Goal: Task Accomplishment & Management: Manage account settings

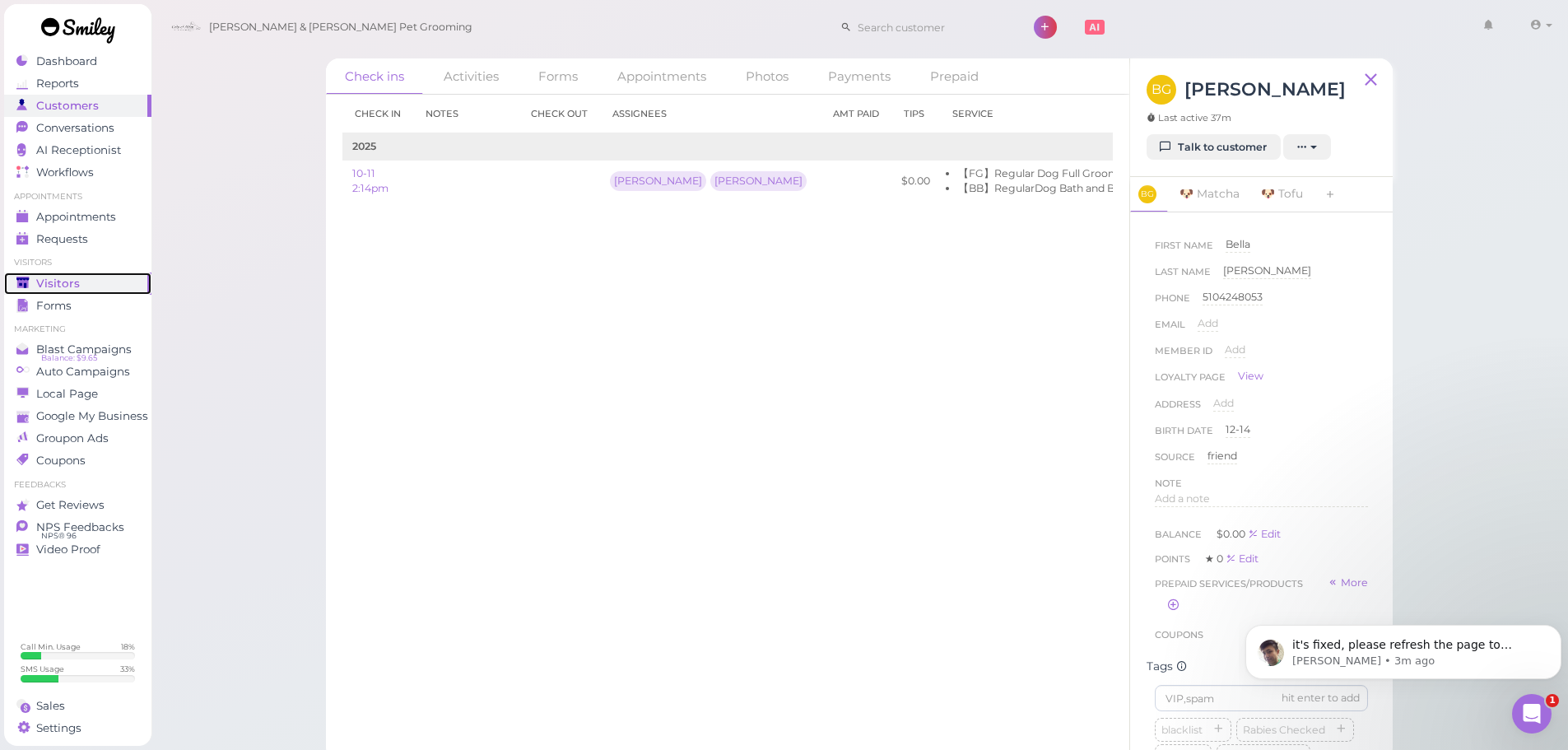
click at [88, 282] on div "Visitors" at bounding box center [76, 284] width 119 height 14
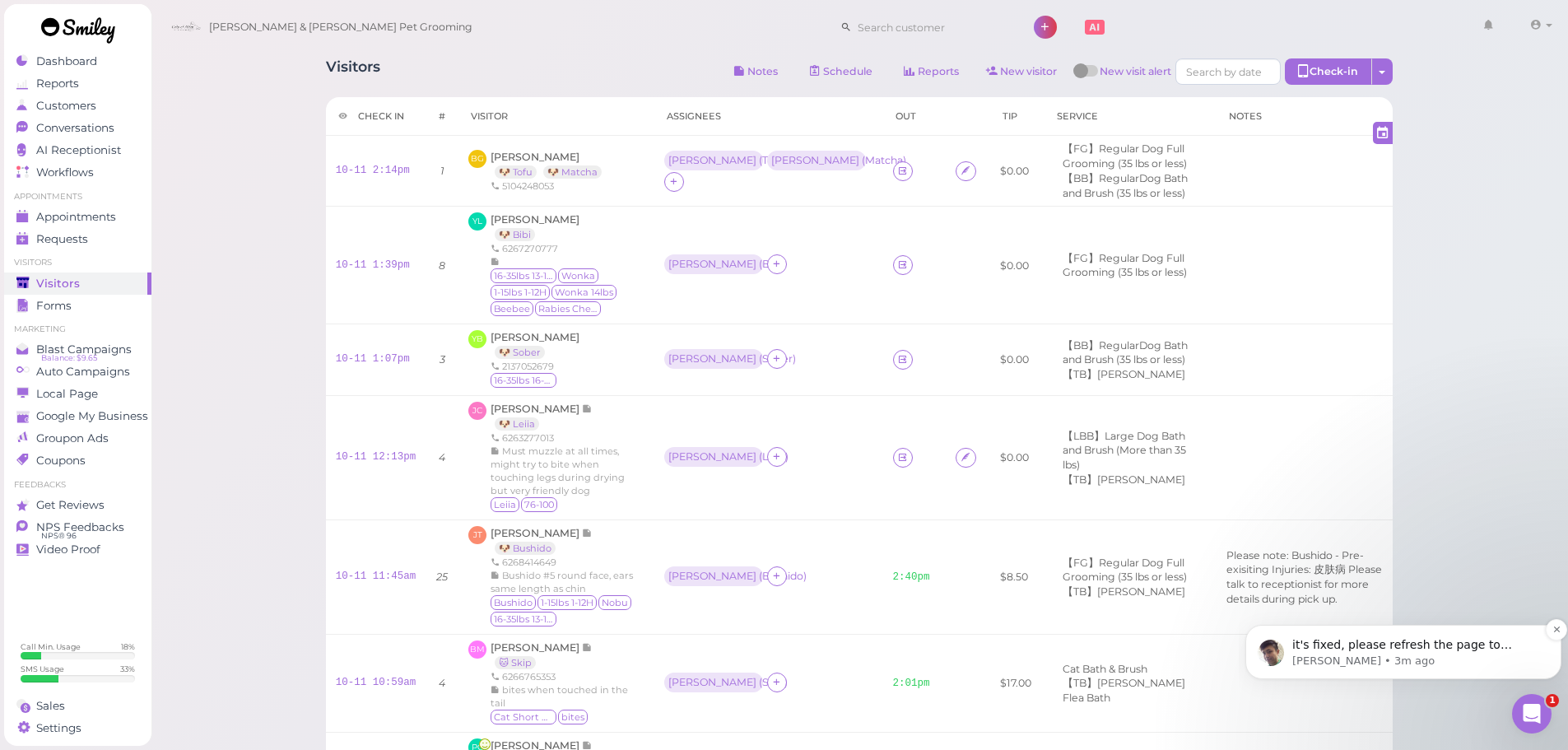
click at [1441, 655] on p "Jeff • 3m ago" at bounding box center [1416, 661] width 248 height 15
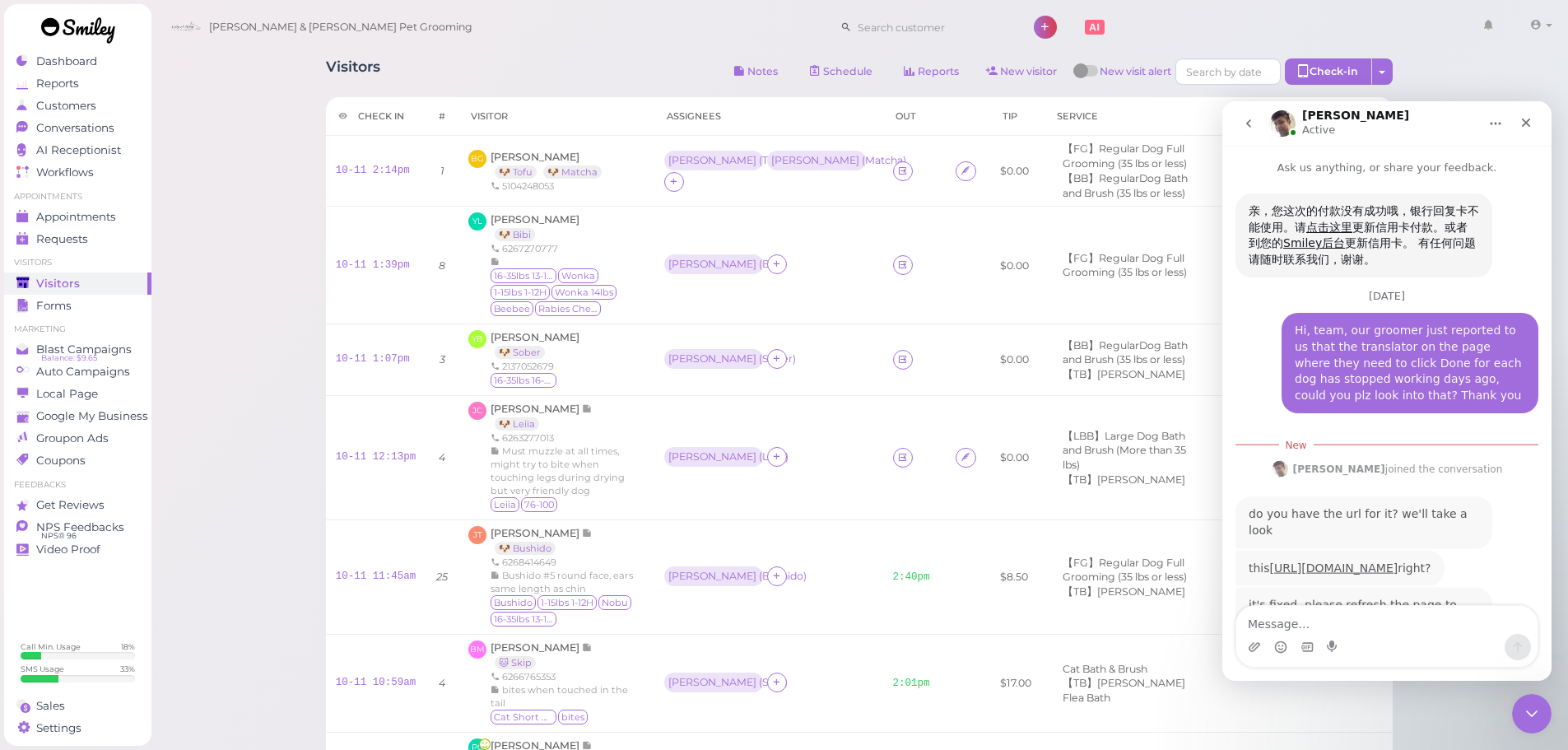
scroll to position [50, 0]
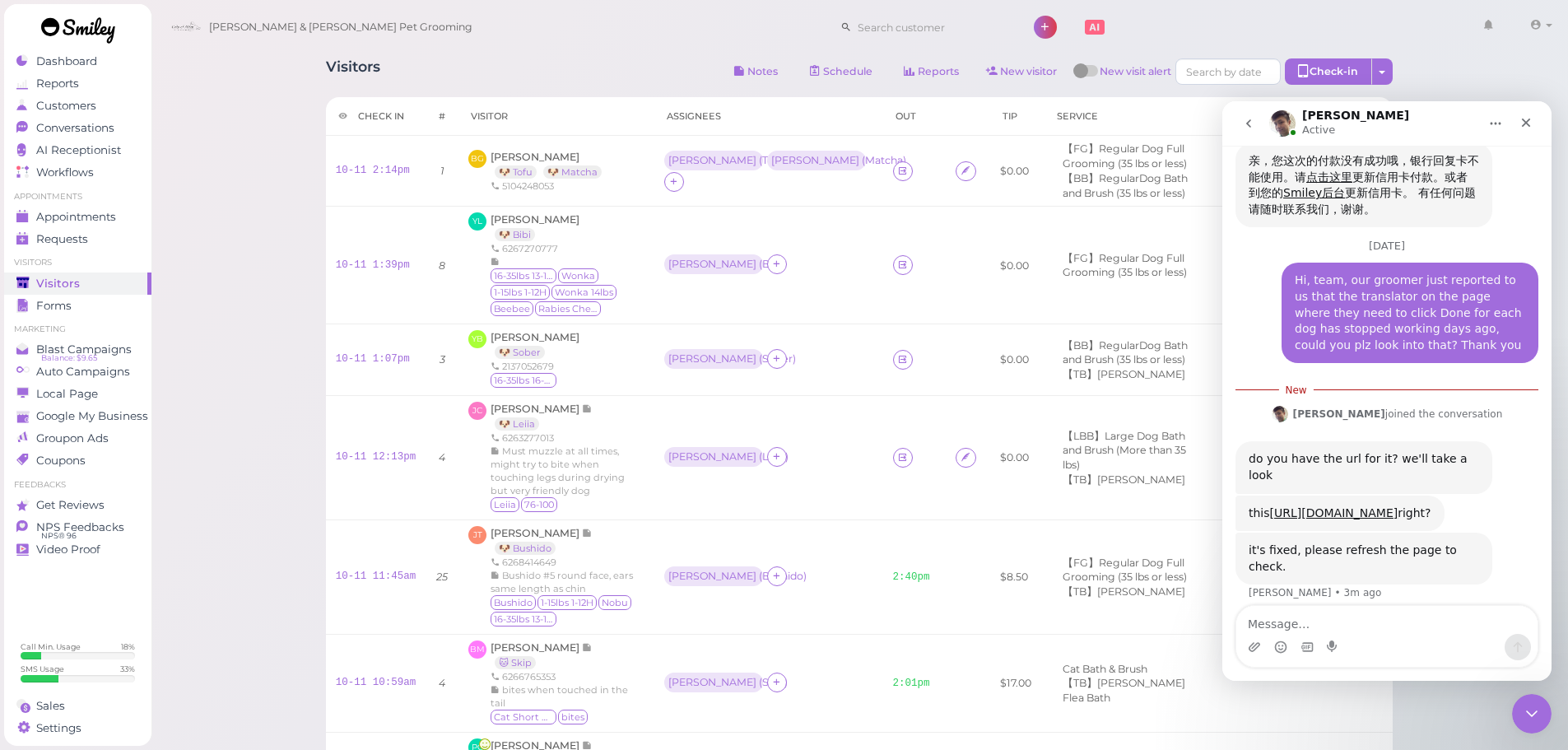
click at [1363, 624] on textarea "Message…" at bounding box center [1387, 619] width 302 height 28
type textarea "Thx"
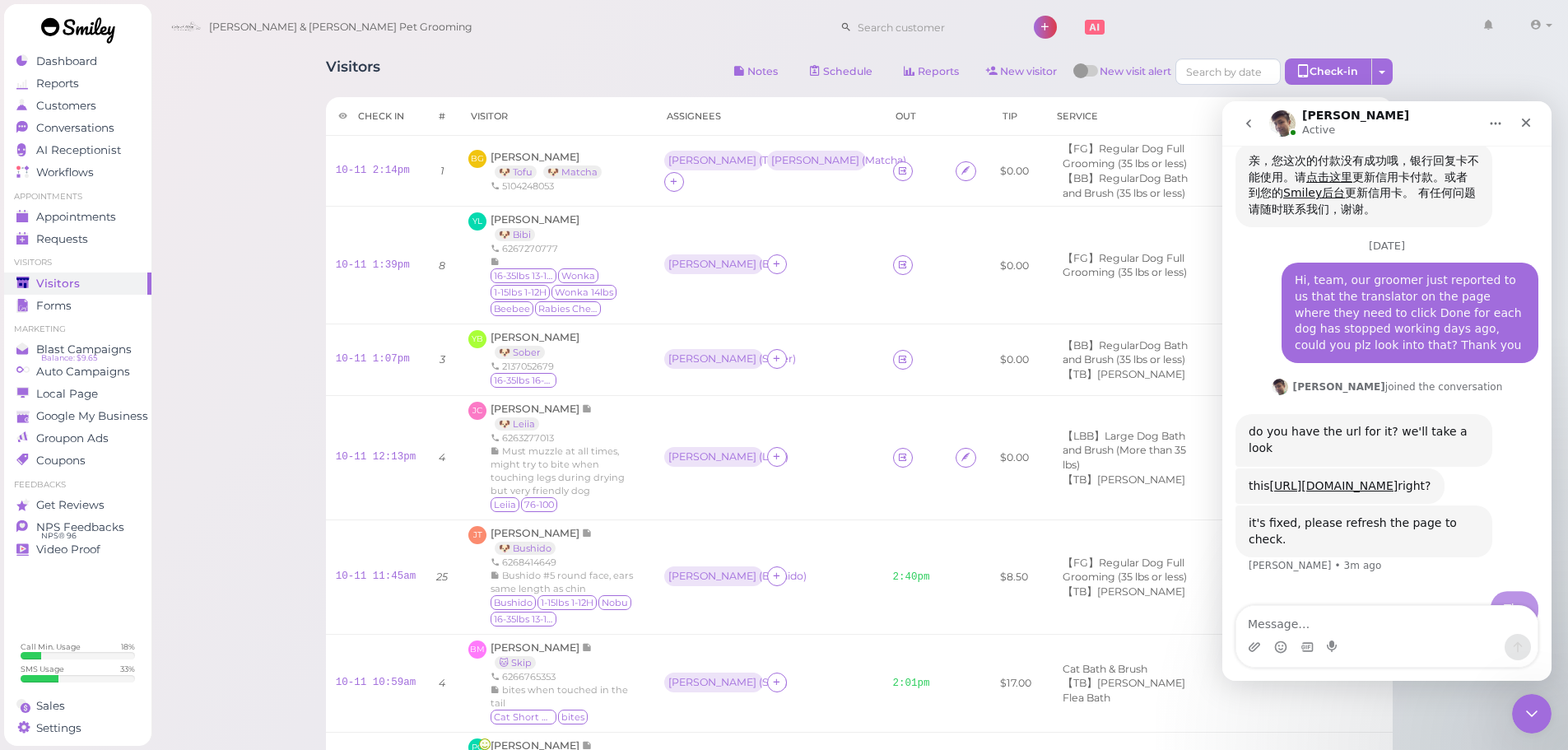
scroll to position [71, 0]
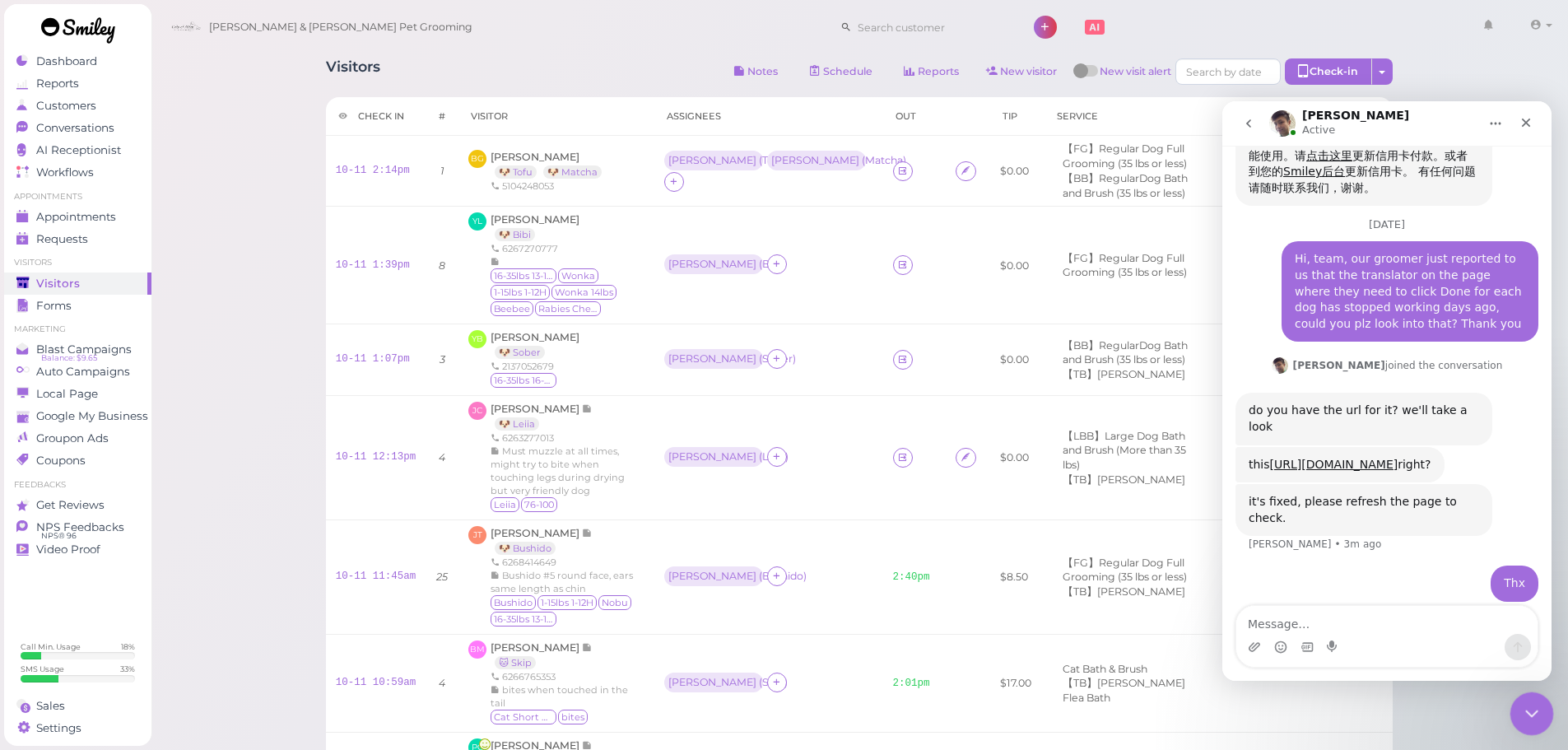
drag, startPoint x: 1527, startPoint y: 704, endPoint x: 2858, endPoint y: 1338, distance: 1474.3
click at [1527, 704] on icon "Close Intercom Messenger" at bounding box center [1528, 710] width 20 height 20
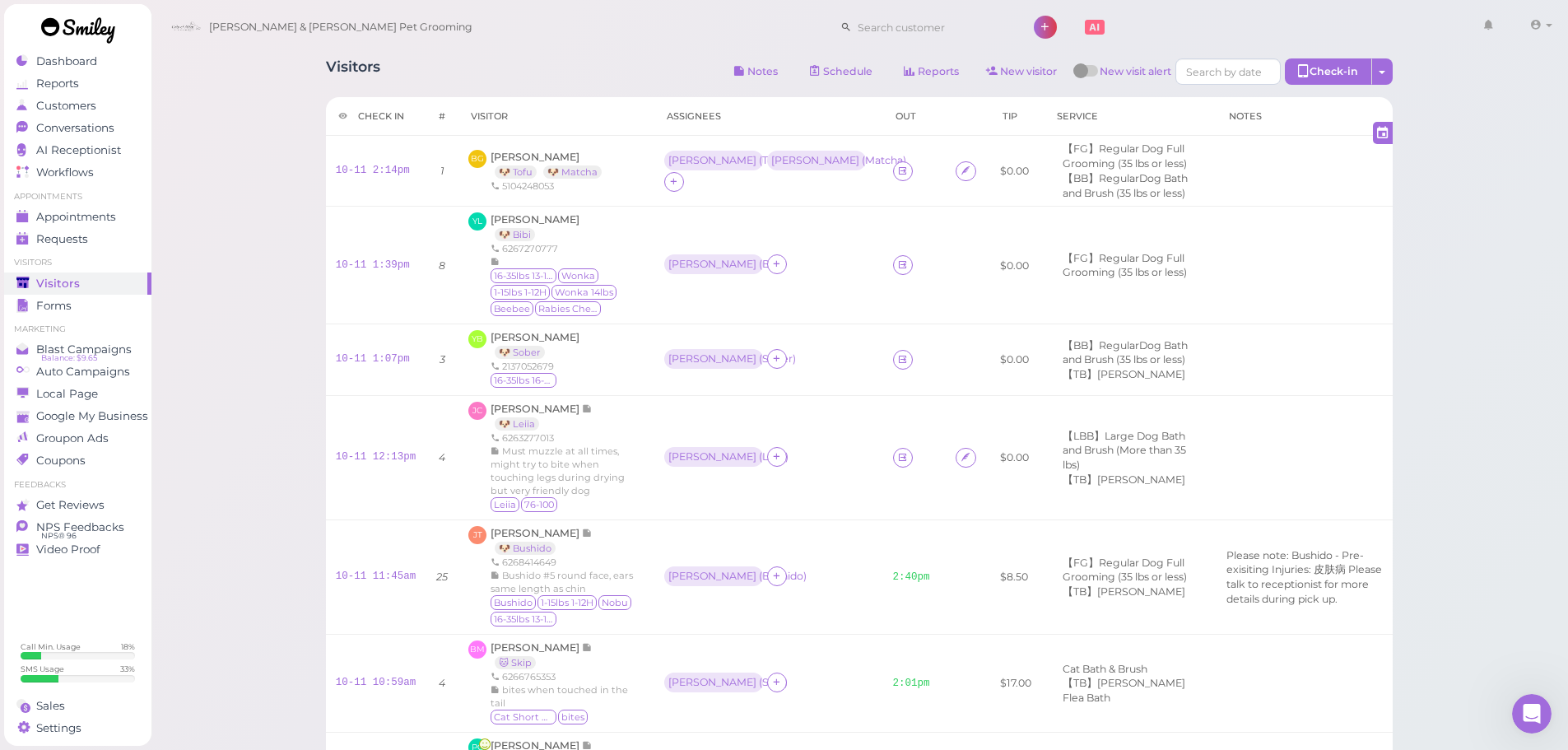
drag, startPoint x: 259, startPoint y: 327, endPoint x: 249, endPoint y: 329, distance: 10.2
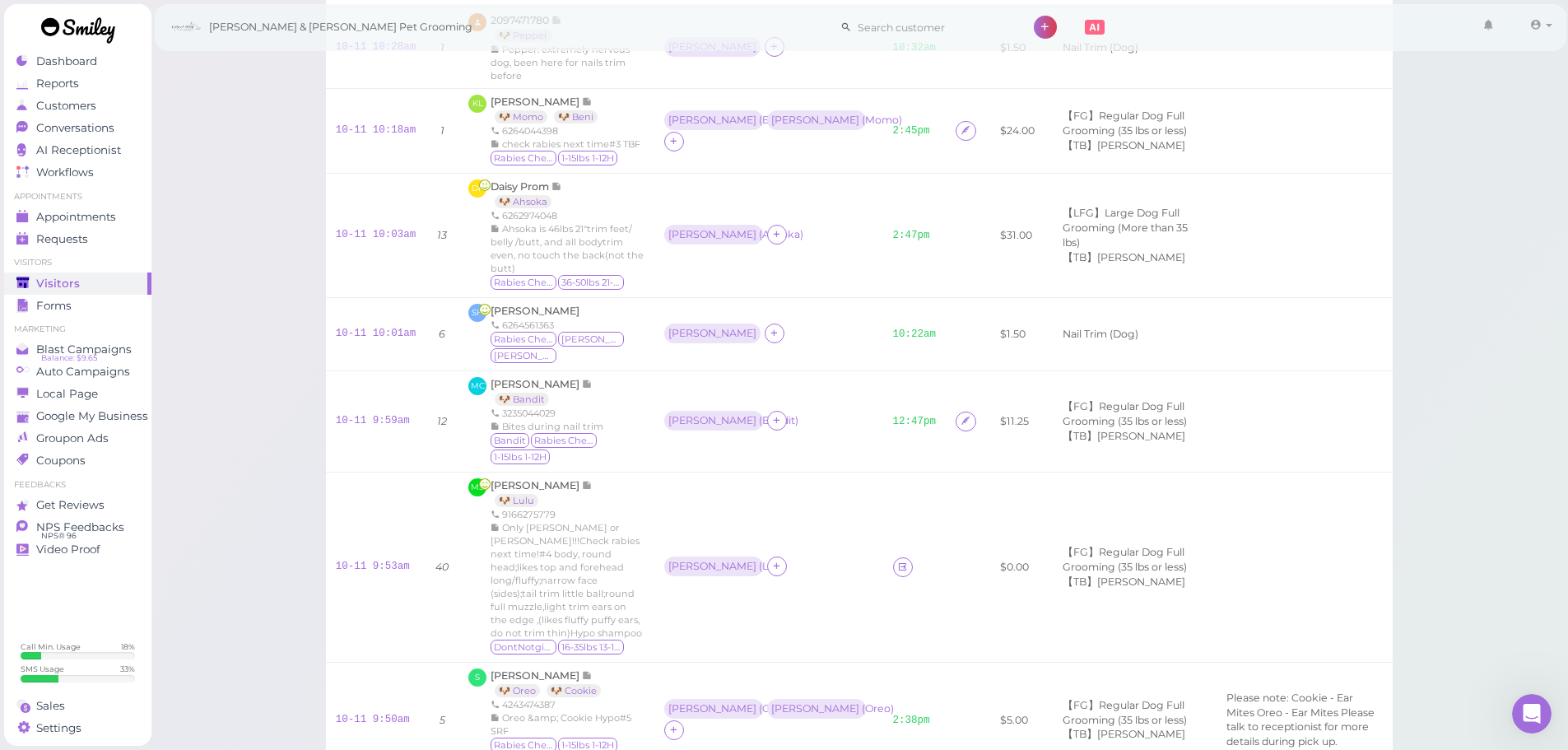
scroll to position [905, 0]
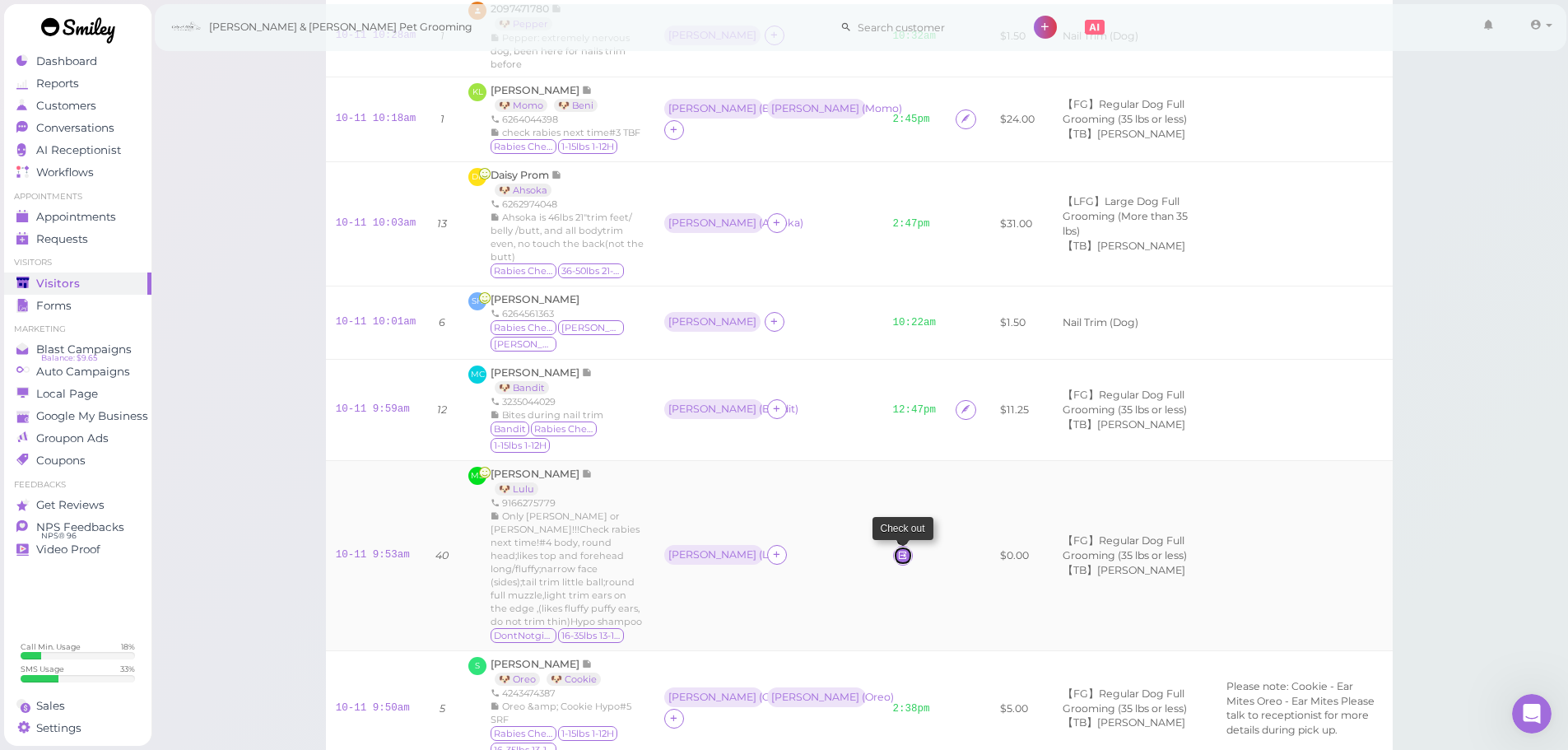
click at [897, 549] on icon at bounding box center [902, 555] width 10 height 12
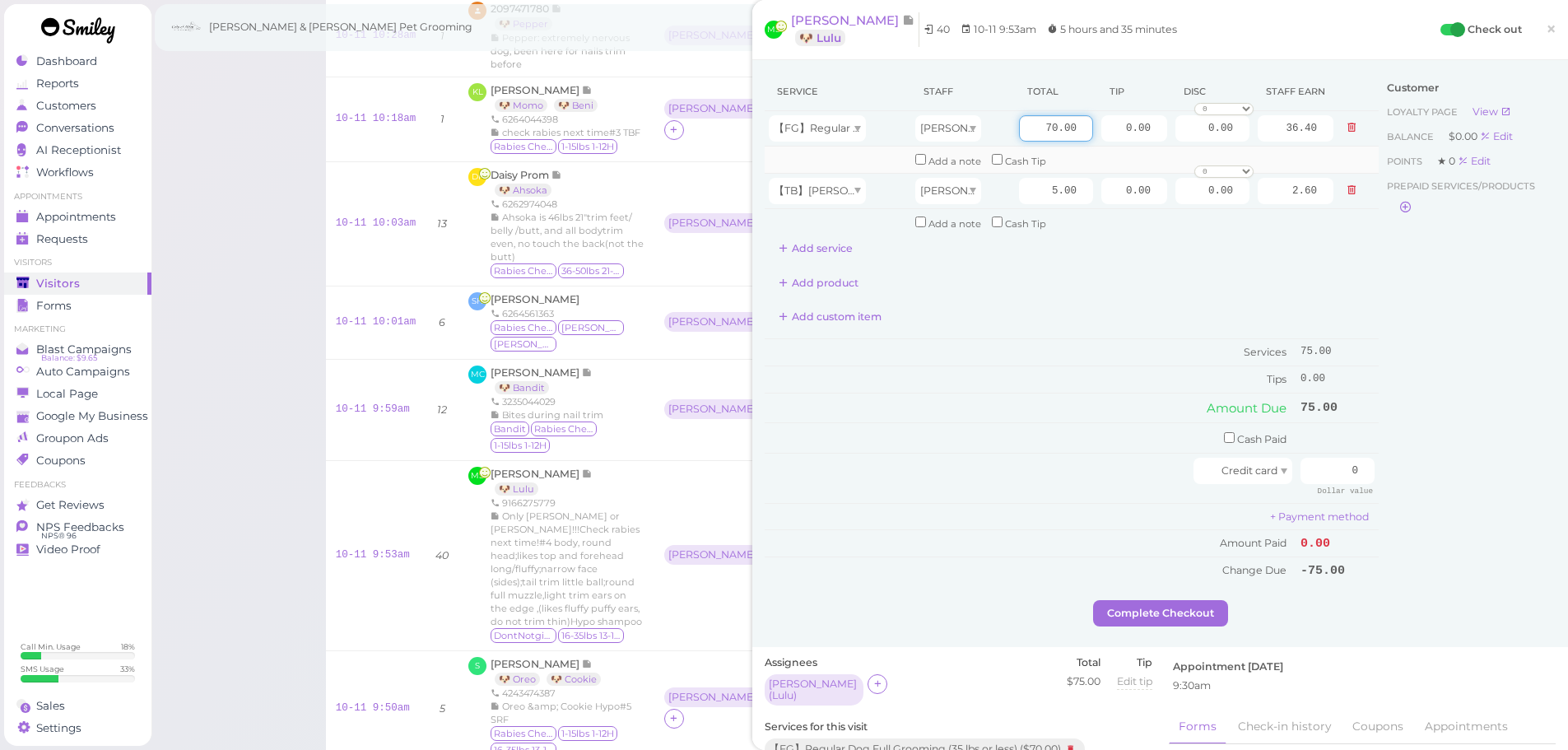
drag, startPoint x: 1026, startPoint y: 122, endPoint x: 1194, endPoint y: 160, distance: 172.2
click at [1194, 160] on tbody "【FG】Regular Dog Full Grooming (35 lbs or less) Asa 70.00 0.00 0.00 0 10% off 15…" at bounding box center [1071, 173] width 614 height 125
type input "80"
type input "41.60"
click at [1418, 295] on div "Customer Loyalty page View Balance $0.00 Edit Points ★ 0 Edit Prepaid services/…" at bounding box center [1467, 336] width 177 height 527
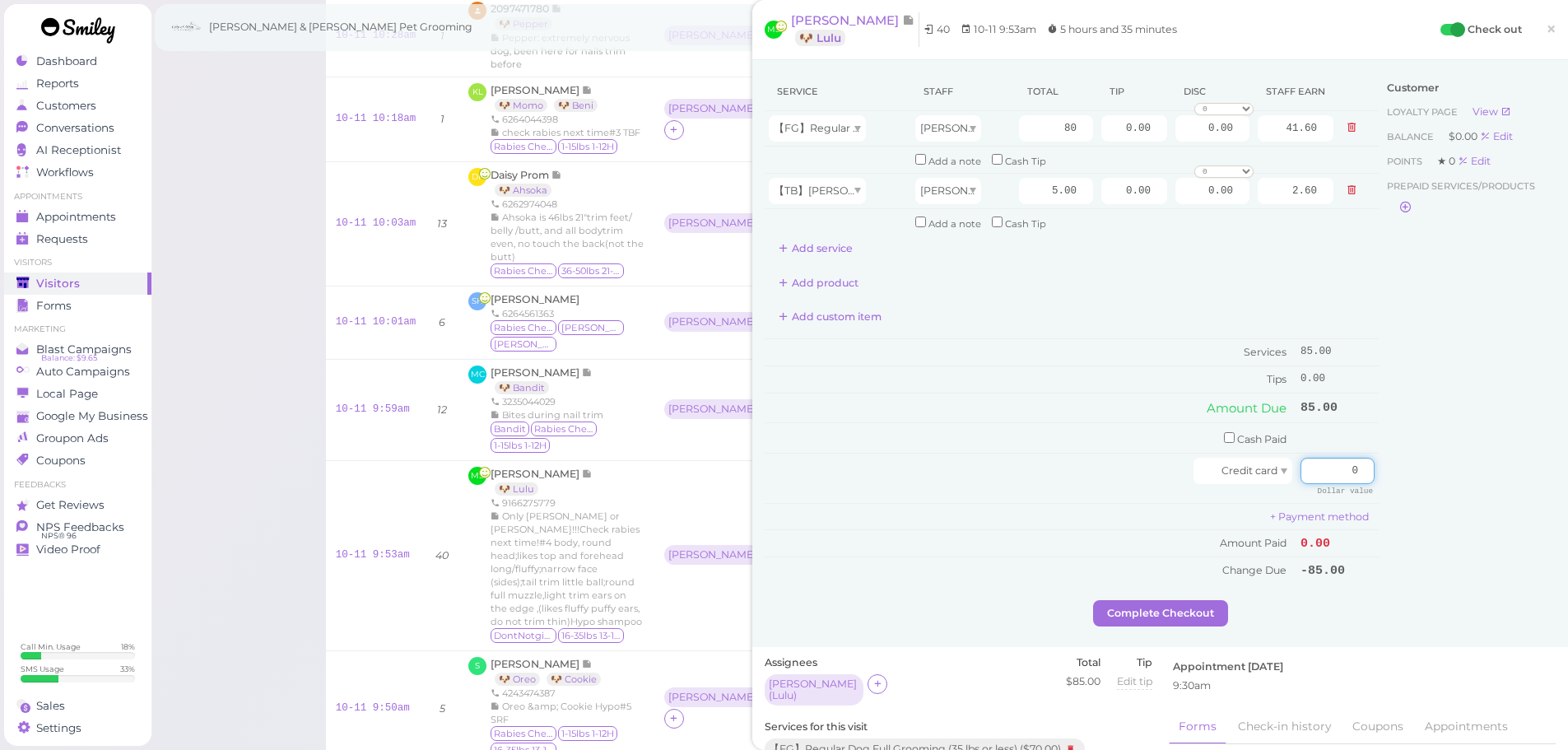
drag, startPoint x: 1305, startPoint y: 467, endPoint x: 1419, endPoint y: 484, distance: 115.3
click at [1414, 484] on div "Service Staff Total Tip Disc Staff earn 【FG】Regular Dog Full Grooming (35 lbs o…" at bounding box center [1160, 336] width 791 height 527
type input "85"
click at [1437, 474] on div "Customer Loyalty page View Balance $0.00 Edit Points ★ 0 Edit Prepaid services/…" at bounding box center [1467, 336] width 177 height 527
click at [1176, 613] on button "Complete Checkout" at bounding box center [1160, 613] width 135 height 27
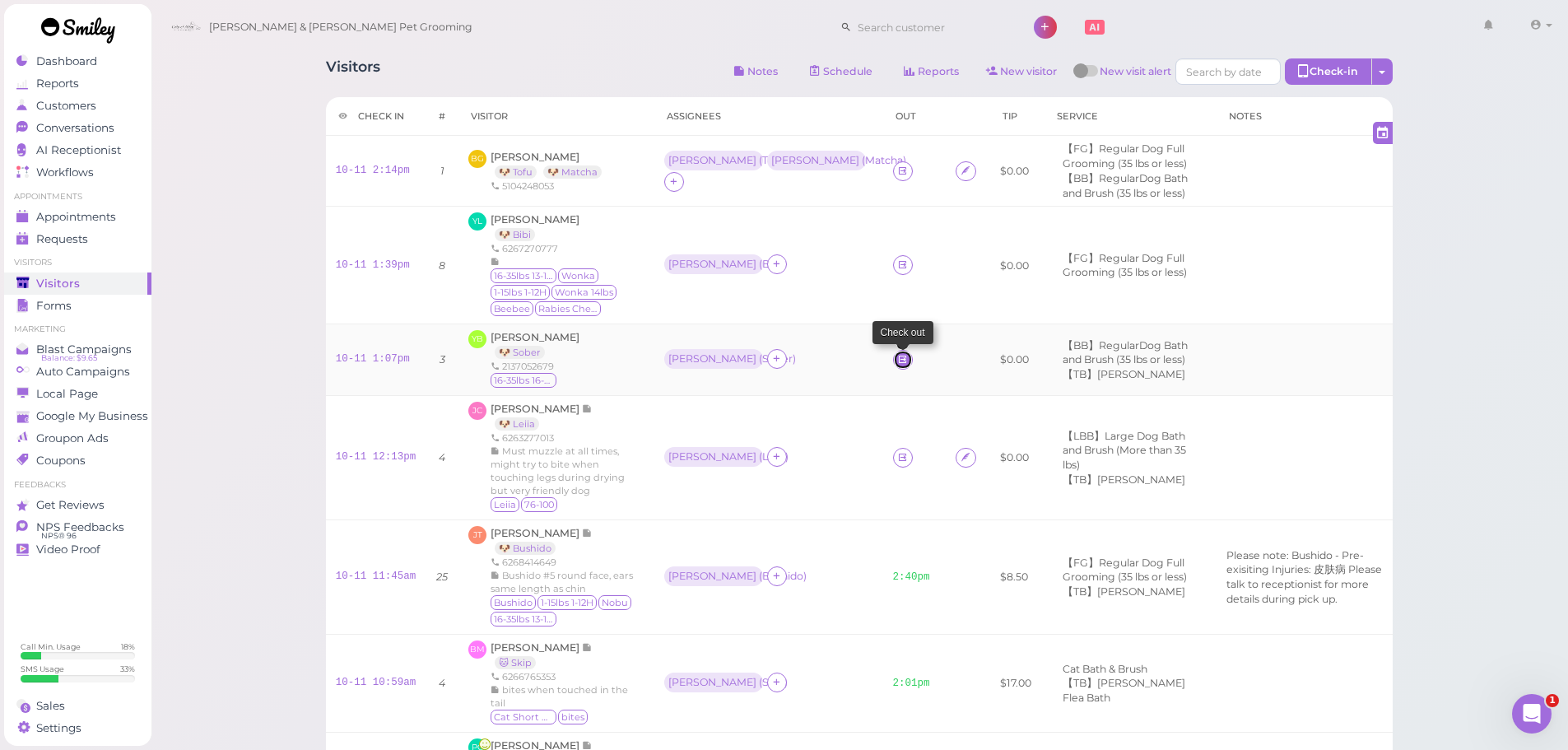
click at [897, 362] on icon at bounding box center [902, 359] width 10 height 12
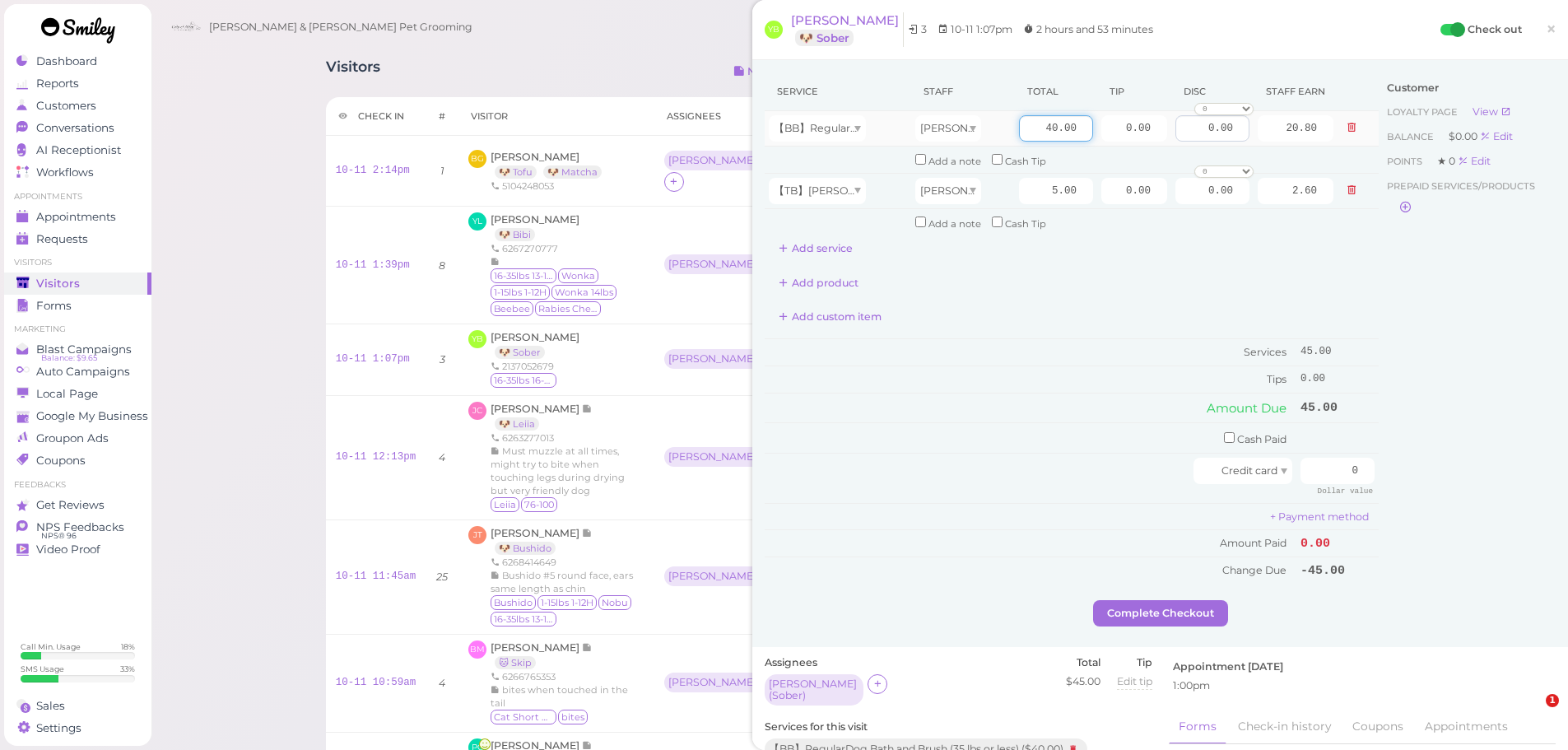
drag, startPoint x: 1020, startPoint y: 131, endPoint x: 1166, endPoint y: 138, distance: 146.2
click at [1166, 138] on tr "【BB】RegularDog Bath and Brush (35 lbs or less) Asa 40.00 0.00 0.00 0 10% off 15…" at bounding box center [1071, 128] width 614 height 35
type input "90"
type input "46.80"
drag, startPoint x: 1046, startPoint y: 129, endPoint x: 1138, endPoint y: 137, distance: 92.3
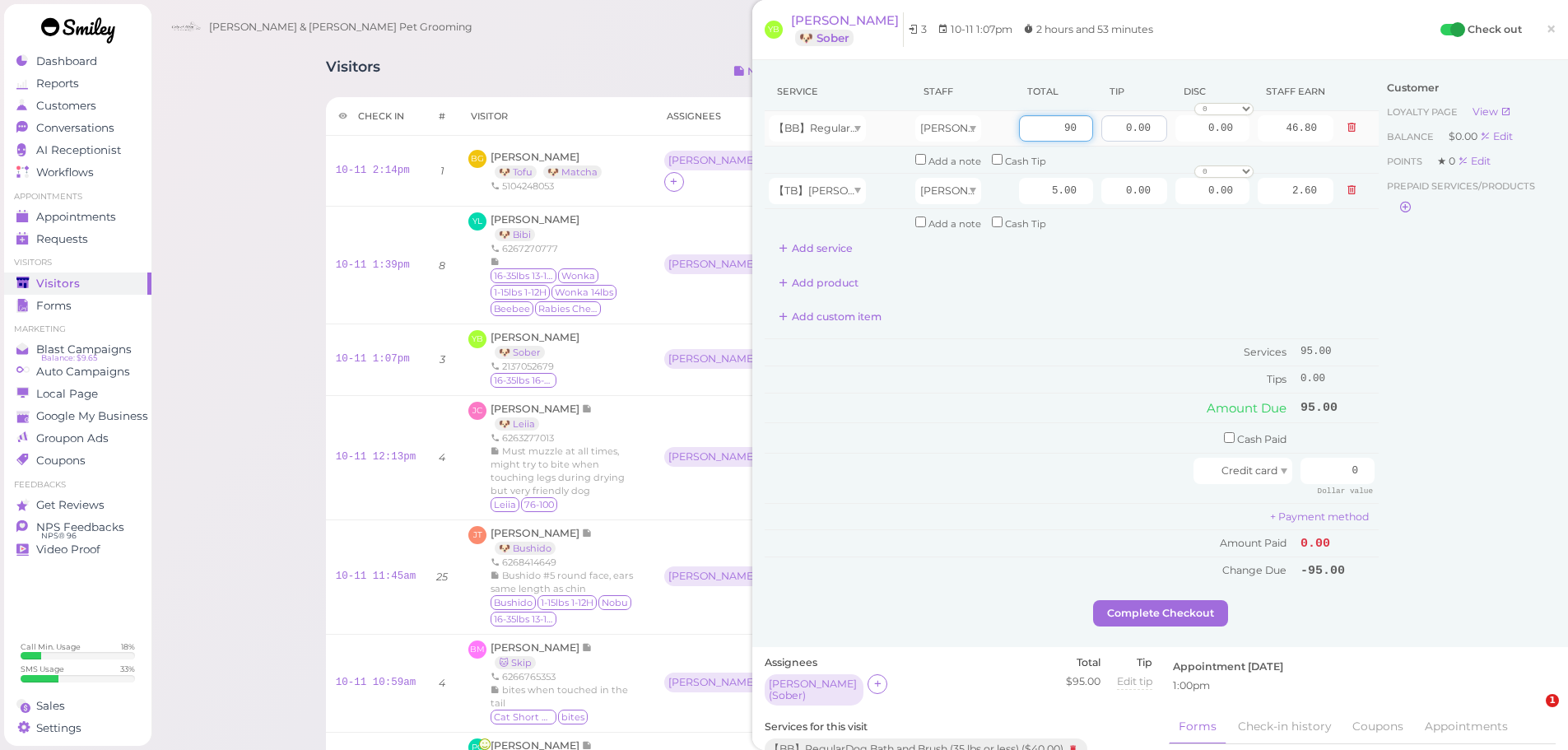
click at [1138, 137] on tr "【BB】RegularDog Bath and Brush (35 lbs or less) Asa 90 0.00 0.00 0 10% off 15% o…" at bounding box center [1071, 128] width 614 height 35
type input "75"
type input "39.00"
click at [1441, 314] on div "Customer Loyalty page View Balance $0.00 Edit Points ★ 0 Edit Prepaid services/…" at bounding box center [1467, 336] width 177 height 527
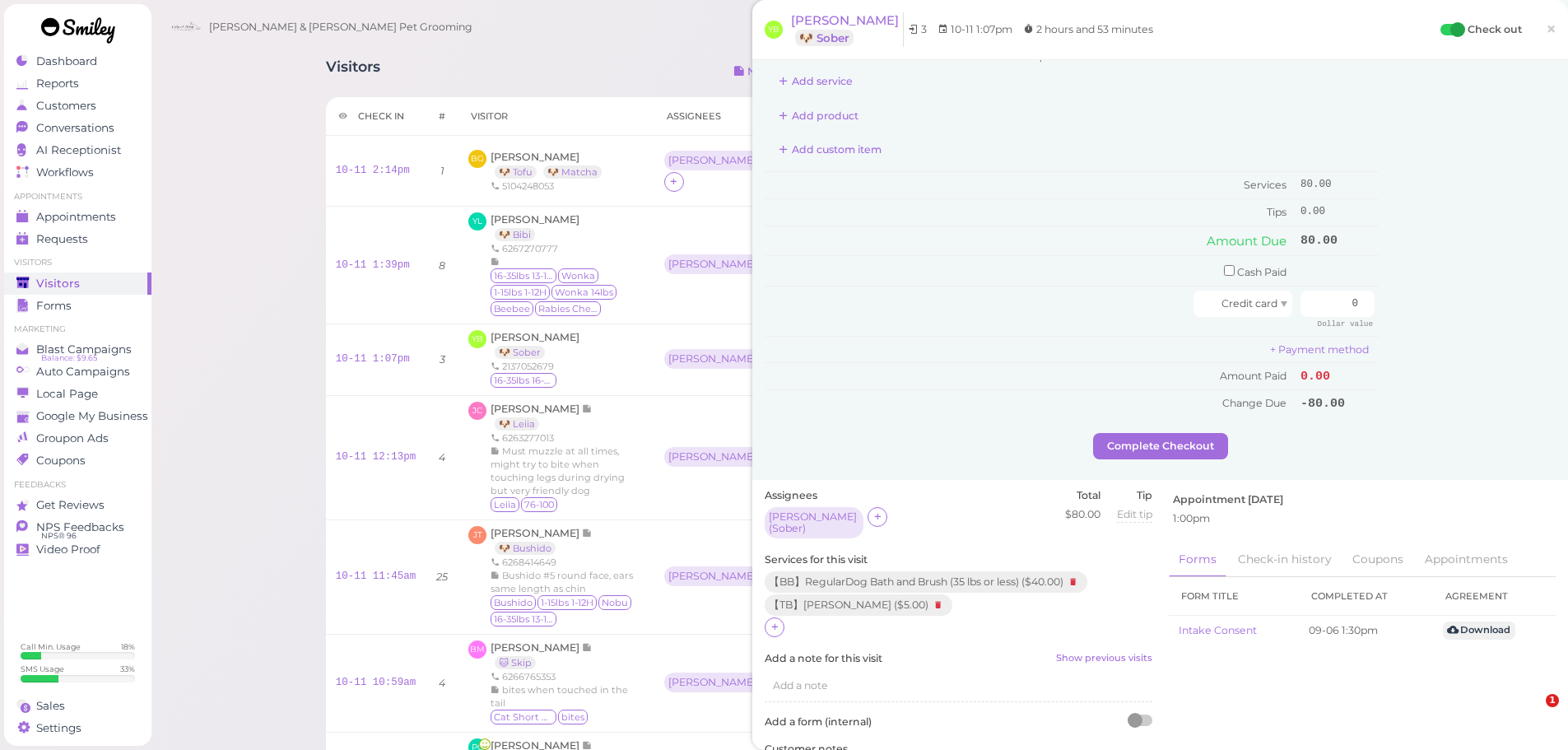
scroll to position [329, 0]
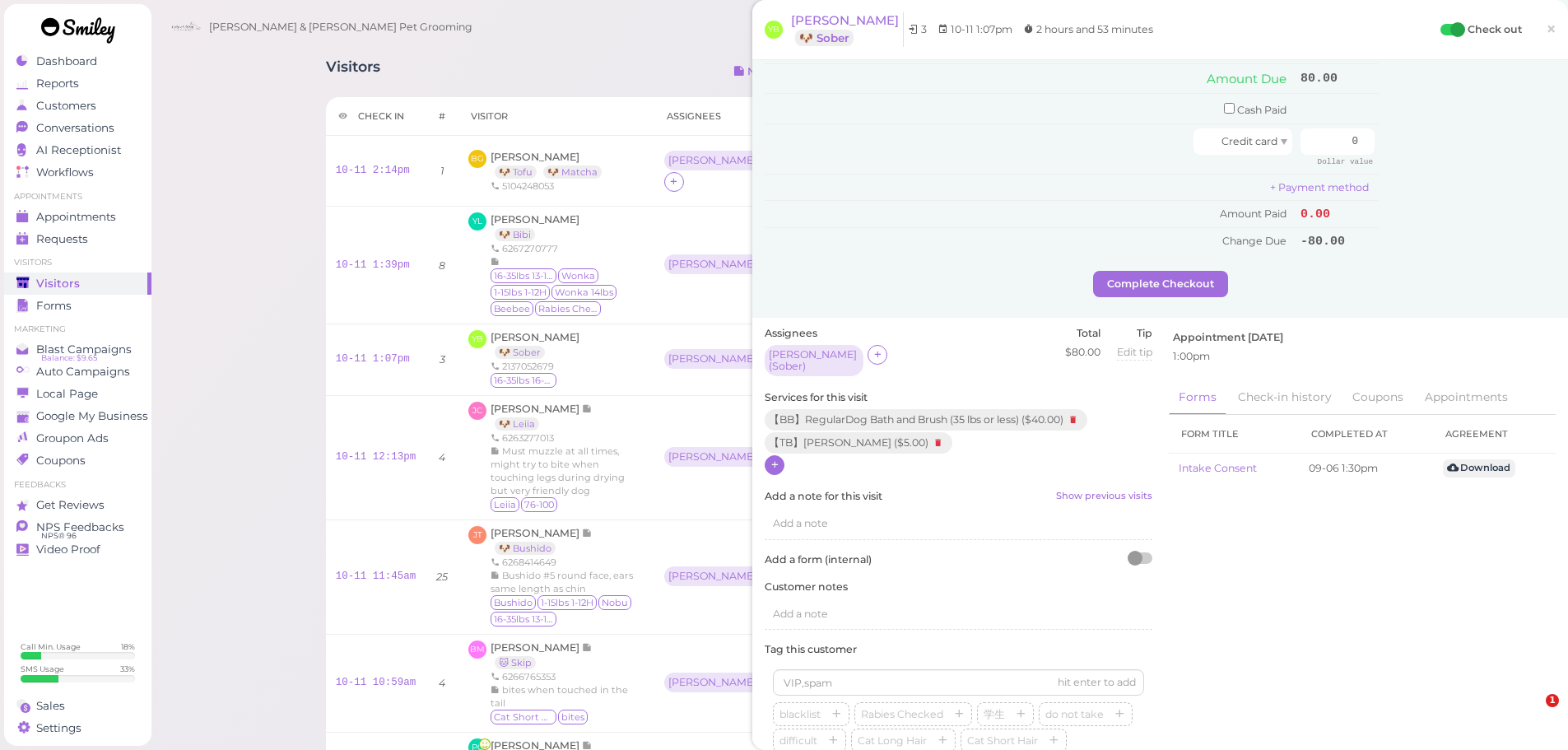
click at [779, 462] on icon at bounding box center [775, 465] width 10 height 12
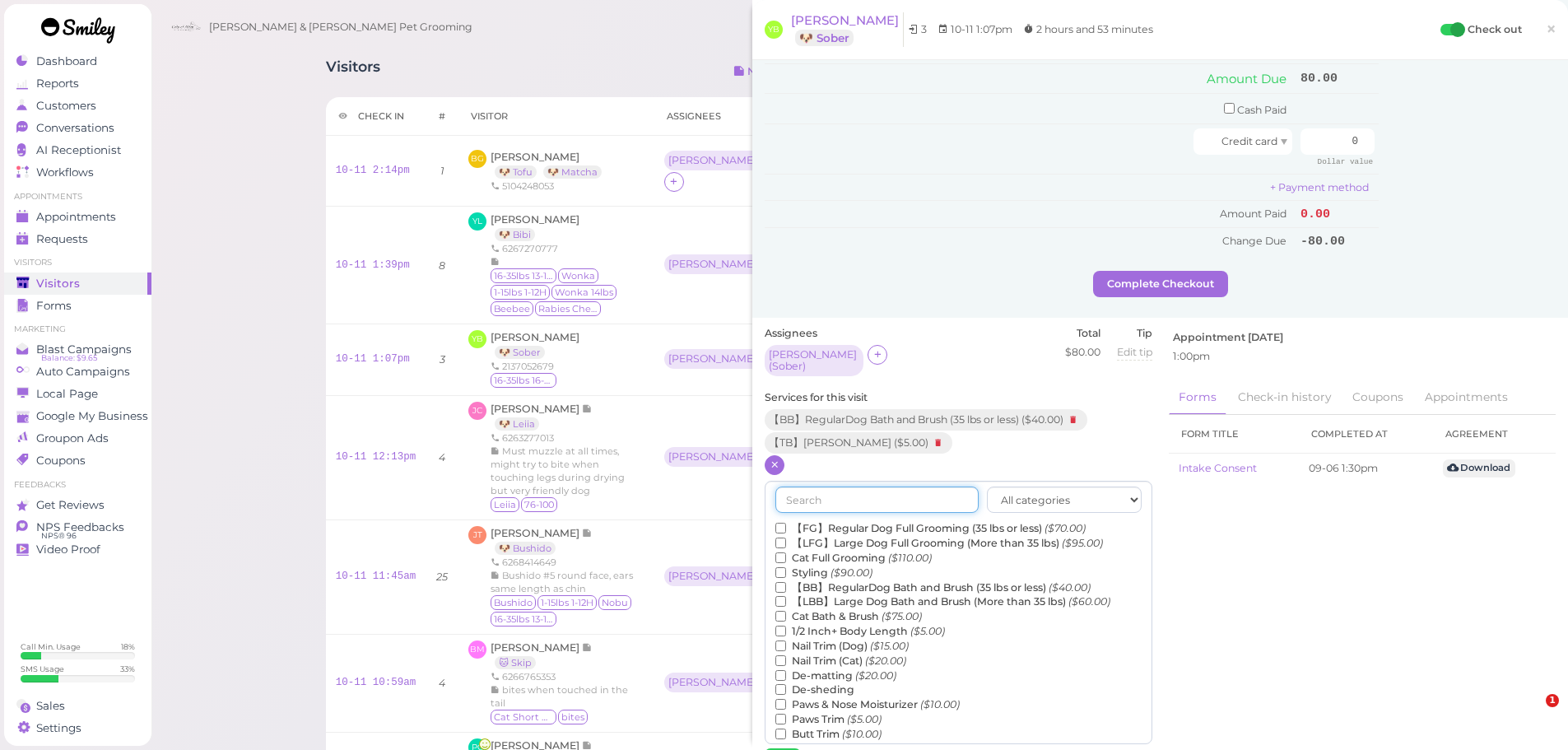
click at [843, 495] on input "text" at bounding box center [876, 499] width 204 height 27
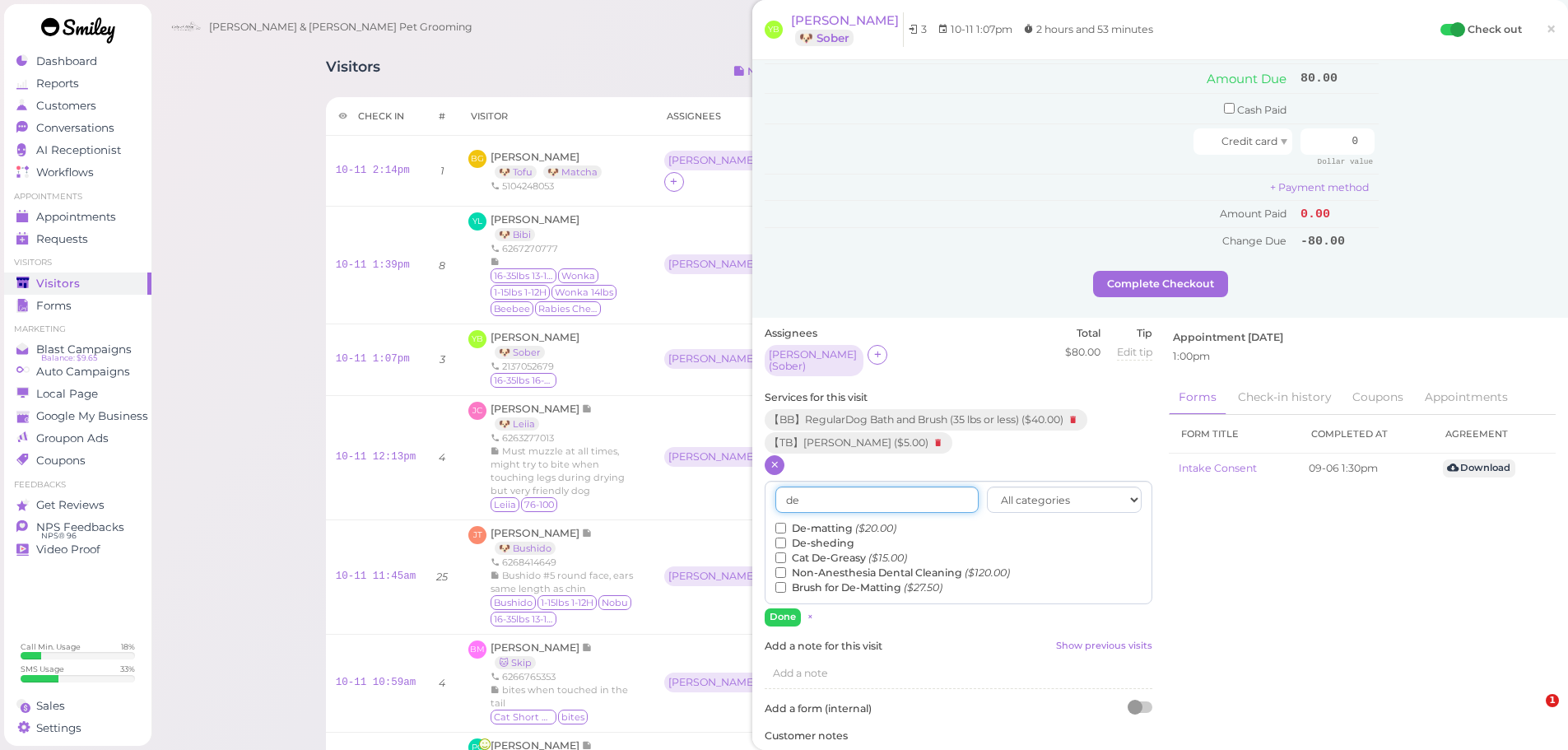
type input "de"
click at [835, 536] on label "De-sheding" at bounding box center [815, 543] width 79 height 15
click at [786, 538] on input "De-sheding" at bounding box center [780, 543] width 10 height 10
click at [784, 608] on button "Done" at bounding box center [783, 617] width 36 height 17
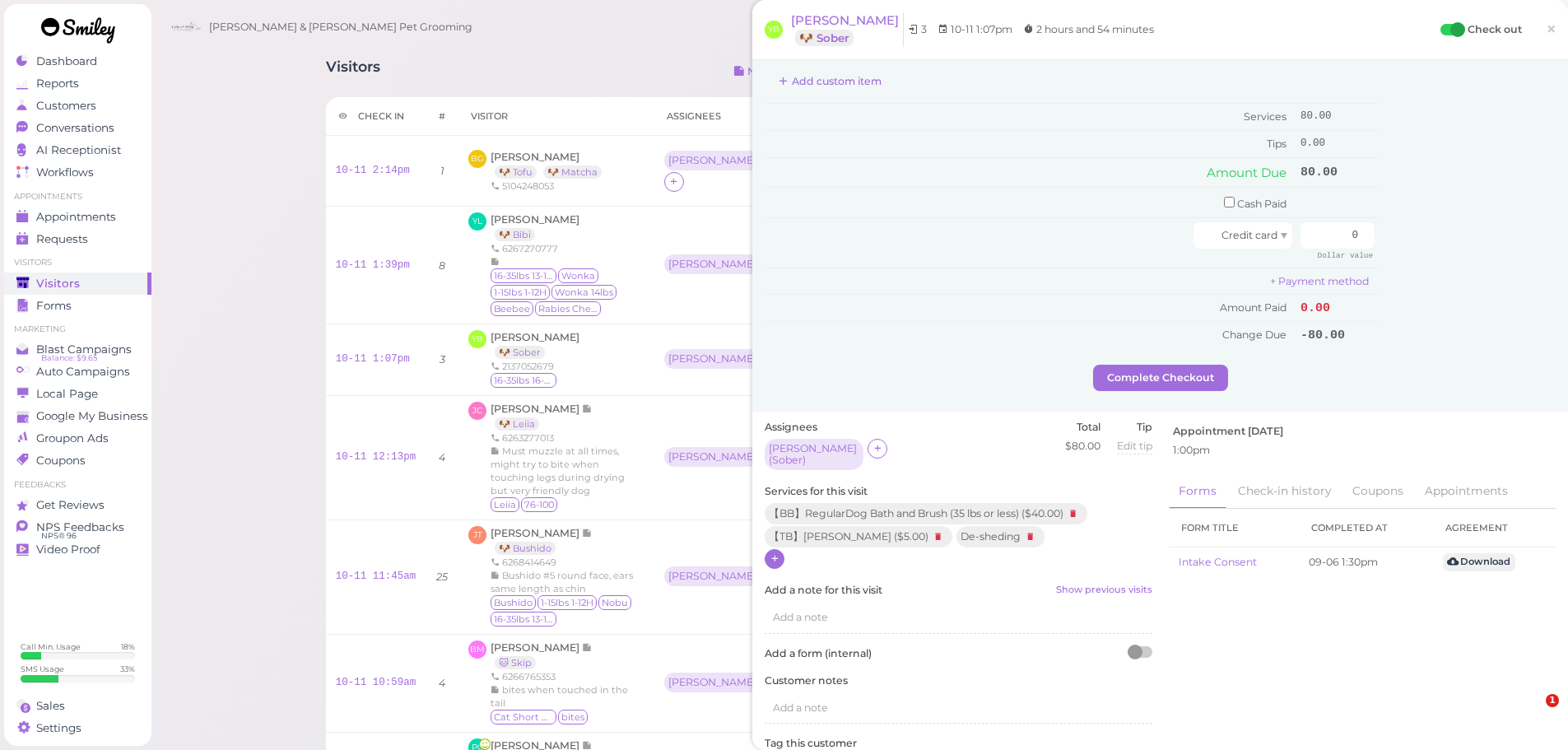
scroll to position [0, 0]
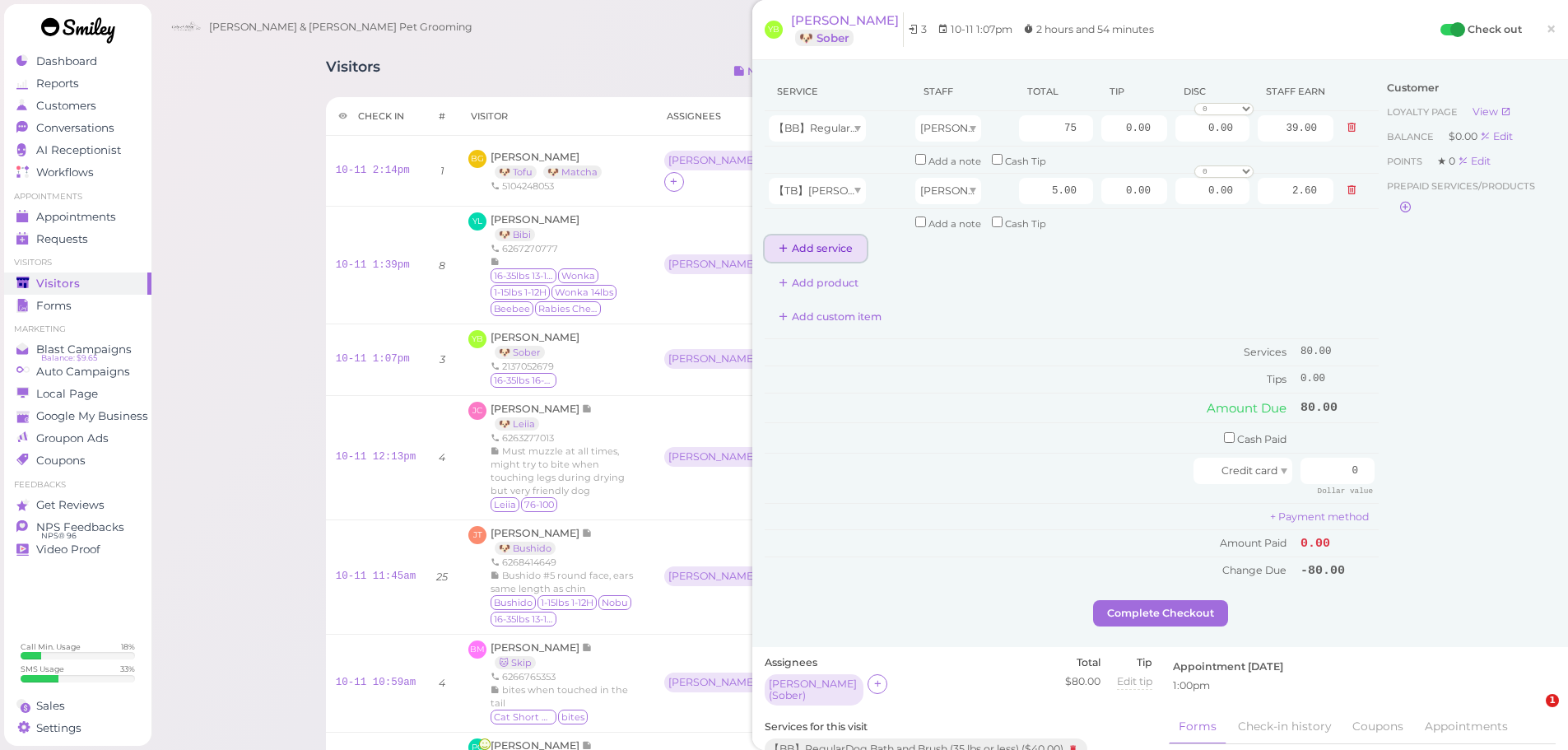
click at [815, 255] on button "Add service" at bounding box center [815, 248] width 102 height 27
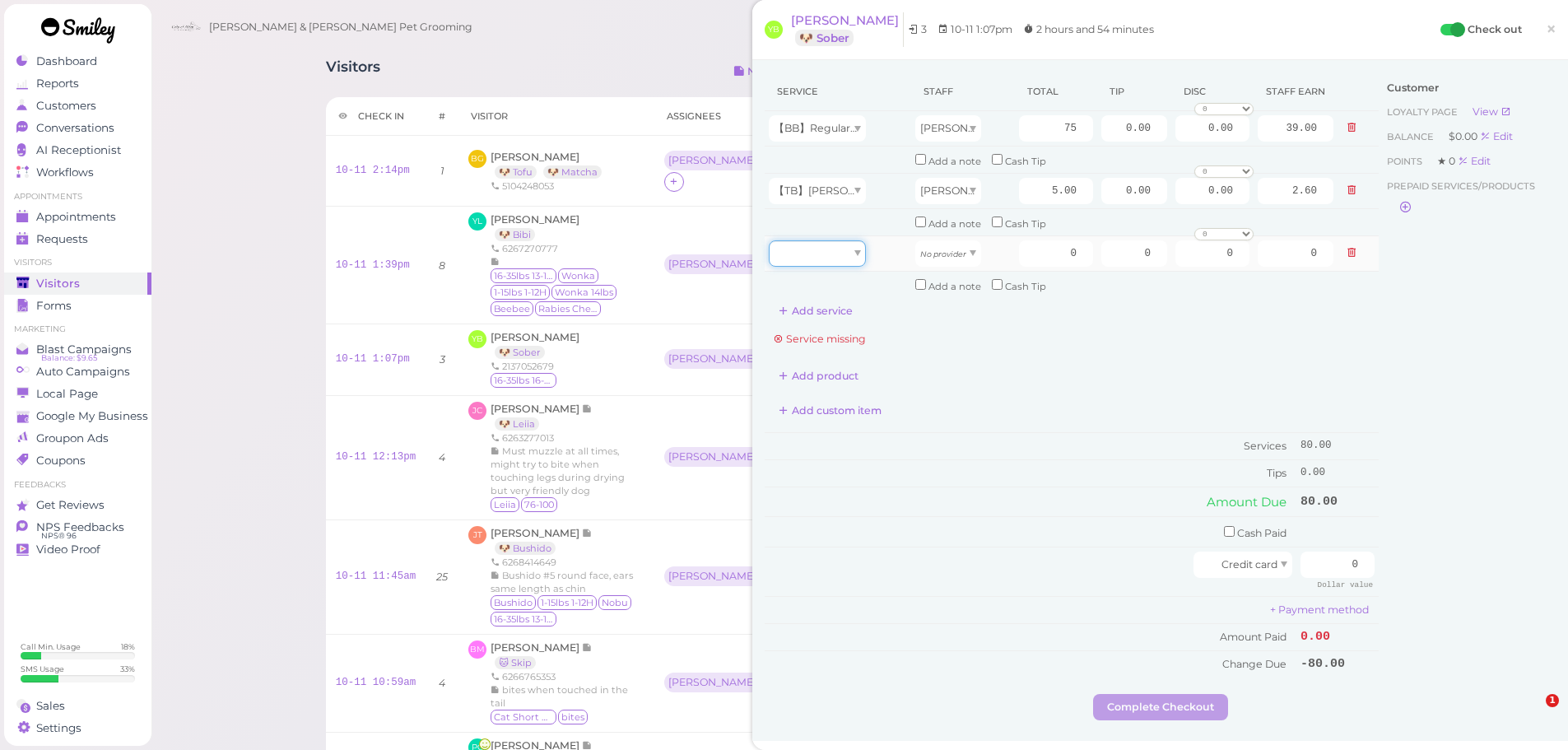
click at [845, 253] on div at bounding box center [817, 253] width 97 height 27
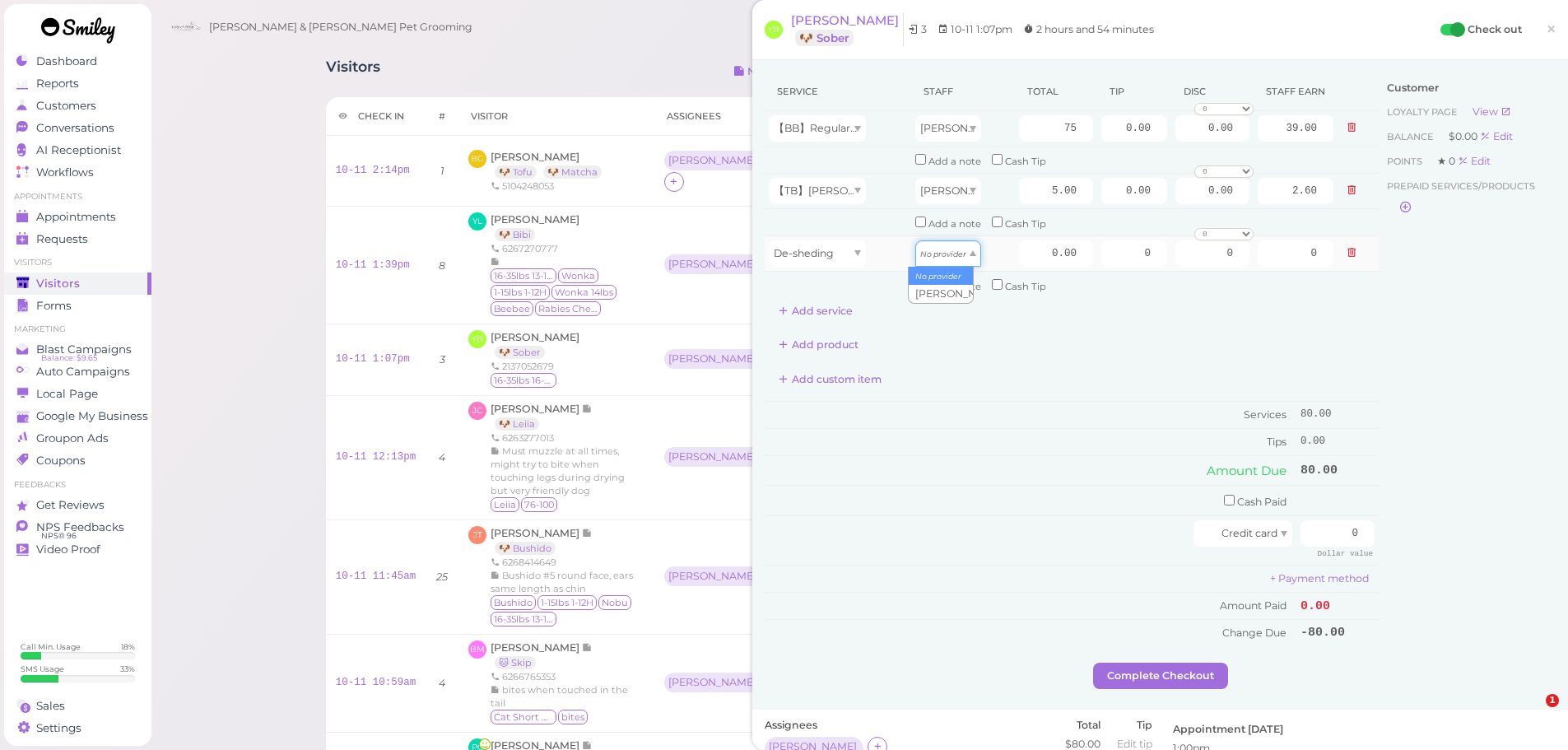
click at [937, 256] on icon "No provider" at bounding box center [943, 253] width 46 height 9
drag, startPoint x: 1015, startPoint y: 253, endPoint x: 1205, endPoint y: 260, distance: 190.1
click at [1205, 260] on tr "De-sheding Asa 0.00 0 0 0 10% off 15% off 20% off 25% off 30% off 50% off 0" at bounding box center [1071, 253] width 614 height 35
type input "10"
type input "5.20"
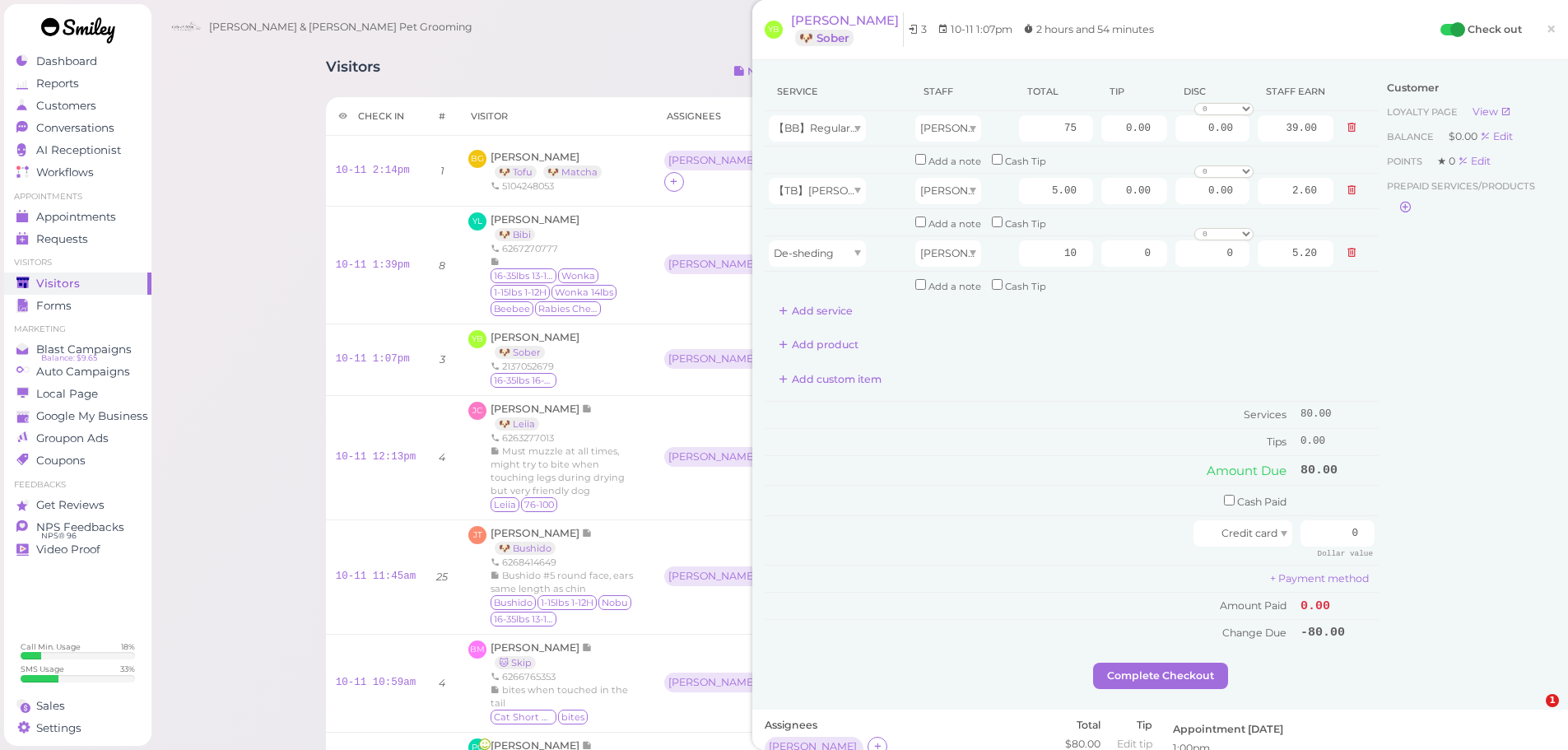
click at [1473, 374] on div "Customer Loyalty page View Balance $0.00 Edit Points ★ 0 Edit Prepaid services/…" at bounding box center [1467, 367] width 177 height 590
click at [1462, 355] on div "Customer Loyalty page View Balance $0.00 Edit Points ★ 0 Edit Prepaid services/…" at bounding box center [1467, 367] width 177 height 590
drag, startPoint x: 1101, startPoint y: 125, endPoint x: 1203, endPoint y: 150, distance: 105.0
click at [1202, 150] on tbody "【BB】RegularDog Bath and Brush (35 lbs or less) Asa 75 0.00 0.00 0 10% off 15% o…" at bounding box center [1071, 204] width 614 height 186
type input "18"
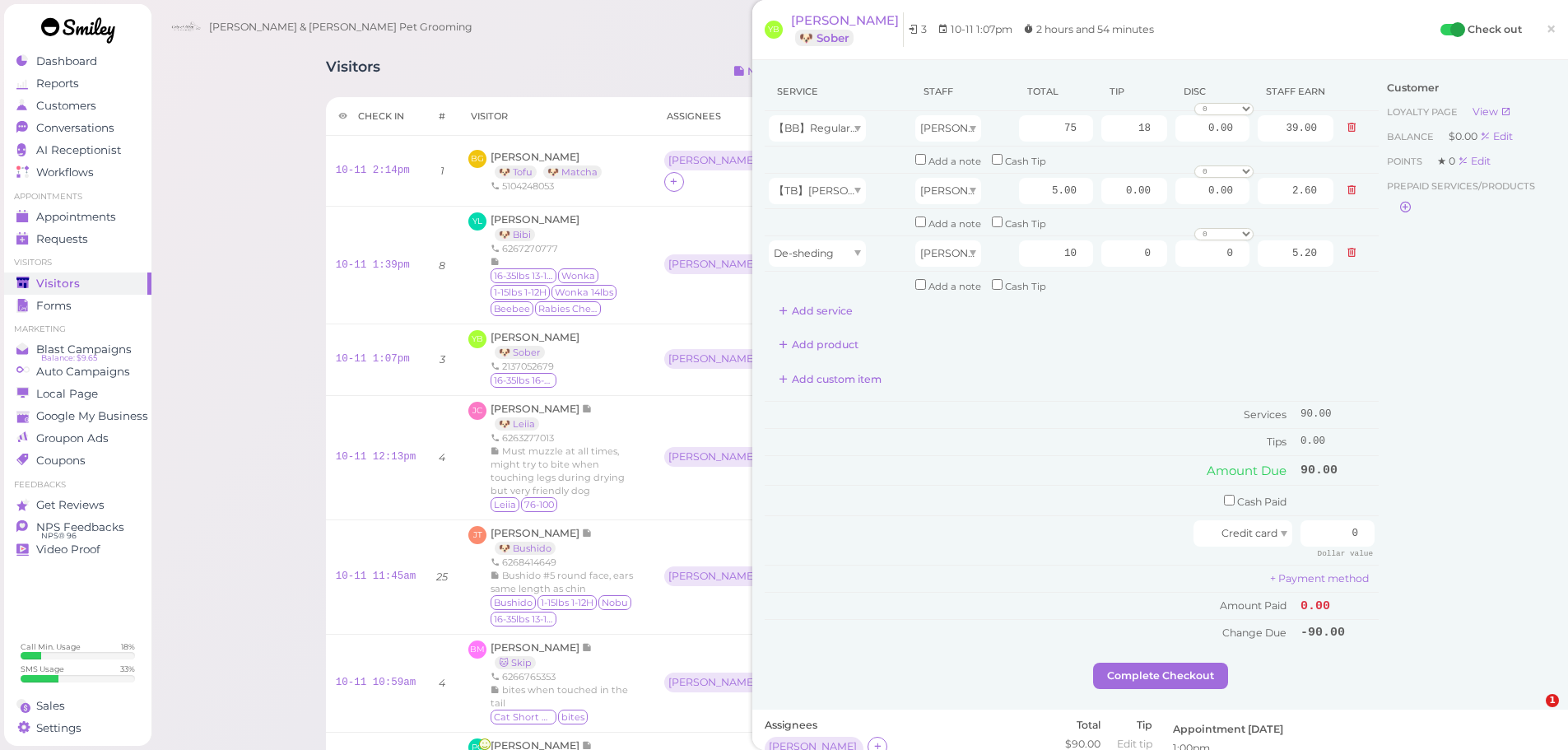
click at [1446, 503] on div "Customer Loyalty page View Balance $0.00 Edit Points ★ 0 Edit Prepaid services/…" at bounding box center [1467, 367] width 177 height 590
drag, startPoint x: 1350, startPoint y: 538, endPoint x: 1448, endPoint y: 552, distance: 99.0
click at [1437, 555] on div "Service Staff Total Tip Disc Staff earn 【BB】RegularDog Bath and Brush (35 lbs o…" at bounding box center [1160, 367] width 791 height 590
type input "108"
click at [1455, 581] on div "Customer Loyalty page View Balance $0.00 Edit Points ★ 0 Edit Prepaid services/…" at bounding box center [1467, 367] width 177 height 590
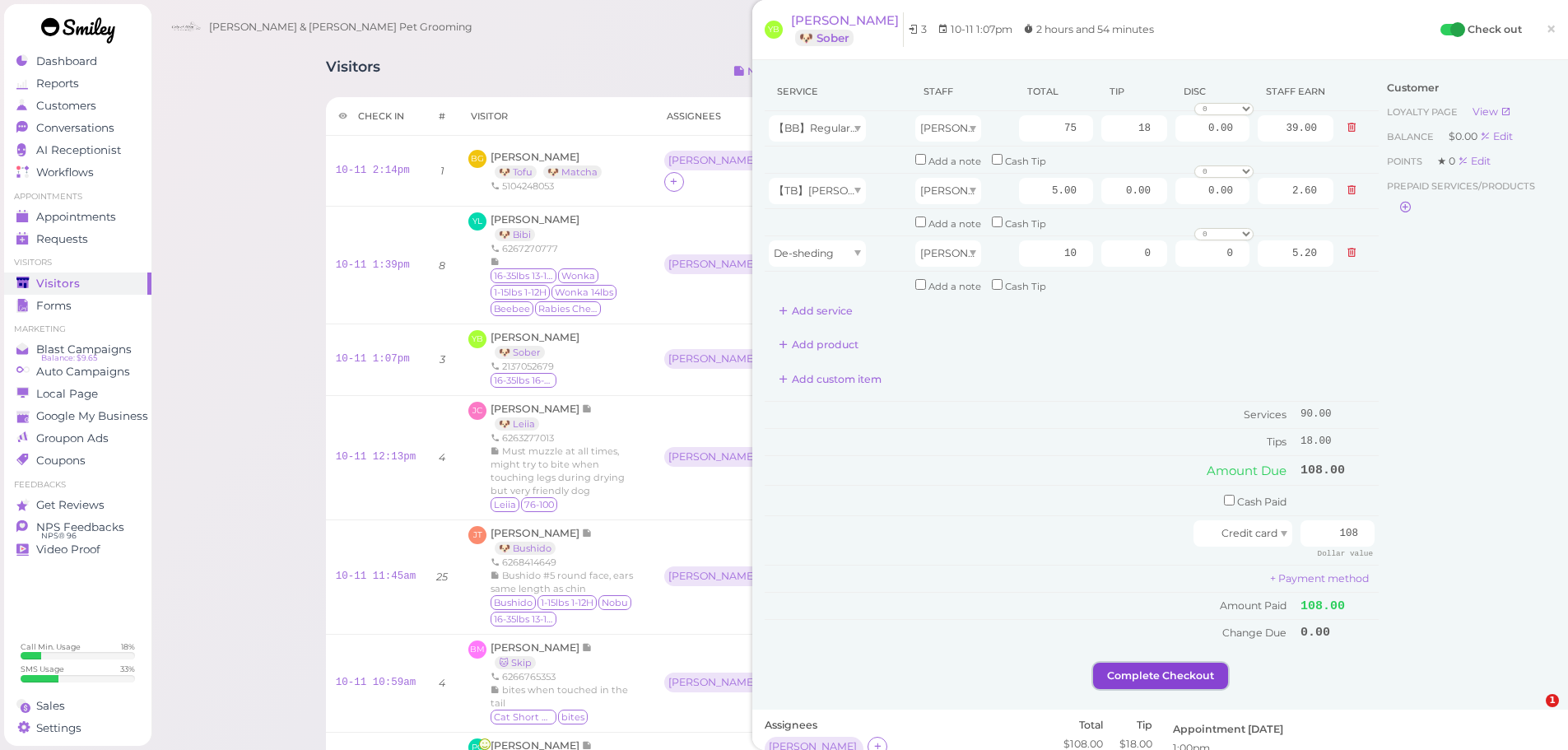
click at [1181, 679] on button "Complete Checkout" at bounding box center [1160, 675] width 135 height 27
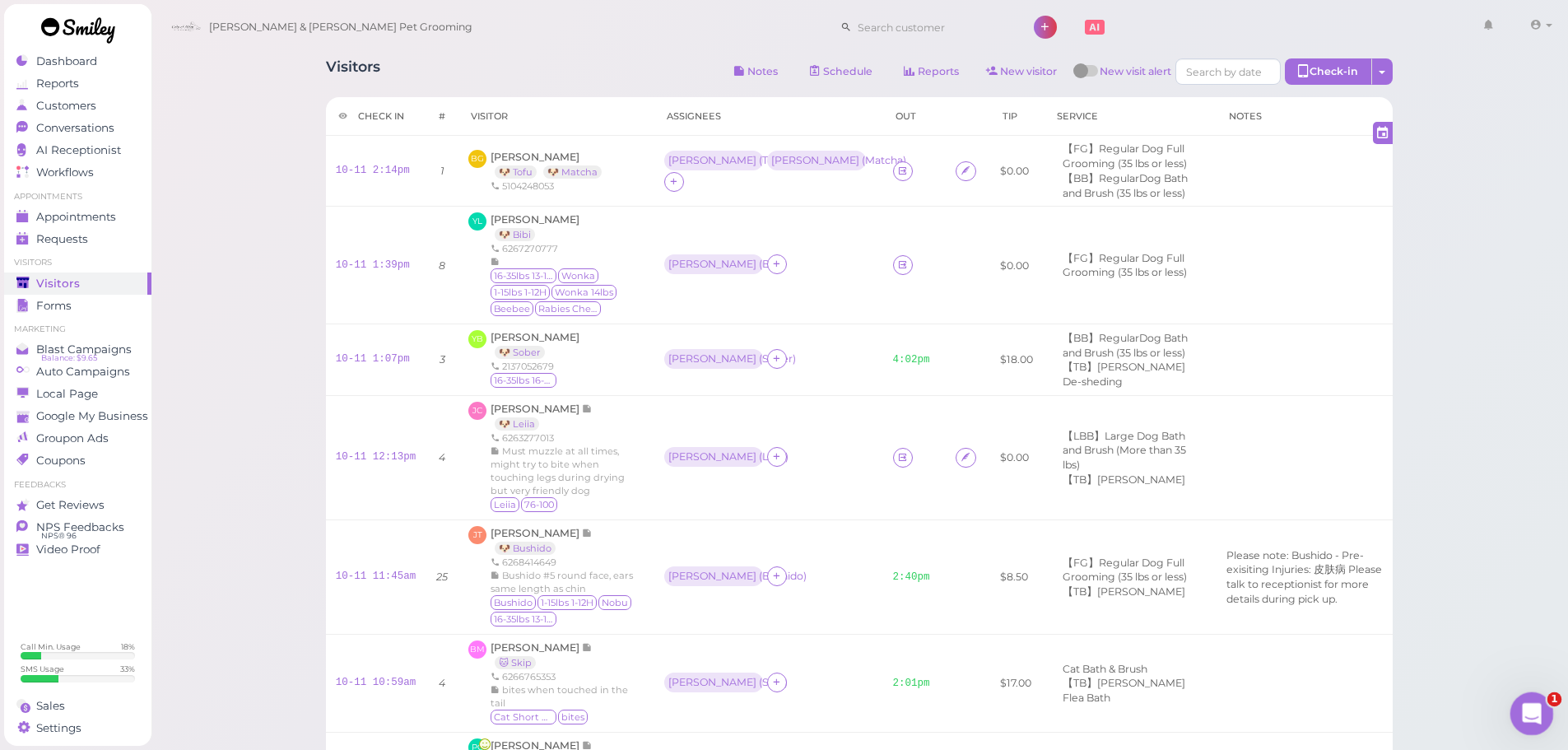
click at [1549, 707] on html at bounding box center [1529, 711] width 40 height 40
click at [1527, 704] on icon "Open Intercom Messenger" at bounding box center [1530, 711] width 27 height 27
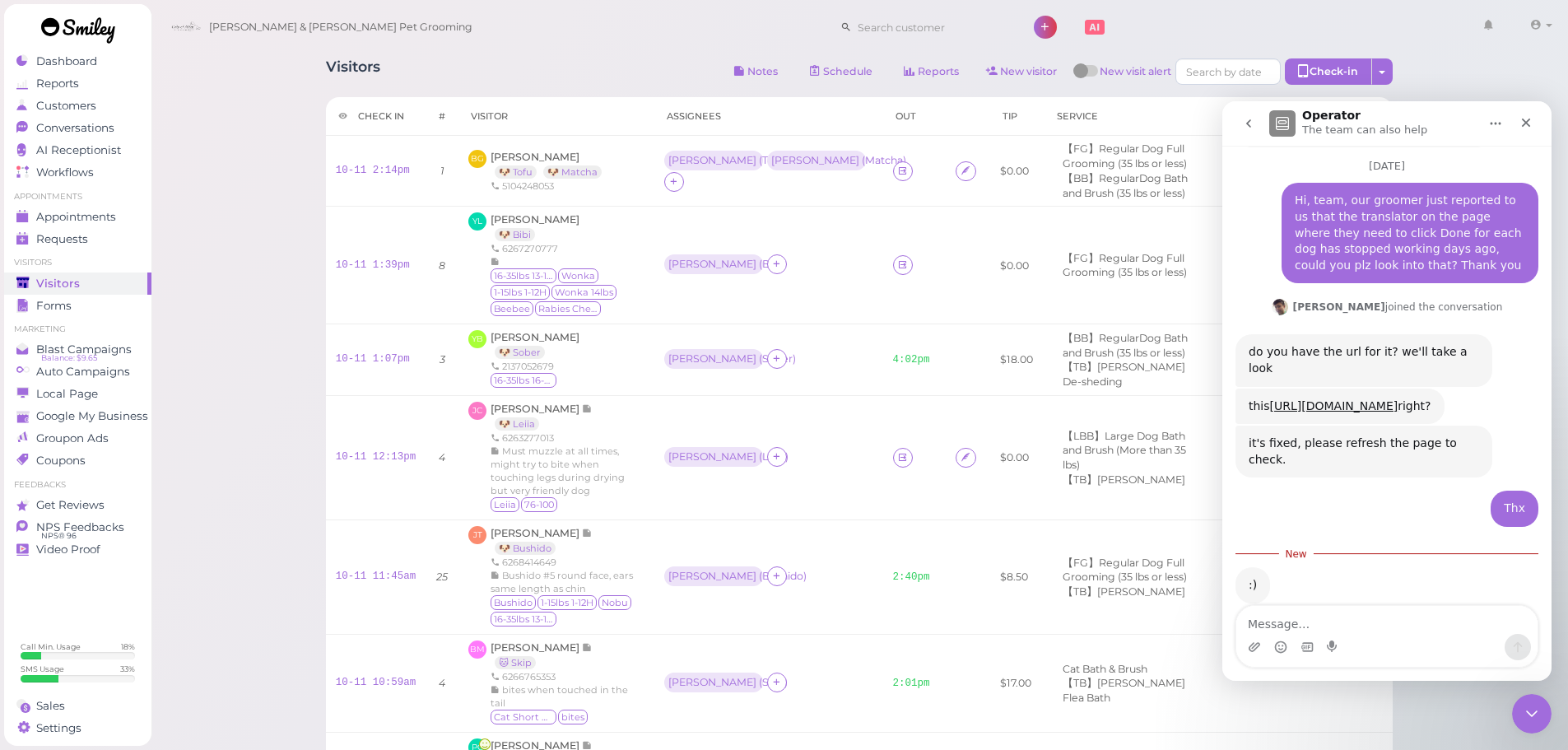
scroll to position [148, 0]
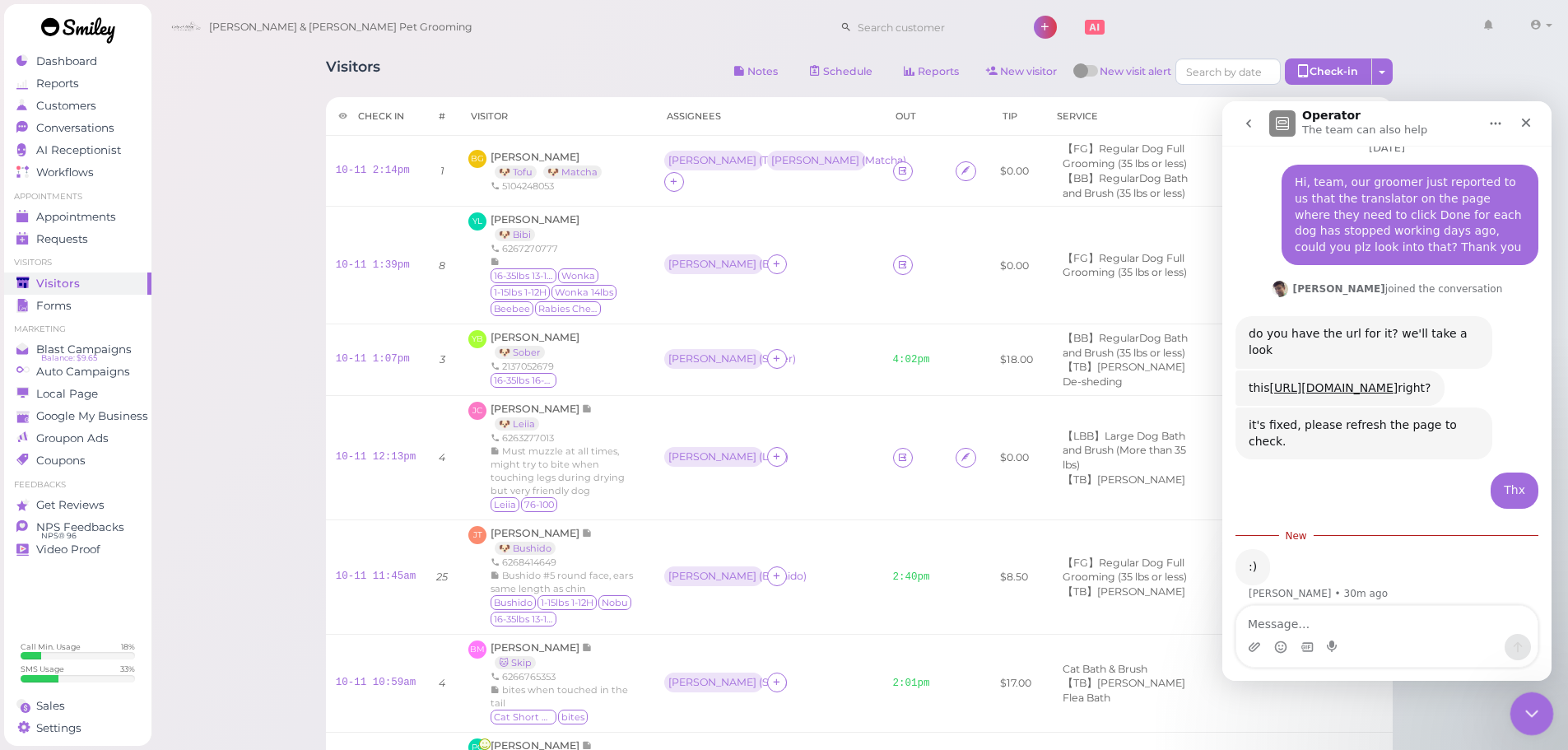
click at [1527, 709] on icon "Close Intercom Messenger" at bounding box center [1528, 710] width 20 height 20
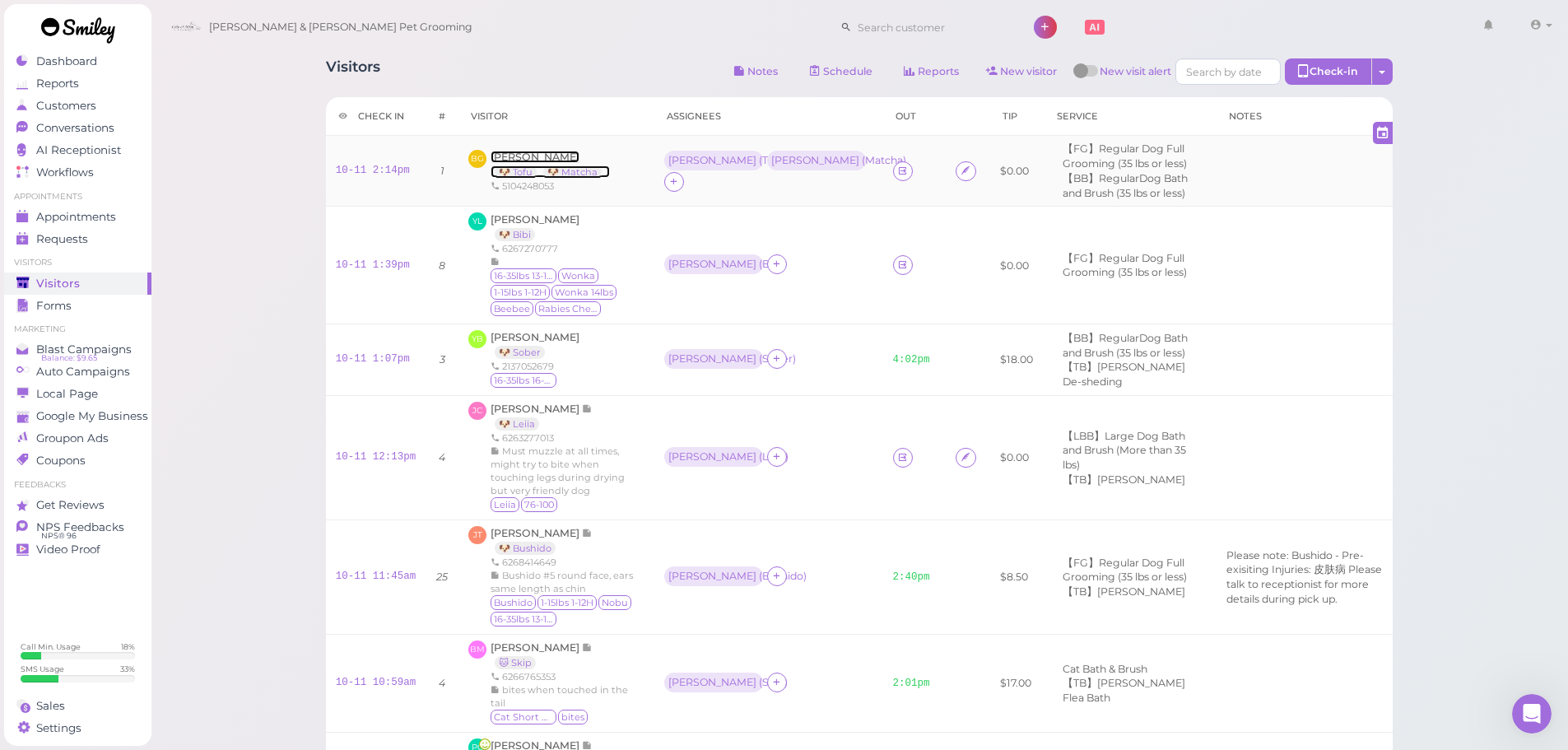
click at [516, 158] on span "[PERSON_NAME]" at bounding box center [534, 156] width 88 height 12
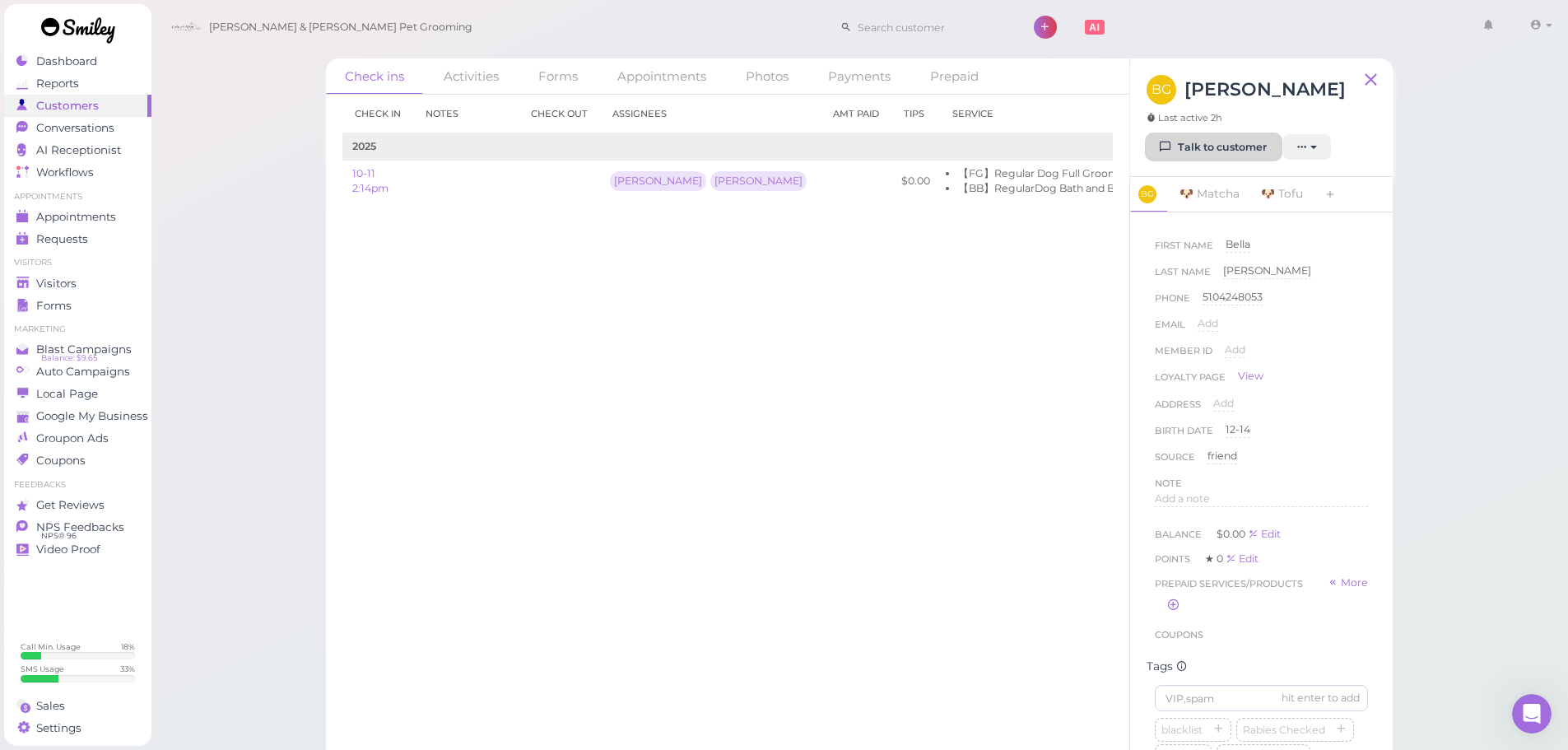
click at [1168, 158] on link "Talk to customer" at bounding box center [1213, 147] width 134 height 27
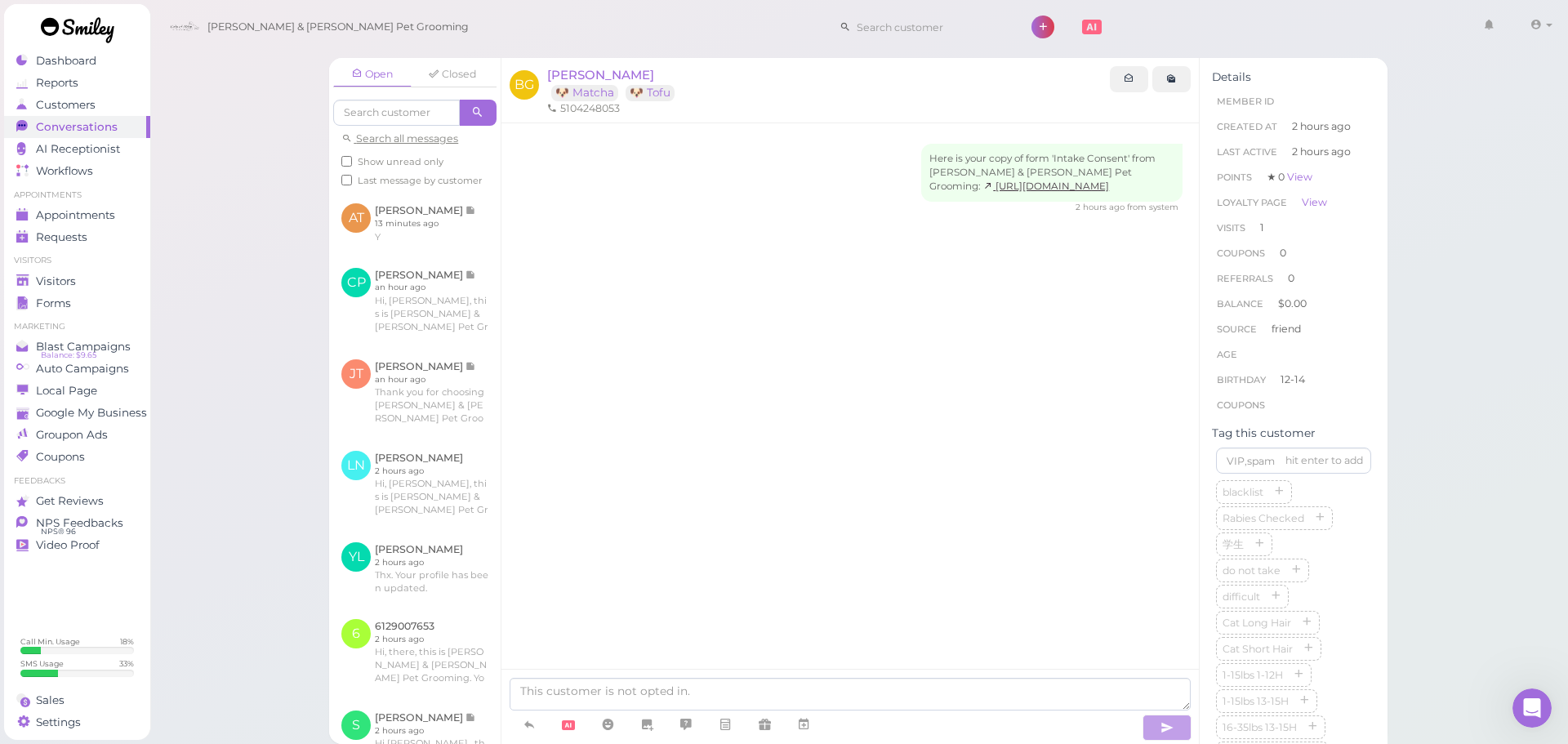
click at [699, 326] on div "Here is your copy of form 'Intake Consent' from Cody & Miley Pet Grooming: http…" at bounding box center [850, 428] width 697 height 608
click at [68, 291] on link "Visitors" at bounding box center [77, 281] width 146 height 22
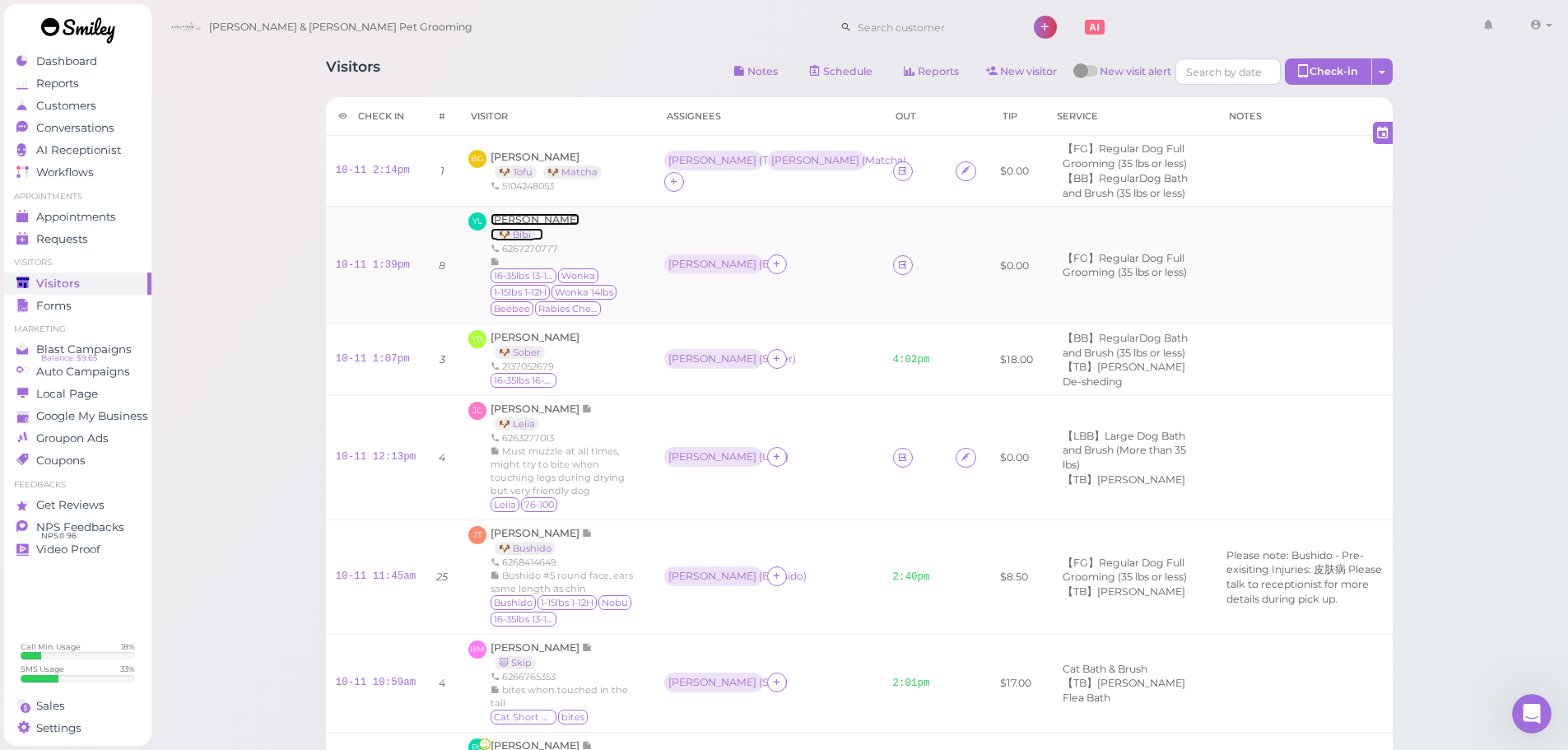
click at [514, 223] on span "[PERSON_NAME]" at bounding box center [534, 219] width 88 height 12
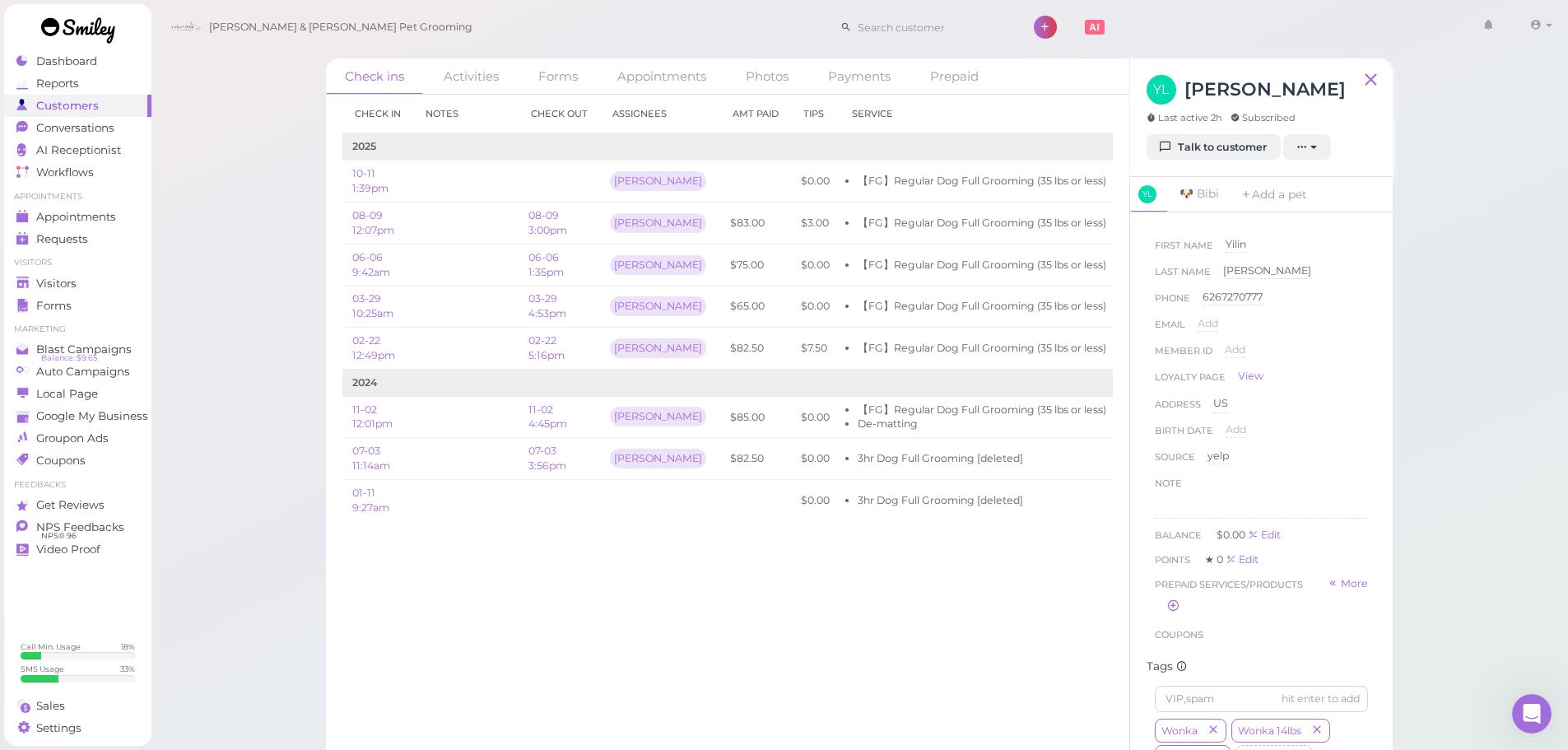
click at [1457, 209] on div "Check ins Activities Forms Appointments Photos Payments Prepaid Check in Notes …" at bounding box center [859, 380] width 1419 height 760
click at [1489, 200] on div "Check ins Activities Forms Appointments Photos Payments Prepaid Check in Notes …" at bounding box center [859, 380] width 1419 height 760
click at [253, 134] on div "Check ins Activities Forms Appointments Photos Payments Prepaid Check in Notes …" at bounding box center [859, 380] width 1419 height 760
click at [88, 280] on div "Visitors" at bounding box center [76, 284] width 119 height 14
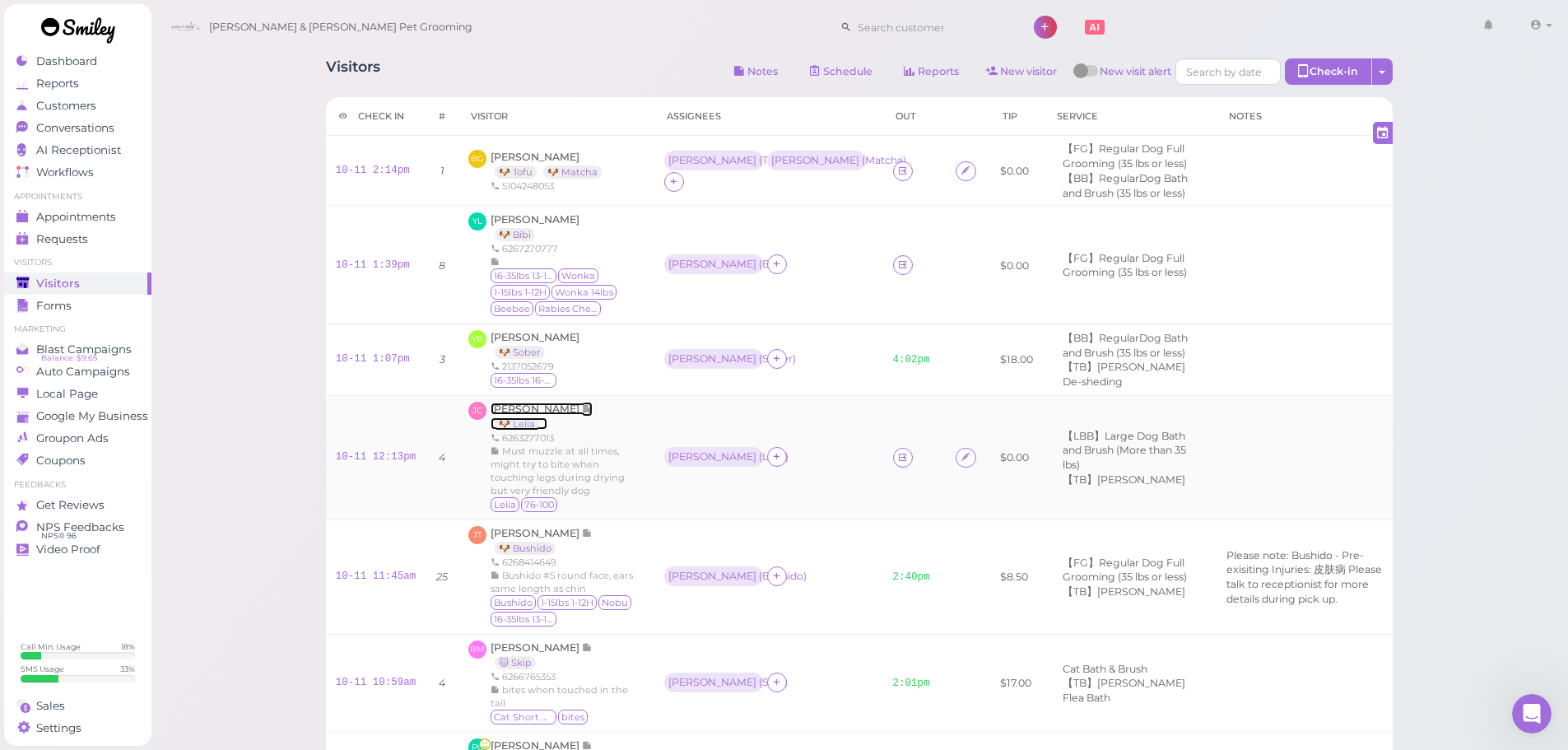
click at [518, 409] on span "[PERSON_NAME]" at bounding box center [536, 408] width 91 height 12
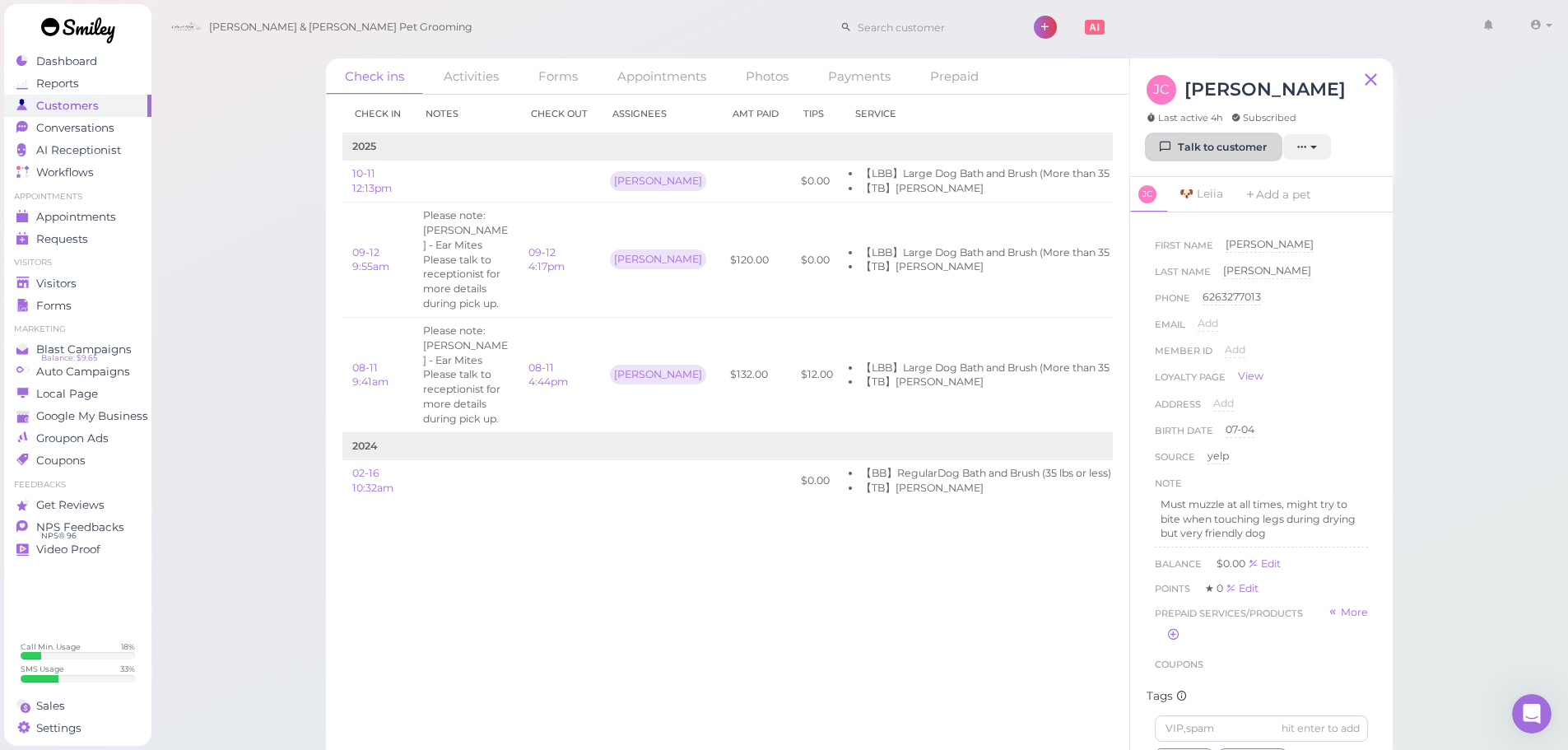
click at [1192, 140] on link "Talk to customer" at bounding box center [1213, 147] width 134 height 27
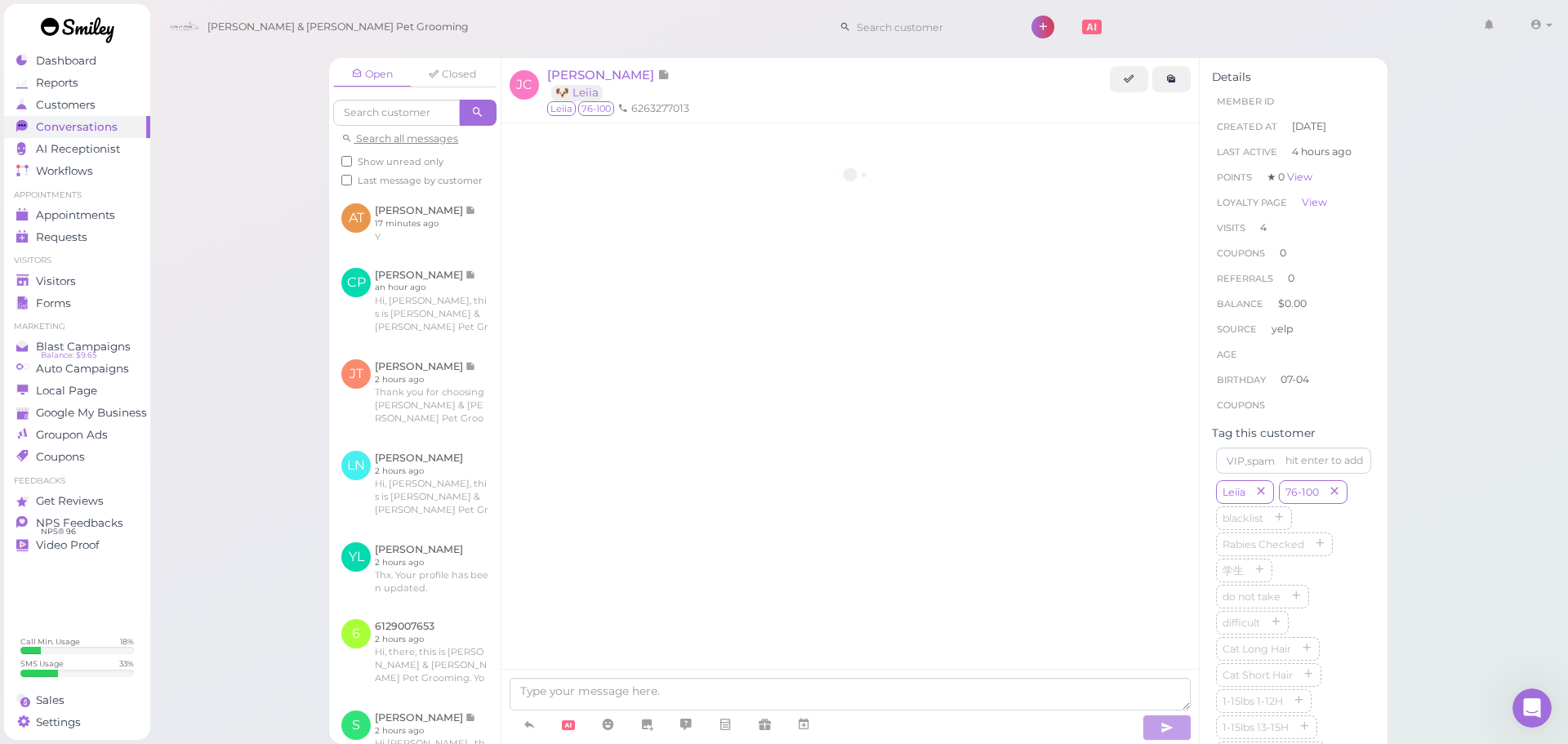
scroll to position [2203, 0]
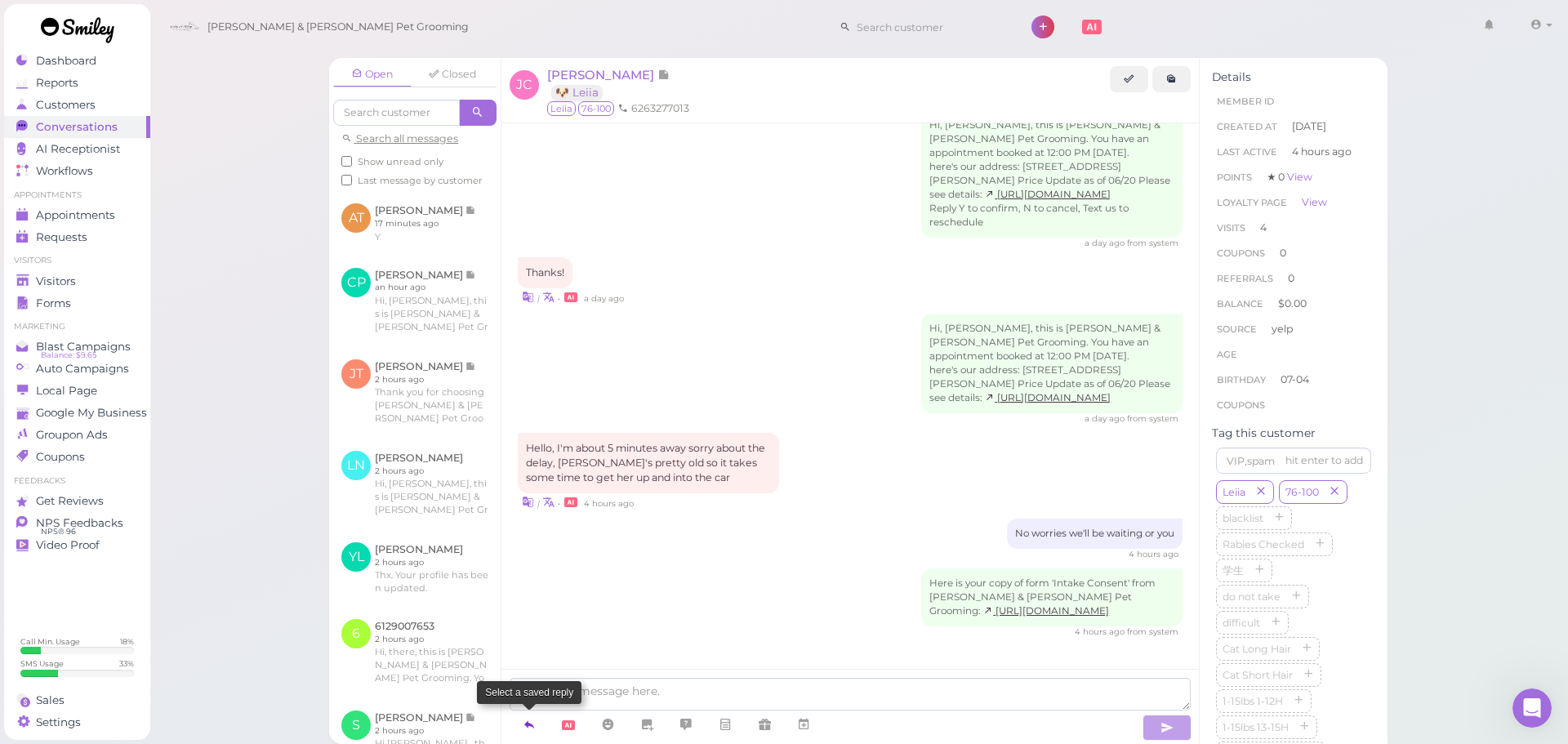
click at [529, 727] on icon at bounding box center [529, 724] width 13 height 16
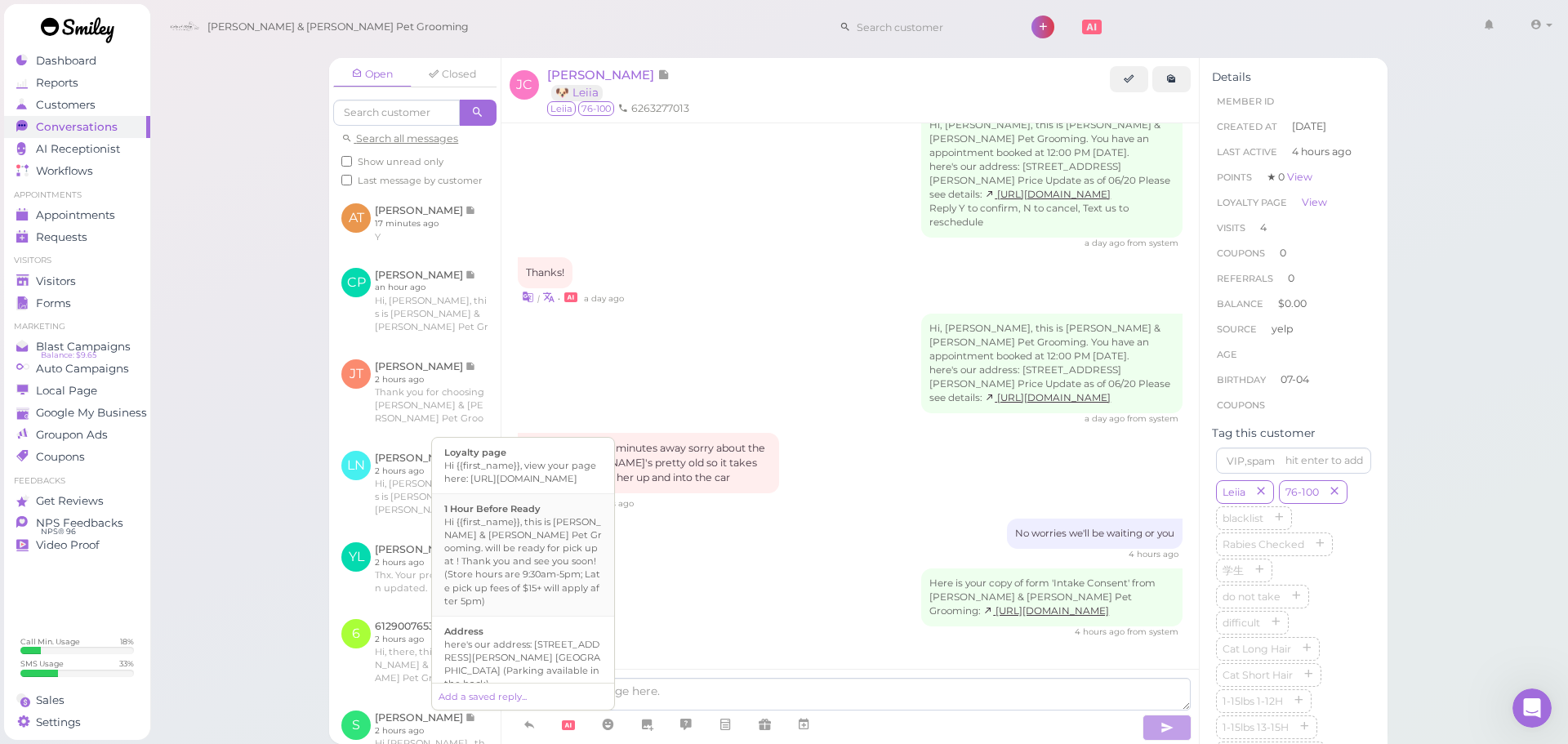
click at [527, 514] on b "1 Hour Before Ready" at bounding box center [492, 508] width 96 height 11
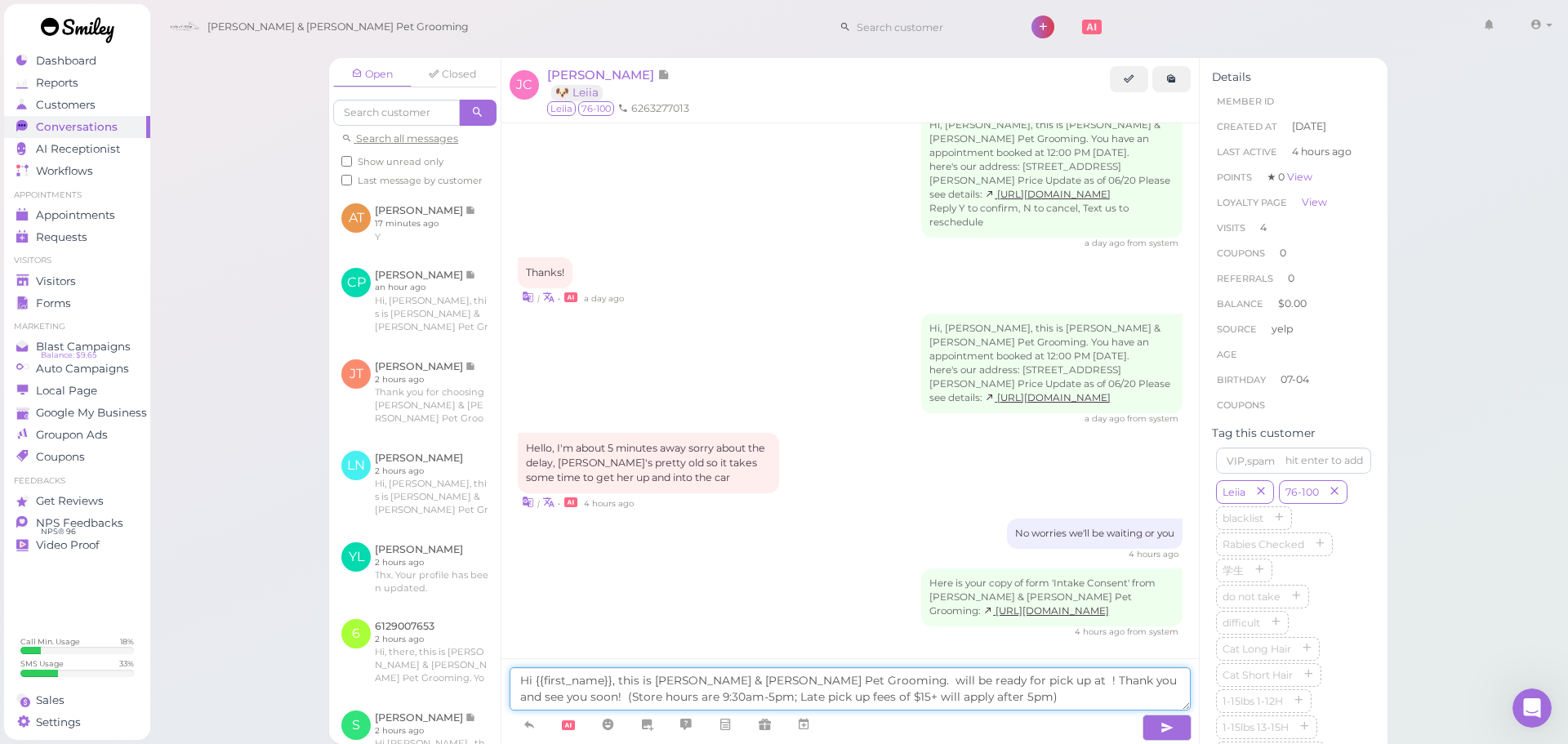
click at [812, 676] on textarea "Hi {{first_name}}, this is Cody & Miley Pet Grooming. will be ready for pick up…" at bounding box center [850, 689] width 681 height 43
click at [990, 677] on textarea "Hi {{first_name}}, this is Cody & Miley Pet Grooming. Leiia will be ready for p…" at bounding box center [850, 689] width 681 height 43
type textarea "Hi {{first_name}}, this is Cody & Miley Pet Grooming. Leiia will be ready for p…"
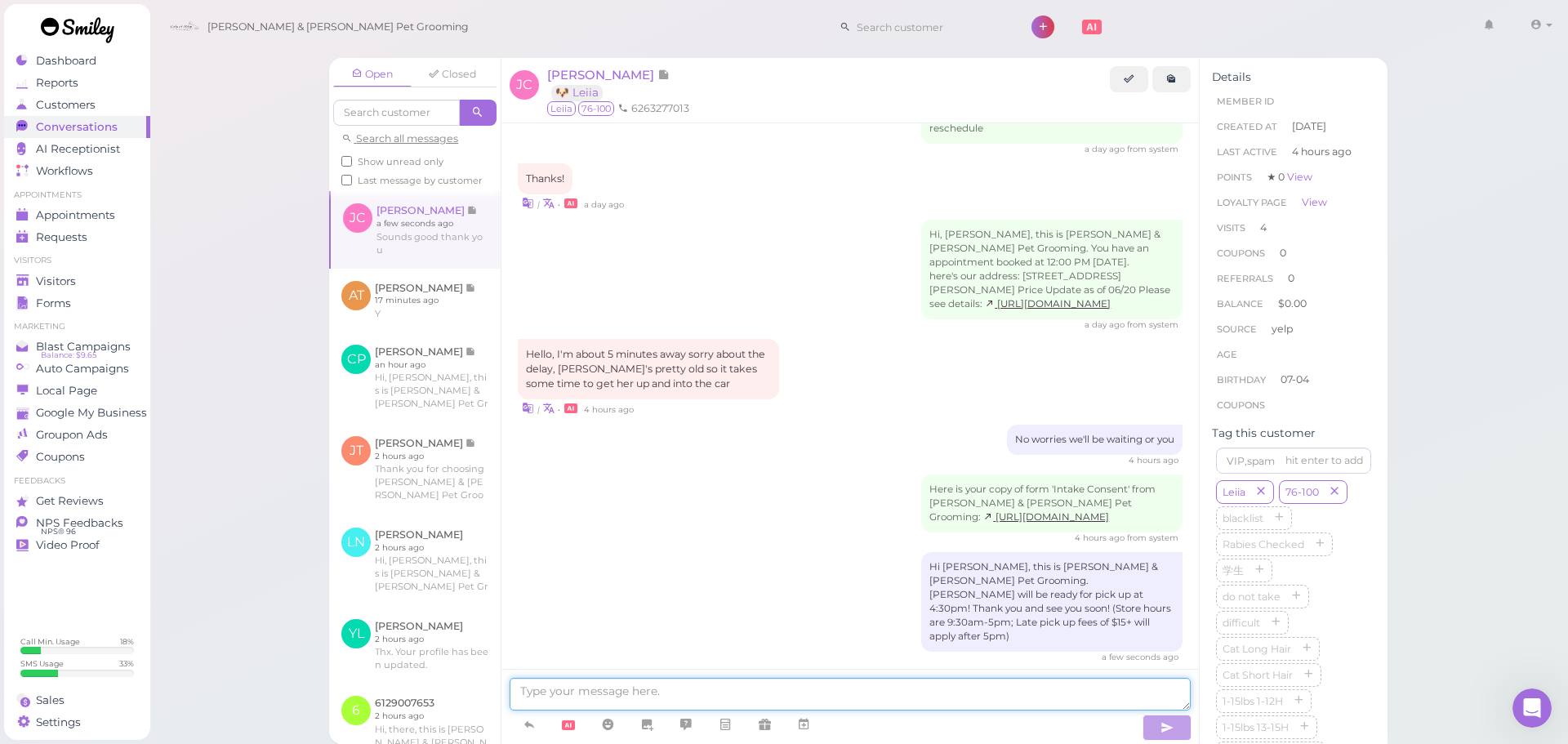
scroll to position [2352, 0]
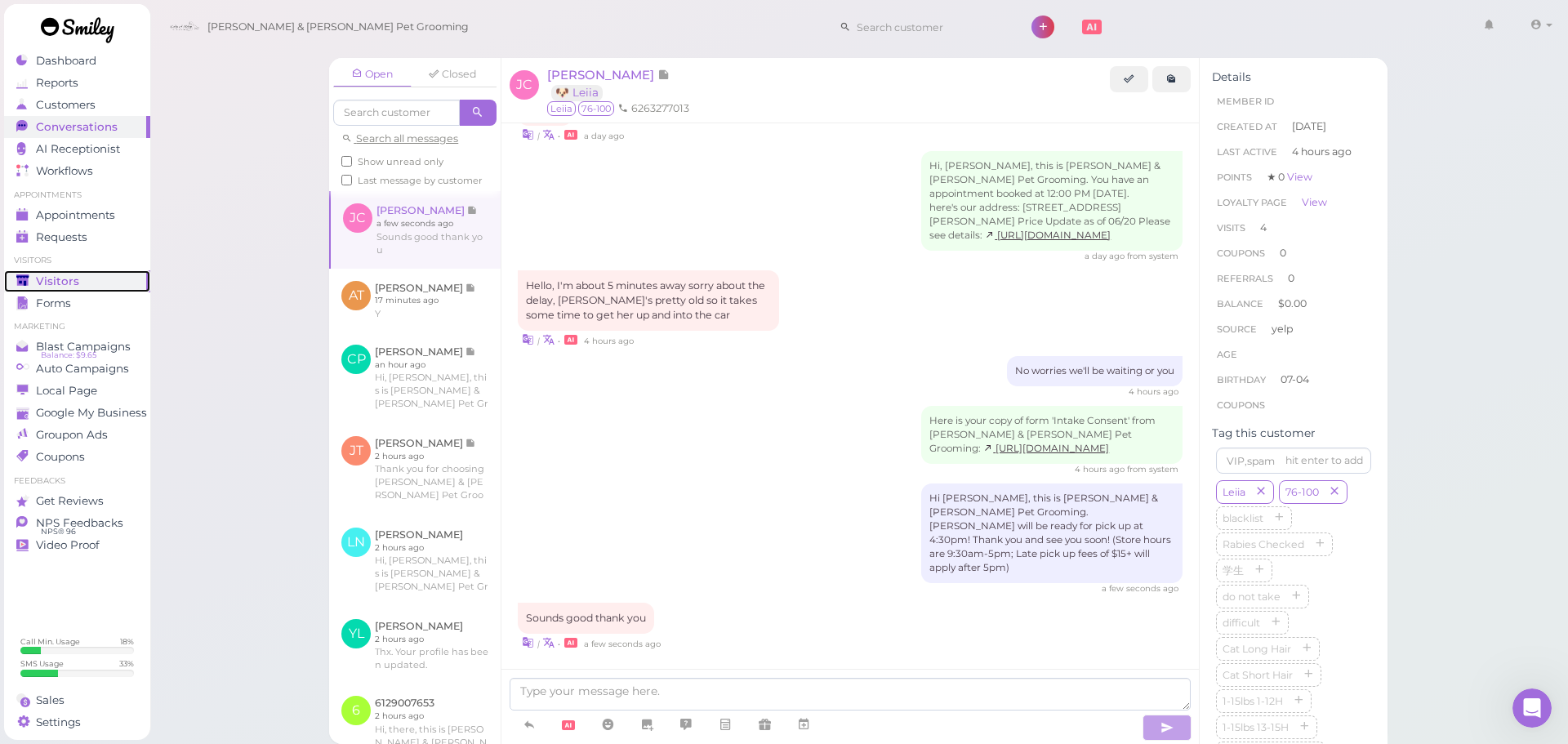
click at [68, 283] on span "Visitors" at bounding box center [57, 281] width 43 height 14
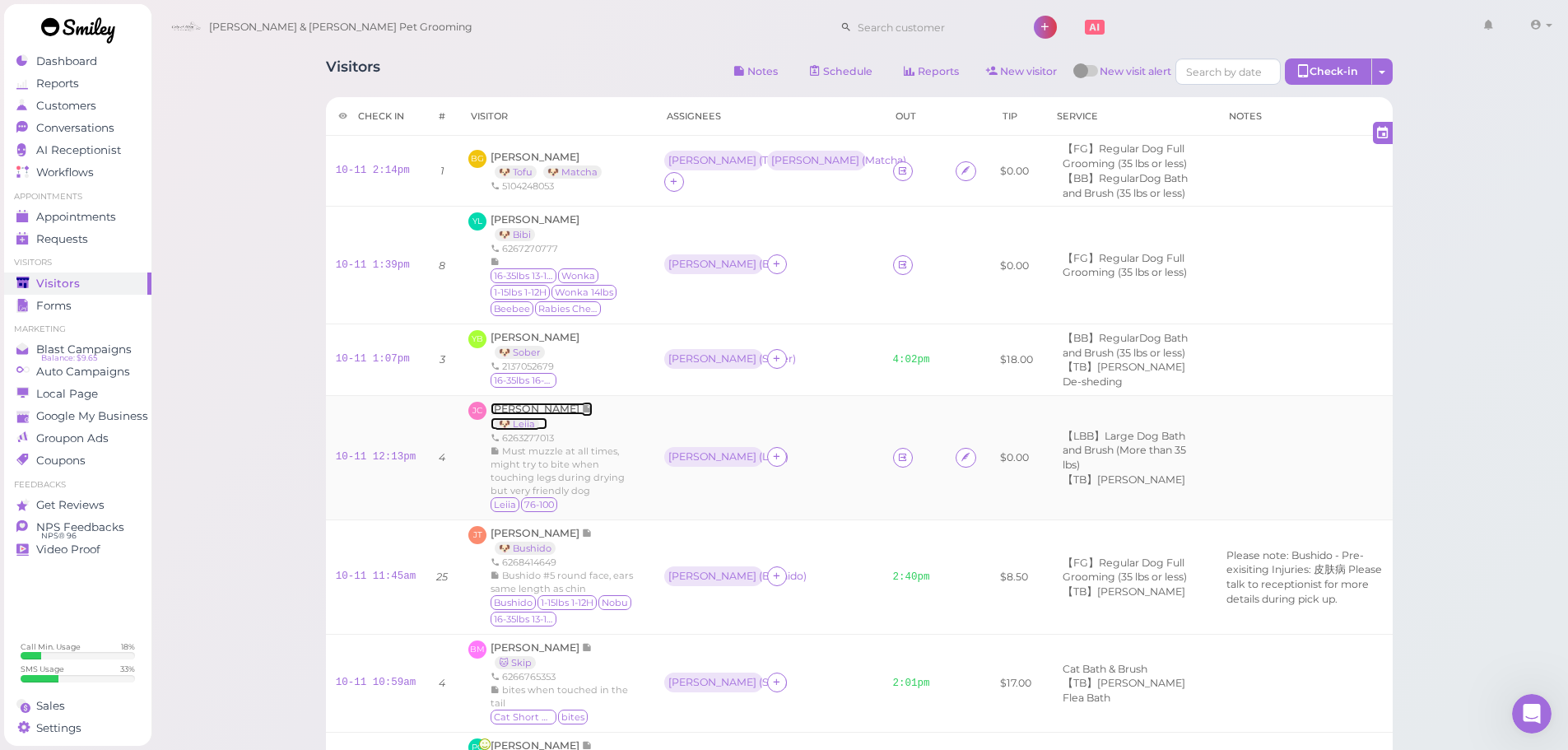
click at [505, 408] on span "[PERSON_NAME]" at bounding box center [536, 408] width 91 height 12
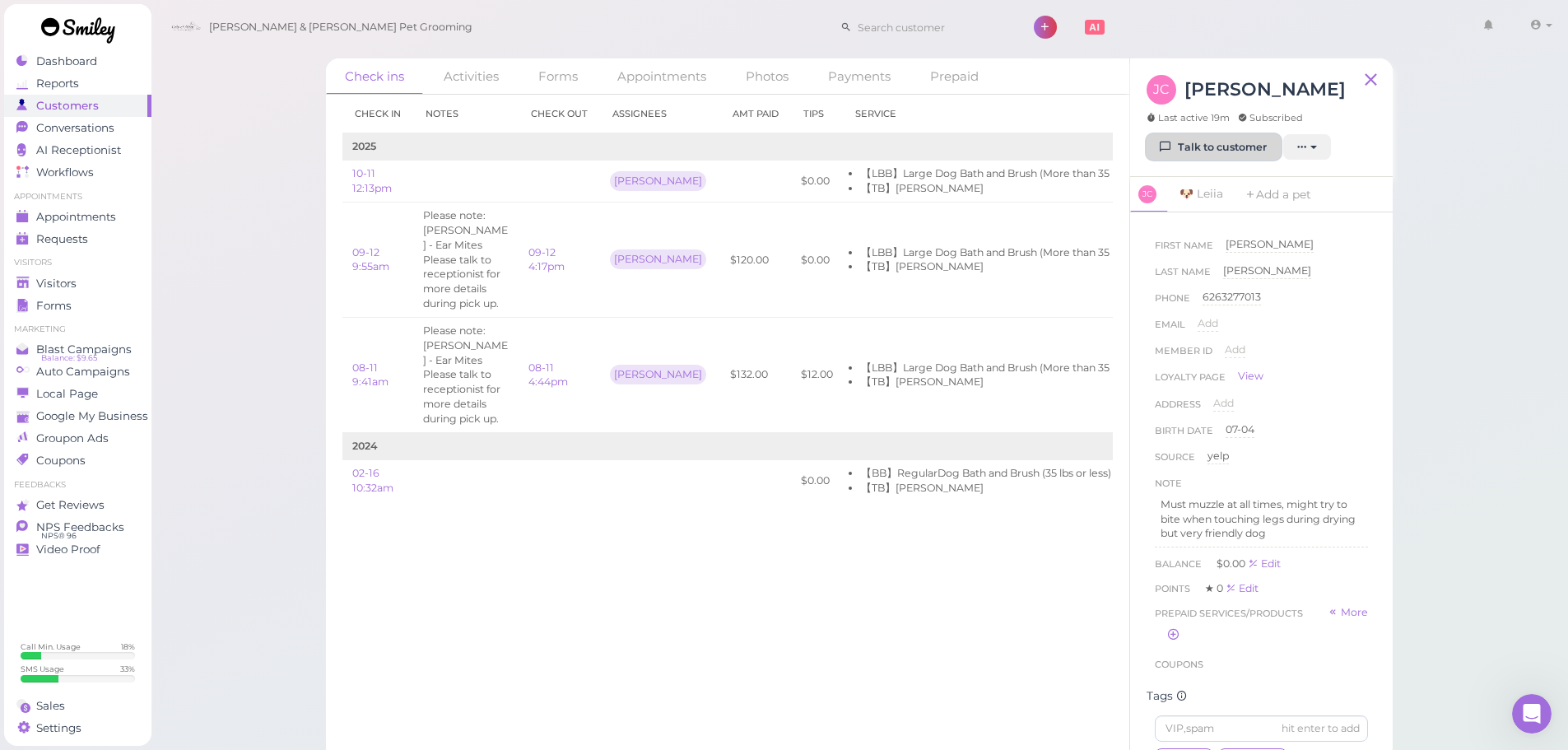
click at [1176, 155] on link "Talk to customer" at bounding box center [1213, 147] width 134 height 27
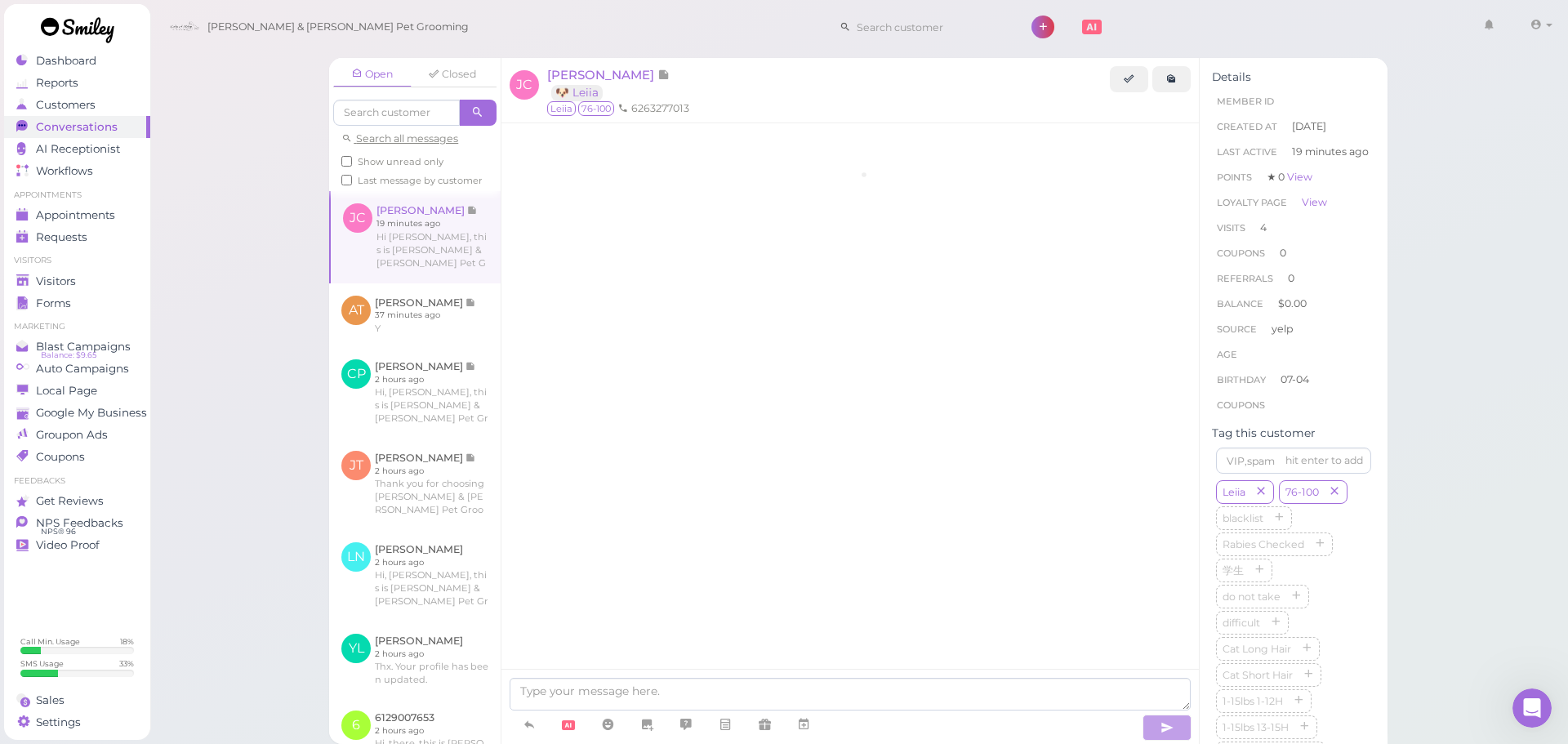
scroll to position [2107, 0]
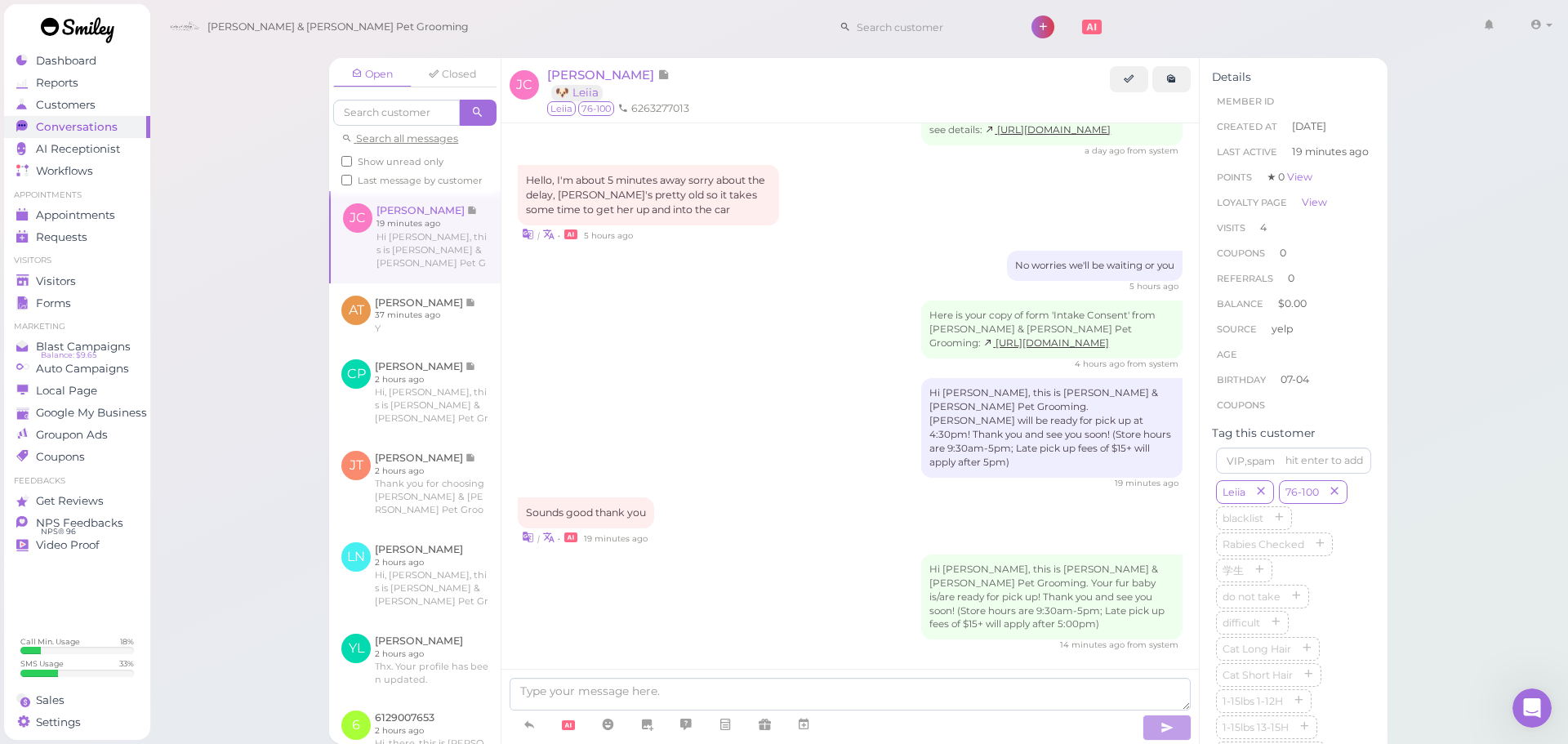
click at [827, 539] on div "| • 19 minutes ago" at bounding box center [850, 537] width 665 height 17
click at [65, 279] on span "Visitors" at bounding box center [57, 281] width 43 height 14
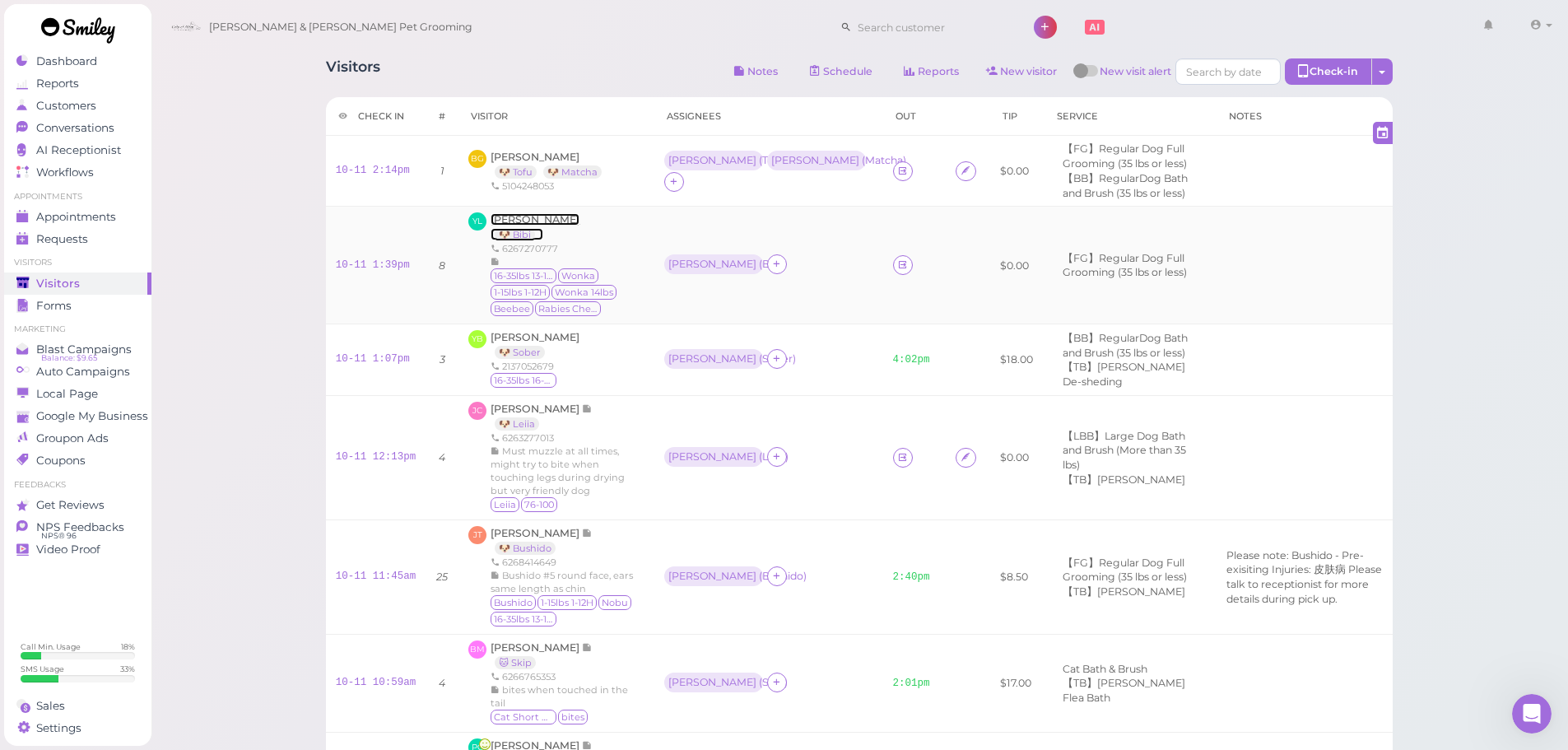
click at [507, 217] on span "[PERSON_NAME]" at bounding box center [534, 219] width 88 height 12
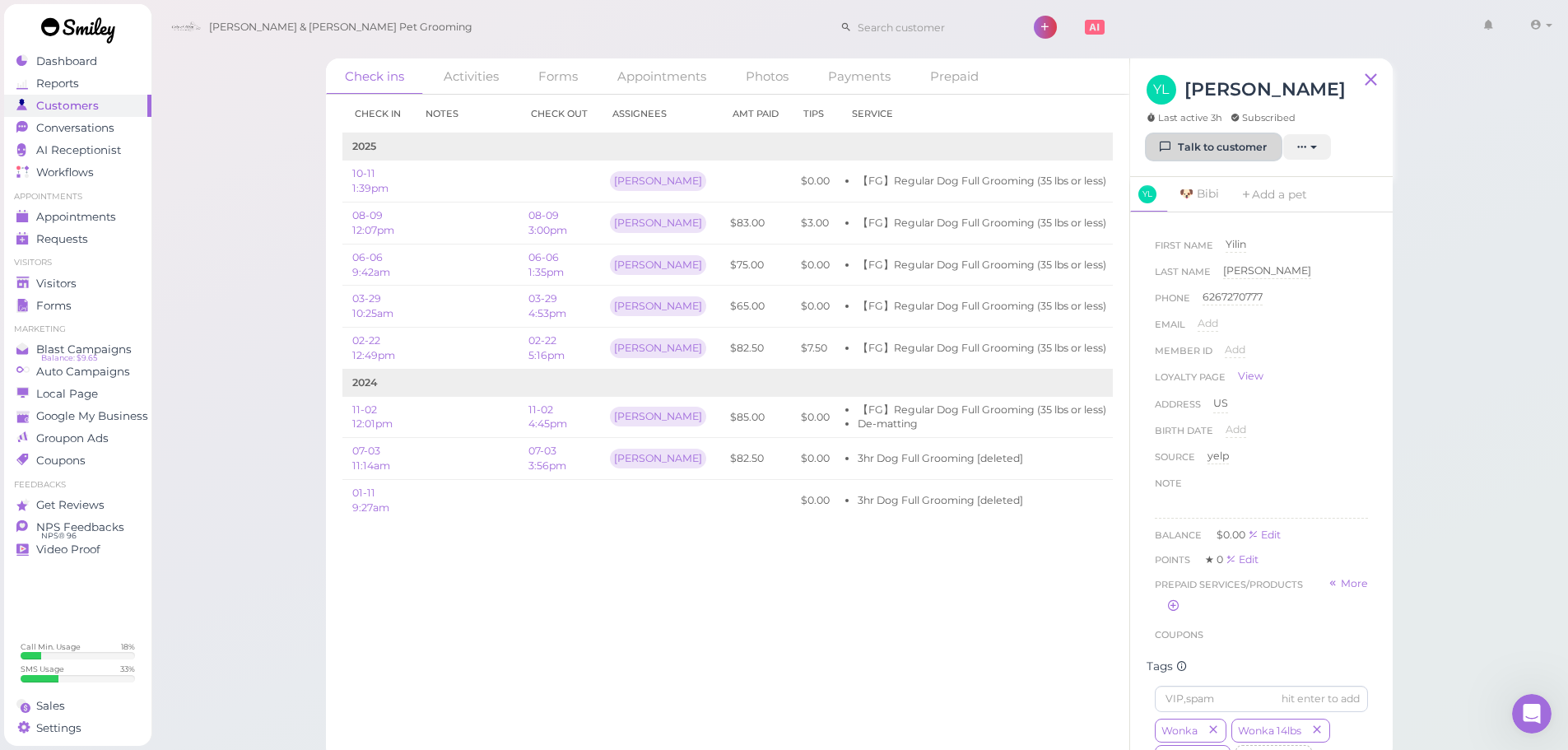
click at [1212, 146] on link "Talk to customer" at bounding box center [1213, 147] width 134 height 27
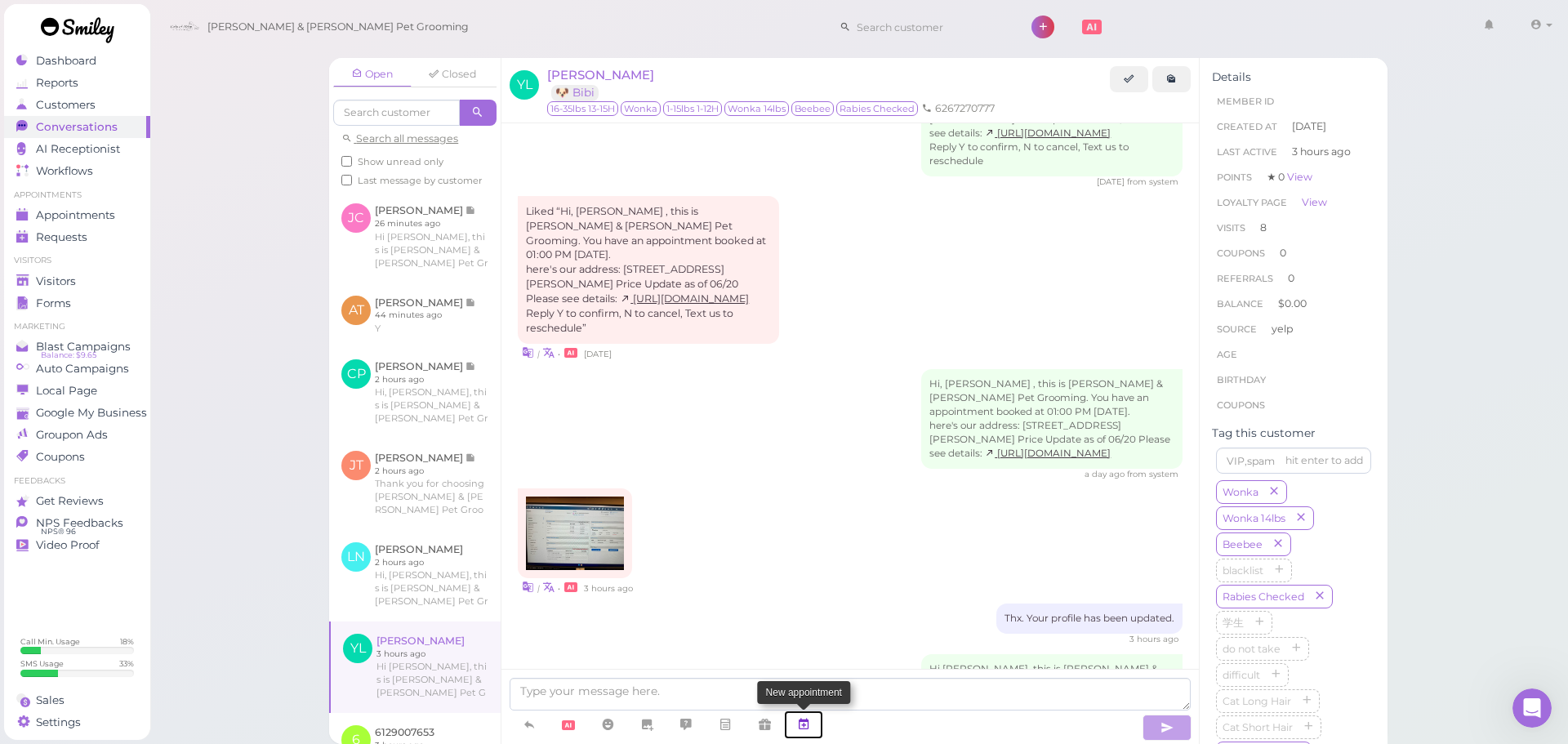
click at [801, 718] on icon at bounding box center [803, 724] width 13 height 16
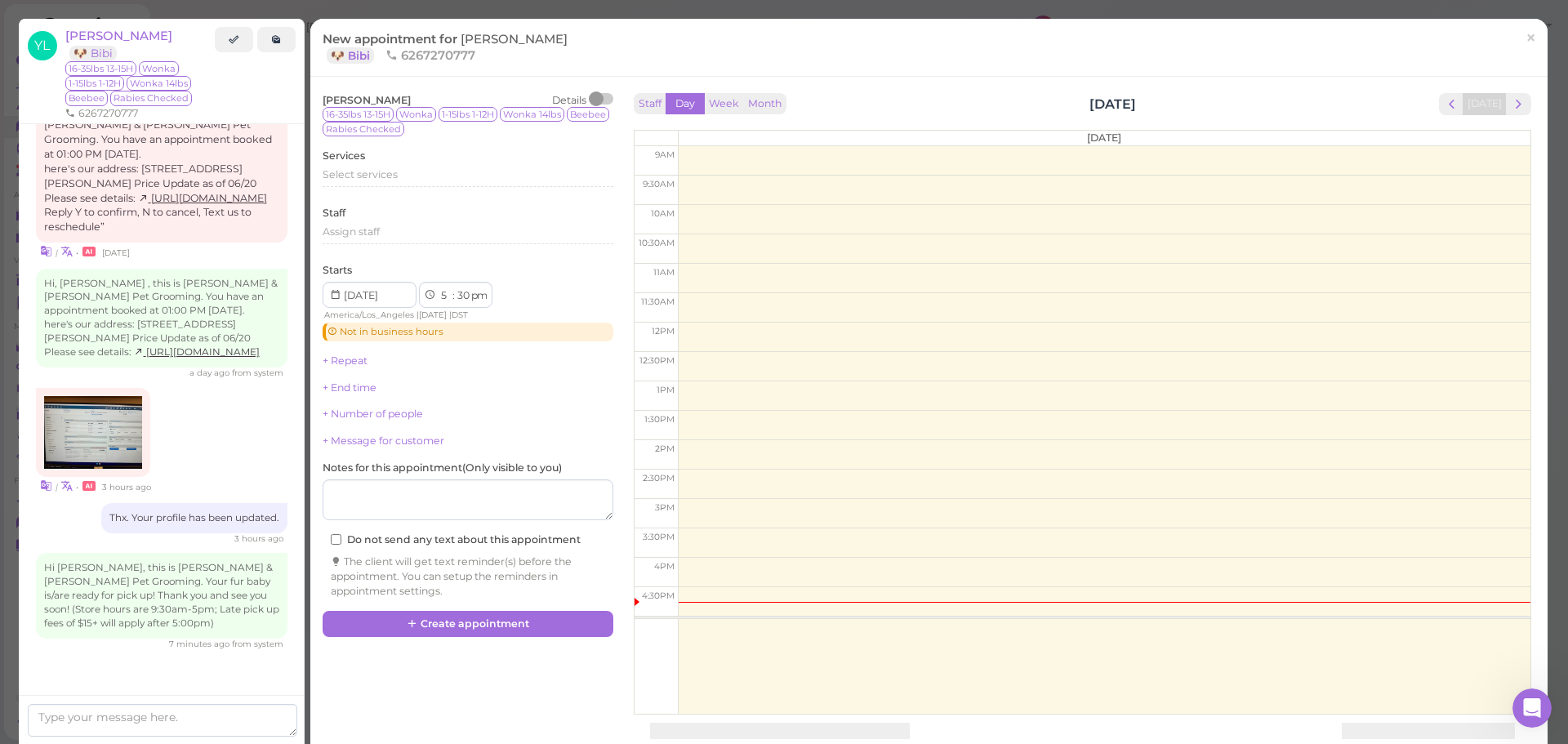
scroll to position [2492, 0]
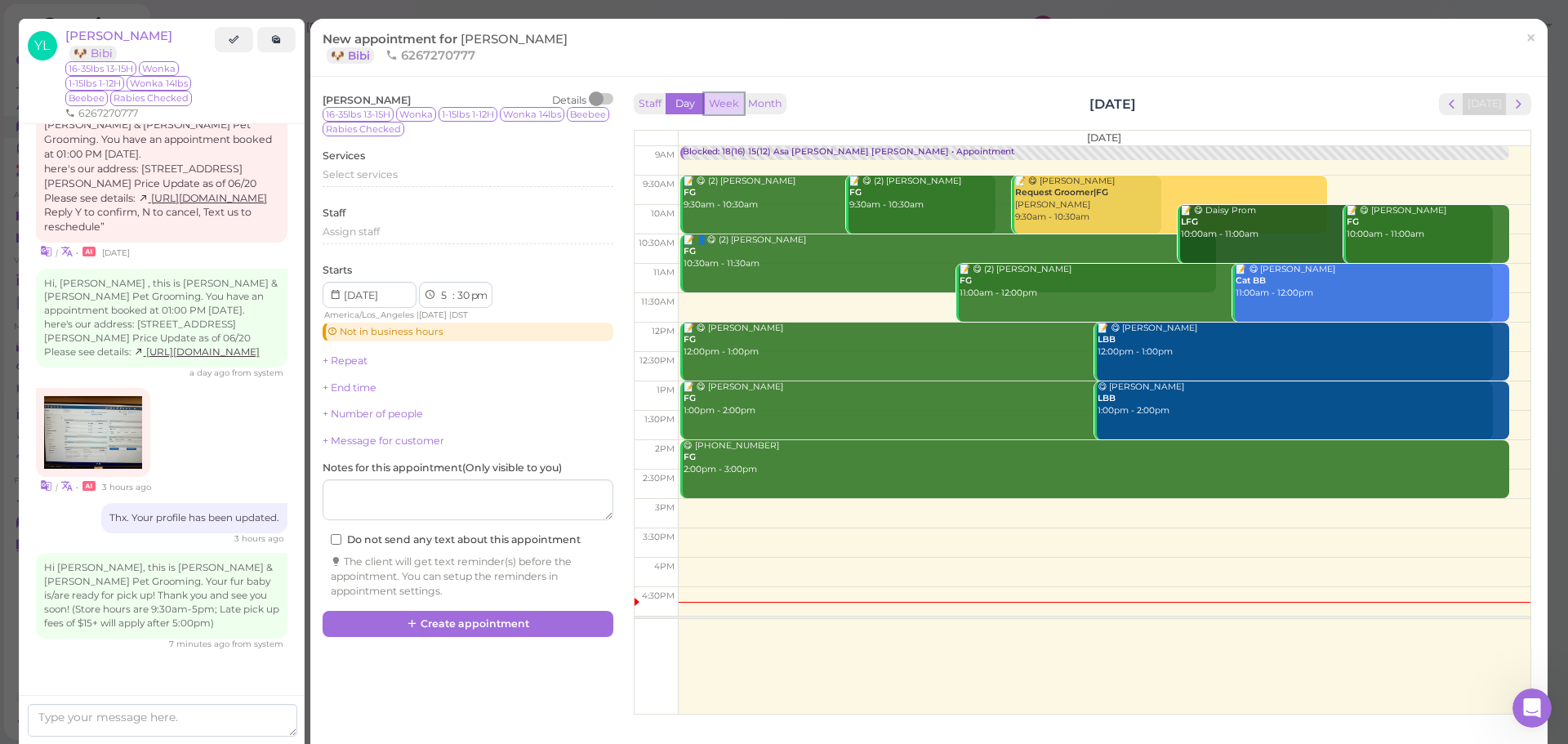
click at [734, 107] on button "Week" at bounding box center [724, 104] width 40 height 22
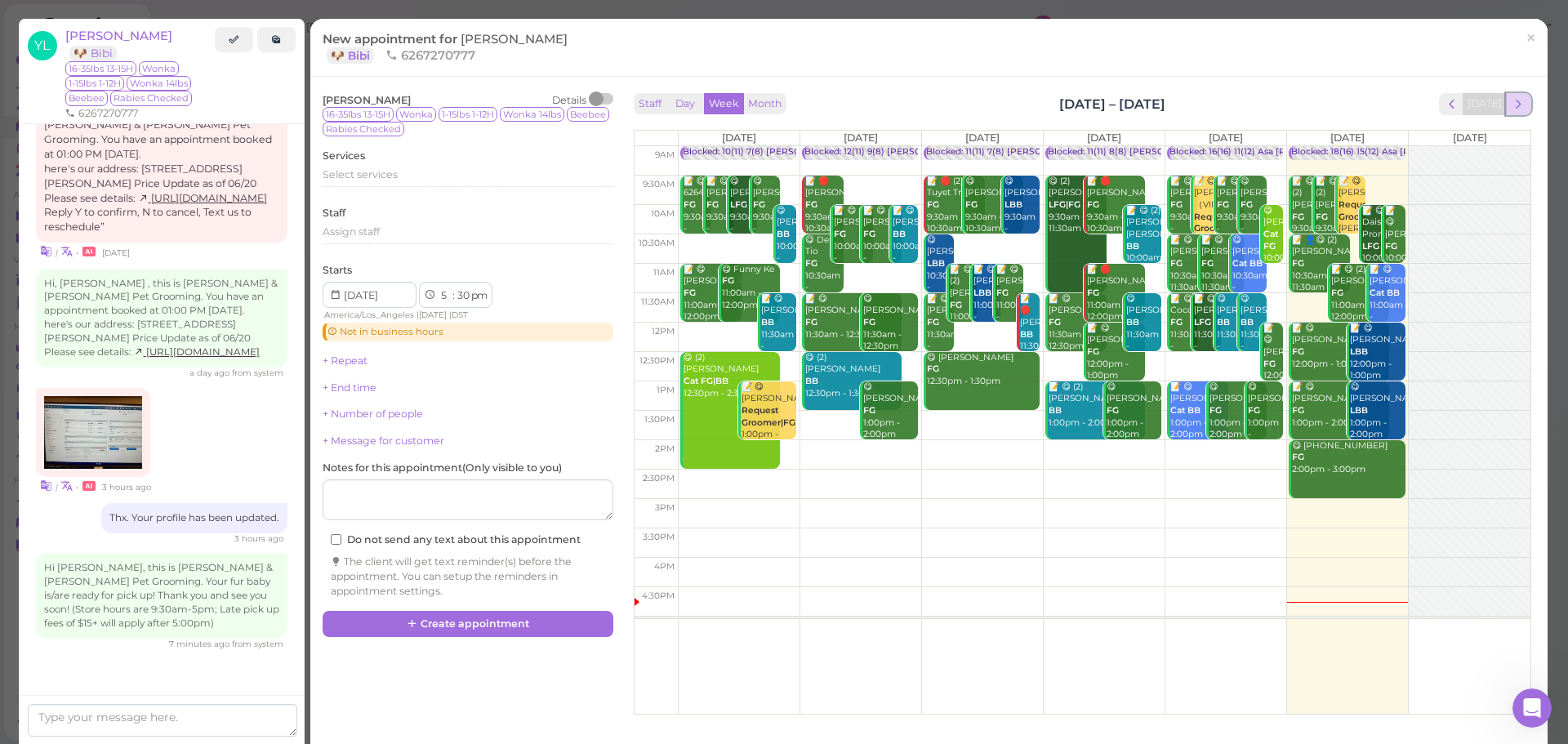
click at [1511, 106] on span "next" at bounding box center [1519, 104] width 15 height 15
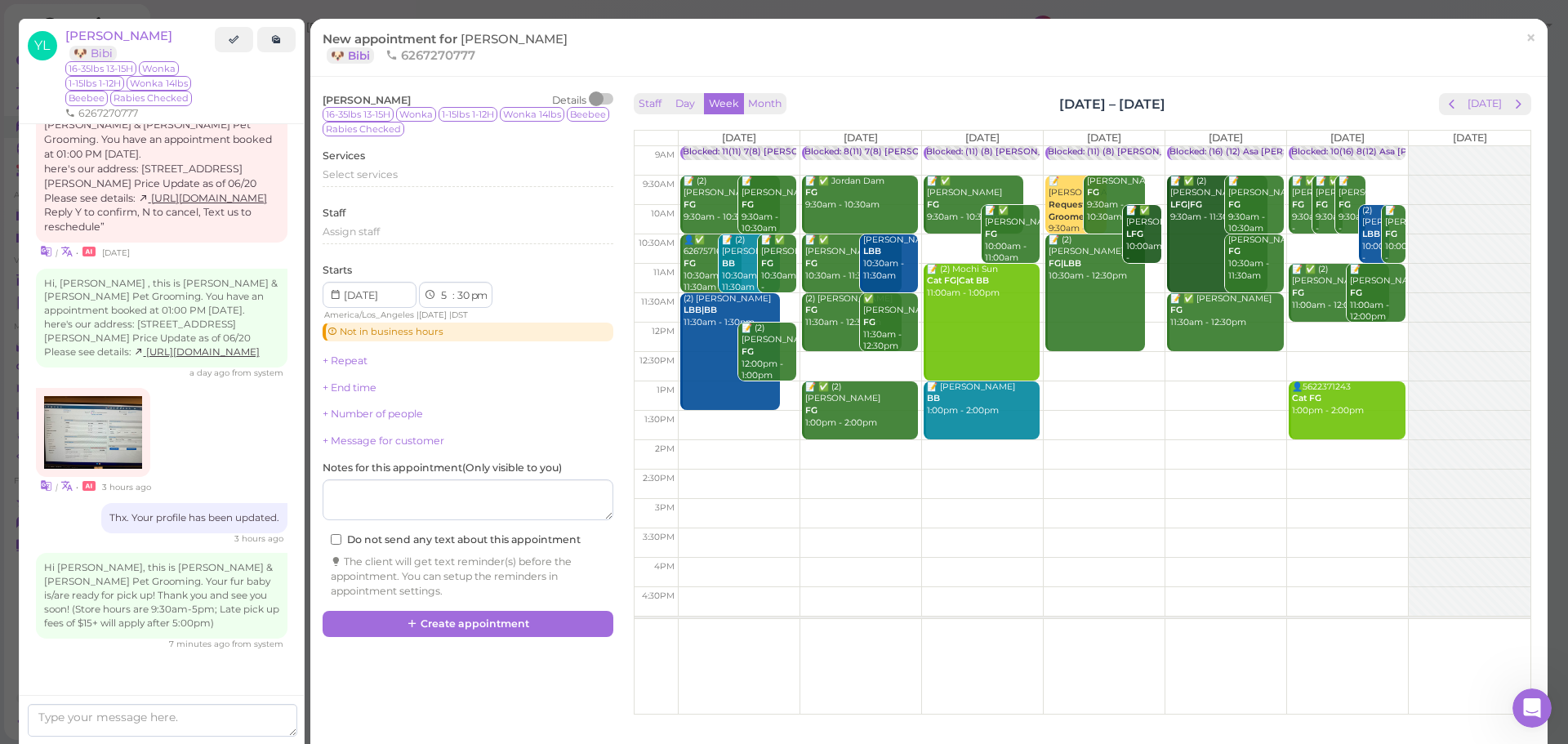
click at [1367, 177] on td at bounding box center [1104, 190] width 853 height 29
type input "2025-10-18"
select select "9"
select select "am"
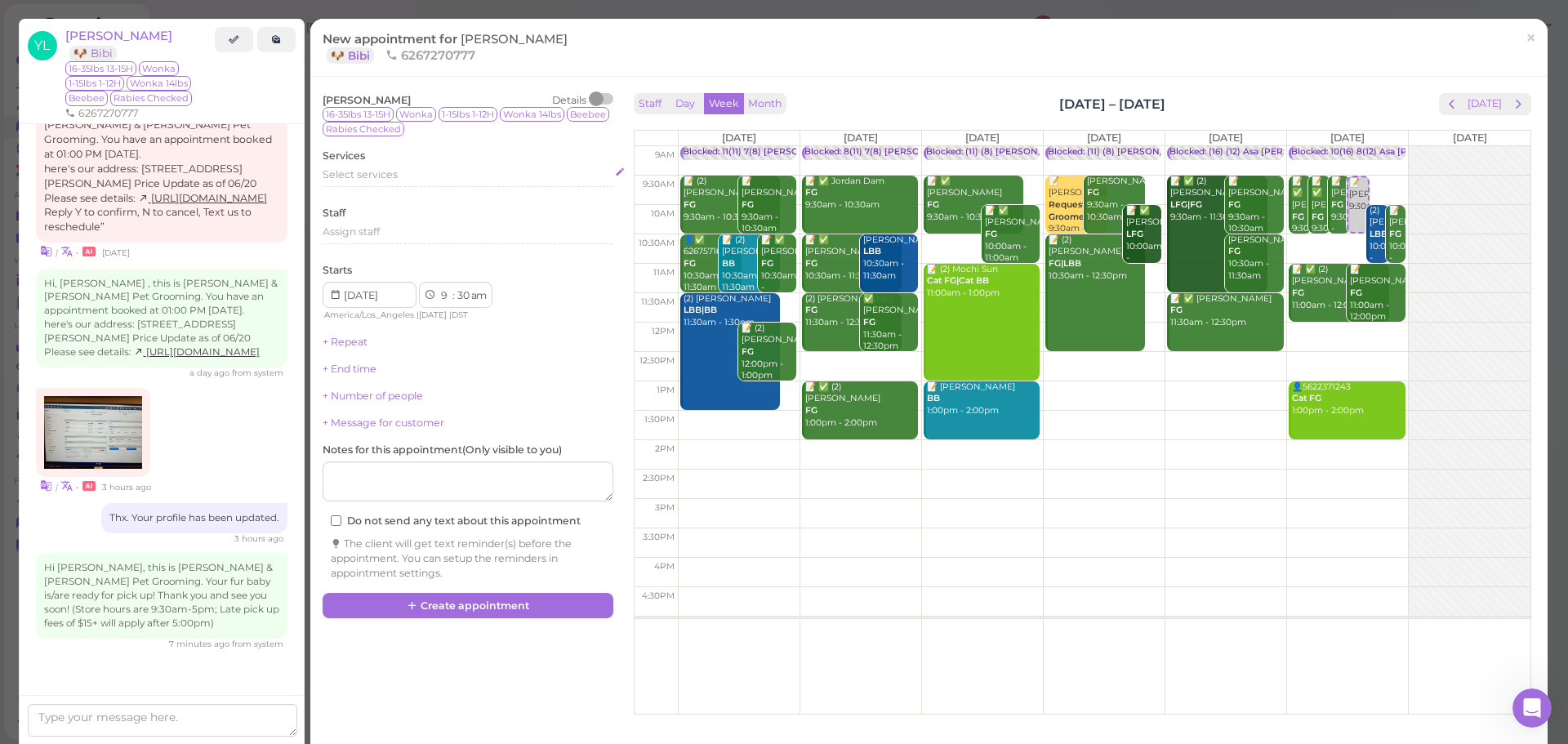
click at [408, 176] on div "Select services" at bounding box center [467, 174] width 291 height 14
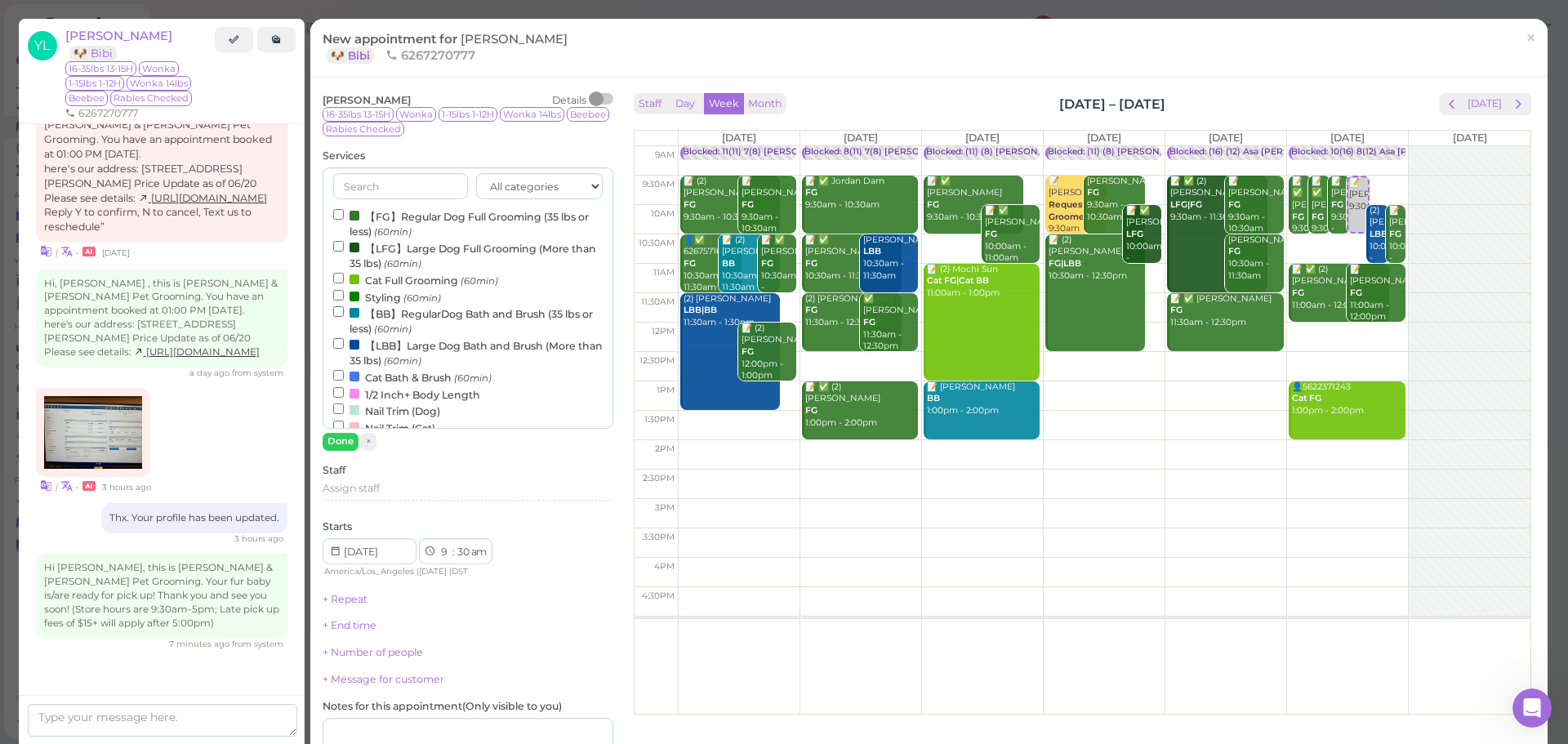
click at [391, 213] on label "【FG】Regular Dog Full Grooming (35 lbs or less) (60min)" at bounding box center [468, 222] width 269 height 32
click at [344, 213] on input "【FG】Regular Dog Full Grooming (35 lbs or less) (60min)" at bounding box center [338, 214] width 10 height 10
click at [331, 441] on button "Done" at bounding box center [340, 441] width 36 height 17
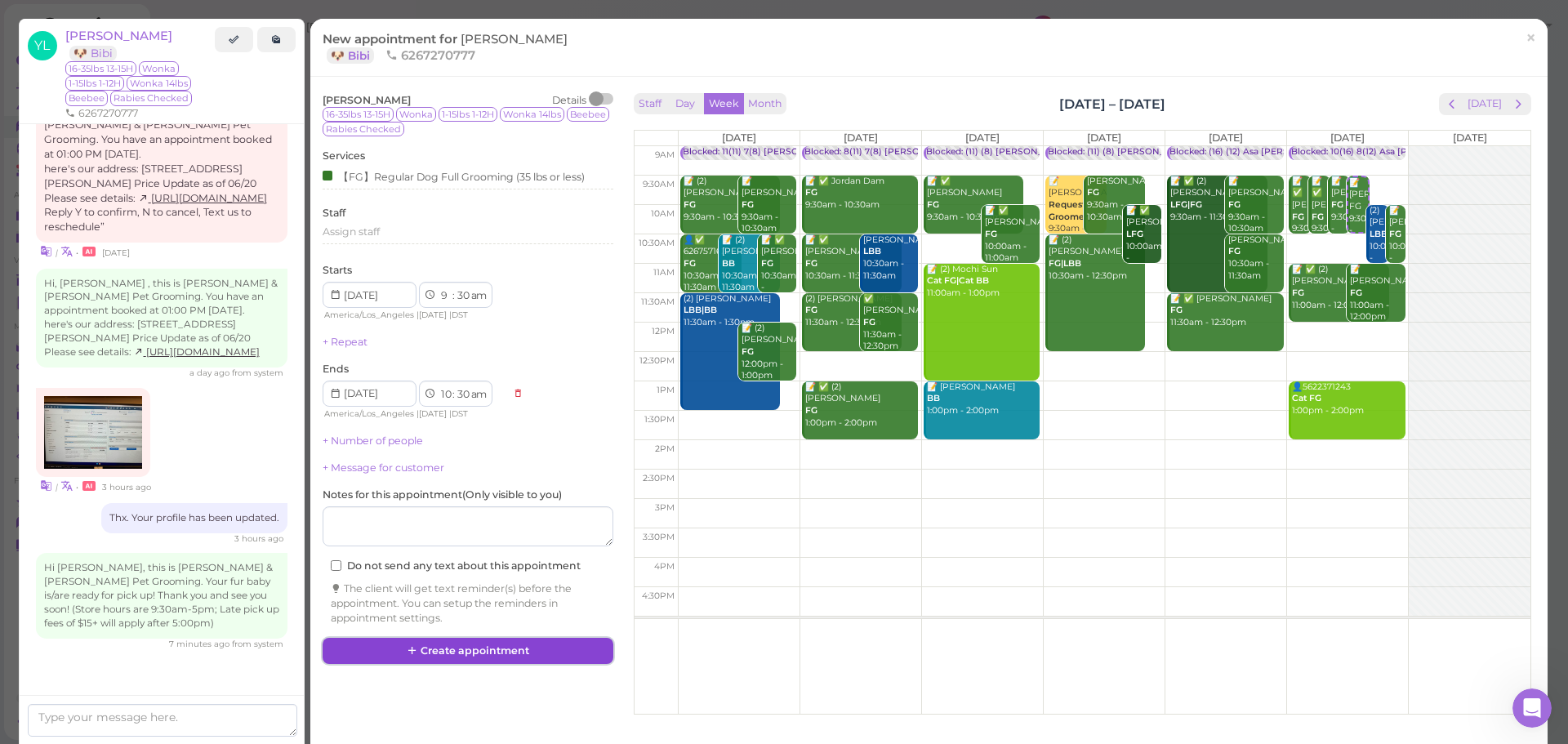
click at [421, 655] on button "Create appointment" at bounding box center [467, 650] width 291 height 26
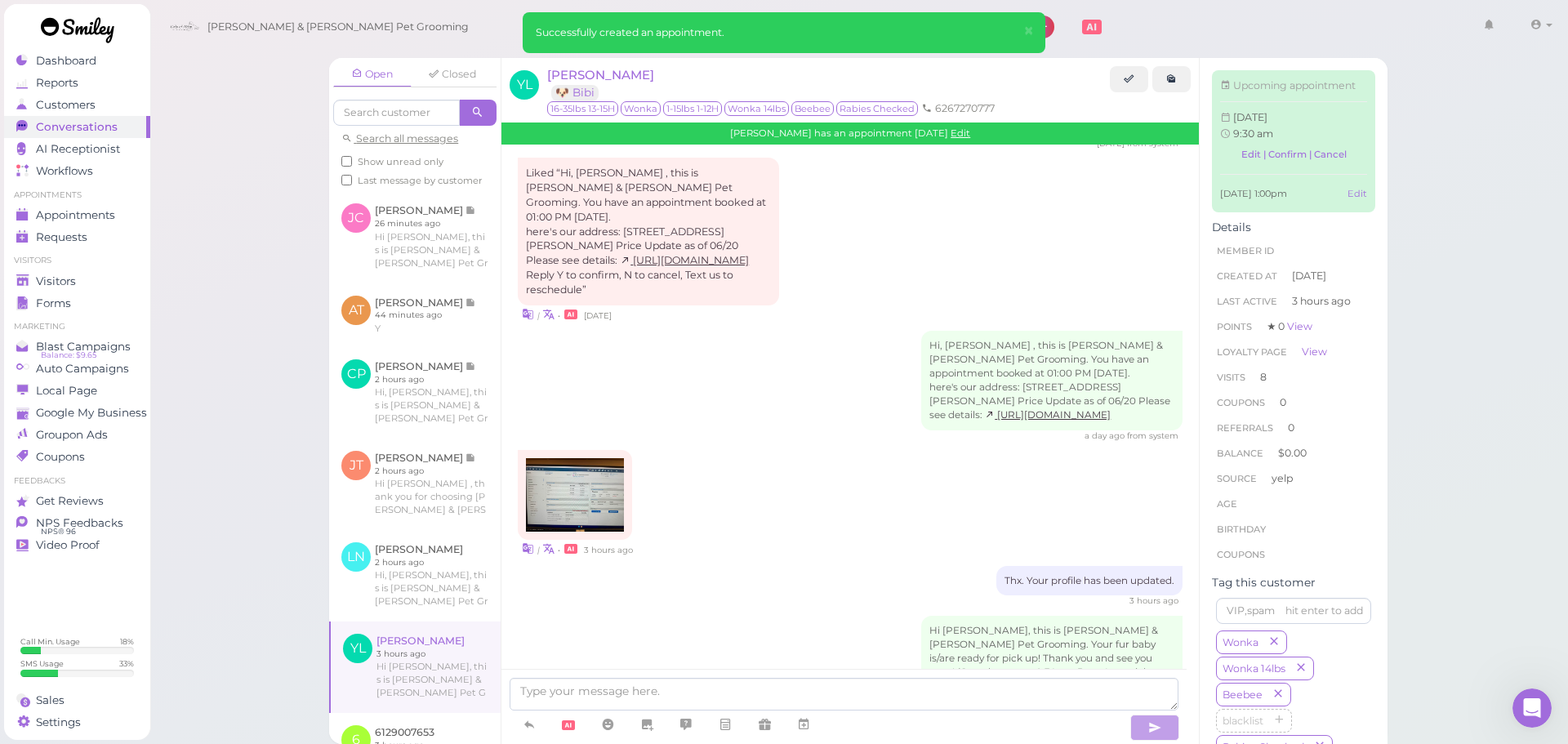
scroll to position [2331, 0]
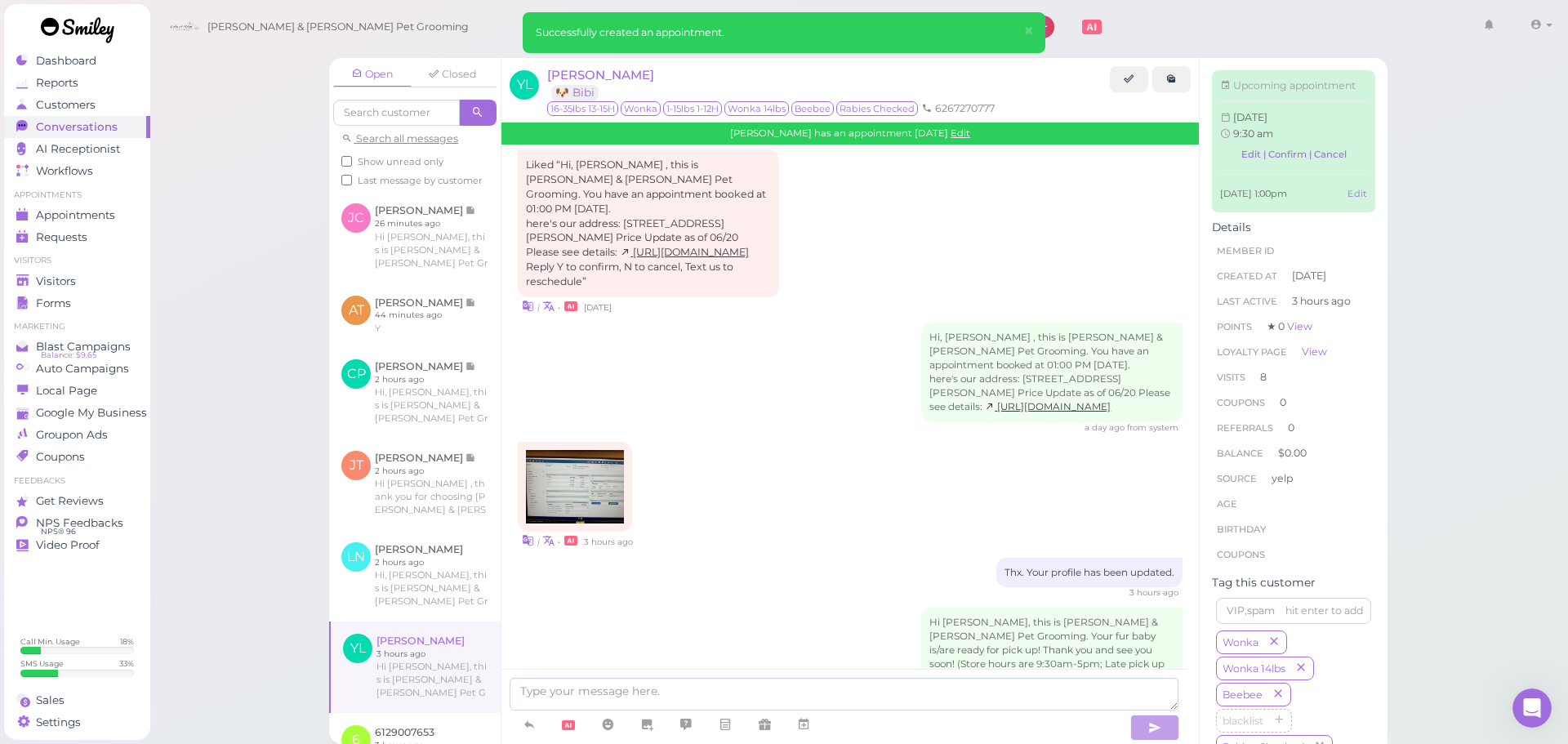
click at [716, 608] on div "Hi Yilin, this is Cody & Miley Pet Grooming. Your fur baby is/are ready for pic…" at bounding box center [850, 656] width 665 height 97
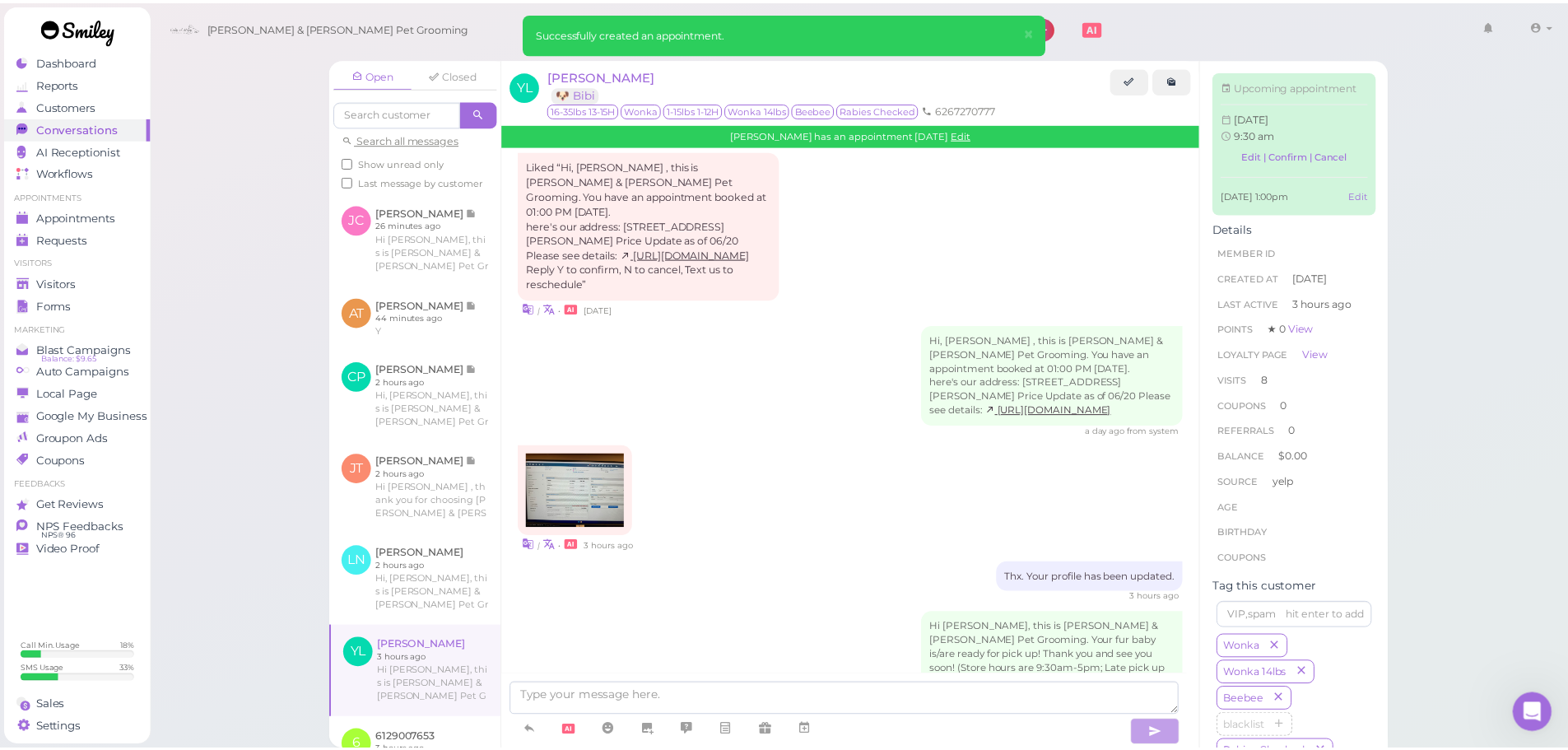
scroll to position [2512, 0]
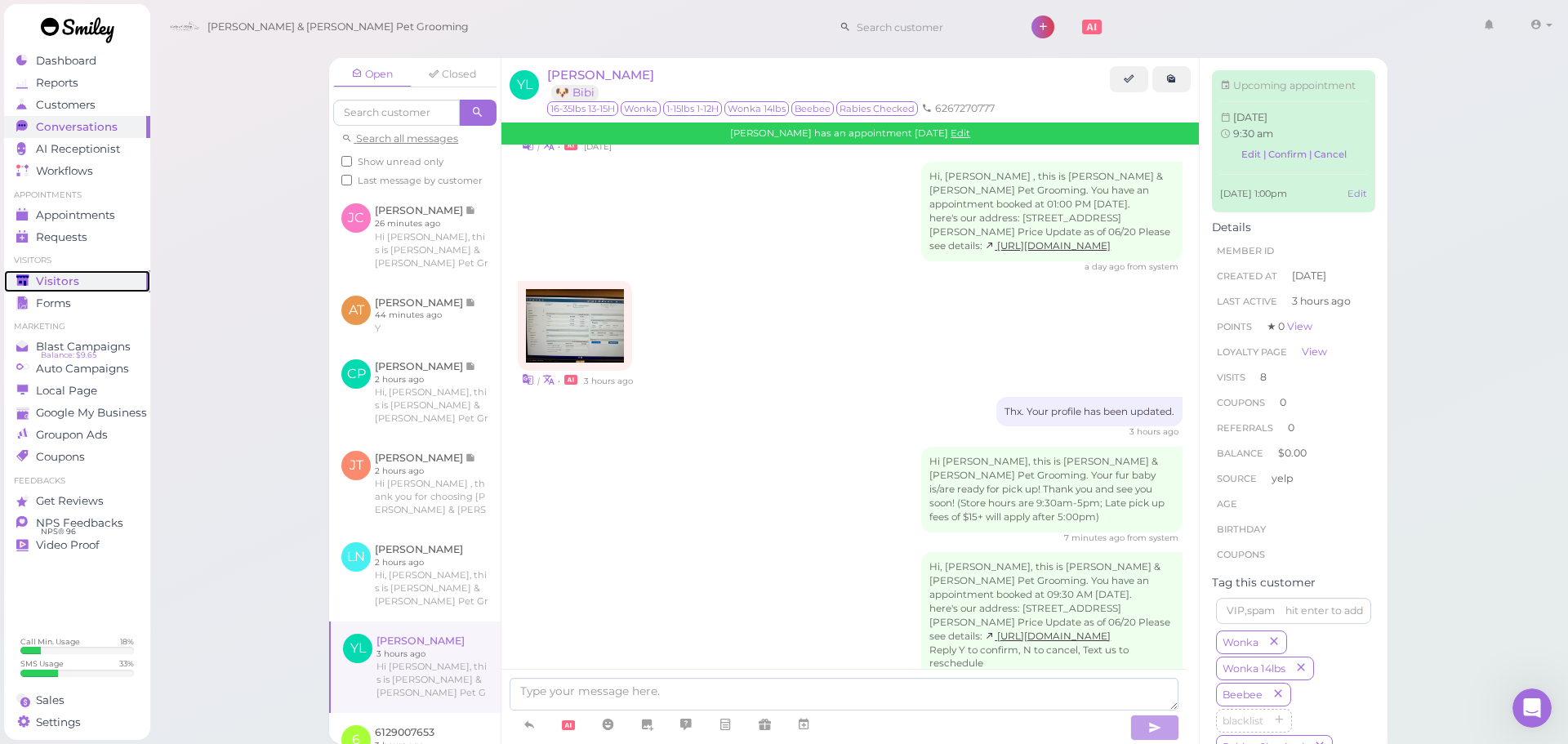
click at [84, 280] on div "Visitors" at bounding box center [75, 281] width 118 height 14
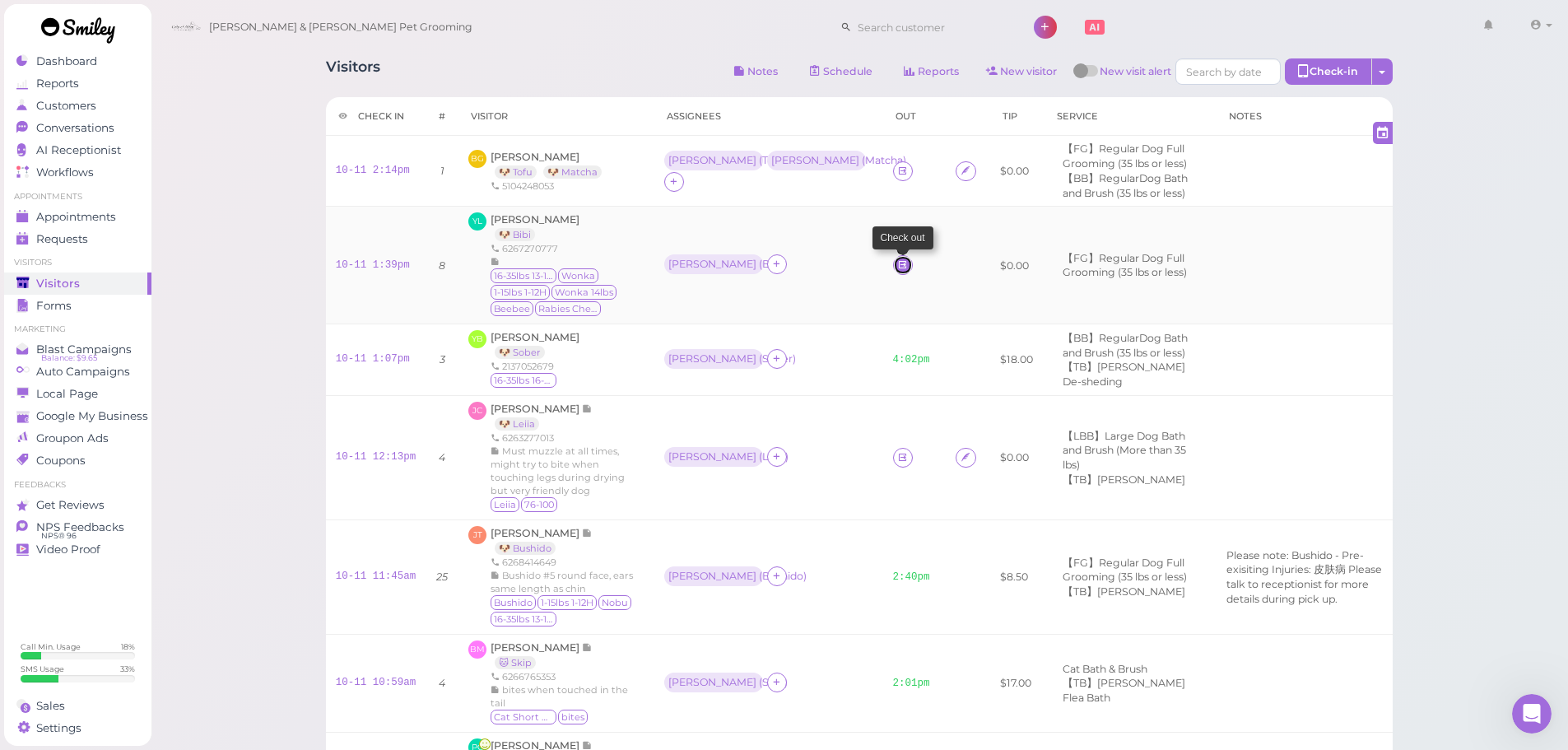
click at [897, 268] on icon at bounding box center [902, 265] width 10 height 12
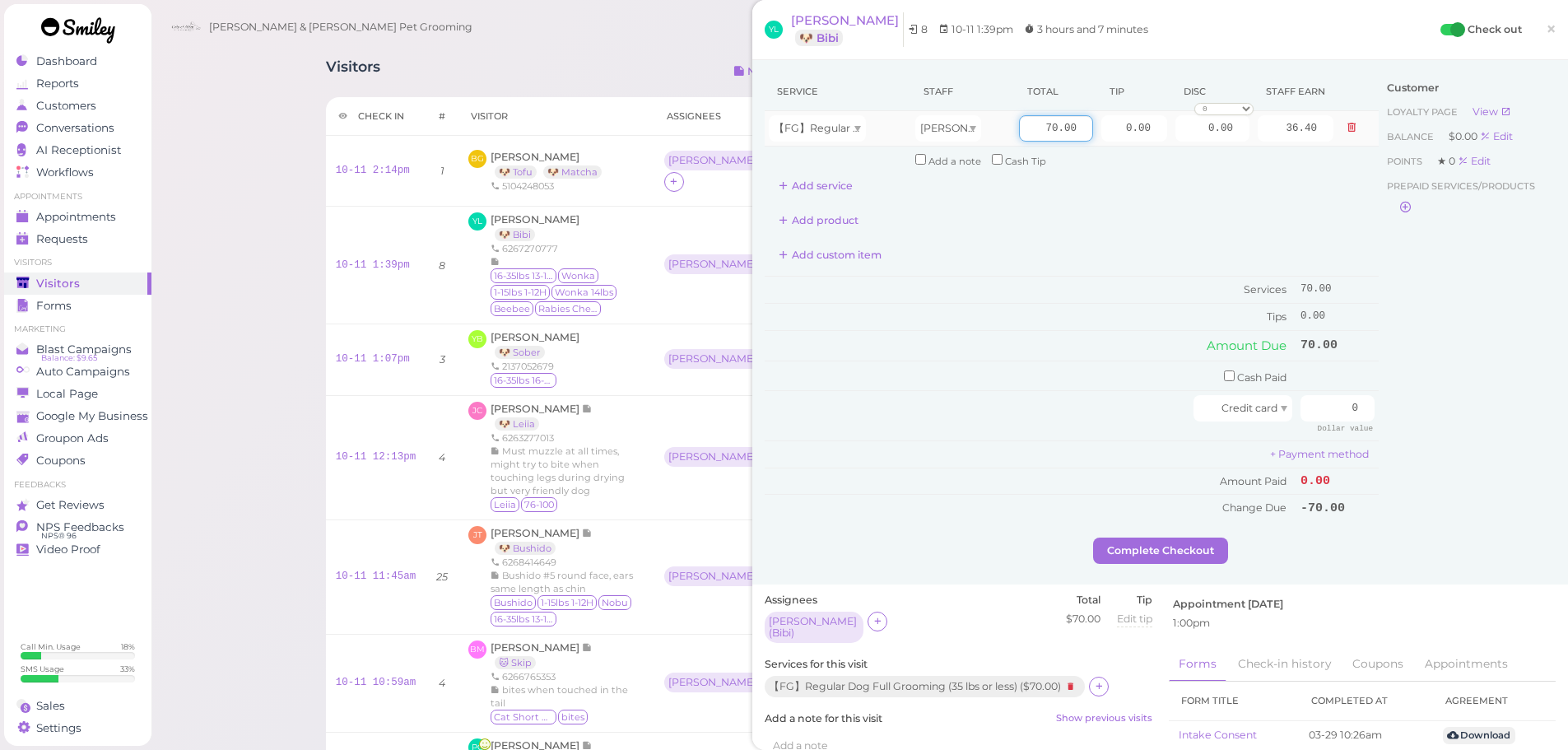
drag, startPoint x: 1013, startPoint y: 120, endPoint x: 1113, endPoint y: 143, distance: 102.6
click at [1112, 143] on tr "【FG】Regular Dog Full Grooming (35 lbs or less) Asa 70.00 0.00 0.00 0 10% off 15…" at bounding box center [1071, 128] width 614 height 35
type input "80"
type input "41.60"
drag, startPoint x: 1109, startPoint y: 127, endPoint x: 1312, endPoint y: 128, distance: 203.0
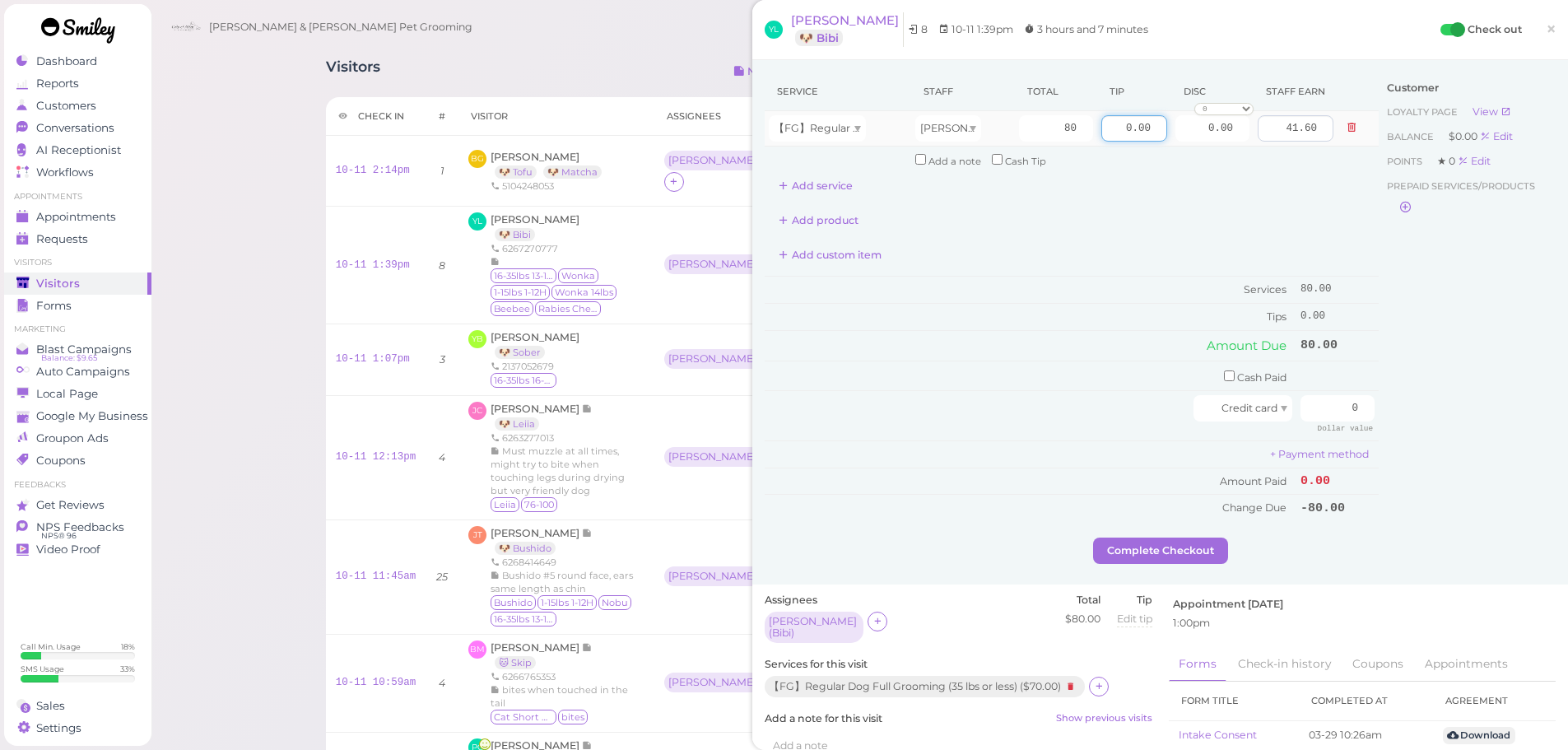
click at [1312, 128] on tr "【FG】Regular Dog Full Grooming (35 lbs or less) Asa 80 0.00 0.00 0 10% off 15% o…" at bounding box center [1071, 128] width 614 height 35
type input "8"
drag, startPoint x: 1327, startPoint y: 408, endPoint x: 1512, endPoint y: 441, distance: 187.9
click at [1498, 440] on div "Service Staff Total Tip Disc Staff earn 【FG】Regular Dog Full Grooming (35 lbs o…" at bounding box center [1160, 304] width 791 height 465
type input "88"
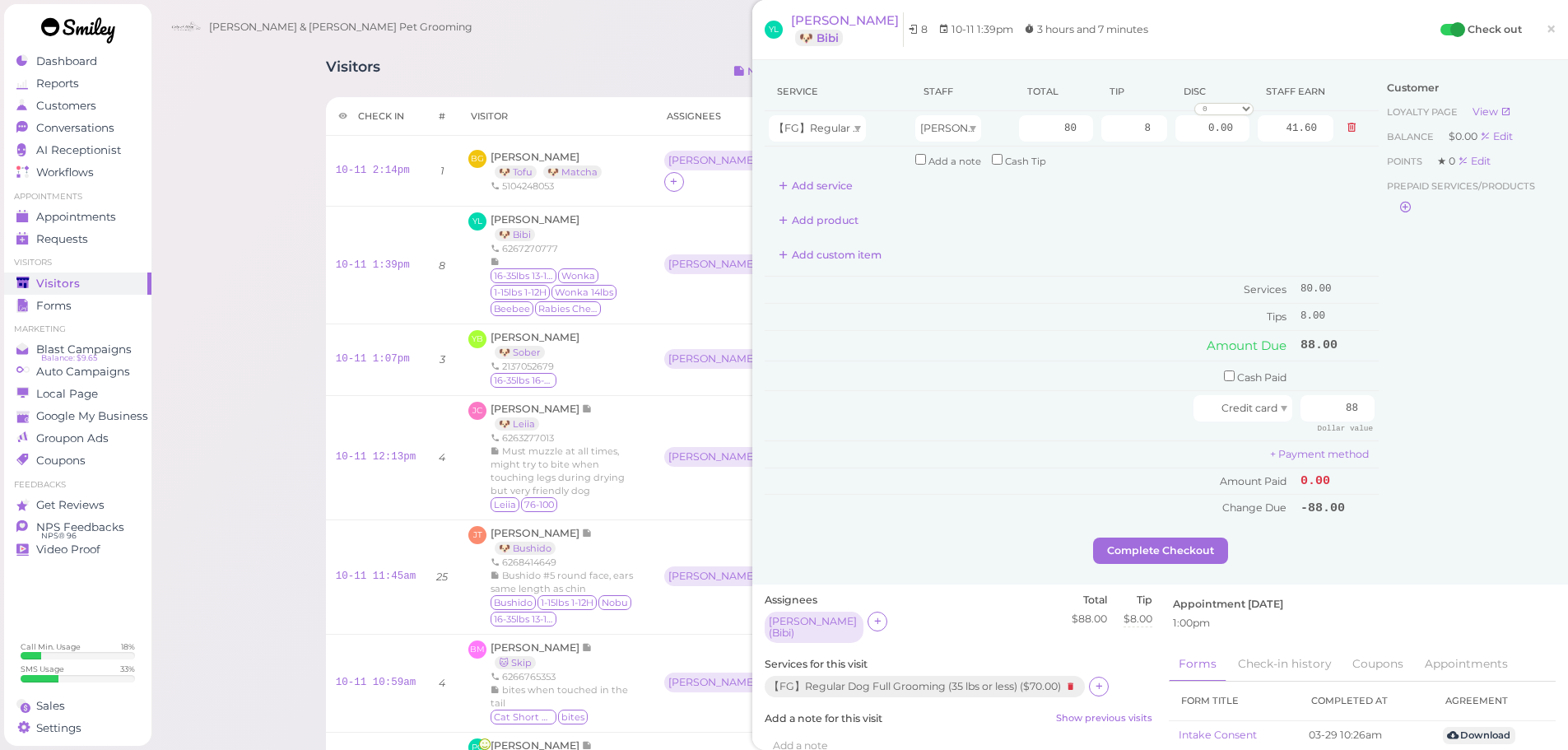
click at [1512, 458] on div "Customer Loyalty page View Balance $0.00 Edit Points ★ 0 Edit Prepaid services/…" at bounding box center [1467, 304] width 177 height 465
click at [1172, 563] on button "Complete Checkout" at bounding box center [1160, 551] width 135 height 27
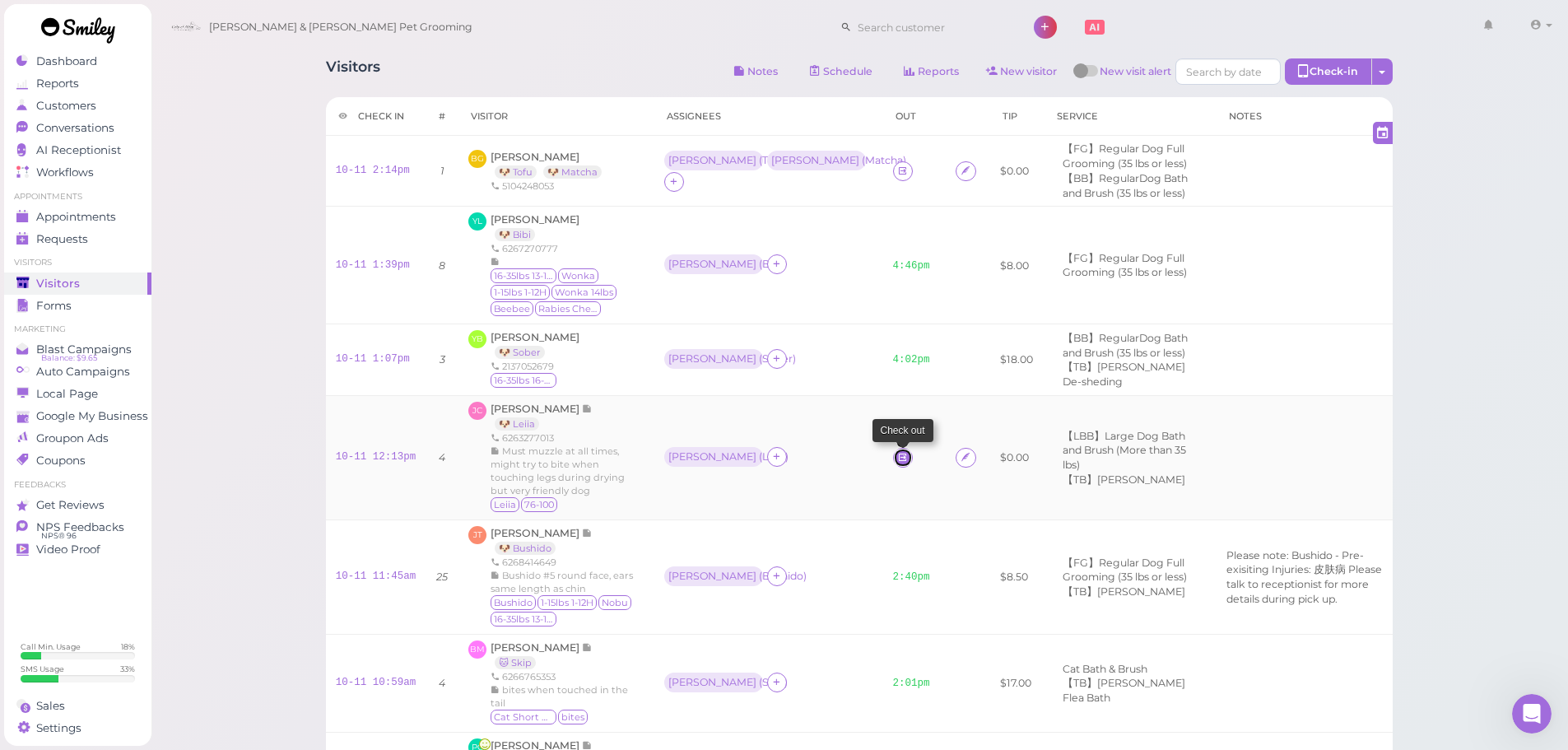
click at [897, 451] on icon at bounding box center [902, 457] width 10 height 12
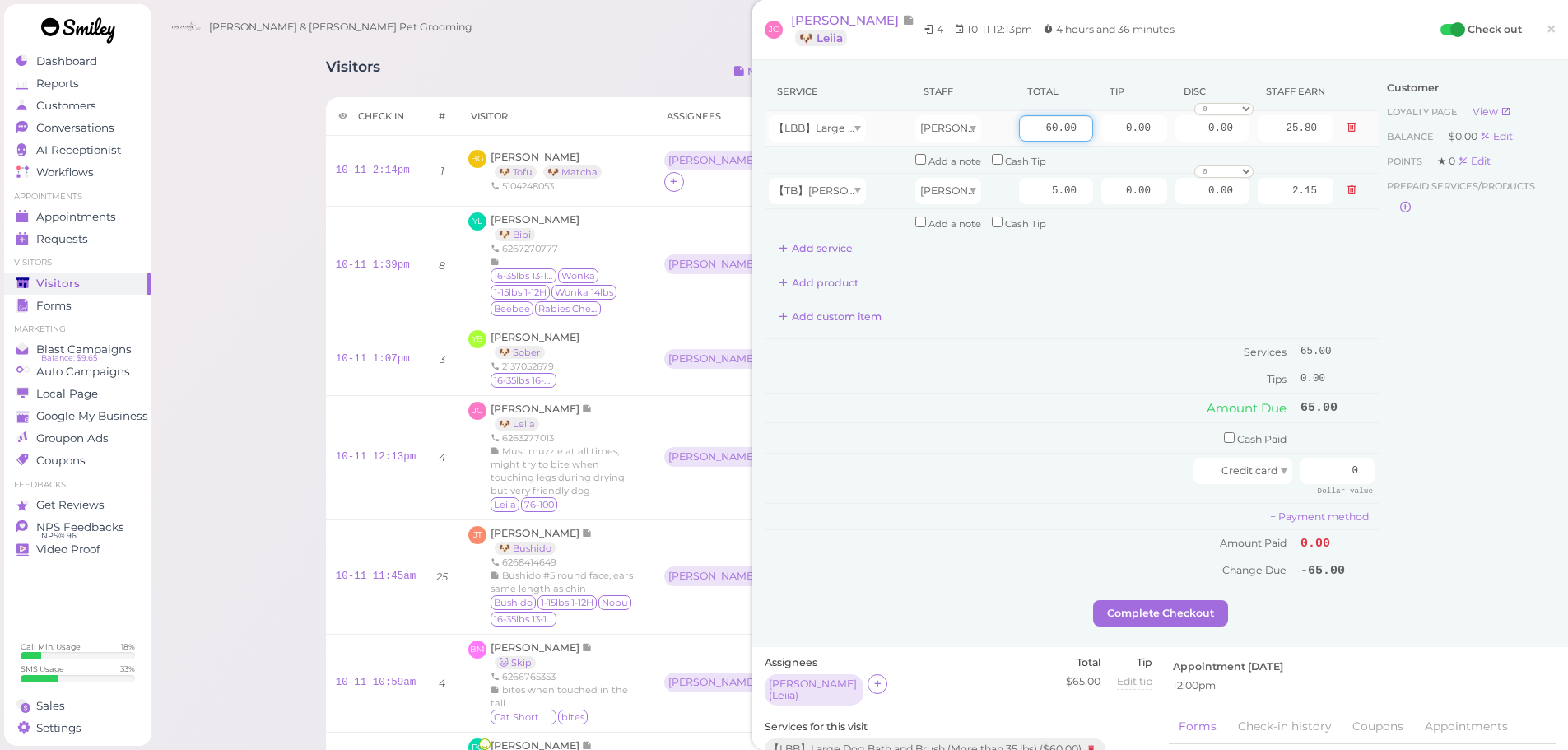
drag, startPoint x: 1026, startPoint y: 125, endPoint x: 1235, endPoint y: 146, distance: 210.1
click at [1235, 146] on tr "【LBB】Large Dog Bath and Brush (More than 35 lbs) Helen 60.00 0.00 0.00 0 10% of…" at bounding box center [1071, 128] width 614 height 35
type input "115"
type input "49.45"
drag, startPoint x: 1104, startPoint y: 135, endPoint x: 1151, endPoint y: 135, distance: 47.0
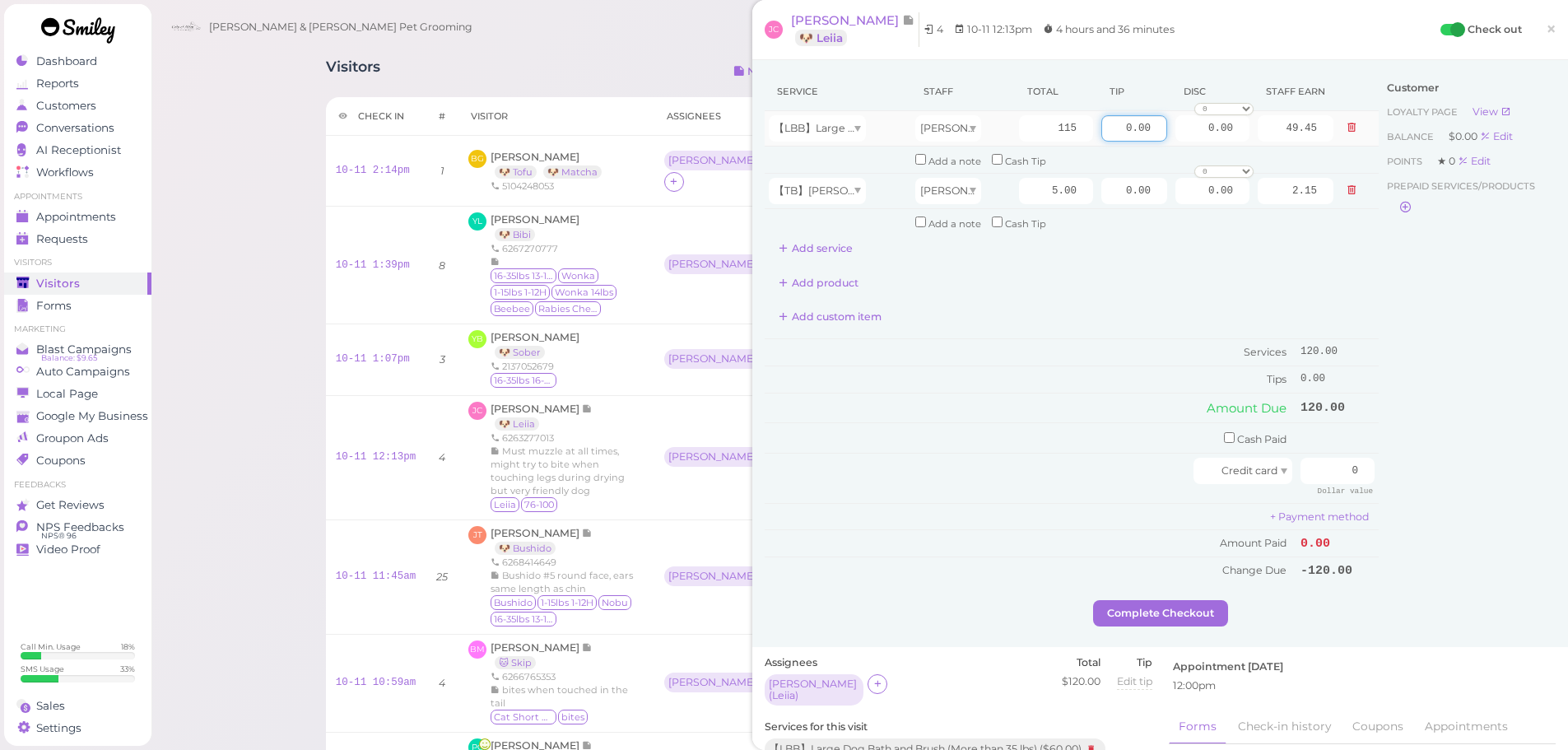
click at [1150, 135] on input "0.00" at bounding box center [1134, 128] width 66 height 27
type input "10"
click at [1459, 324] on div "Customer Loyalty page View Balance $0.00 Edit Points ★ 0 Edit Prepaid services/…" at bounding box center [1467, 336] width 177 height 527
drag, startPoint x: 1325, startPoint y: 469, endPoint x: 1516, endPoint y: 500, distance: 193.5
click at [1509, 500] on div "Service Staff Total Tip Disc Staff earn 【LBB】Large Dog Bath and Brush (More tha…" at bounding box center [1160, 336] width 791 height 527
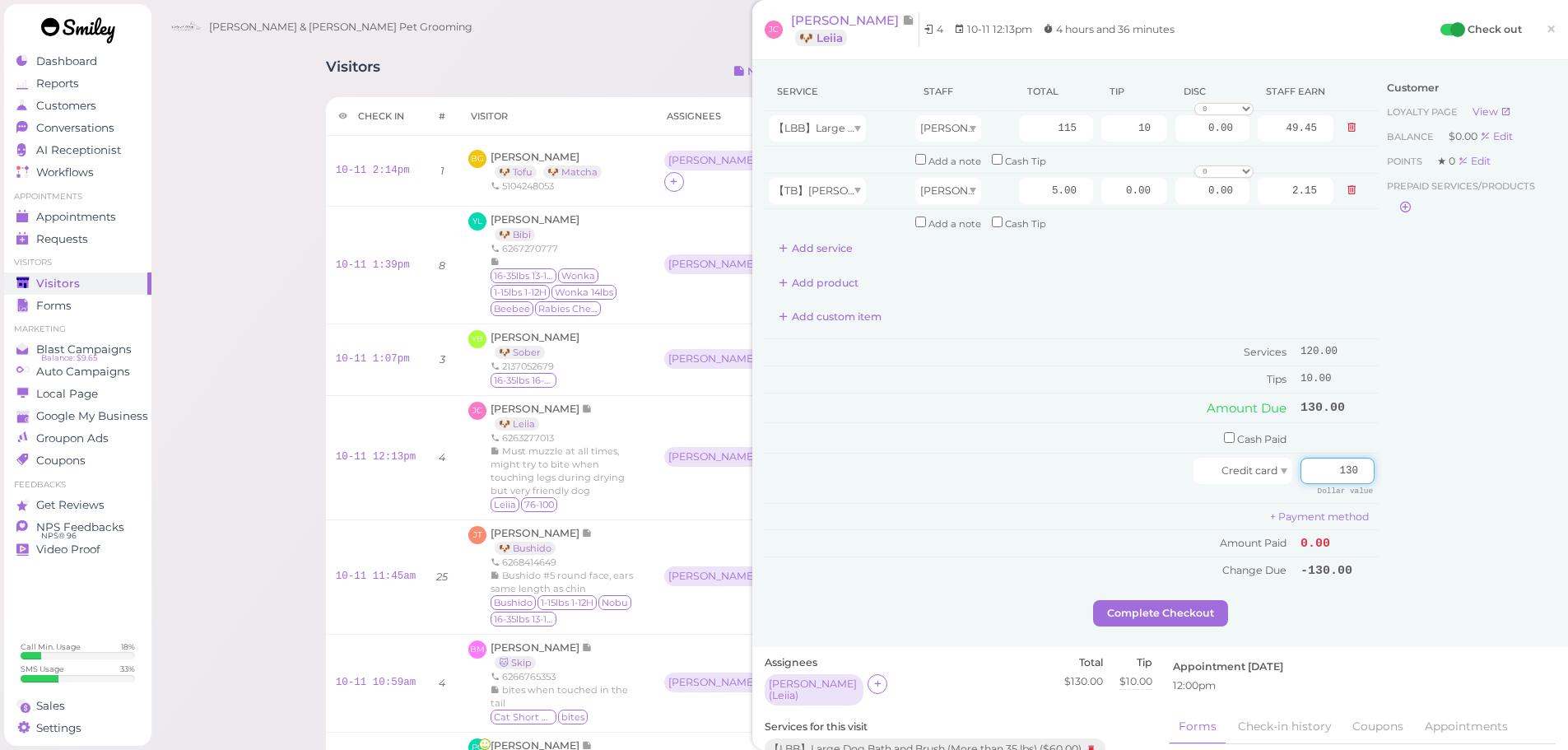
type input "130"
click at [1534, 500] on div "Customer Loyalty page View Balance $0.00 Edit Points ★ 0 Edit Prepaid services/…" at bounding box center [1467, 336] width 177 height 527
click at [1109, 613] on button "Complete Checkout" at bounding box center [1160, 613] width 135 height 27
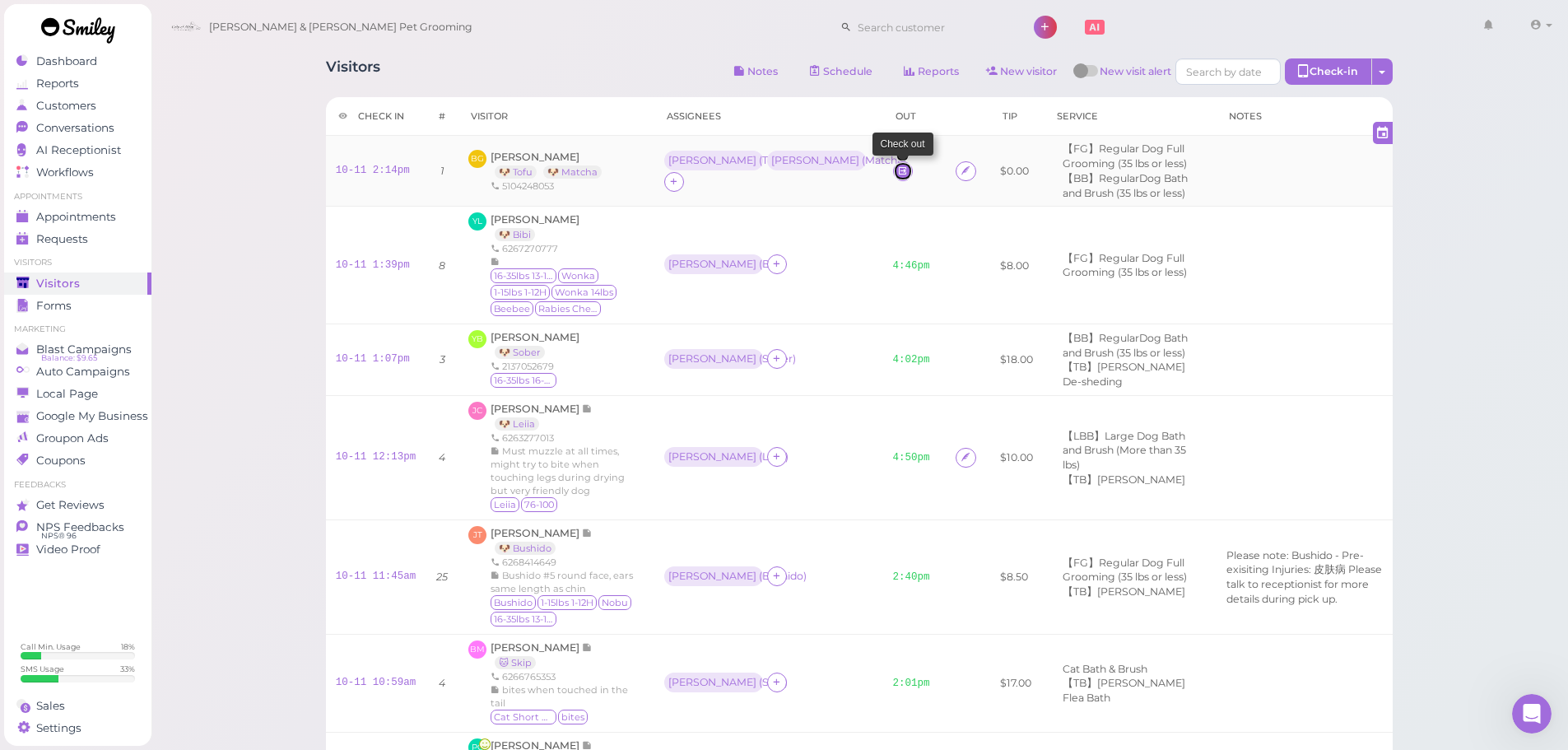
click at [897, 171] on icon at bounding box center [902, 171] width 10 height 12
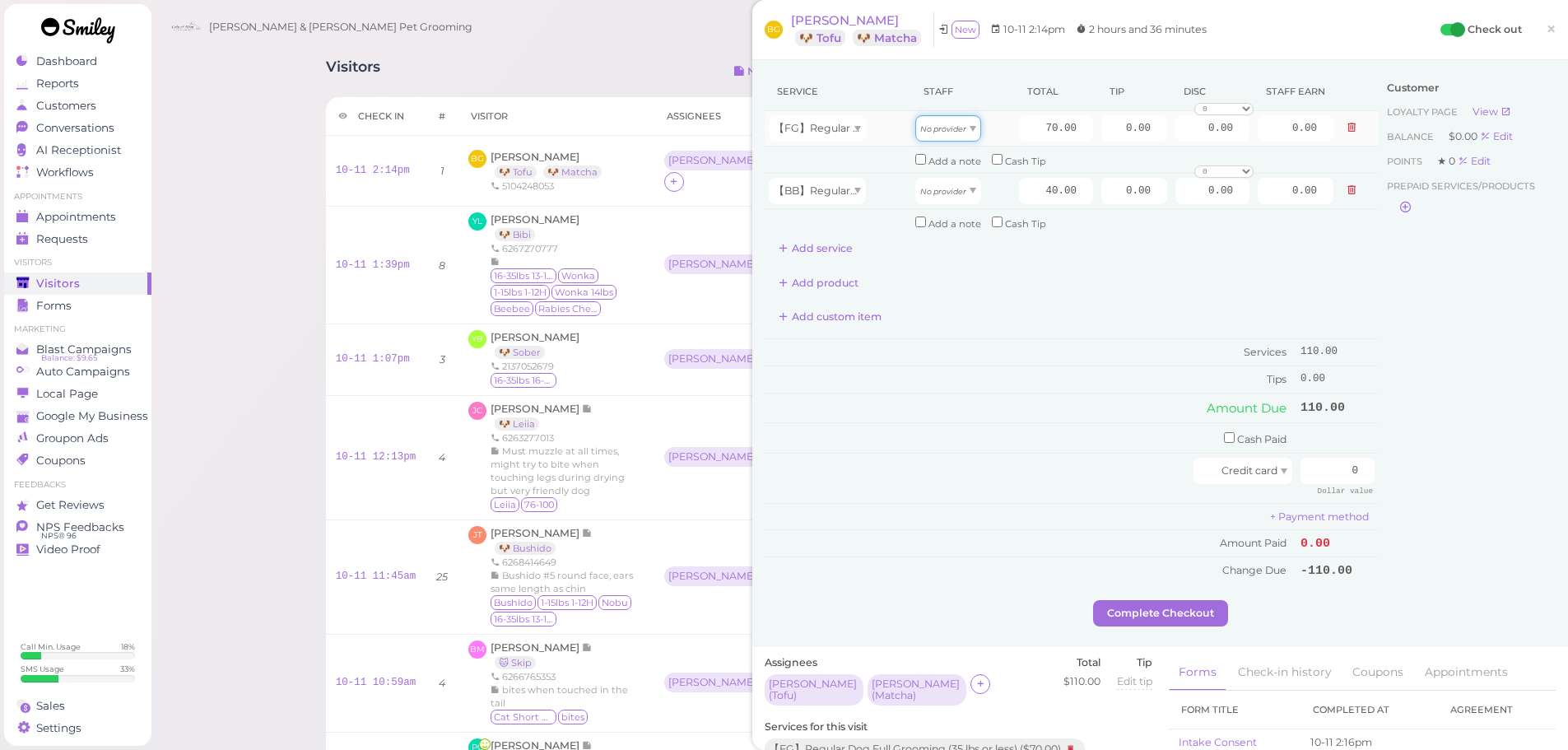
click at [949, 132] on icon "No provider" at bounding box center [943, 129] width 46 height 9
type input "30.10"
click at [943, 191] on icon "No provider" at bounding box center [943, 191] width 46 height 9
type input "17.20"
click at [1346, 191] on icon at bounding box center [1351, 190] width 9 height 11
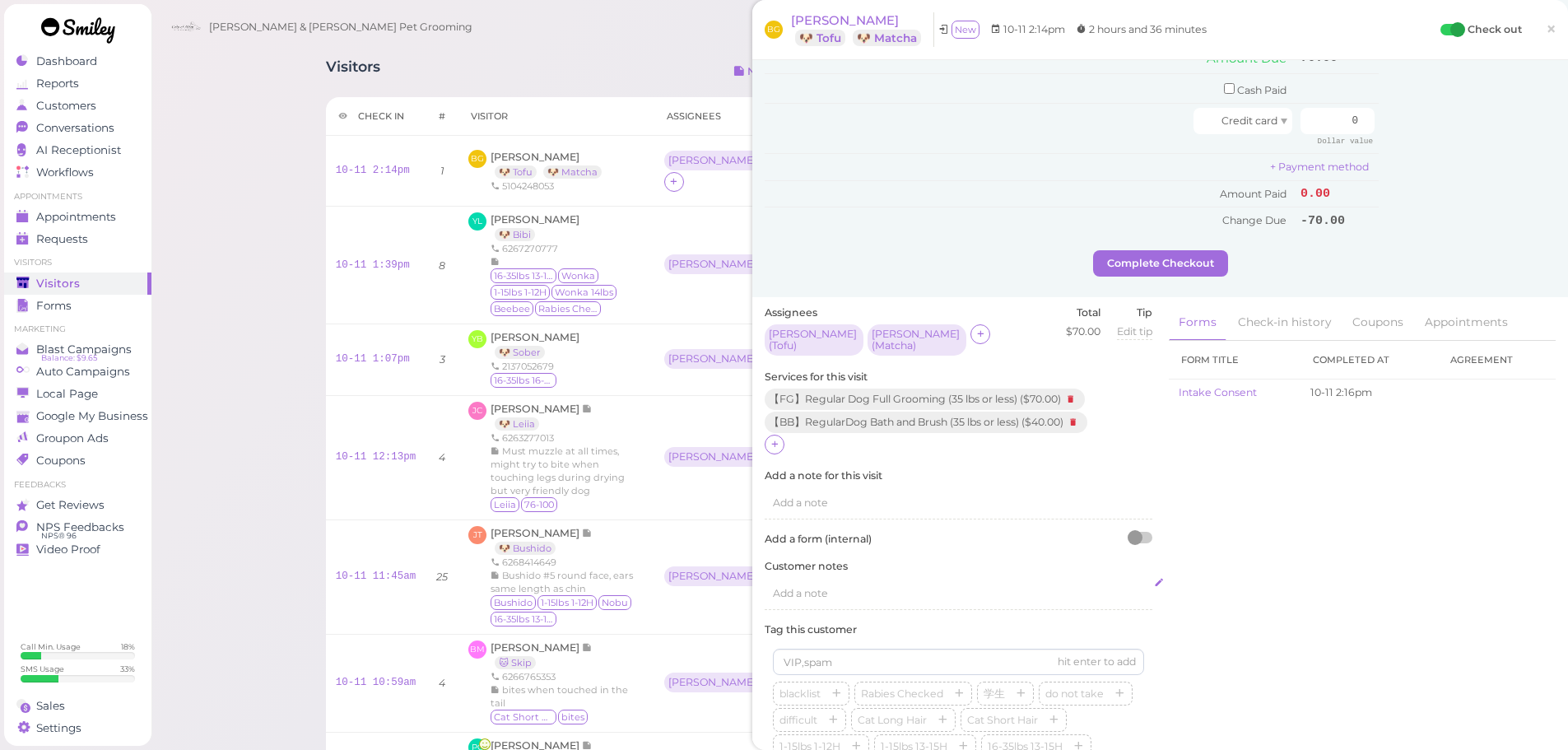
scroll to position [412, 0]
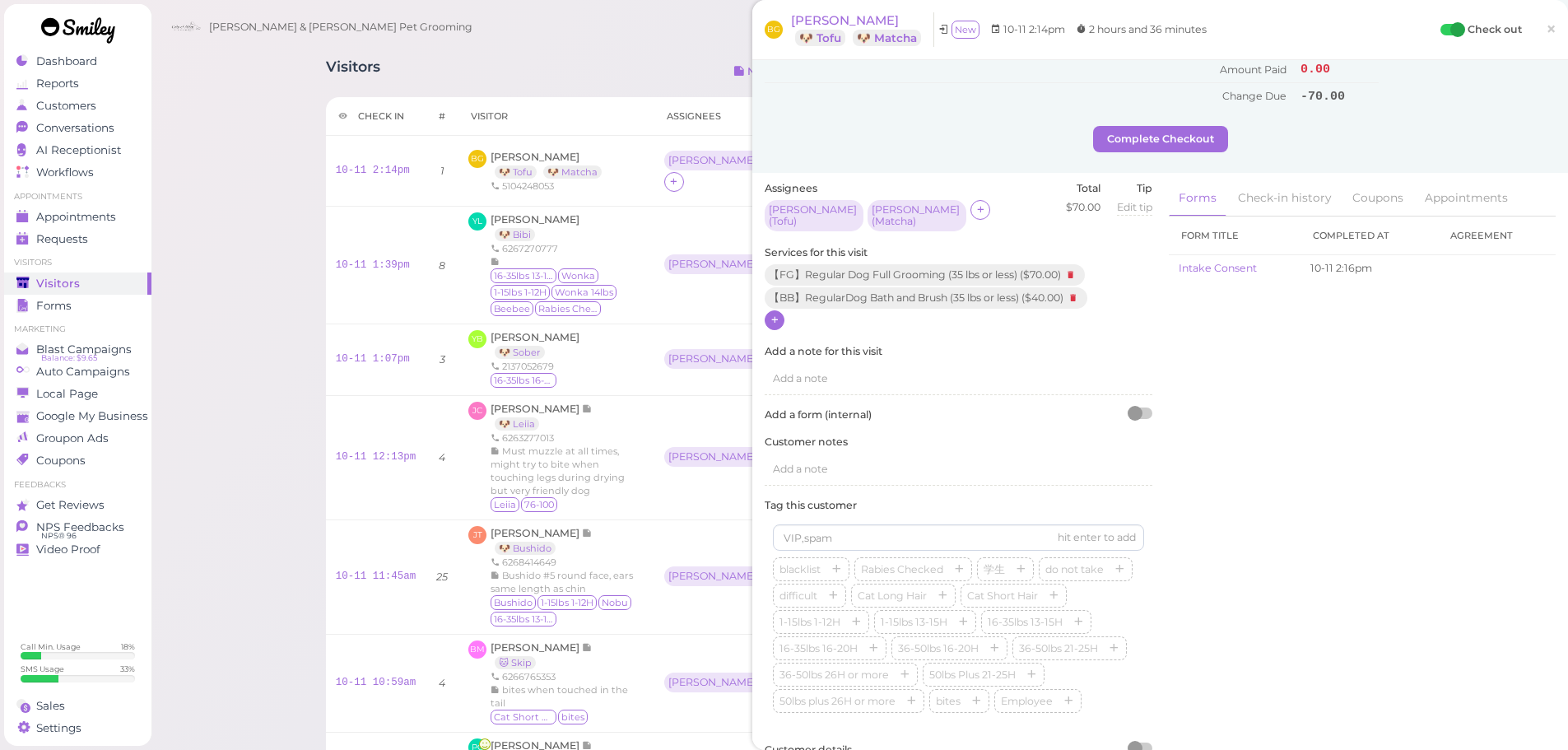
click at [776, 317] on icon at bounding box center [775, 320] width 10 height 12
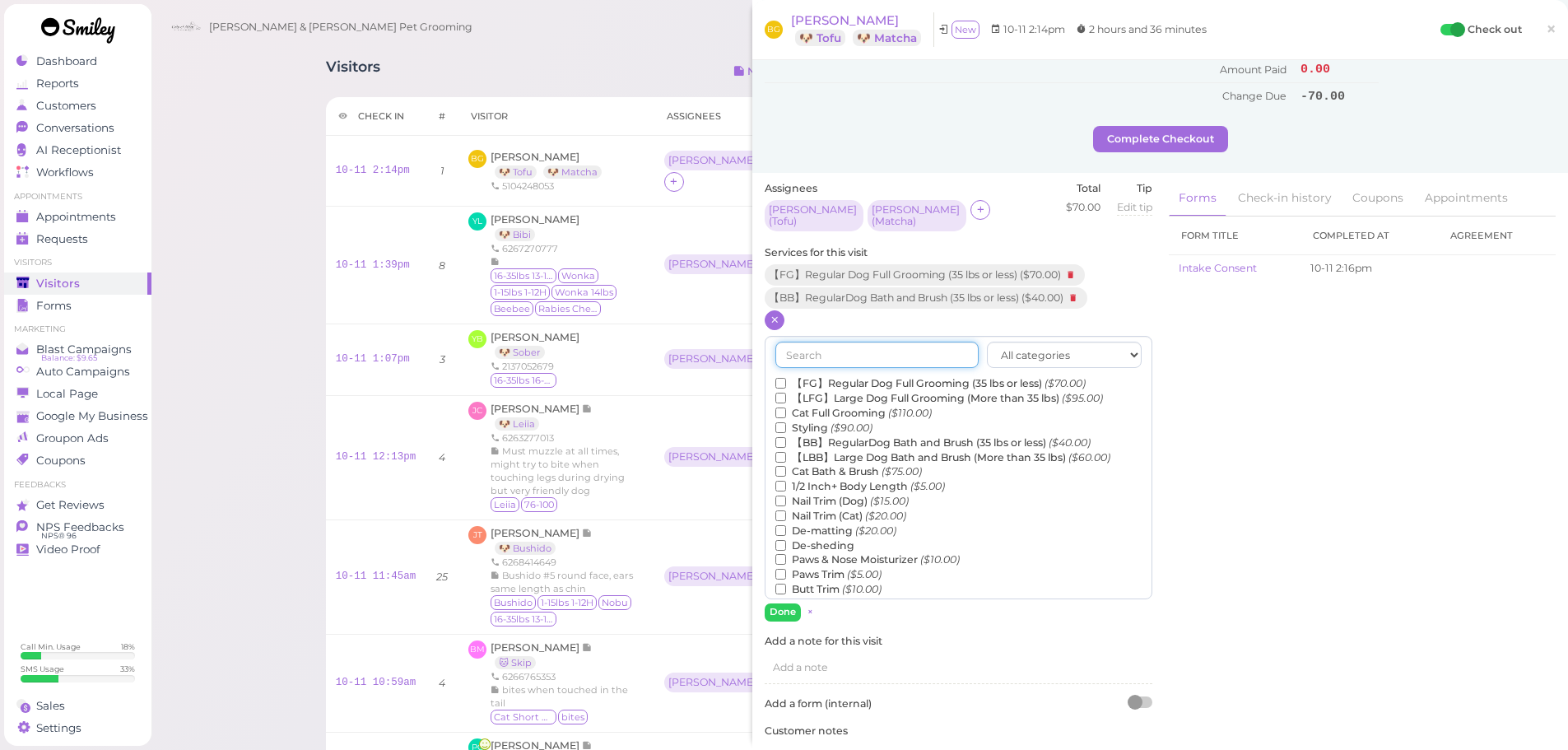
click at [842, 359] on input "text" at bounding box center [876, 355] width 204 height 27
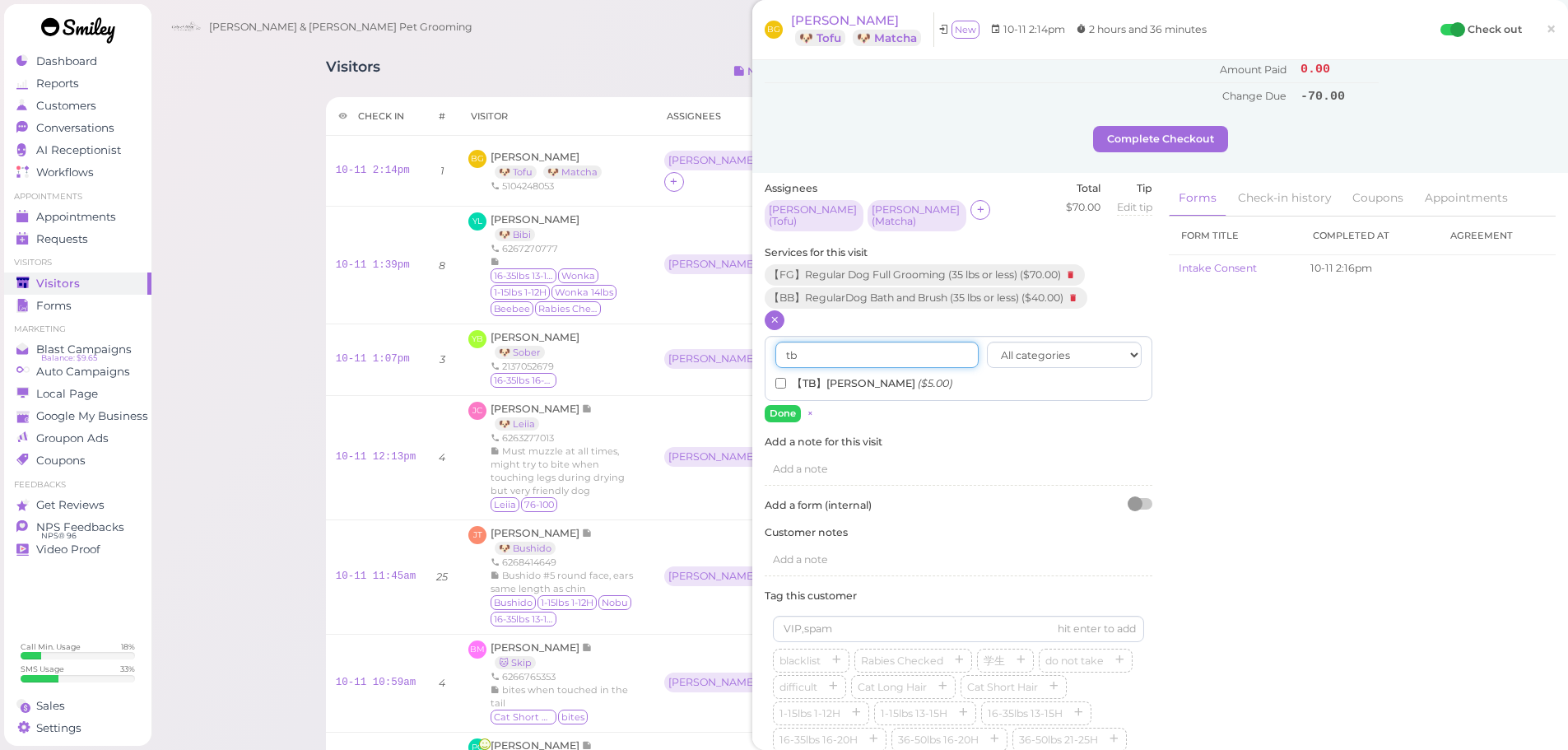
type input "tb"
click at [850, 376] on label "【TB】Teeth Brushing ($5.00)" at bounding box center [863, 383] width 177 height 15
click at [786, 378] on input "【TB】Teeth Brushing ($5.00)" at bounding box center [780, 383] width 10 height 10
click at [794, 405] on button "Done" at bounding box center [783, 413] width 36 height 17
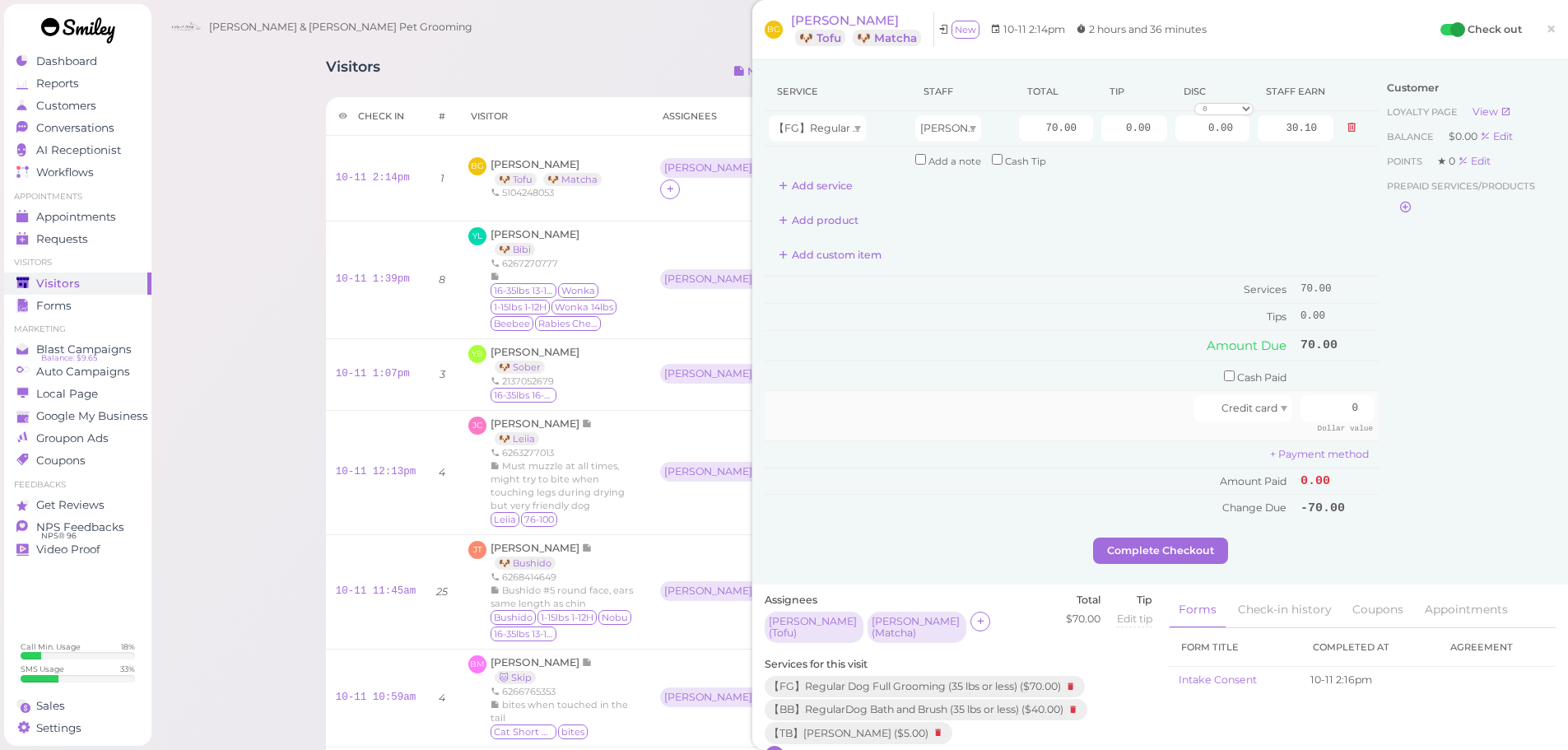
scroll to position [82, 0]
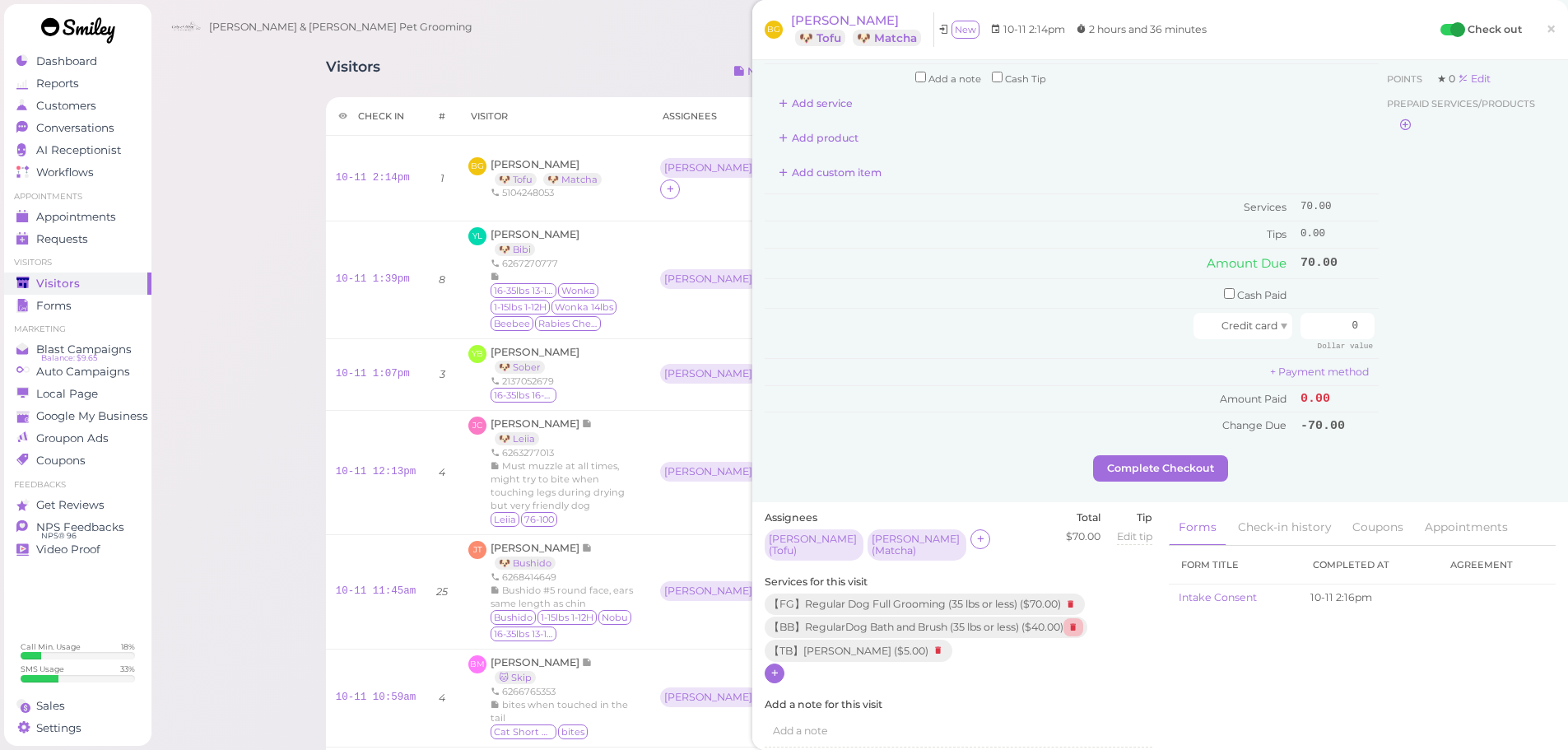
click at [1077, 622] on icon at bounding box center [1073, 626] width 20 height 18
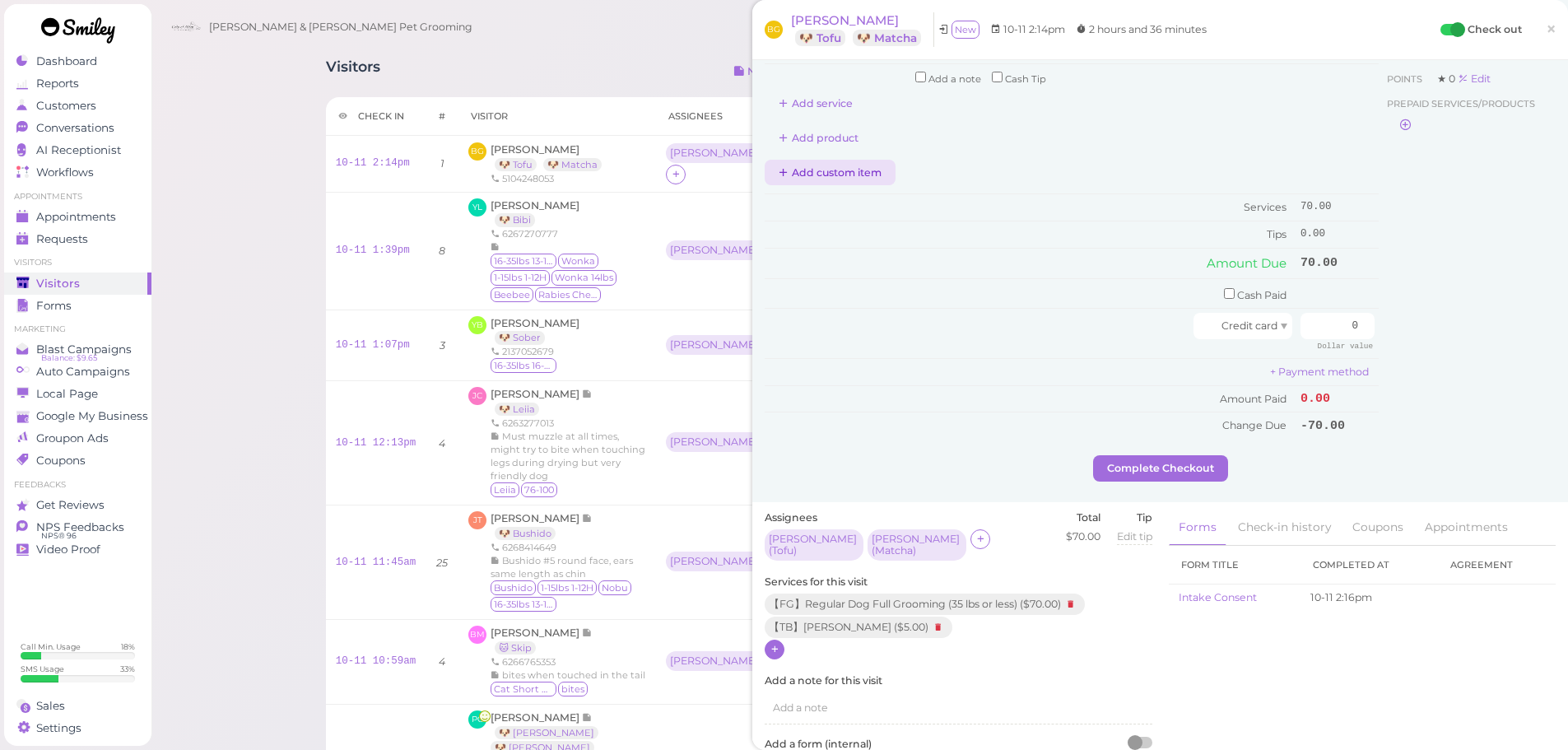
scroll to position [0, 0]
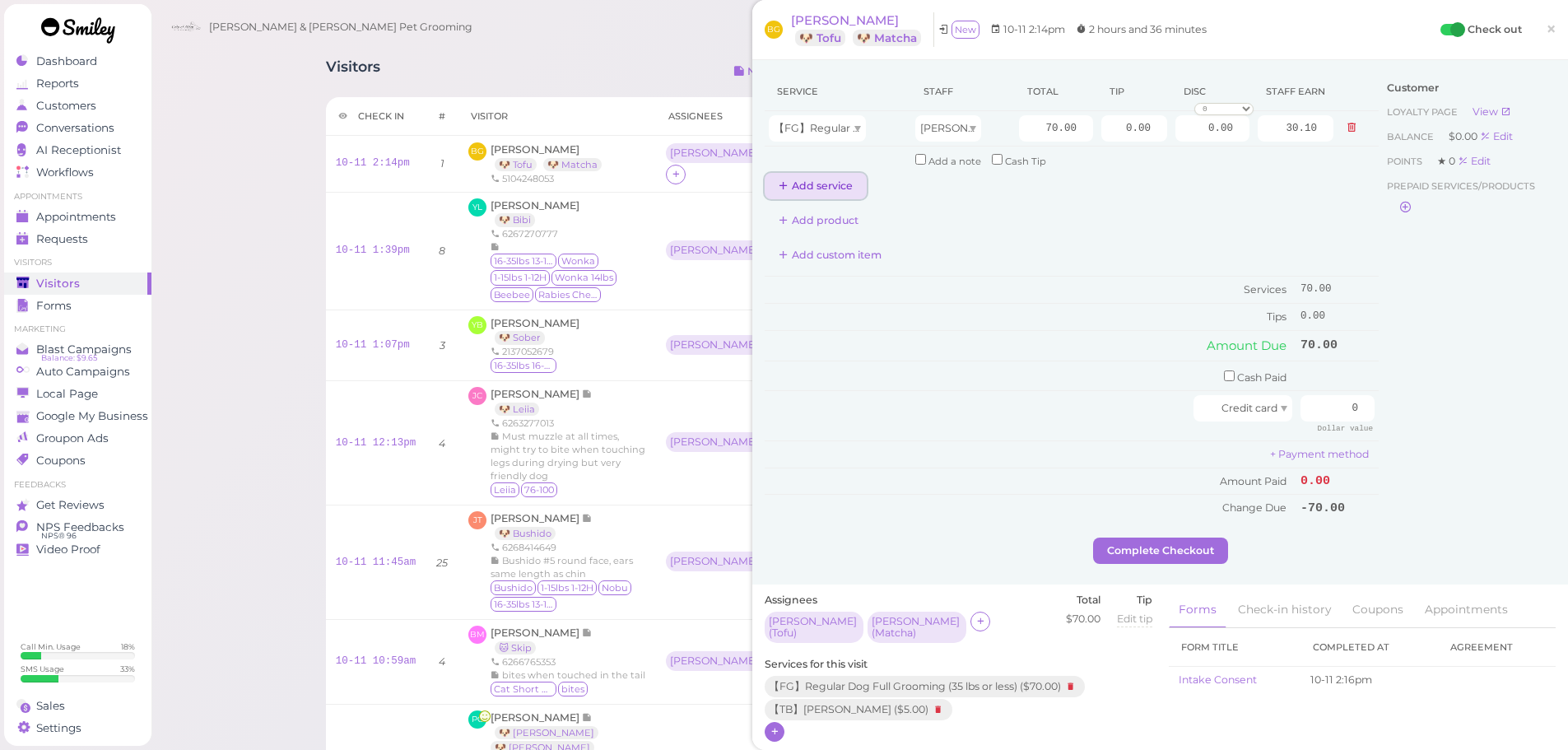
click at [833, 190] on button "Add service" at bounding box center [815, 186] width 102 height 27
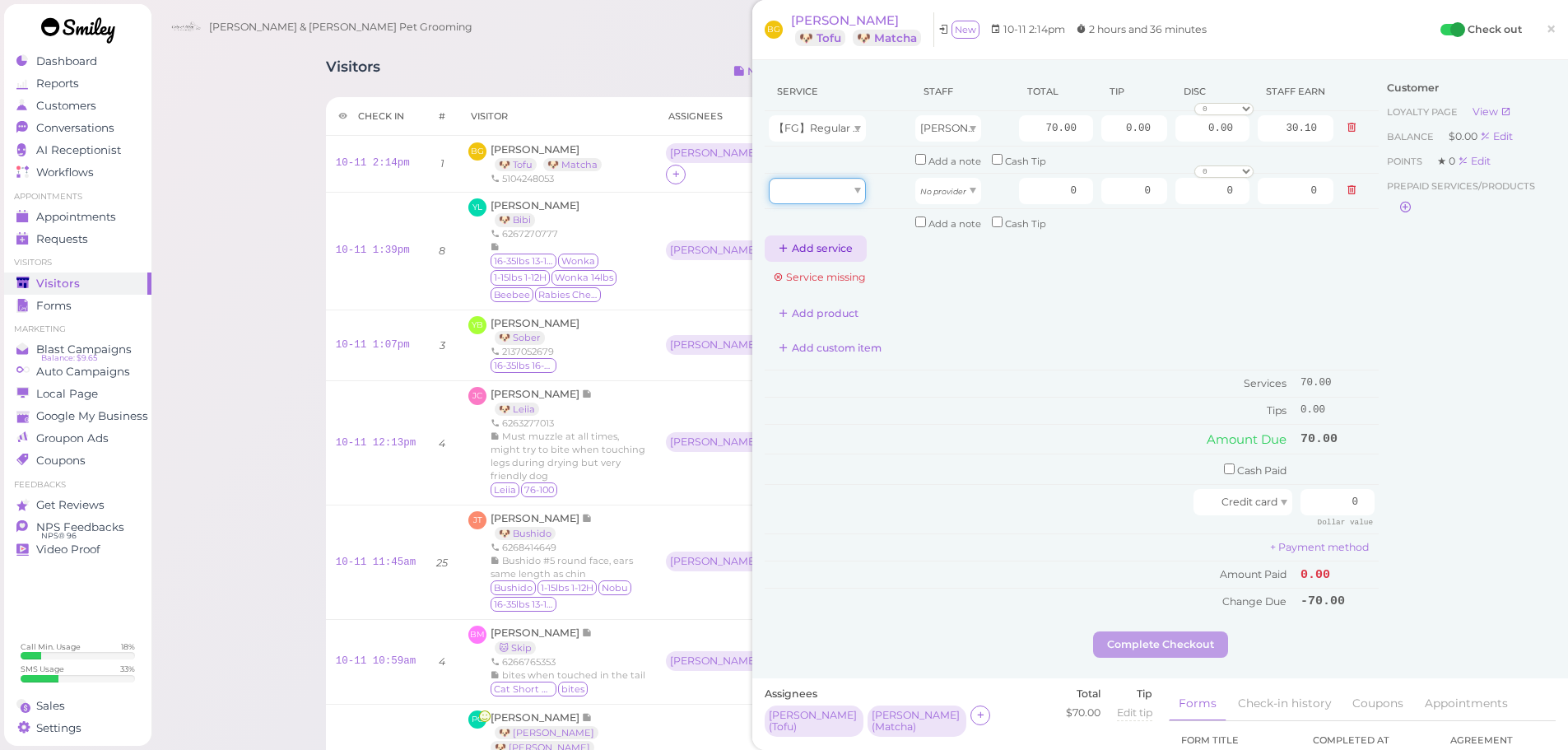
click at [833, 201] on div at bounding box center [817, 191] width 97 height 27
type input "5.00"
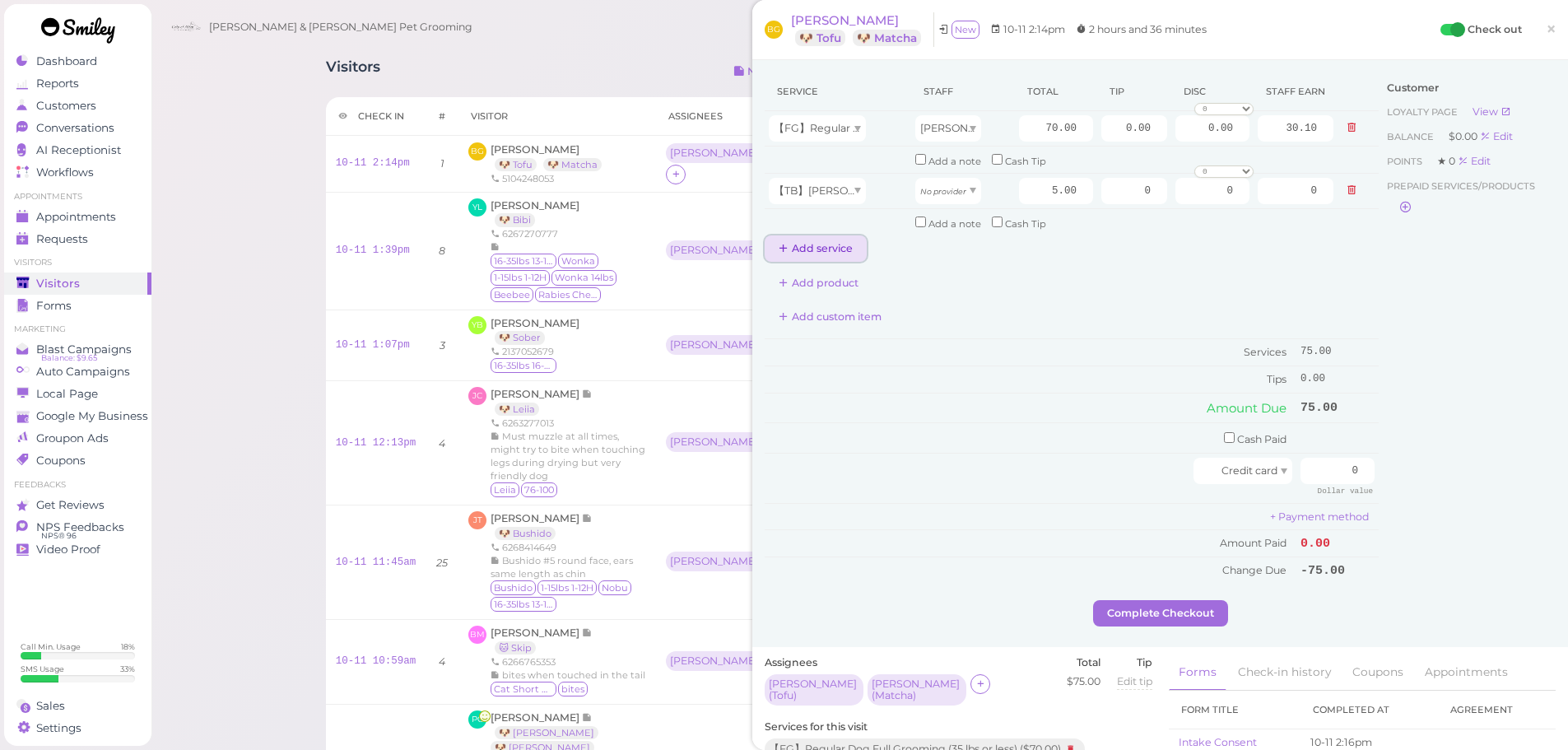
click at [811, 245] on button "Add service" at bounding box center [815, 248] width 102 height 27
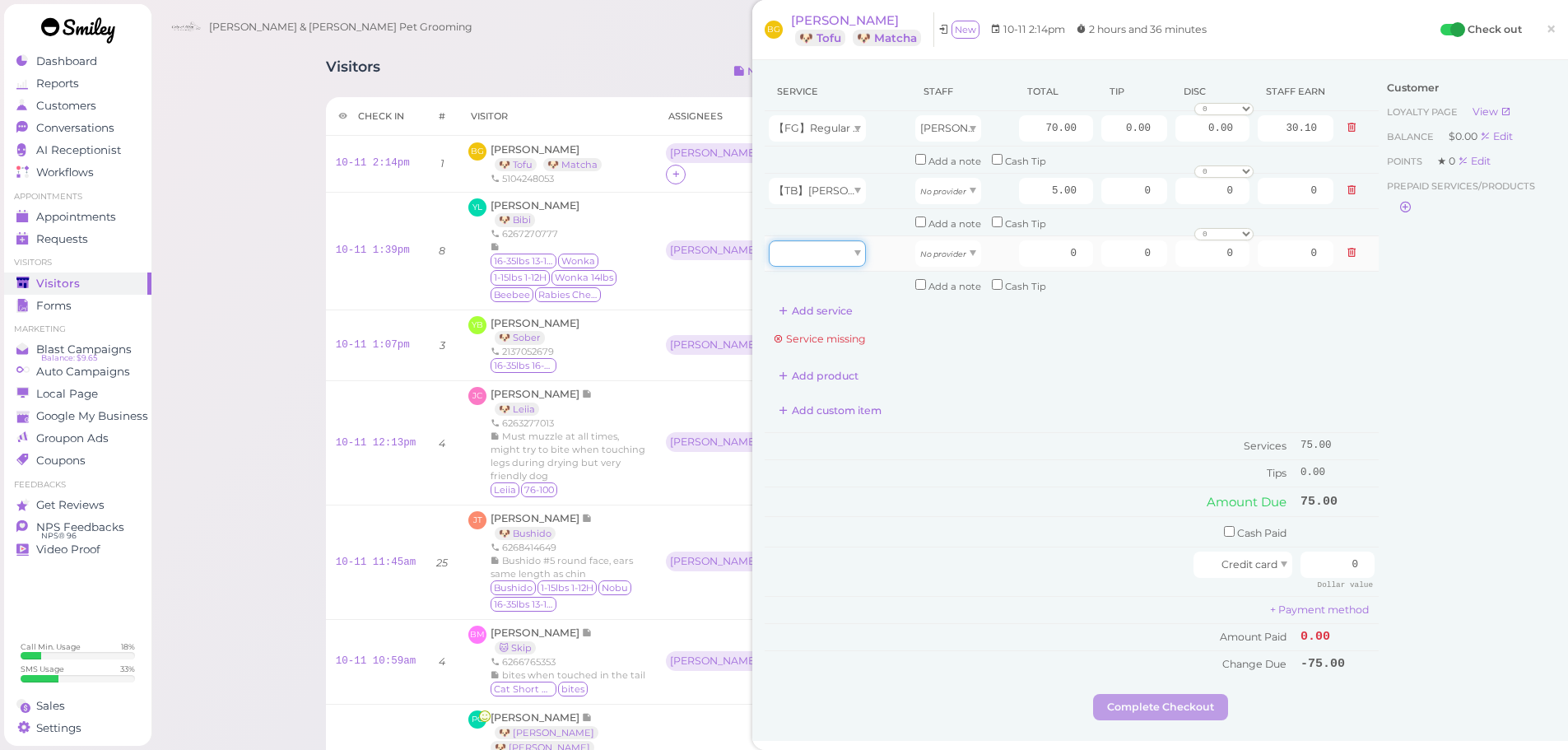
click at [824, 253] on div at bounding box center [817, 253] width 97 height 27
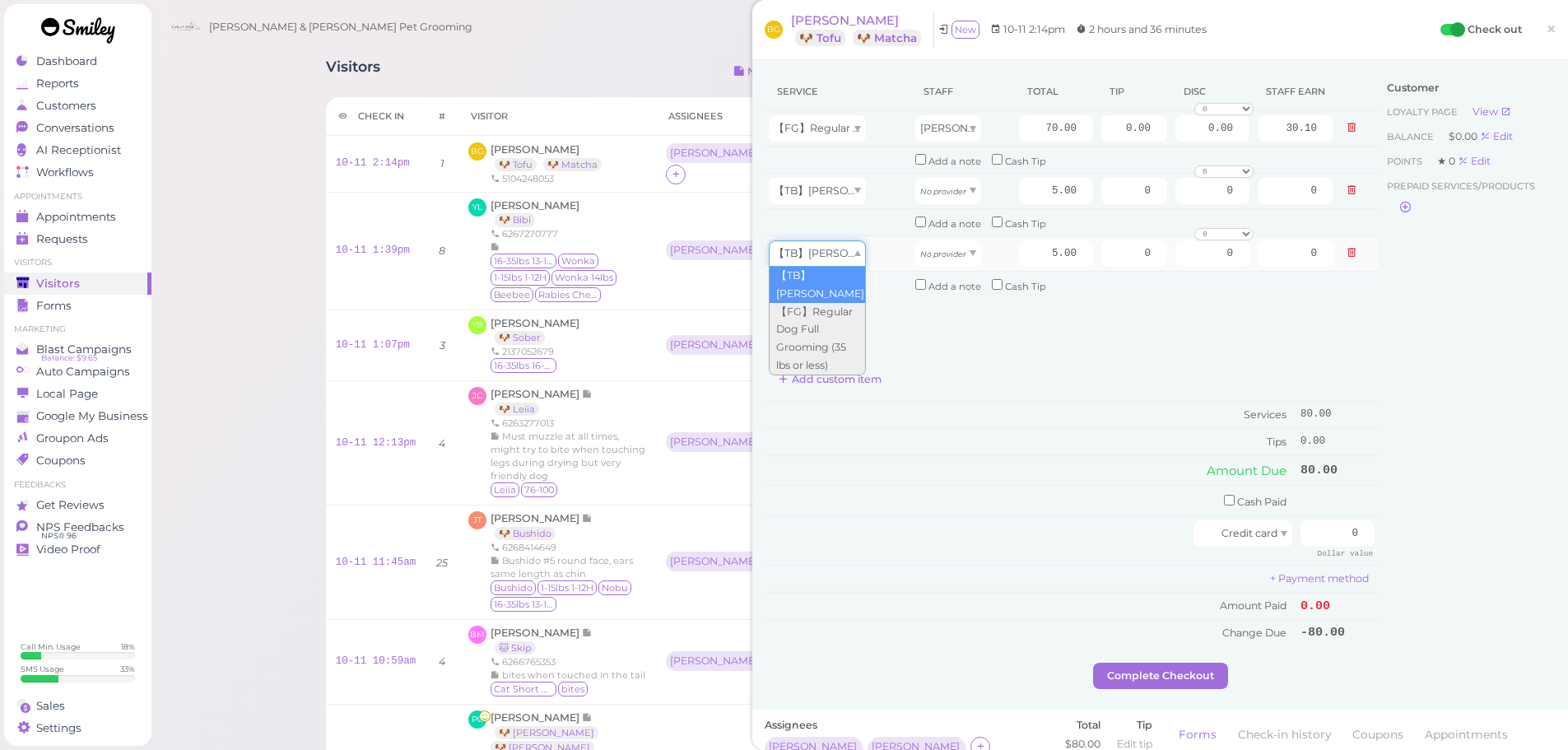
click at [849, 253] on span "【TB】[PERSON_NAME]" at bounding box center [834, 253] width 123 height 12
type input "70.00"
click at [833, 311] on button "Add service" at bounding box center [815, 311] width 102 height 27
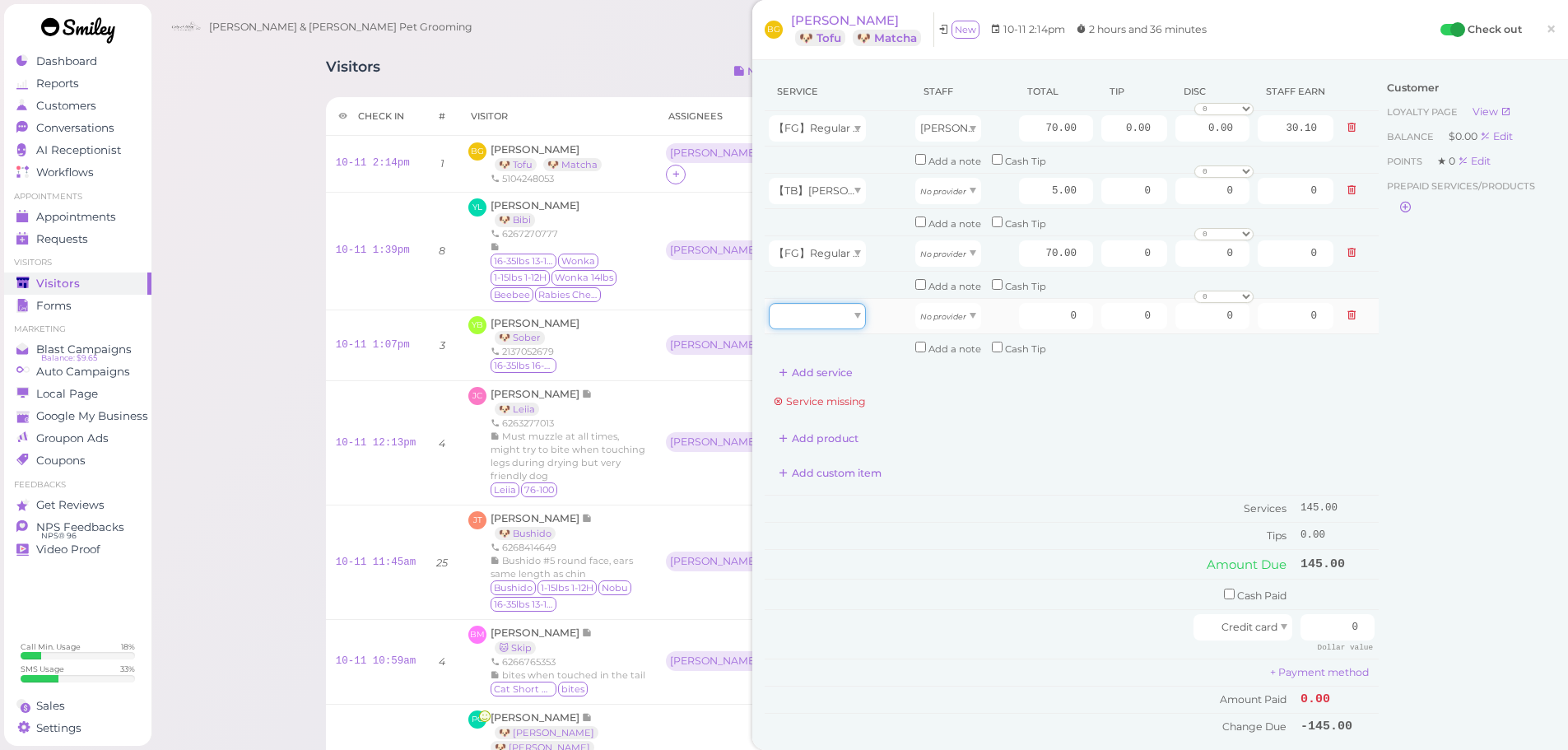
click at [841, 308] on div at bounding box center [817, 316] width 97 height 27
type input "5.00"
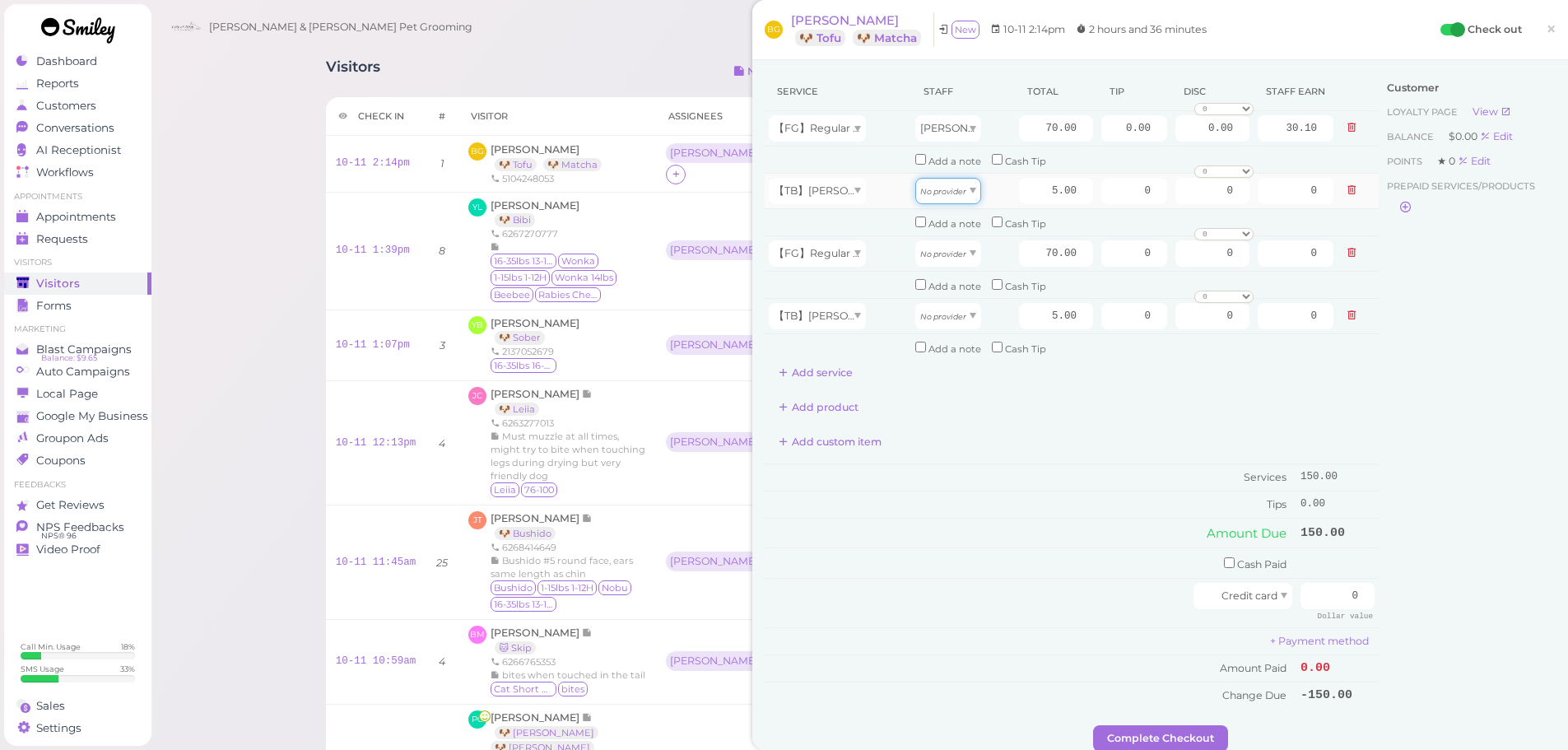
click at [943, 194] on icon "No provider" at bounding box center [943, 191] width 46 height 9
type input "2.15"
click at [939, 260] on div "No provider" at bounding box center [948, 253] width 66 height 27
type input "36.40"
click at [943, 318] on icon "No provider" at bounding box center [943, 316] width 46 height 9
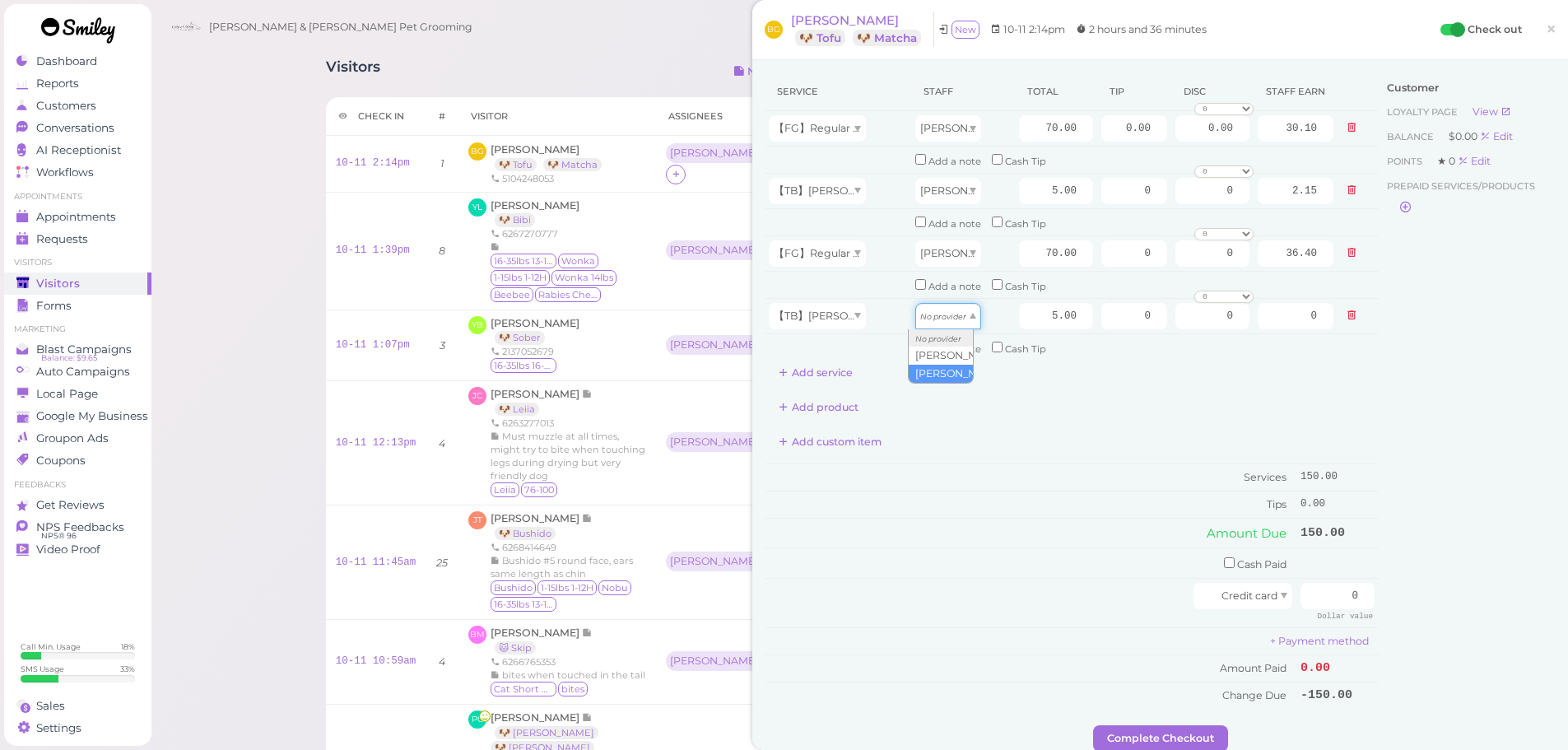
type input "2.60"
drag, startPoint x: 1023, startPoint y: 128, endPoint x: 1212, endPoint y: 151, distance: 190.4
click at [1212, 151] on tbody "【FG】Regular Dog Full Grooming (35 lbs or less) Helen 70.00 0.00 0.00 0 10% off …" at bounding box center [1071, 235] width 614 height 249
type input "80"
type input "34.40"
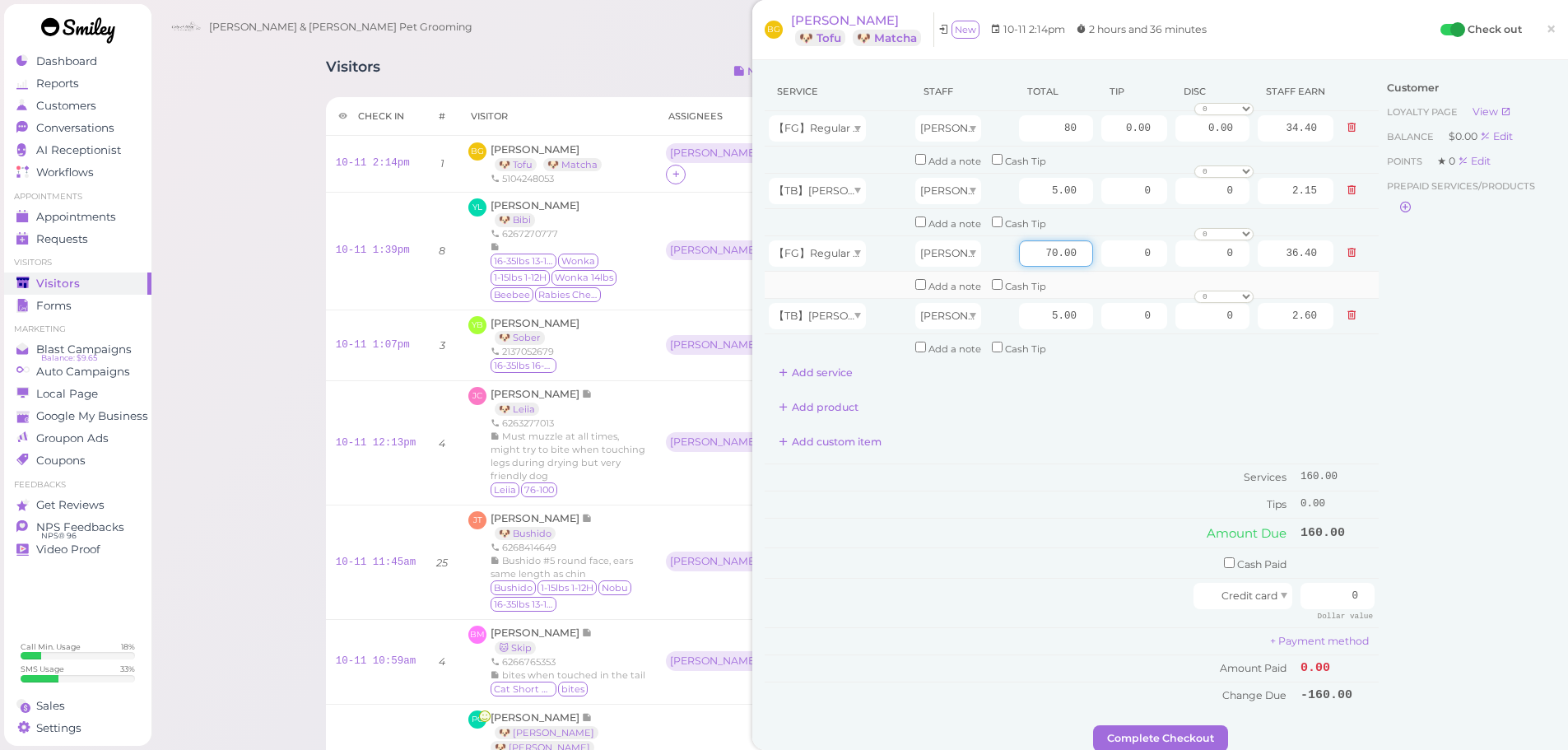
drag, startPoint x: 1031, startPoint y: 249, endPoint x: 1129, endPoint y: 271, distance: 100.4
click at [1129, 271] on tbody "【FG】Regular Dog Full Grooming (35 lbs or less) Helen 80 0.00 0.00 0 10% off 15%…" at bounding box center [1071, 235] width 614 height 249
type input "80"
type input "41.60"
click at [1469, 479] on div "Customer Loyalty page View Balance $0.00 Edit Points ★ 0 Edit Prepaid services/…" at bounding box center [1467, 399] width 177 height 653
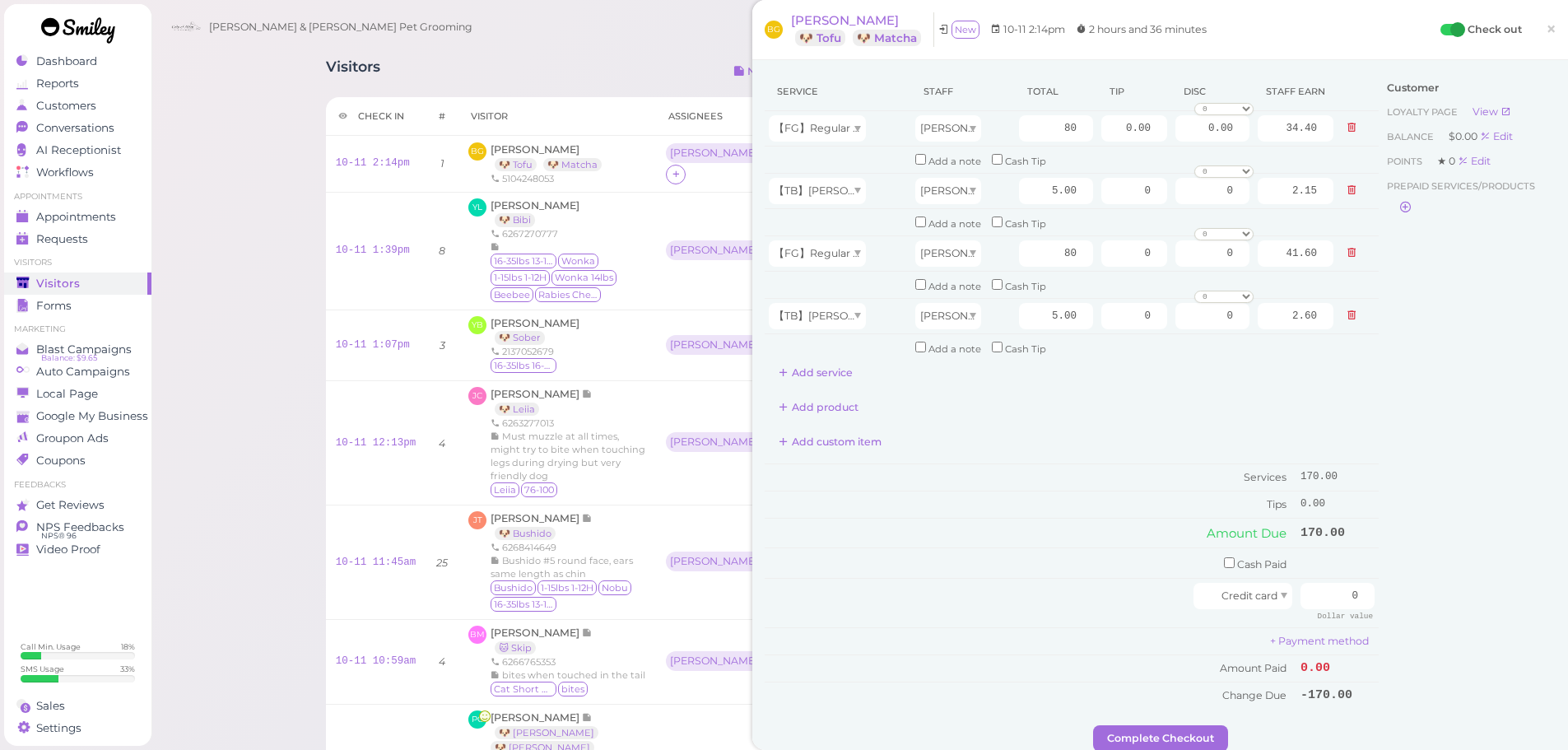
click at [651, 59] on div "Visitors Notes Schedule Reports New visitor New visit alert Check-in Customer c…" at bounding box center [858, 73] width 1066 height 30
drag, startPoint x: 1098, startPoint y: 130, endPoint x: 1279, endPoint y: 178, distance: 187.3
click at [1279, 178] on tbody "【FG】Regular Dog Full Grooming (35 lbs or less) Helen 80 0.00 0.00 0 10% off 15%…" at bounding box center [1071, 235] width 614 height 249
type input "5"
drag, startPoint x: 1123, startPoint y: 251, endPoint x: 1235, endPoint y: 278, distance: 115.2
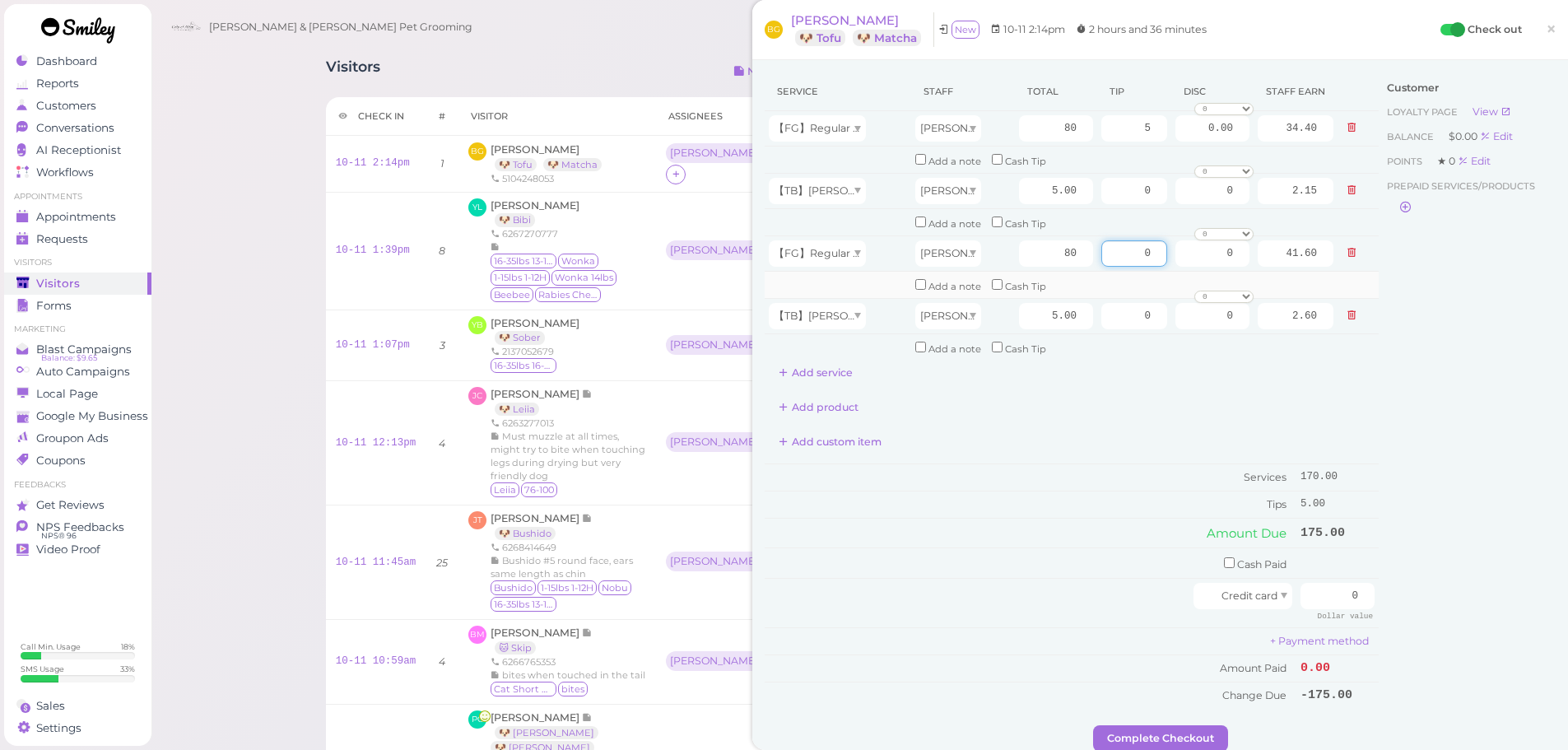
click at [1215, 272] on tbody "【FG】Regular Dog Full Grooming (35 lbs or less) Helen 80 5 0.00 0 10% off 15% of…" at bounding box center [1071, 235] width 614 height 249
type input "5"
click at [1448, 376] on div "Customer Loyalty page View Balance $0.00 Edit Points ★ 0 Edit Prepaid services/…" at bounding box center [1467, 399] width 177 height 653
click at [1223, 559] on input "checkbox" at bounding box center [1229, 563] width 10 height 10
checkbox input "true"
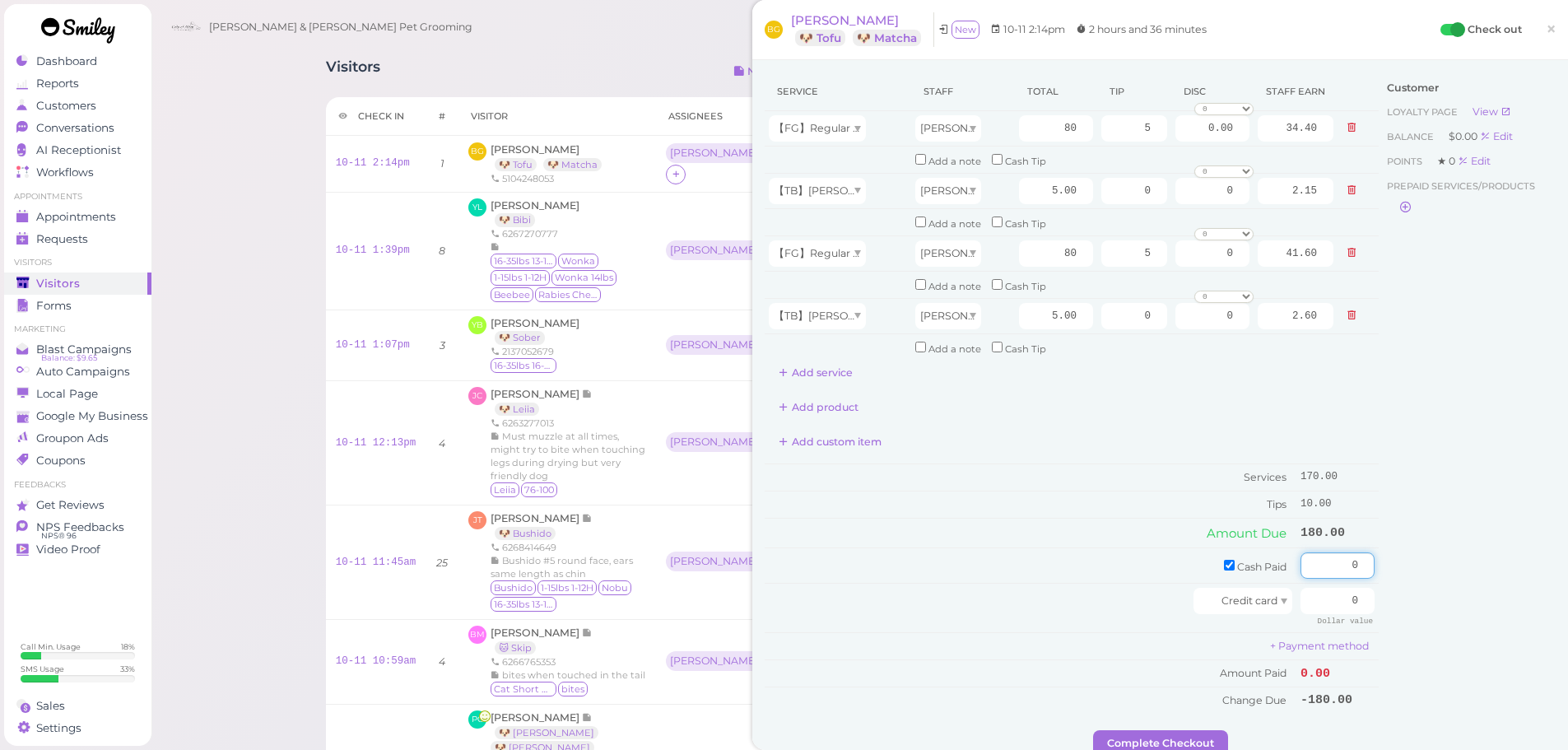
drag, startPoint x: 1332, startPoint y: 567, endPoint x: 1420, endPoint y: 577, distance: 88.6
click at [1420, 576] on div "Service Staff Total Tip Disc Staff earn 【FG】Regular Dog Full Grooming (35 lbs o…" at bounding box center [1160, 400] width 791 height 657
type input "180"
click at [1420, 577] on div "Customer Loyalty page View Balance $0.00 Edit Points ★ 0 Edit Prepaid services/…" at bounding box center [1467, 400] width 177 height 657
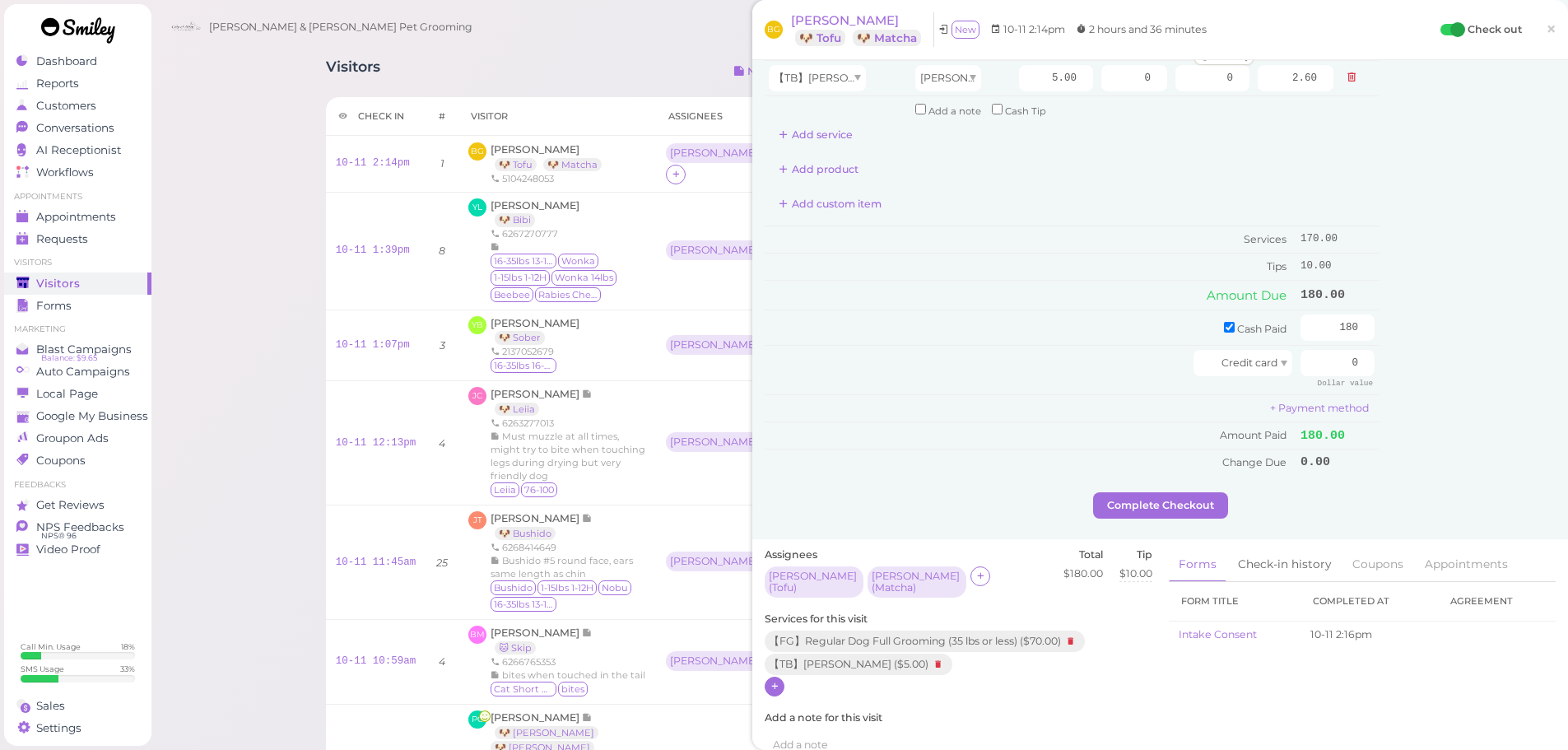
scroll to position [247, 0]
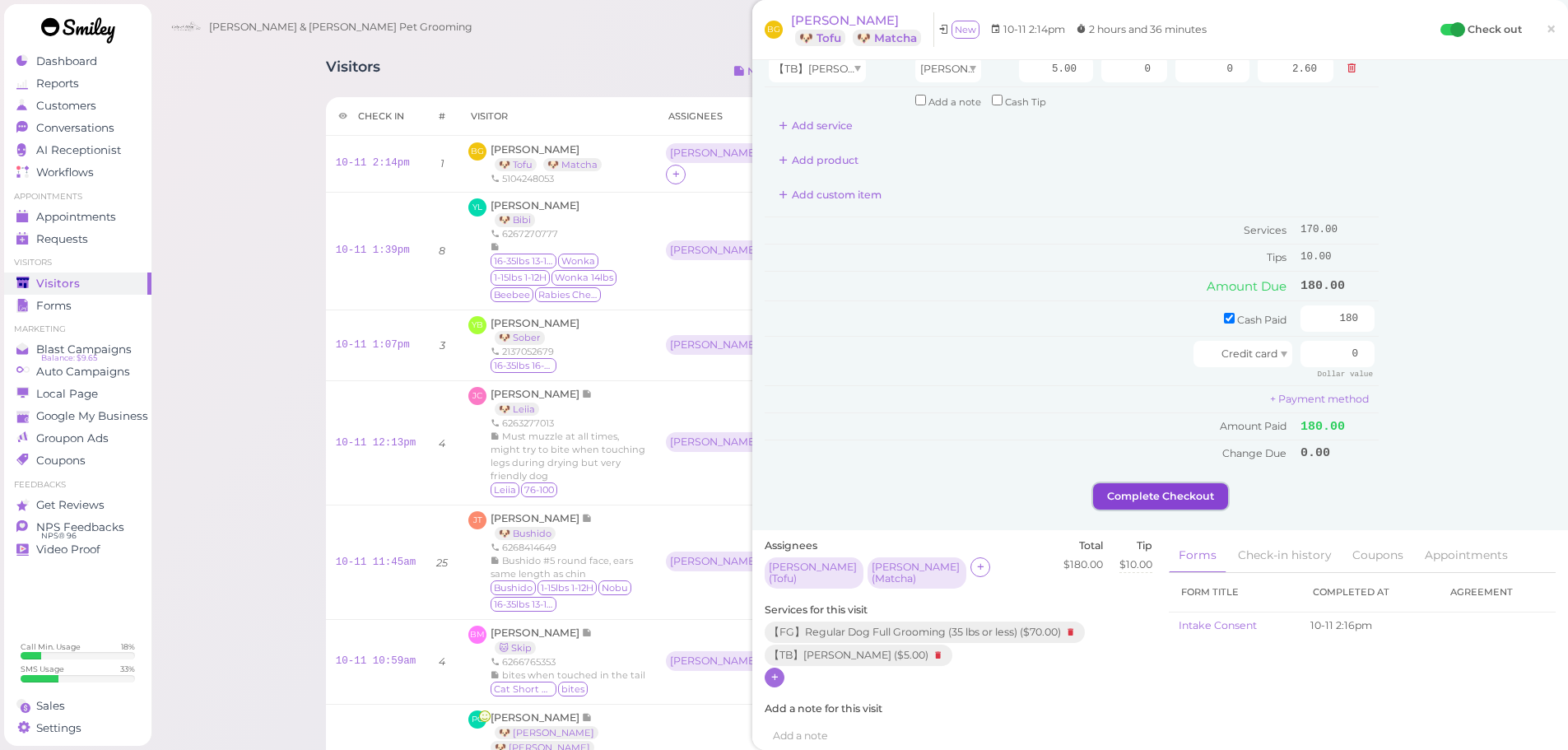
click at [1181, 491] on button "Complete Checkout" at bounding box center [1160, 496] width 135 height 27
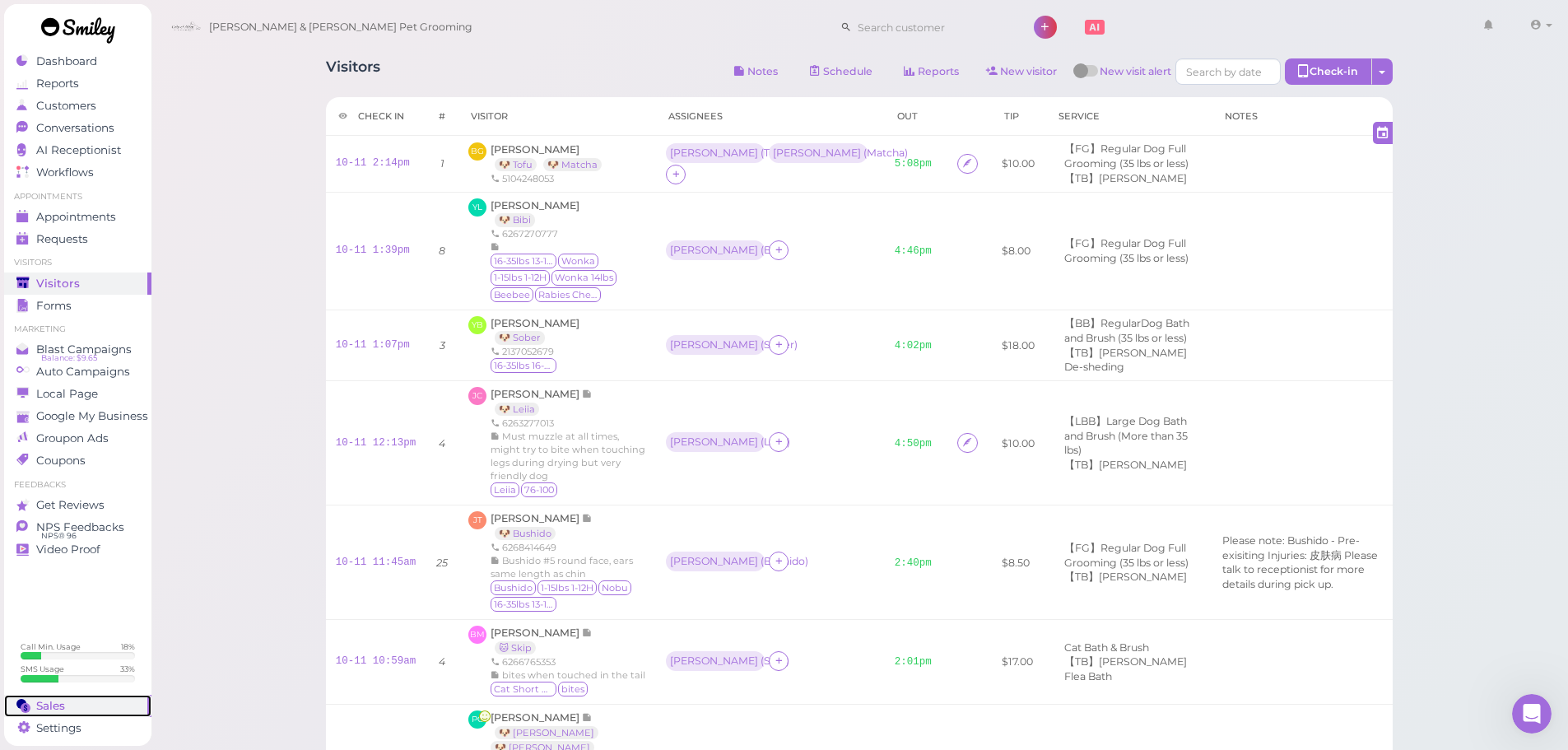
click at [60, 697] on link "Sales" at bounding box center [77, 705] width 147 height 22
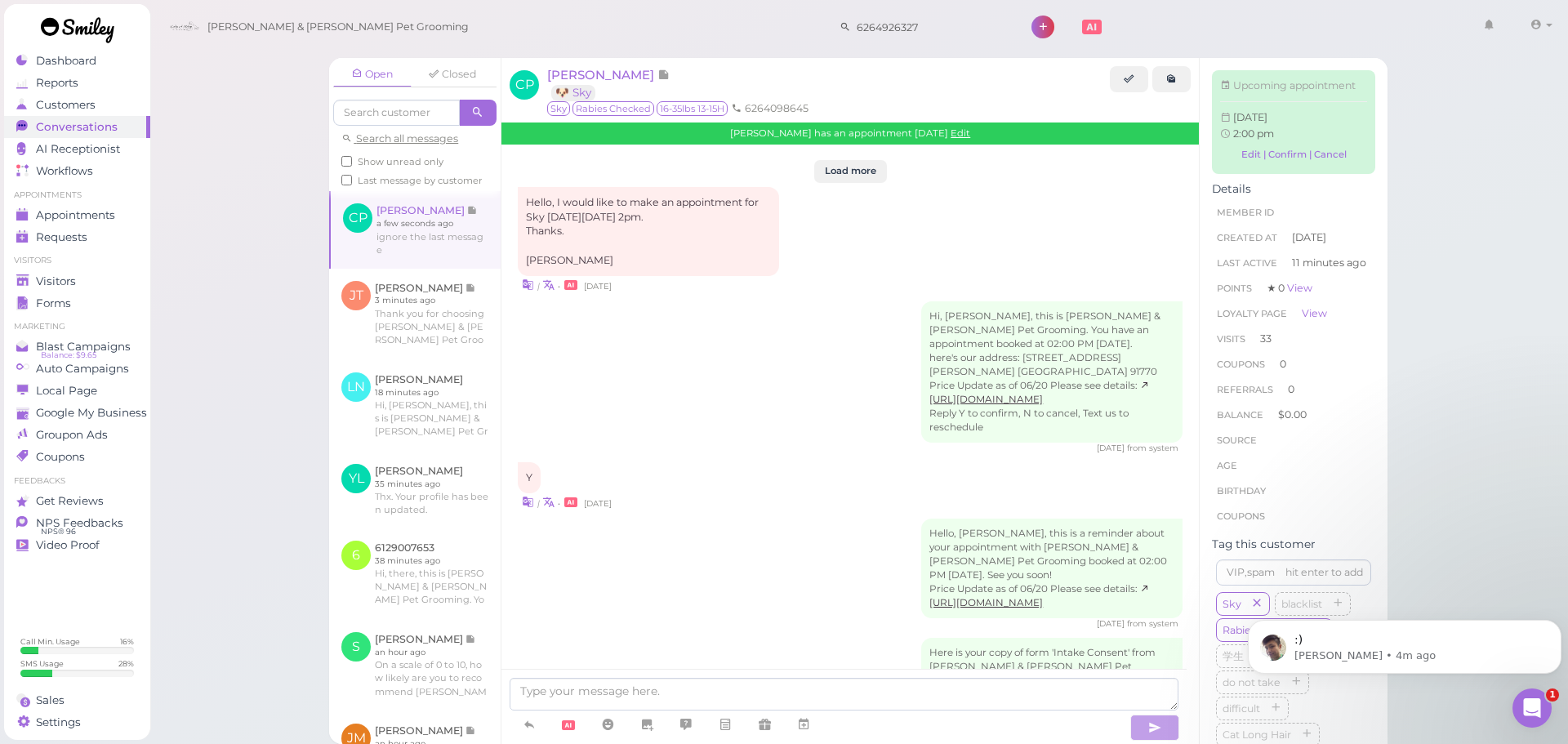
scroll to position [2778, 0]
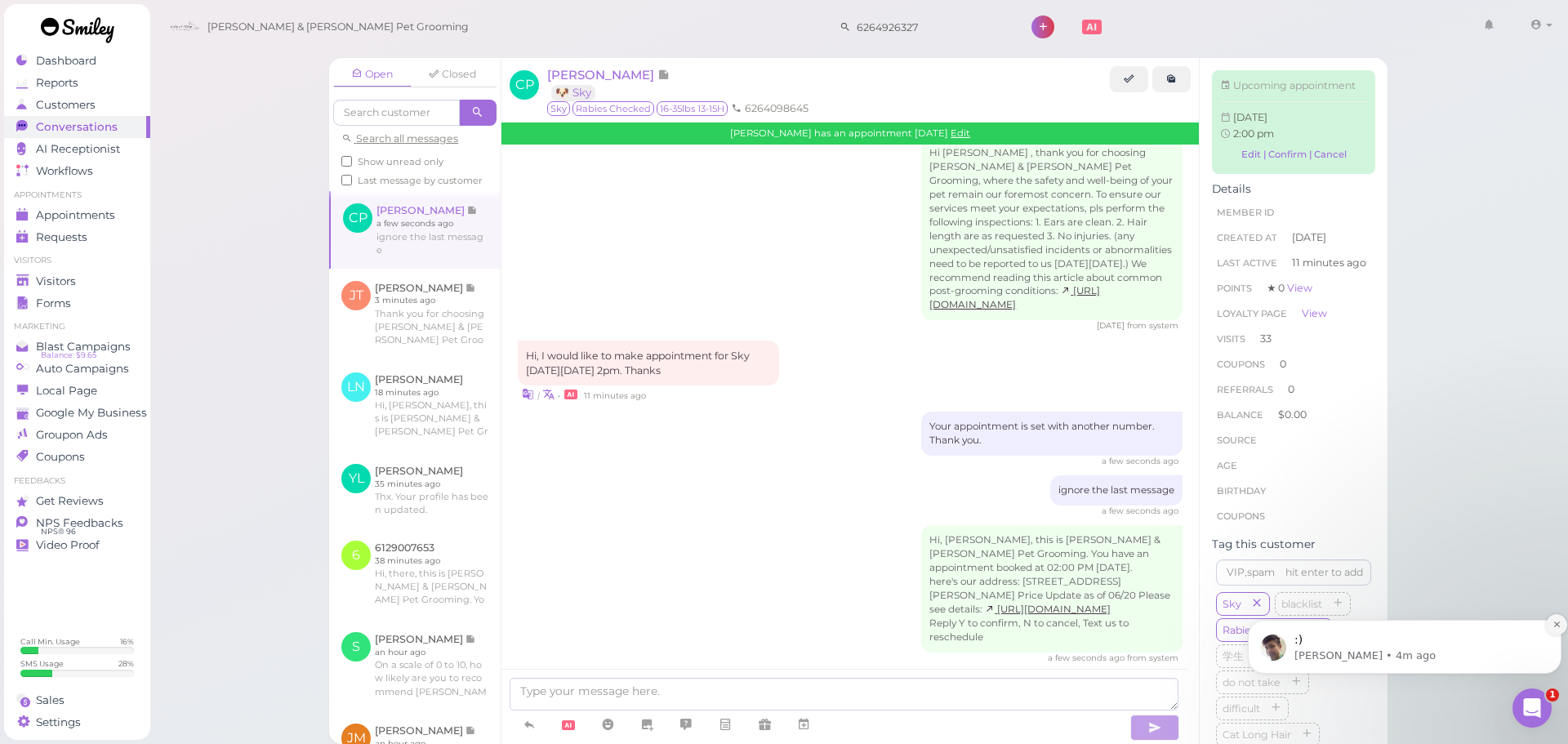
click at [1551, 622] on button "Dismiss notification" at bounding box center [1556, 624] width 21 height 21
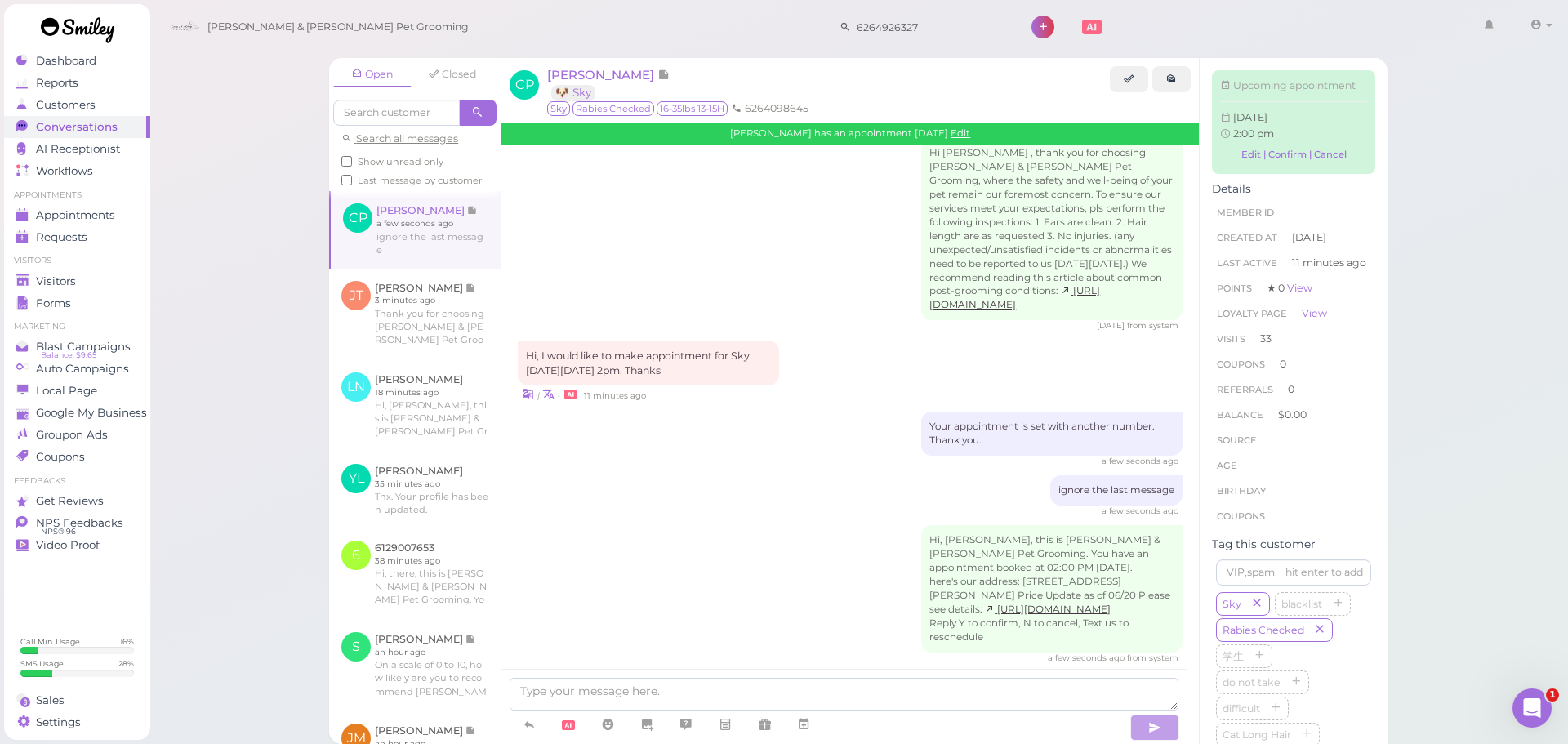
click at [591, 476] on div "ignore the last message a few seconds ago" at bounding box center [850, 496] width 665 height 42
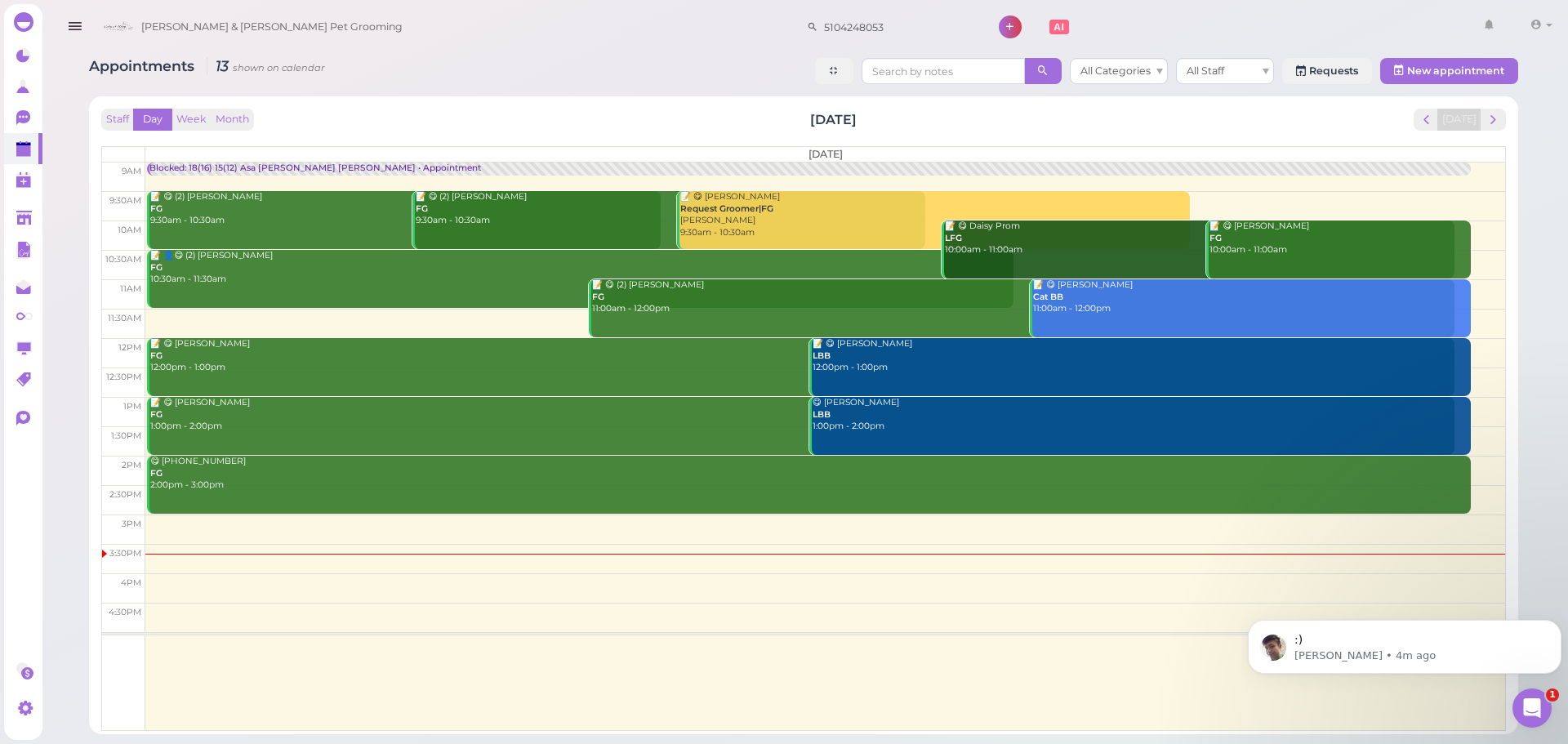
scroll to position [120, 0]
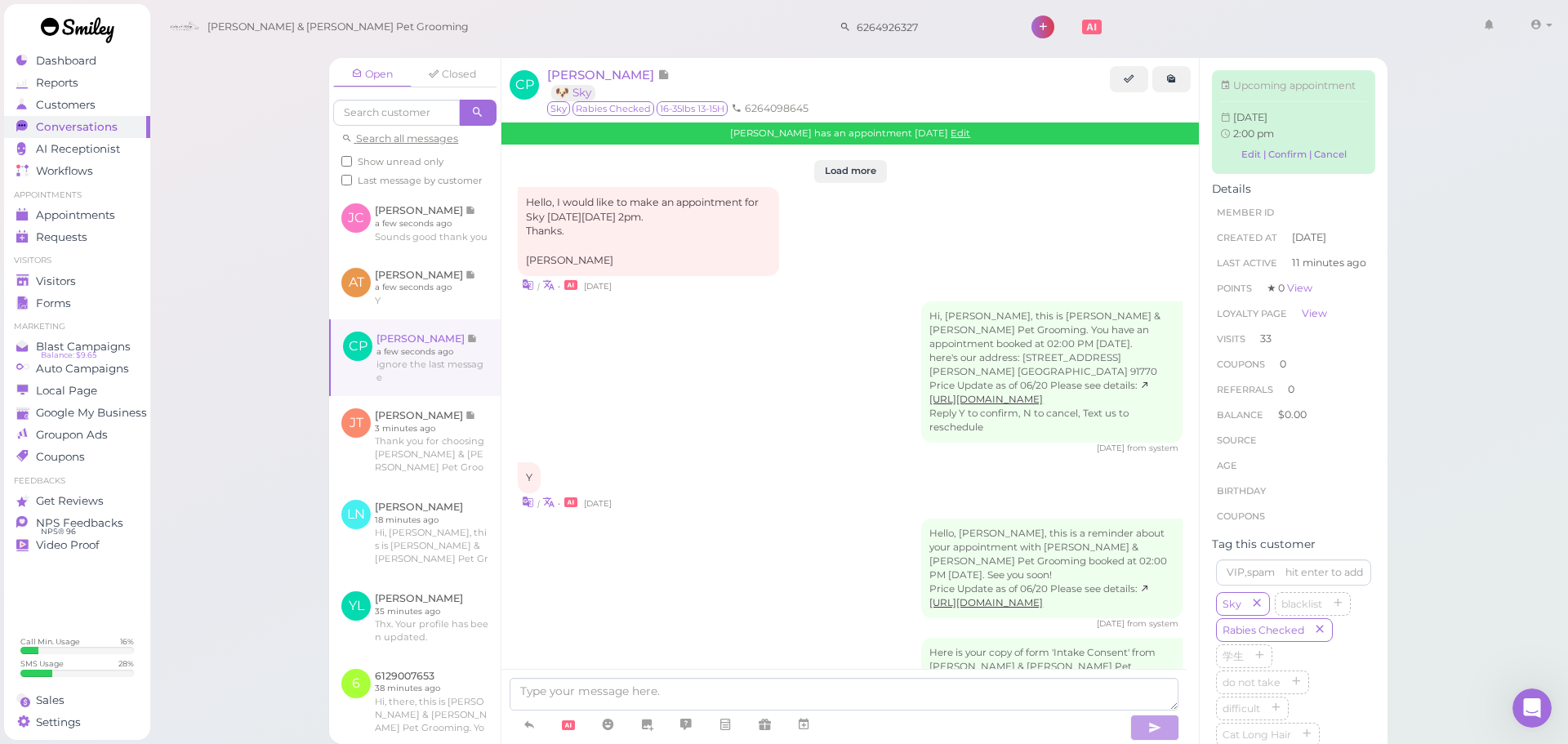
scroll to position [2778, 0]
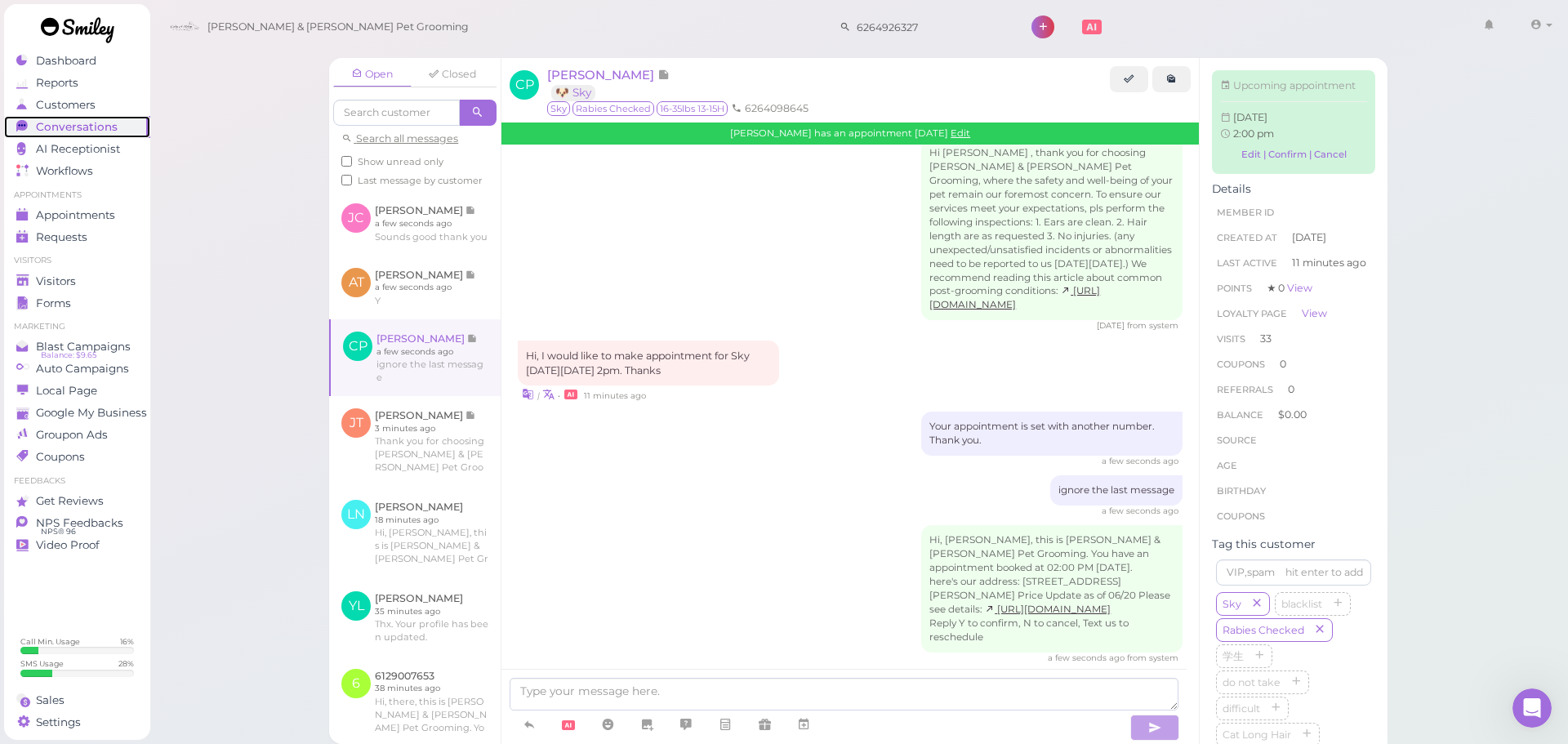
click at [84, 122] on span "Conversations" at bounding box center [77, 127] width 82 height 14
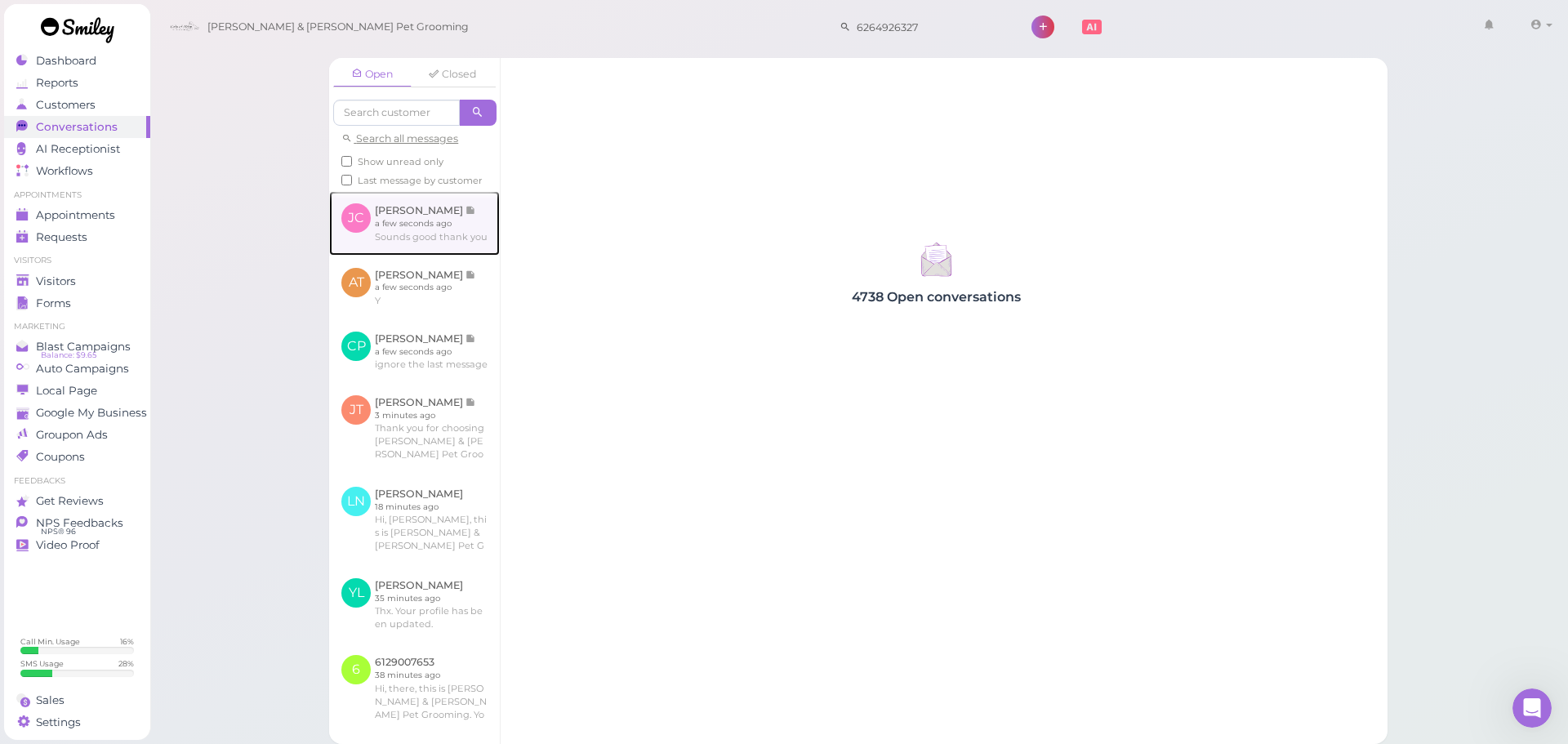
click at [382, 237] on link at bounding box center [414, 222] width 171 height 64
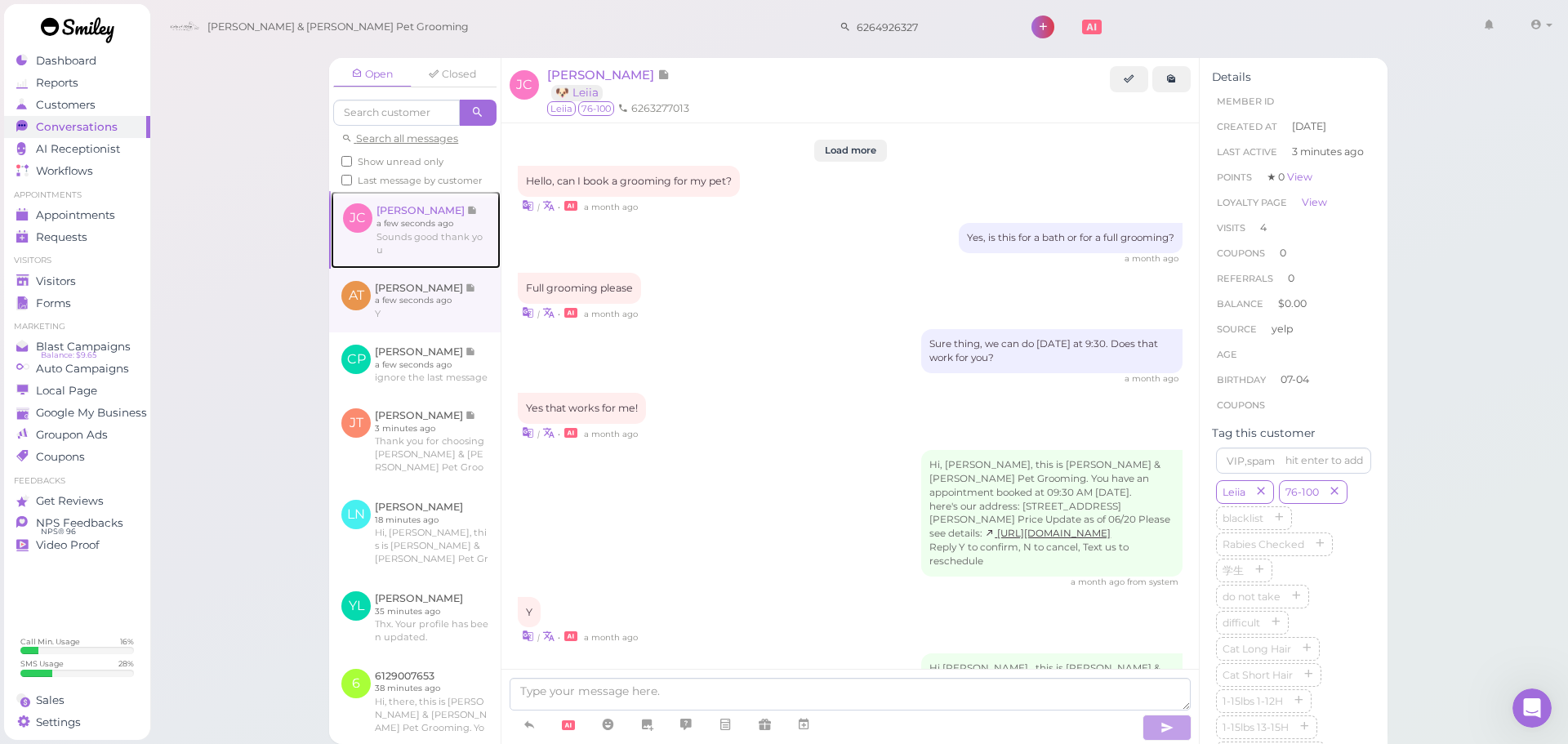
scroll to position [2072, 0]
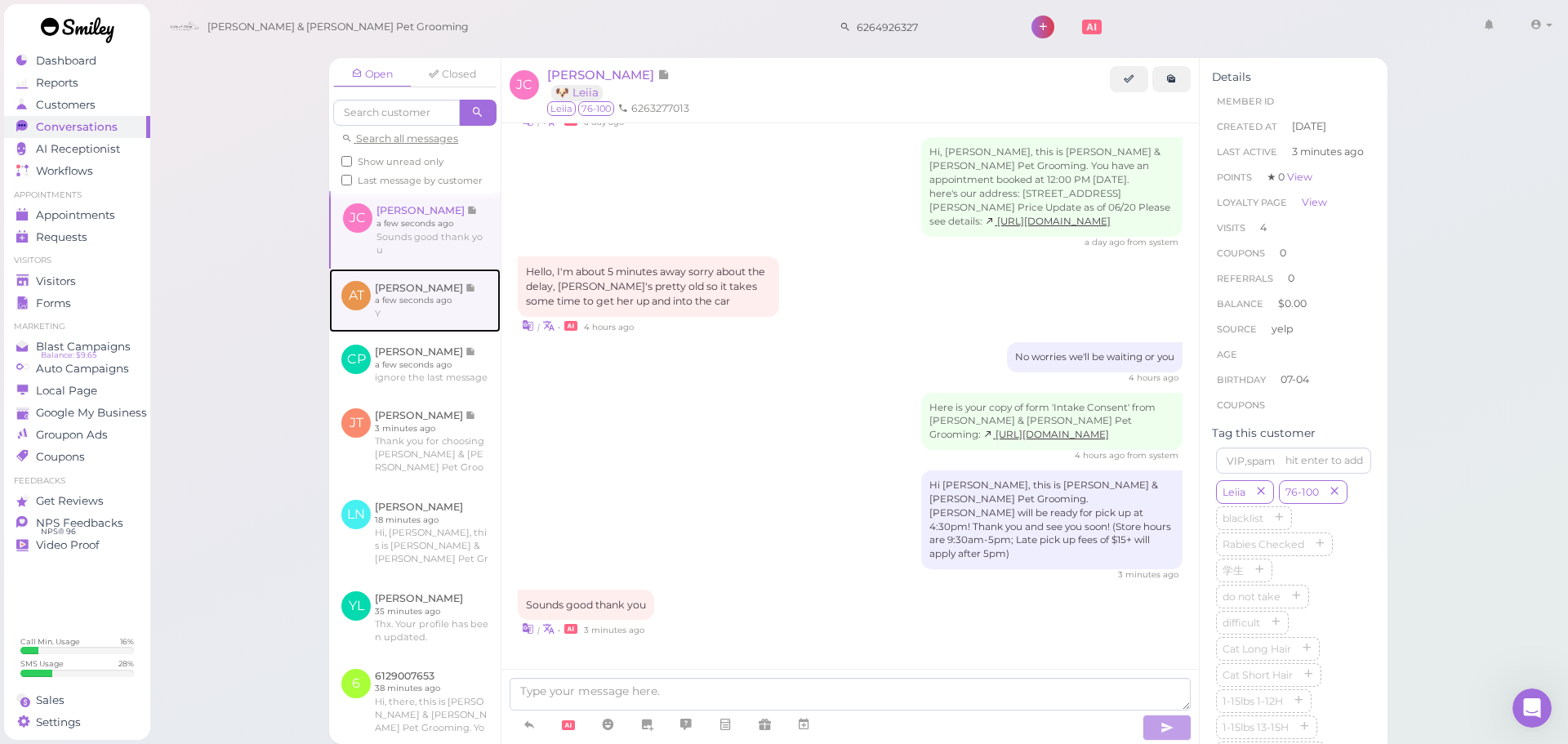
click at [451, 316] on link at bounding box center [414, 300] width 171 height 64
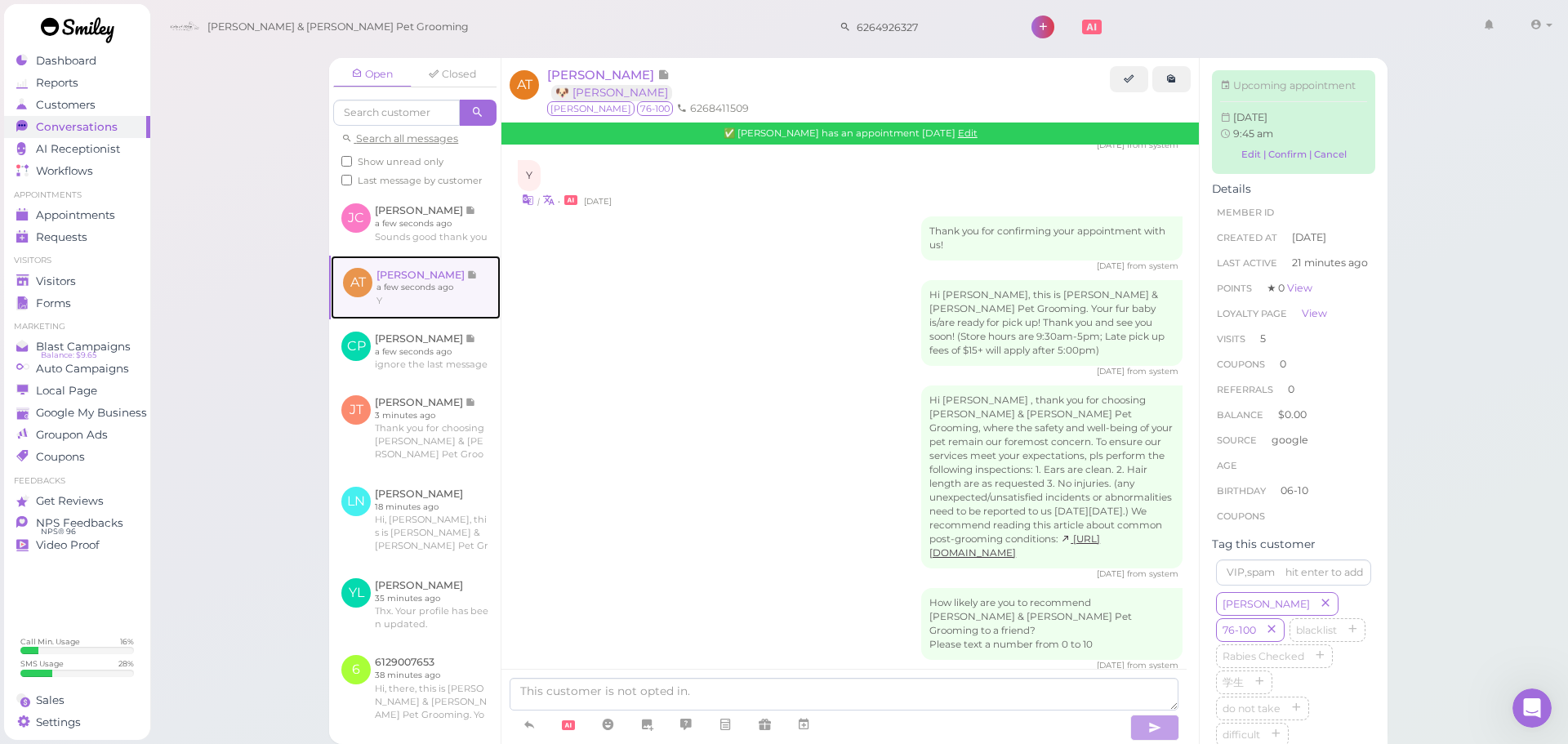
scroll to position [2464, 0]
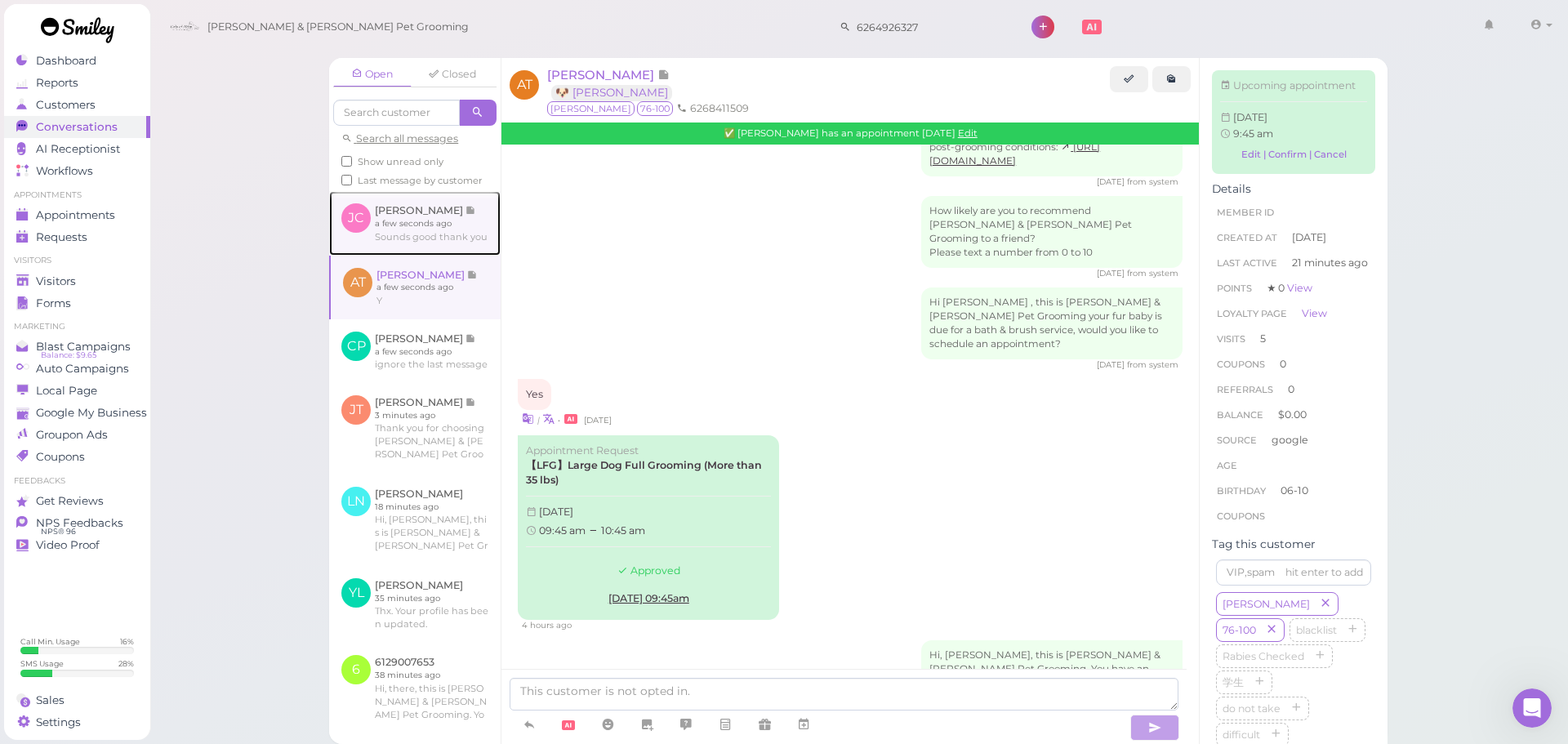
click at [394, 223] on link at bounding box center [414, 222] width 171 height 64
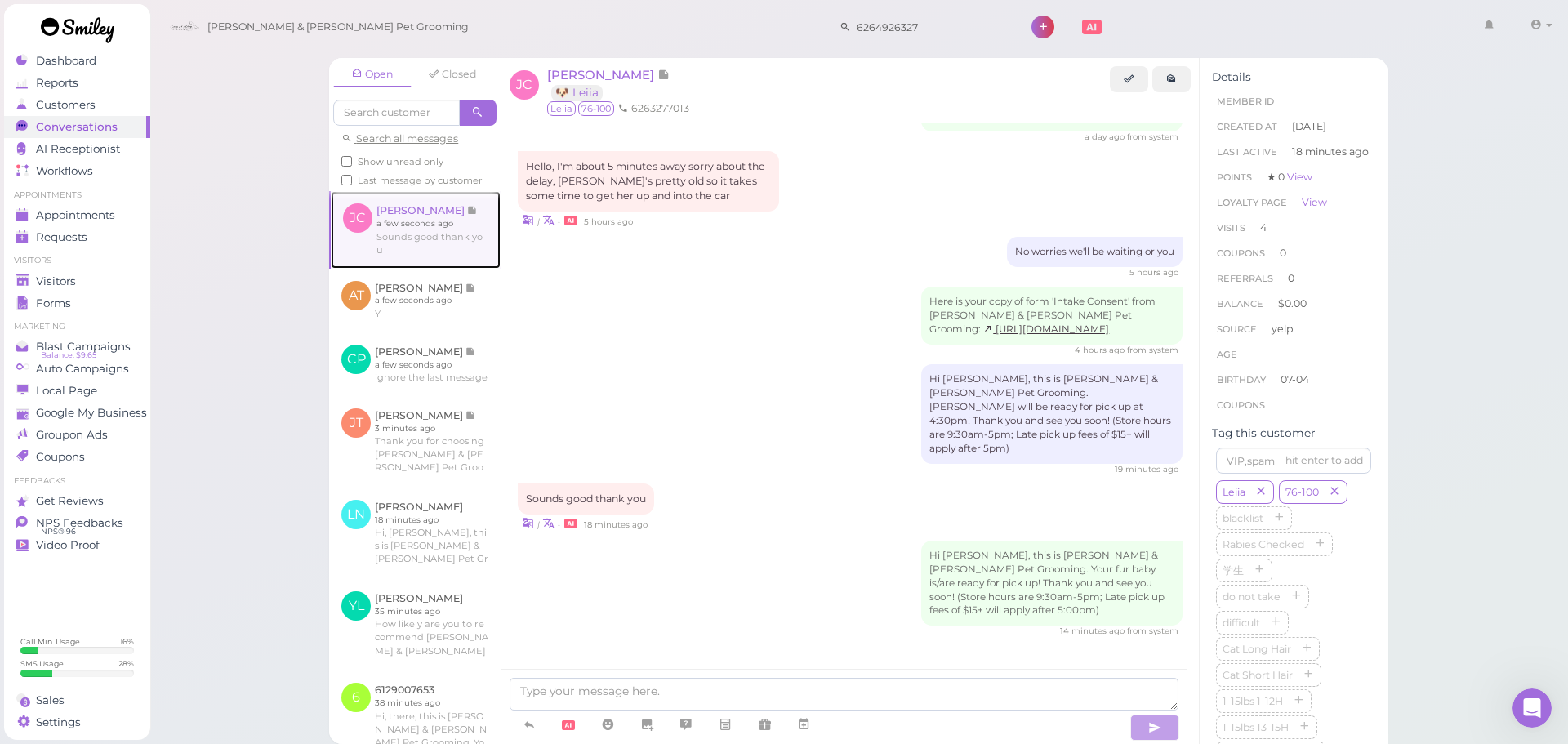
scroll to position [2107, 0]
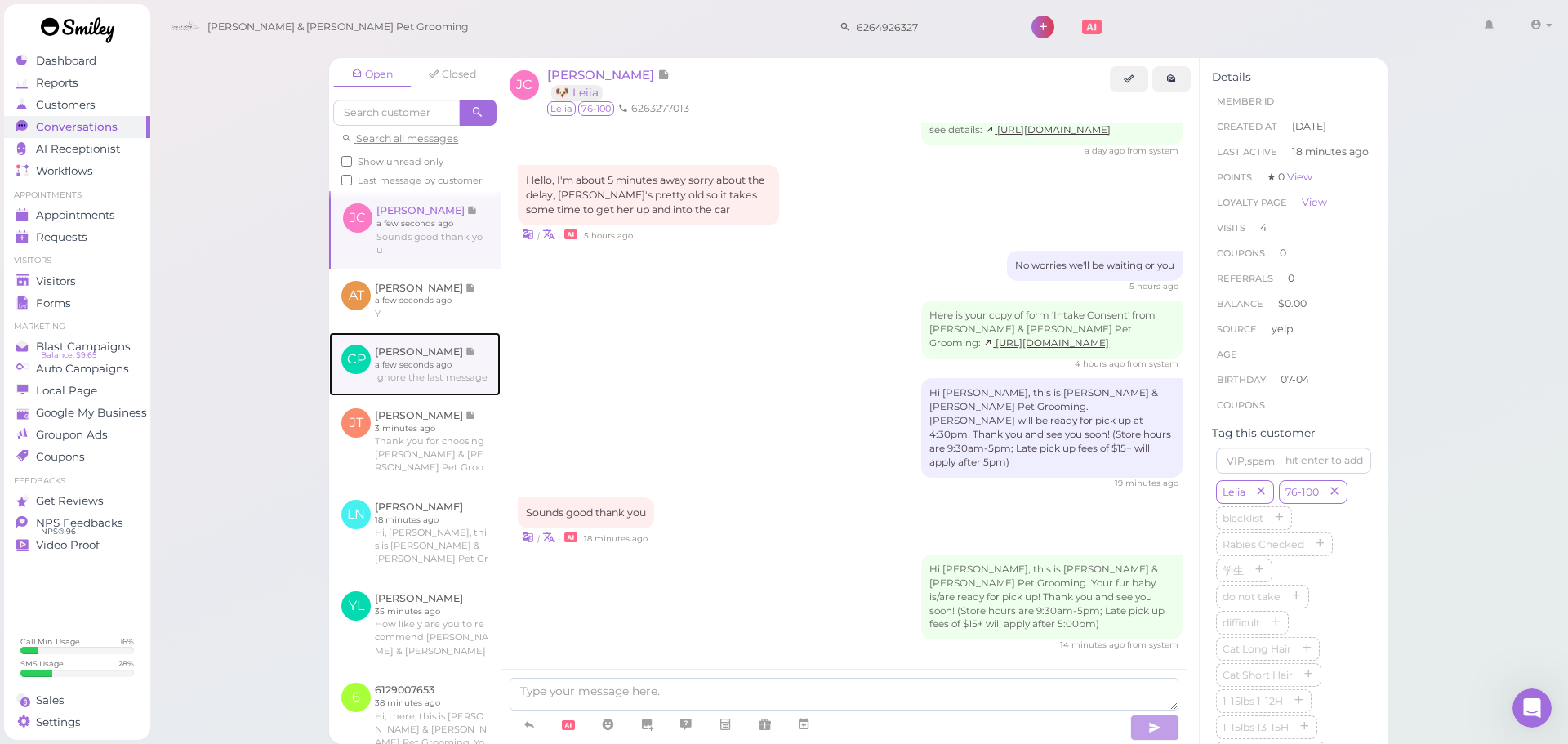
click at [448, 389] on link at bounding box center [414, 364] width 171 height 64
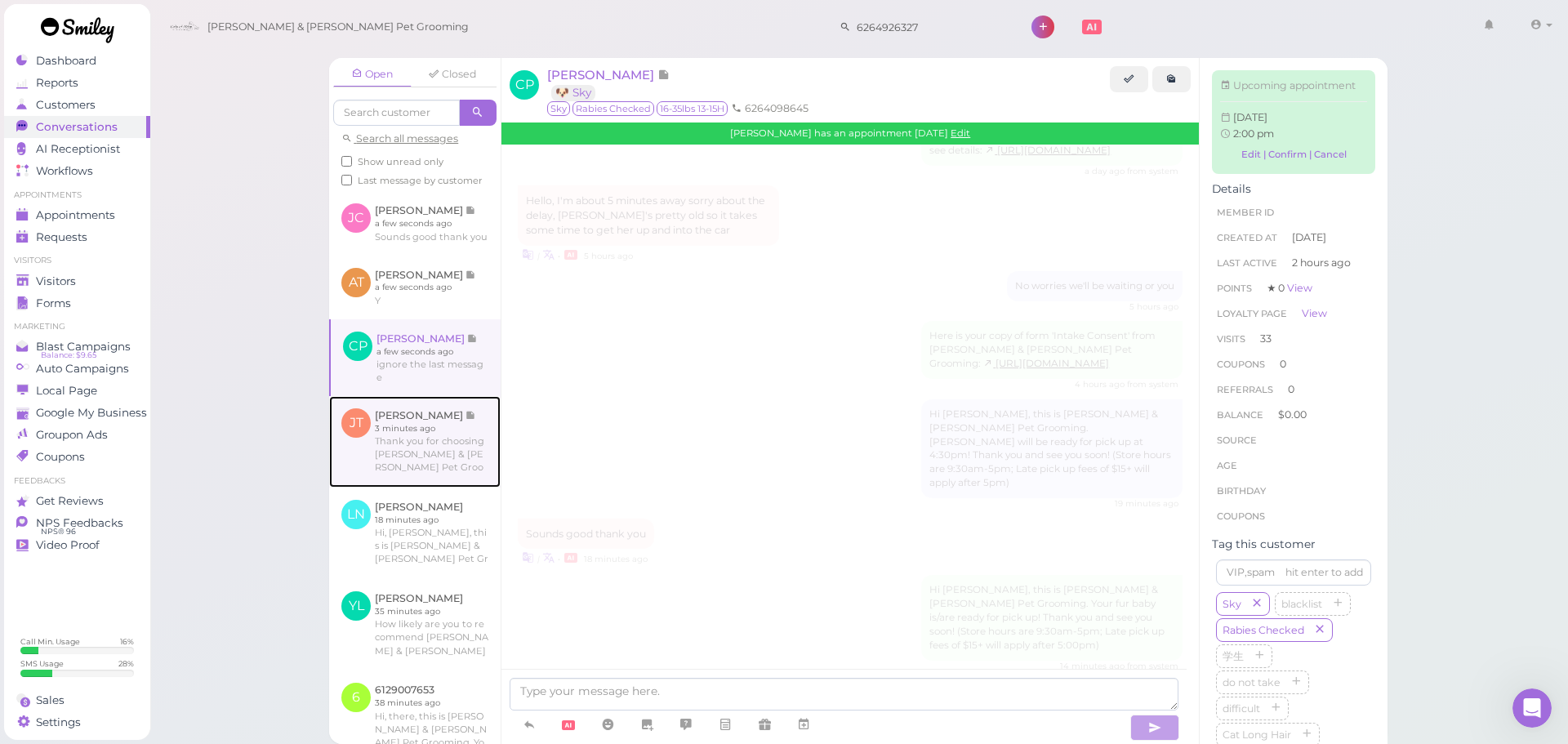
click at [443, 467] on link at bounding box center [414, 441] width 171 height 91
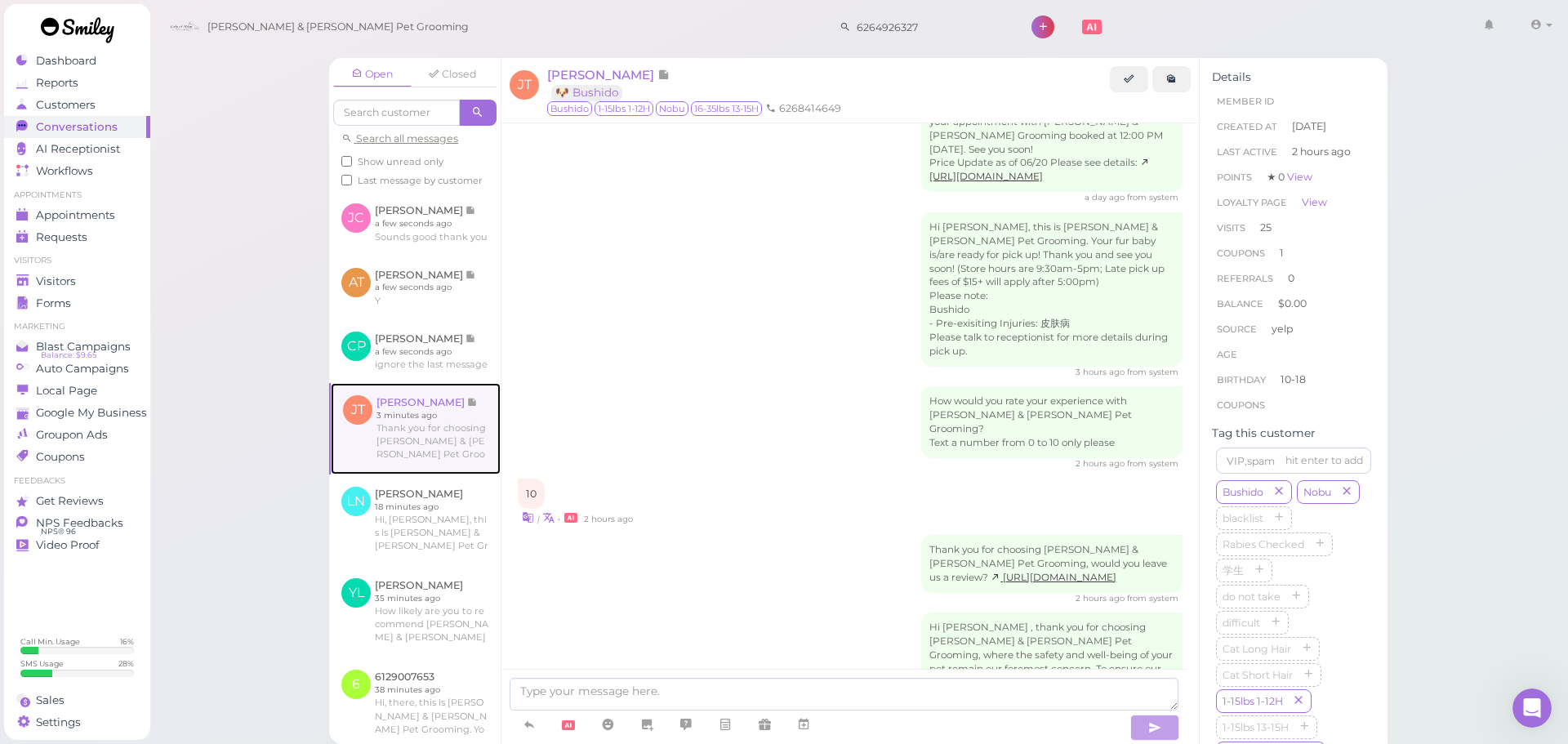
scroll to position [2649, 0]
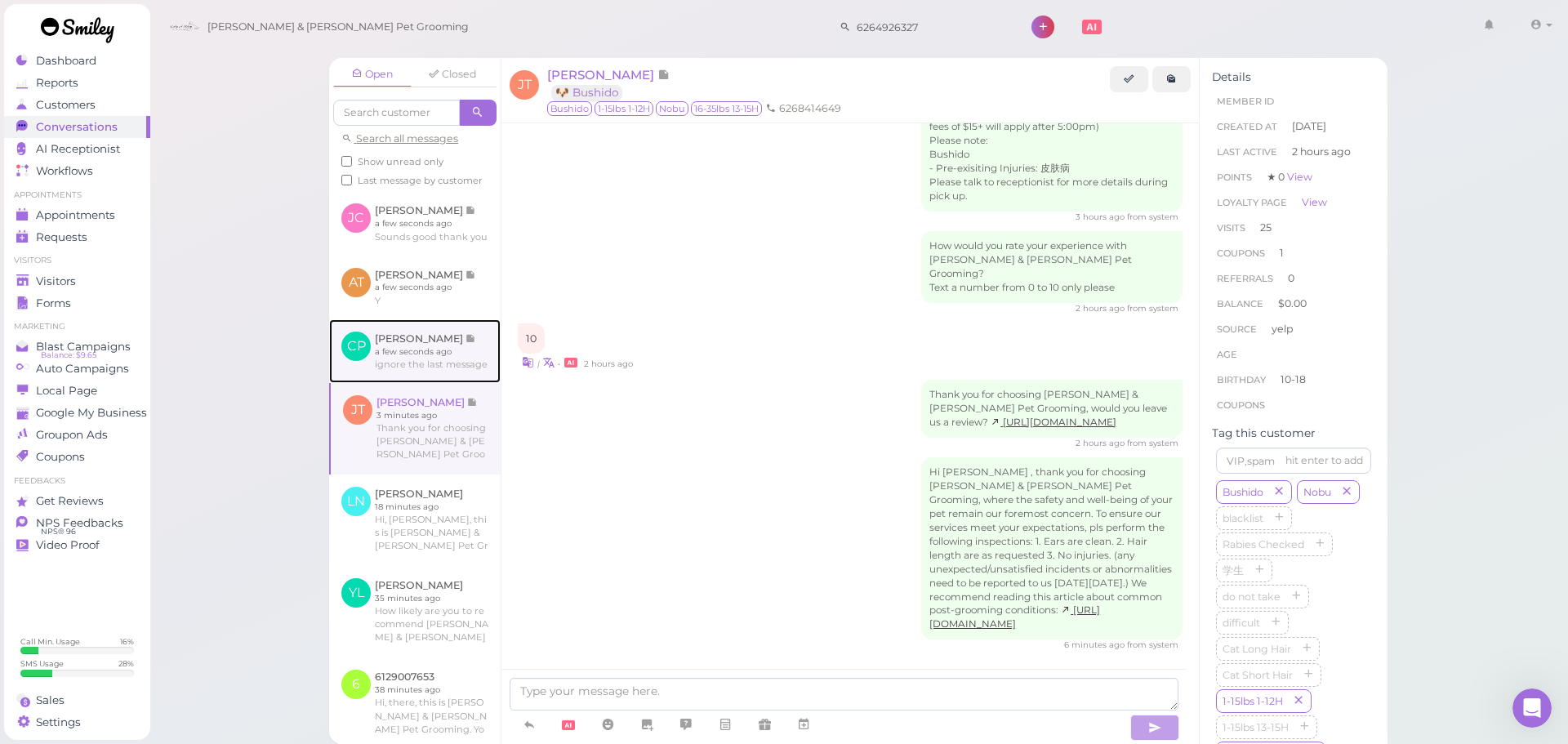
click at [434, 382] on link at bounding box center [414, 351] width 171 height 64
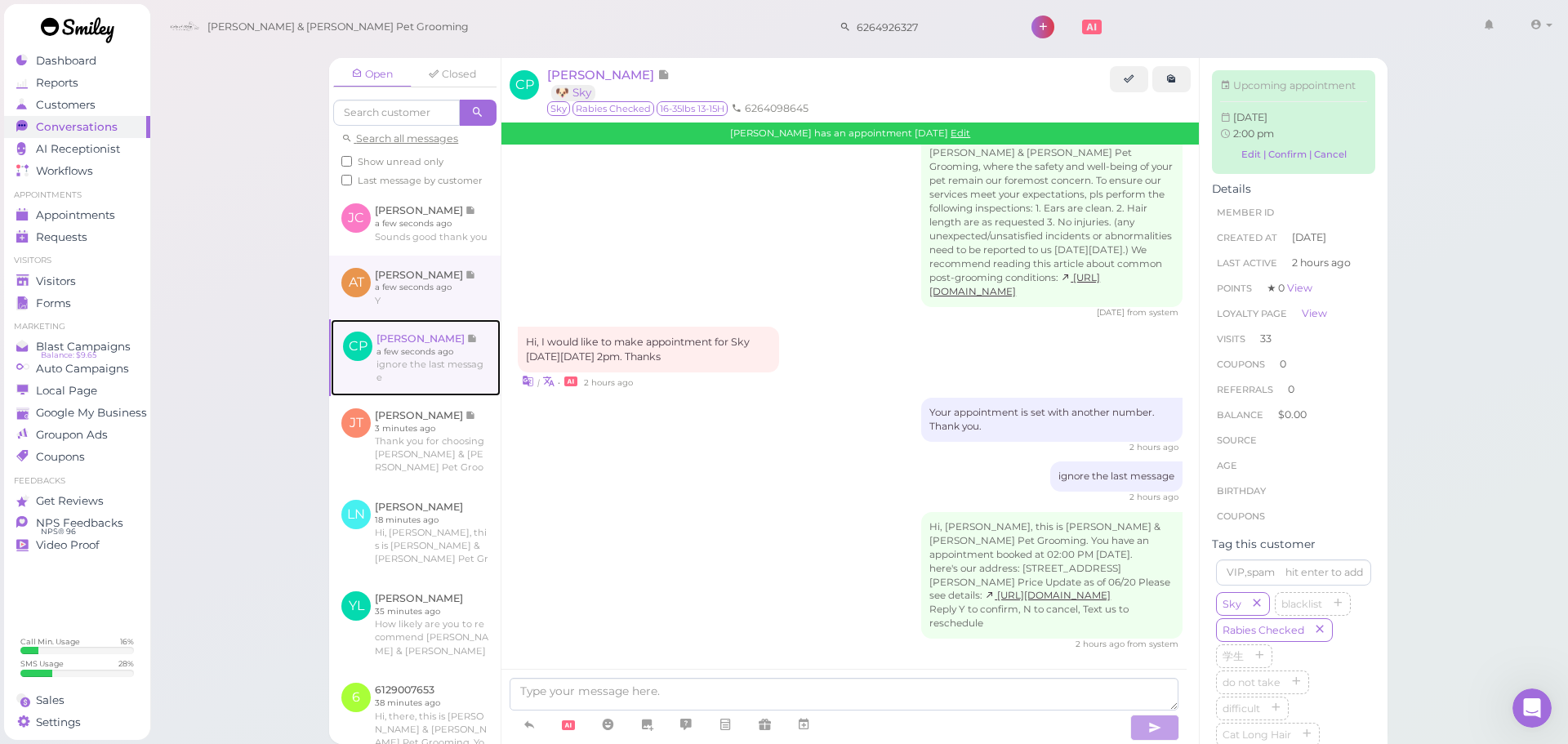
scroll to position [2502, 0]
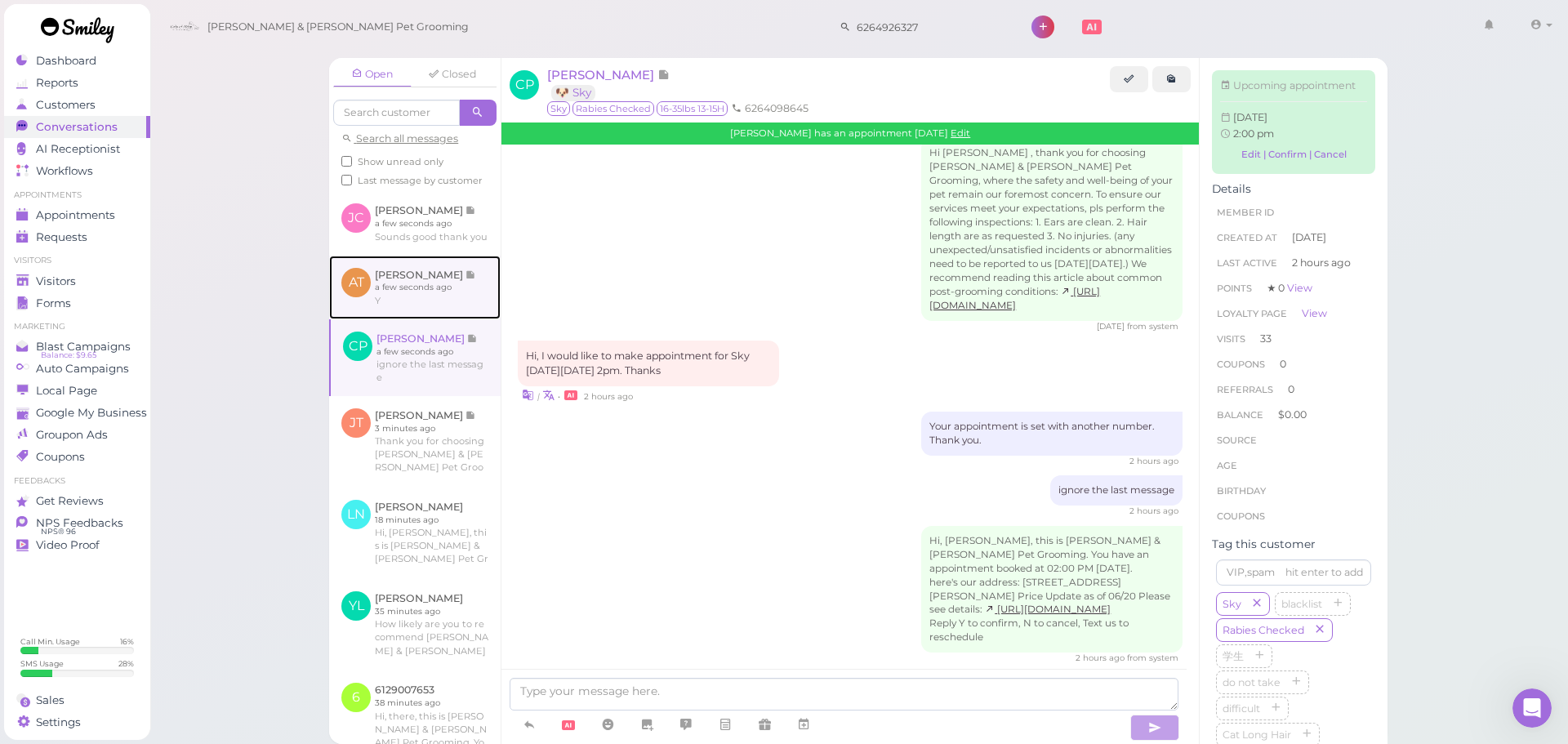
click at [430, 309] on link at bounding box center [414, 287] width 171 height 64
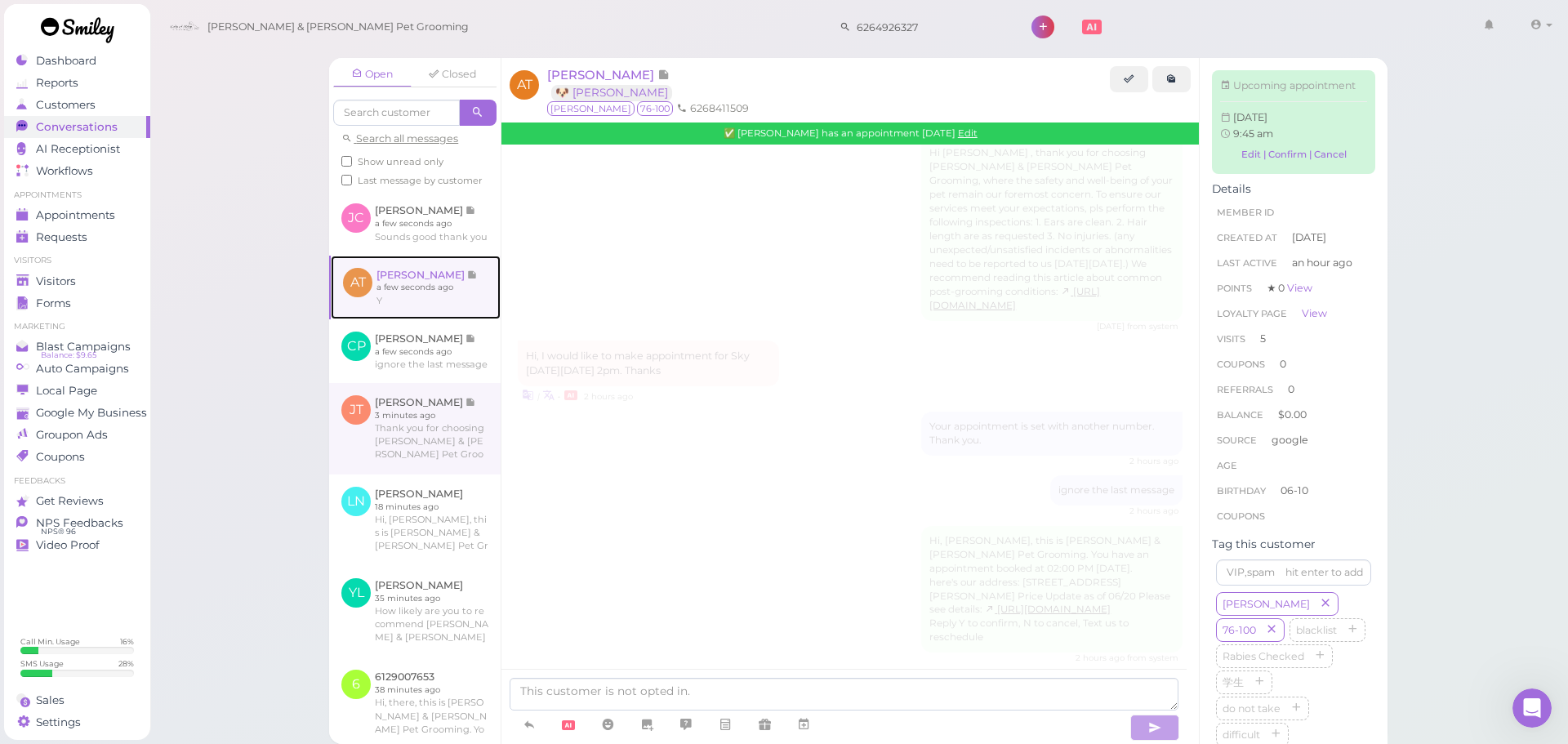
scroll to position [2469, 0]
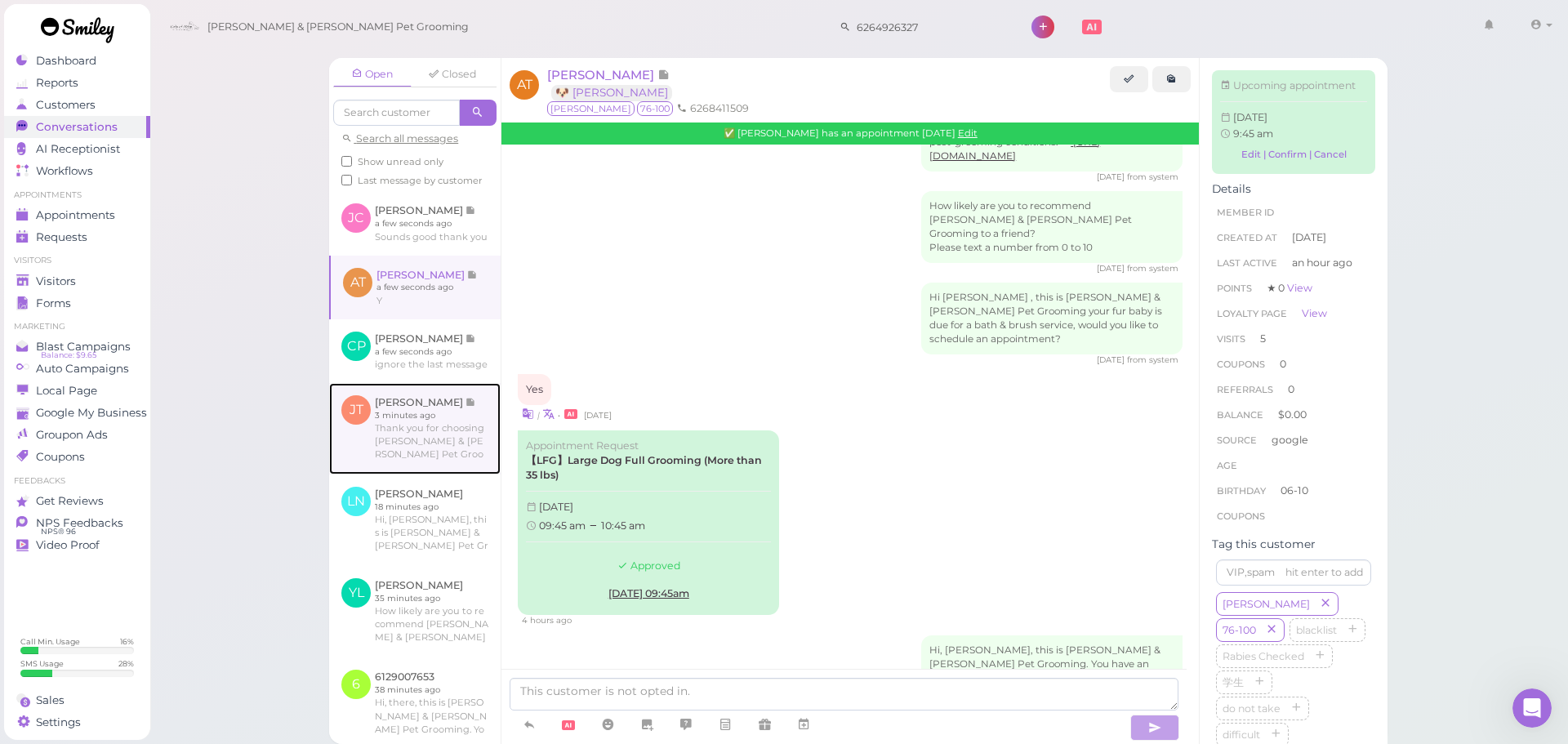
click at [430, 464] on link at bounding box center [414, 428] width 171 height 91
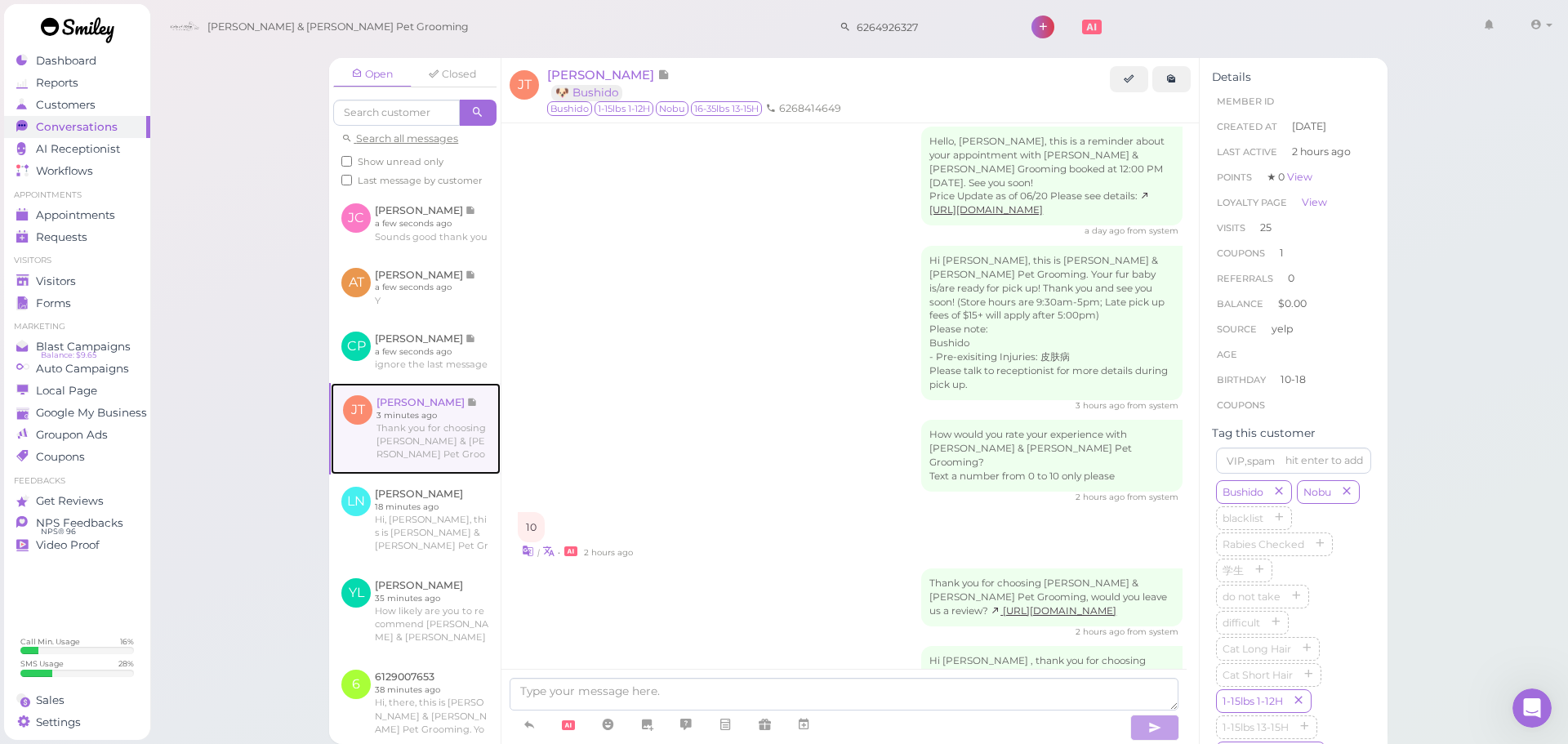
scroll to position [2649, 0]
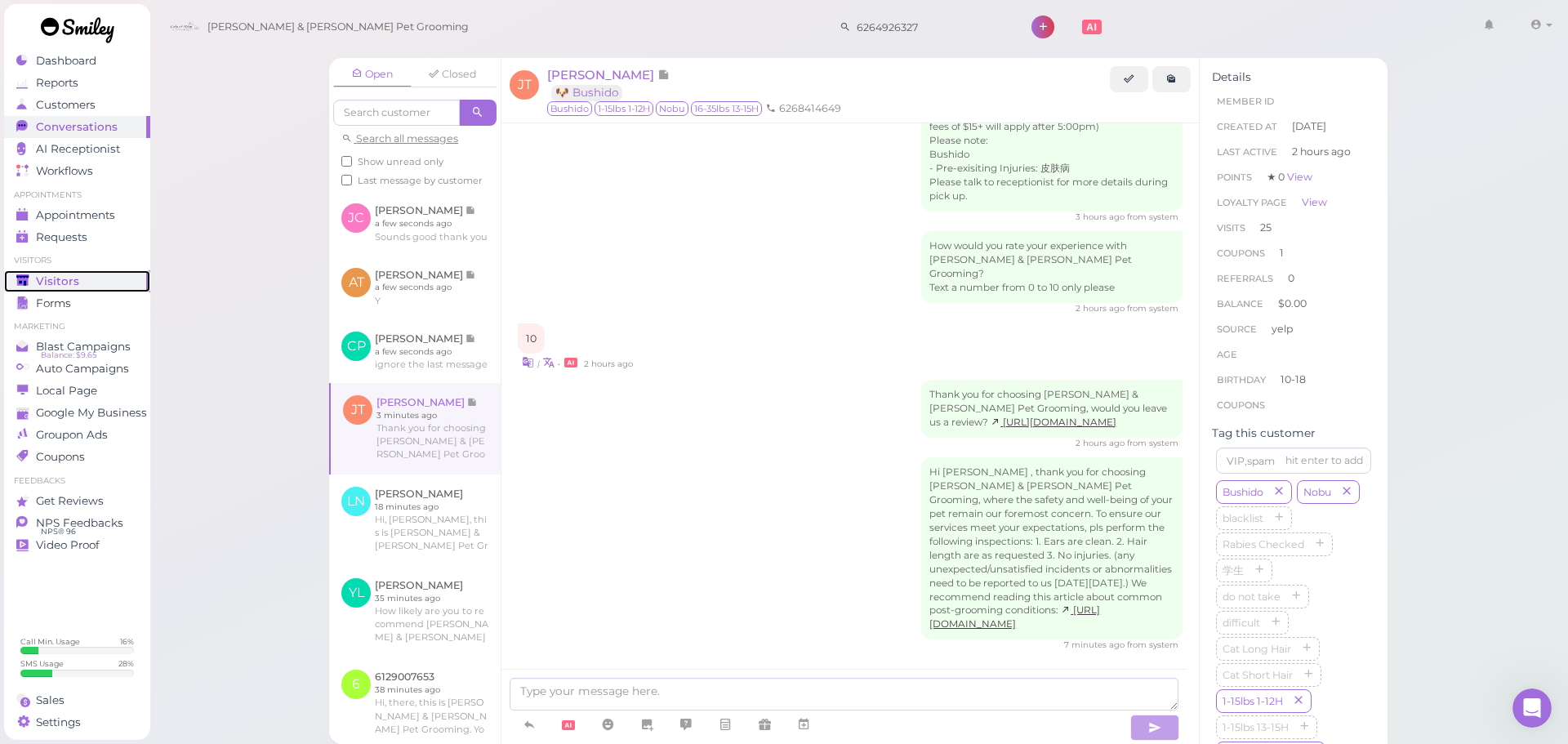
click at [95, 275] on div "Visitors" at bounding box center [75, 281] width 118 height 14
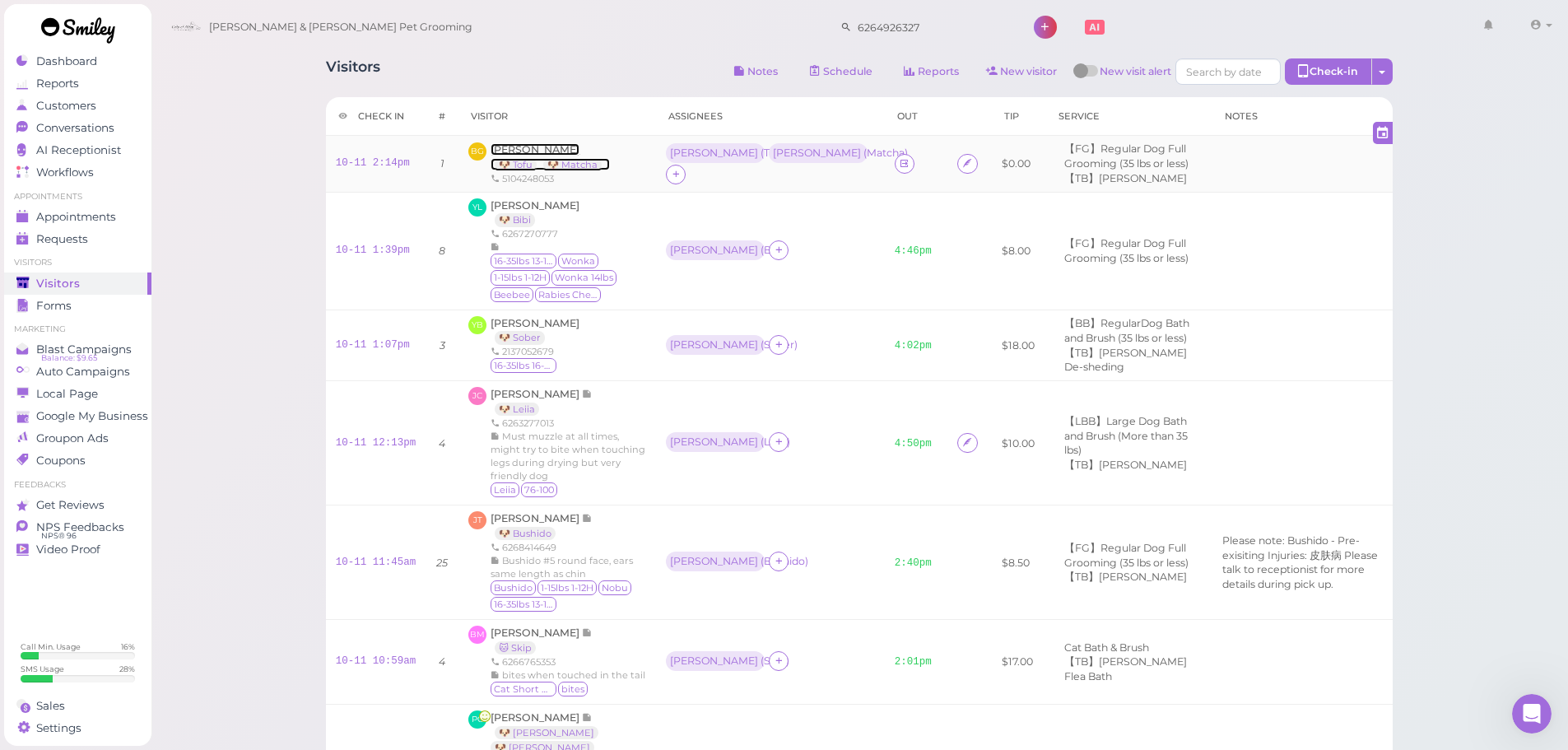
click at [523, 149] on span "[PERSON_NAME]" at bounding box center [534, 149] width 88 height 12
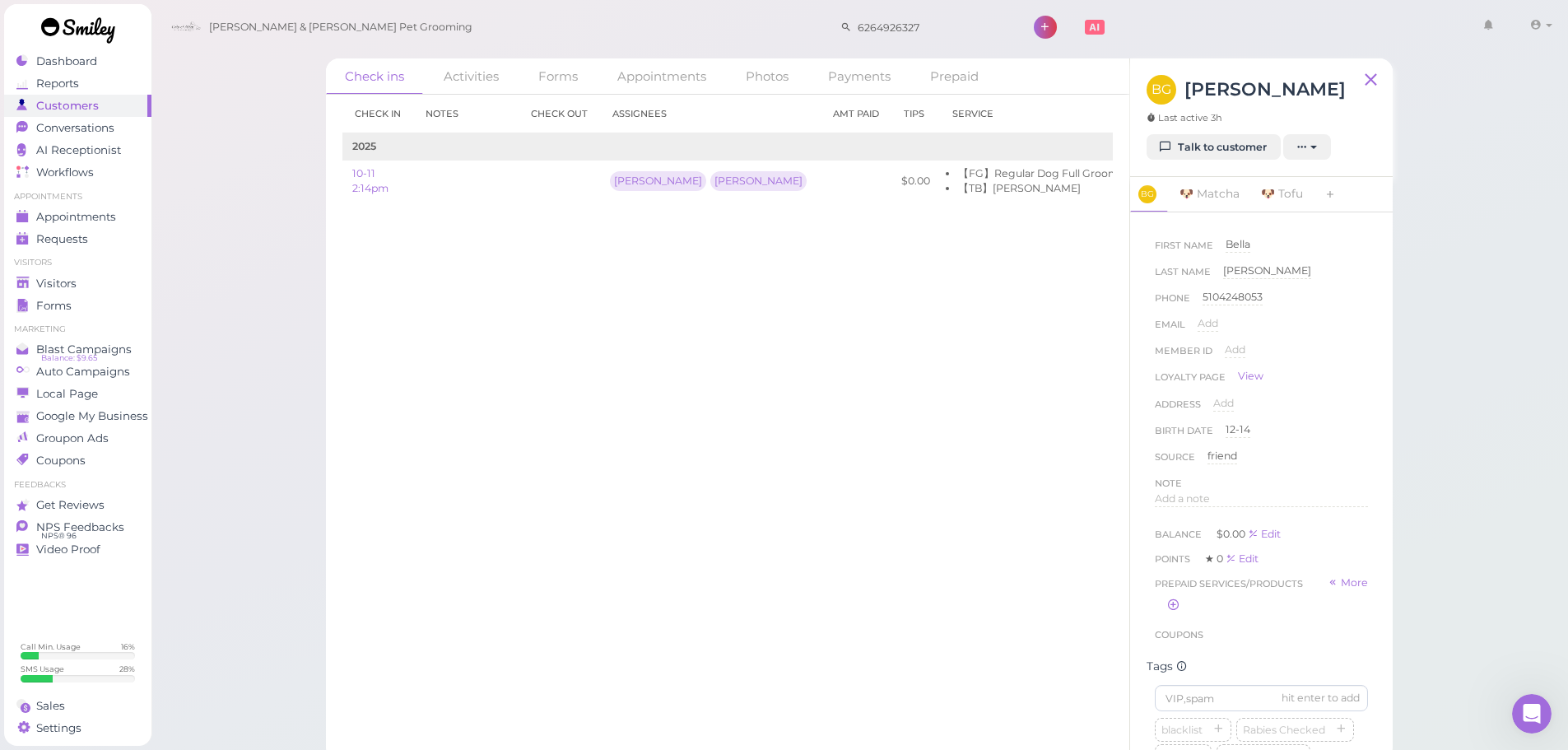
click at [238, 252] on div "Check ins Activities Forms Appointments Photos Payments Prepaid Check in Notes …" at bounding box center [859, 380] width 1419 height 760
click at [1266, 147] on link "Talk to customer" at bounding box center [1213, 147] width 134 height 27
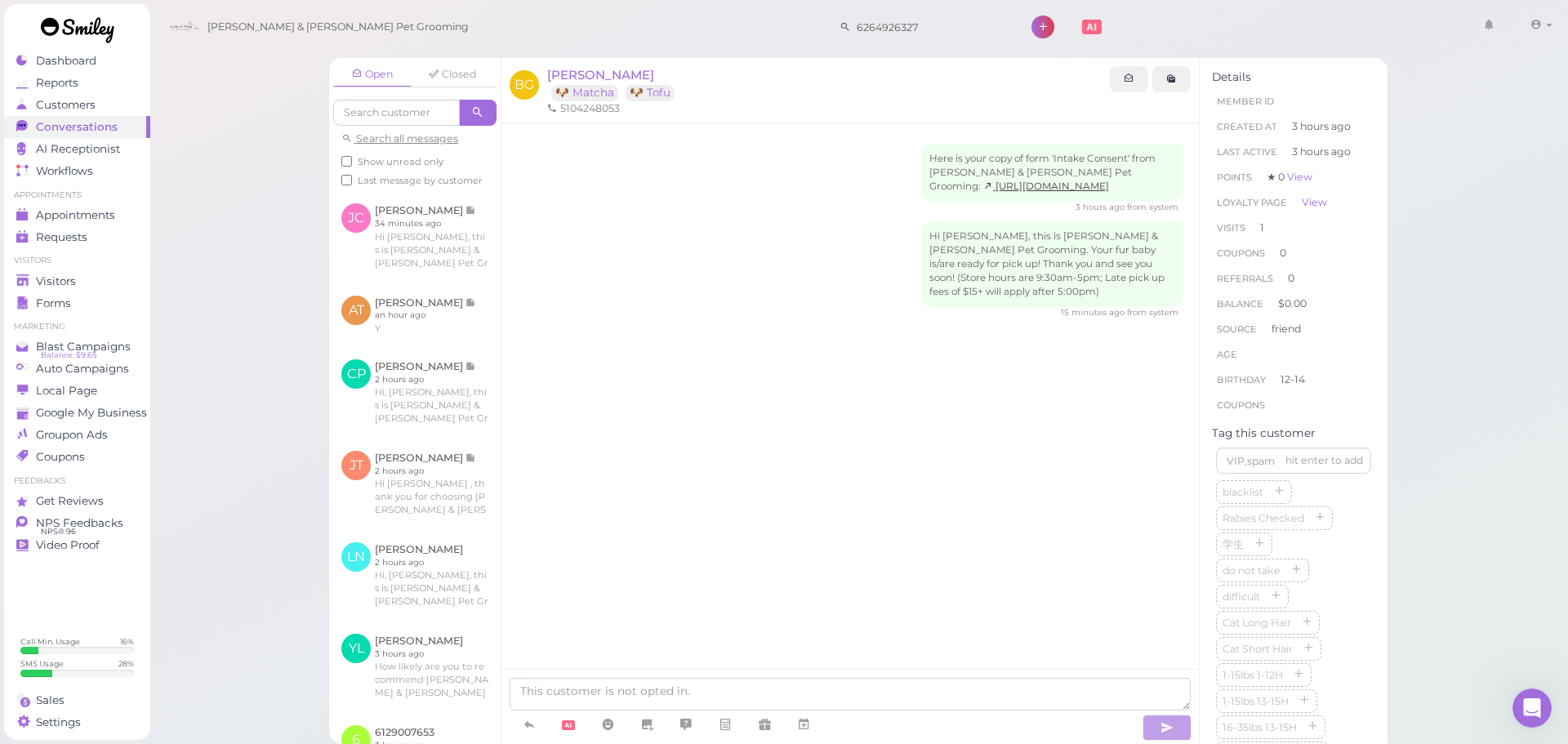
click at [734, 323] on div "Here is your copy of form 'Intake Consent' from Cody & Miley Pet Grooming: http…" at bounding box center [850, 264] width 697 height 281
drag, startPoint x: 709, startPoint y: 250, endPoint x: 703, endPoint y: 230, distance: 20.9
click at [709, 250] on div "Hi Bella, this is Cody & Miley Pet Grooming. Your fur baby is/are ready for pic…" at bounding box center [850, 270] width 665 height 97
click at [848, 559] on div "Here is your copy of form 'Intake Consent' from Cody & Miley Pet Grooming: http…" at bounding box center [850, 428] width 697 height 608
click at [768, 697] on textarea at bounding box center [850, 694] width 681 height 32
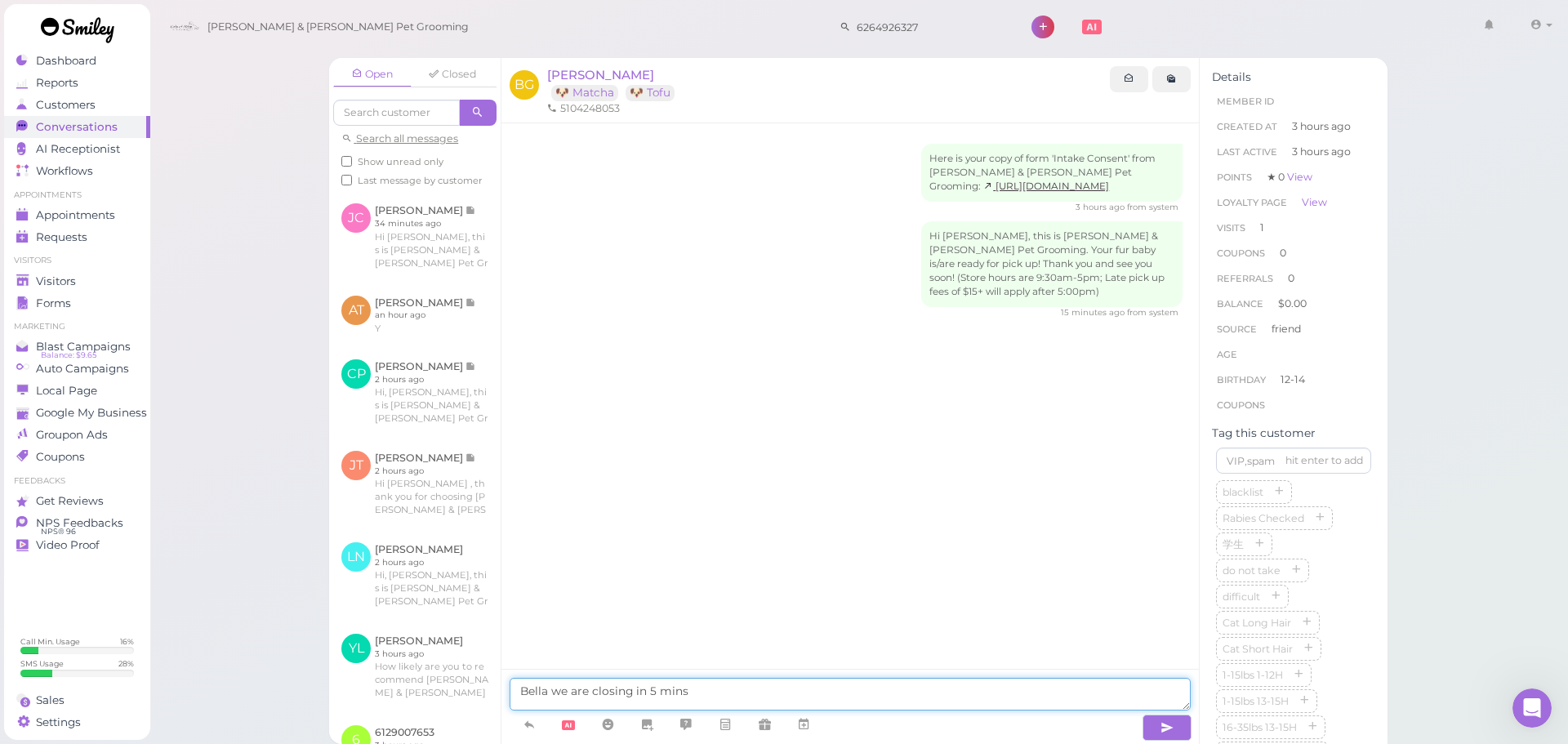
type textarea "Bella we are closing in 5 mins."
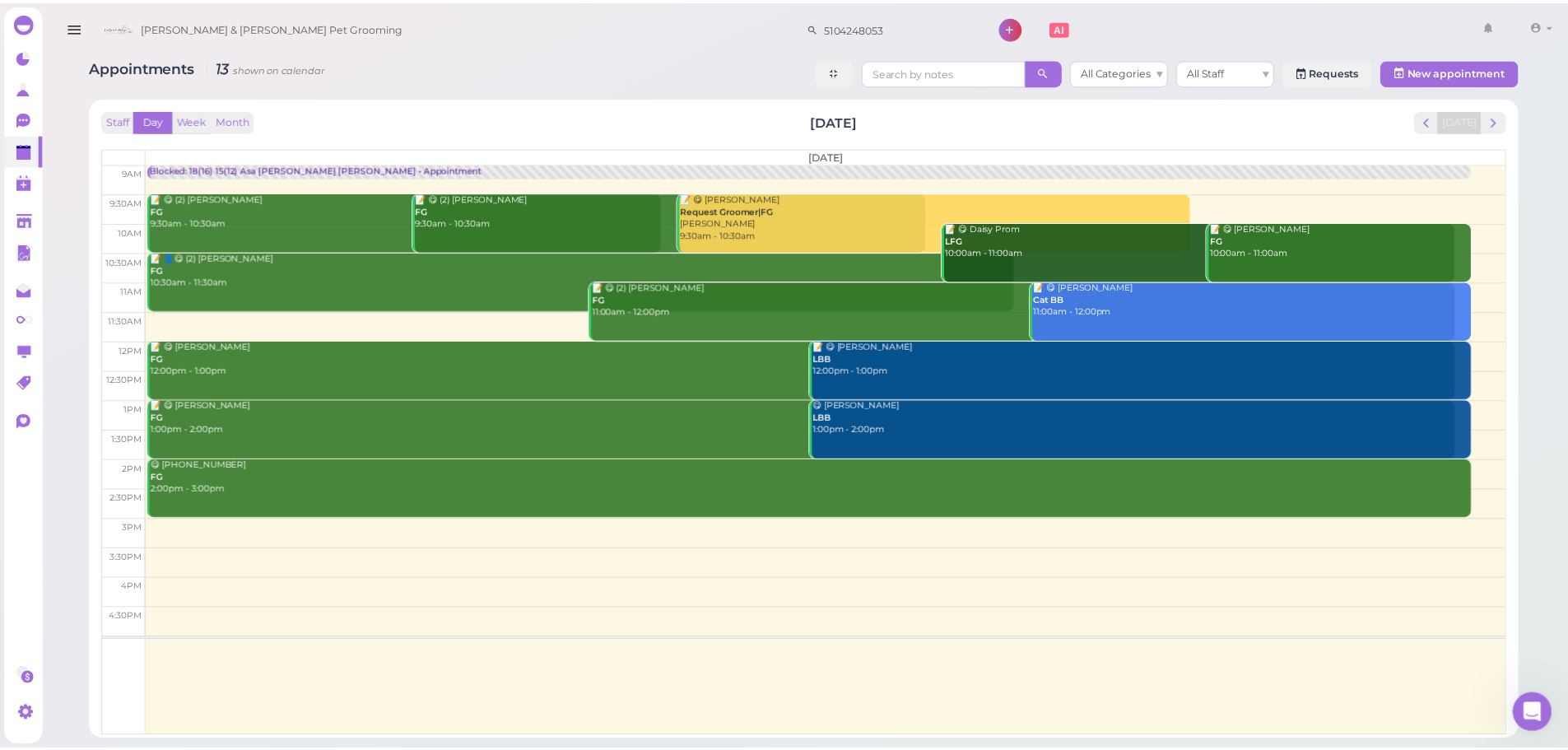
scroll to position [121, 0]
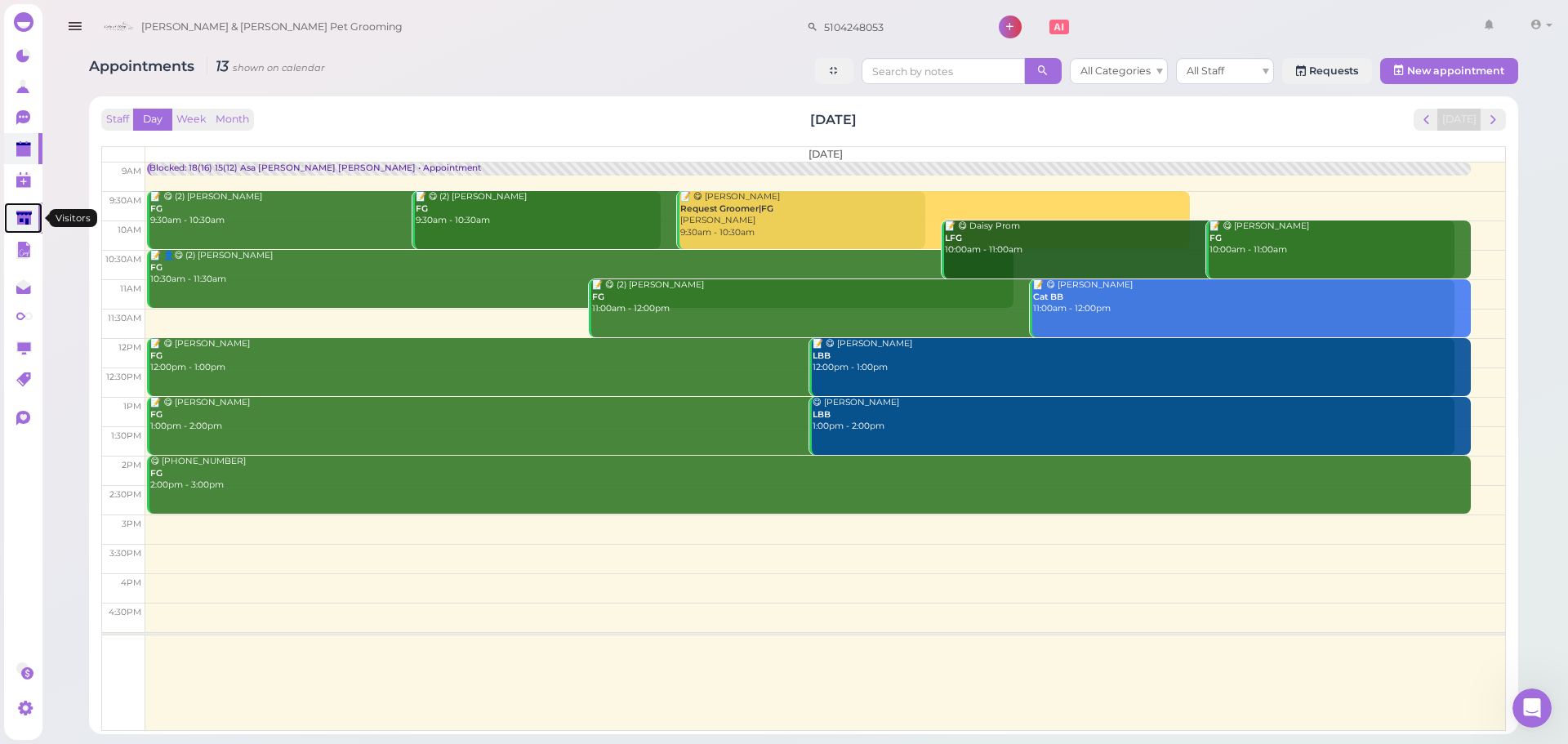
click at [18, 218] on polygon at bounding box center [24, 217] width 15 height 14
